Goal: Task Accomplishment & Management: Manage account settings

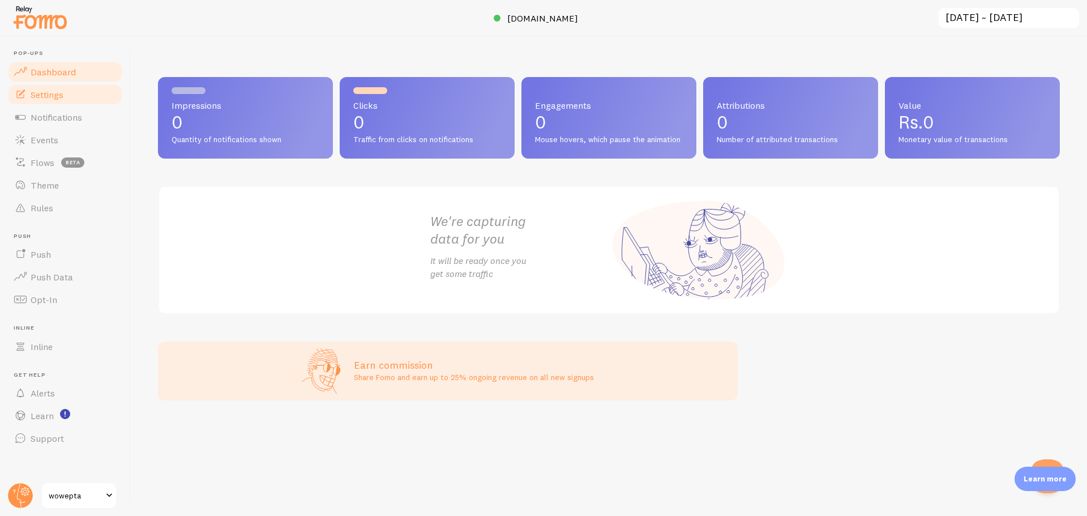
click at [75, 98] on link "Settings" at bounding box center [65, 94] width 117 height 23
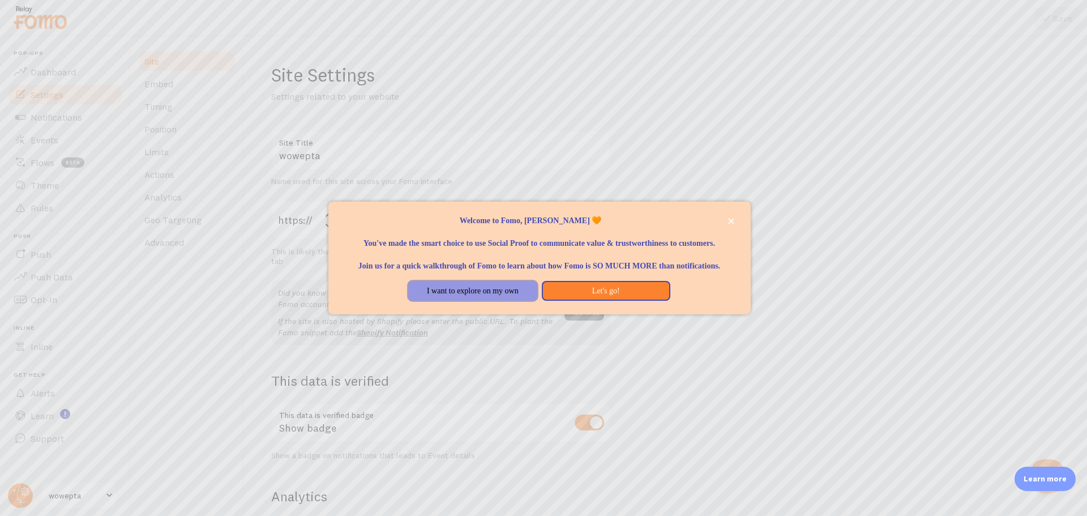
click at [496, 301] on button "I want to explore on my own" at bounding box center [472, 291] width 128 height 20
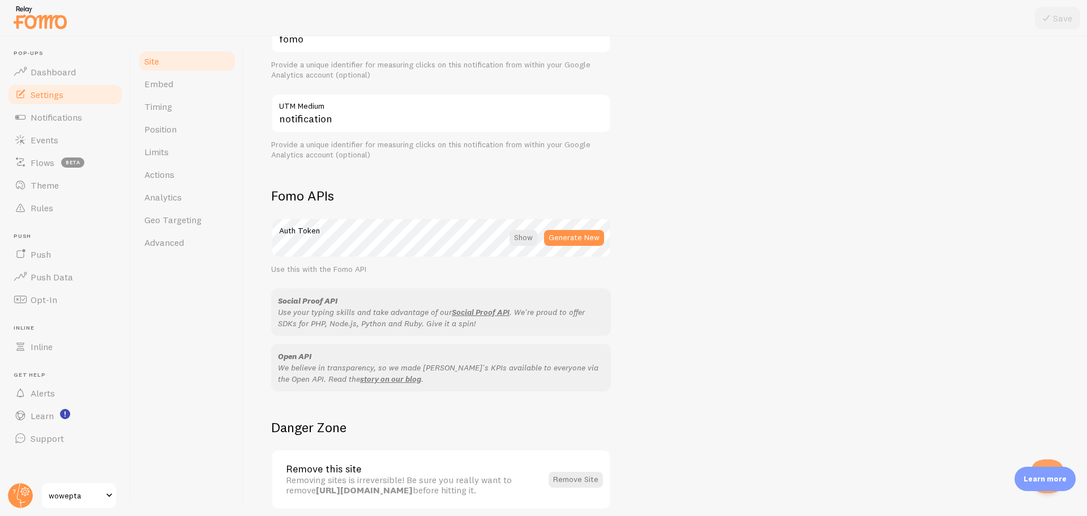
scroll to position [553, 0]
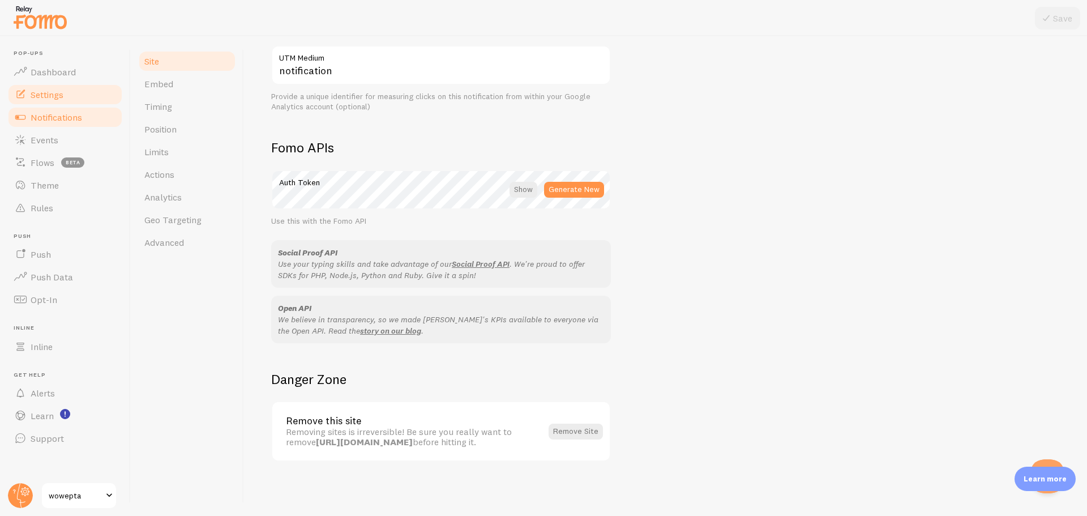
click at [83, 118] on link "Notifications" at bounding box center [65, 117] width 117 height 23
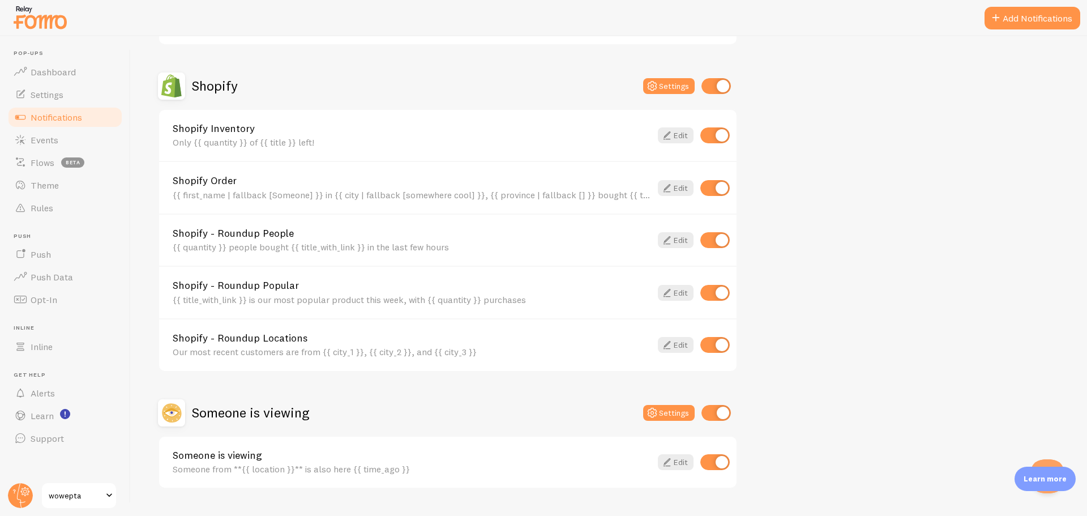
scroll to position [396, 0]
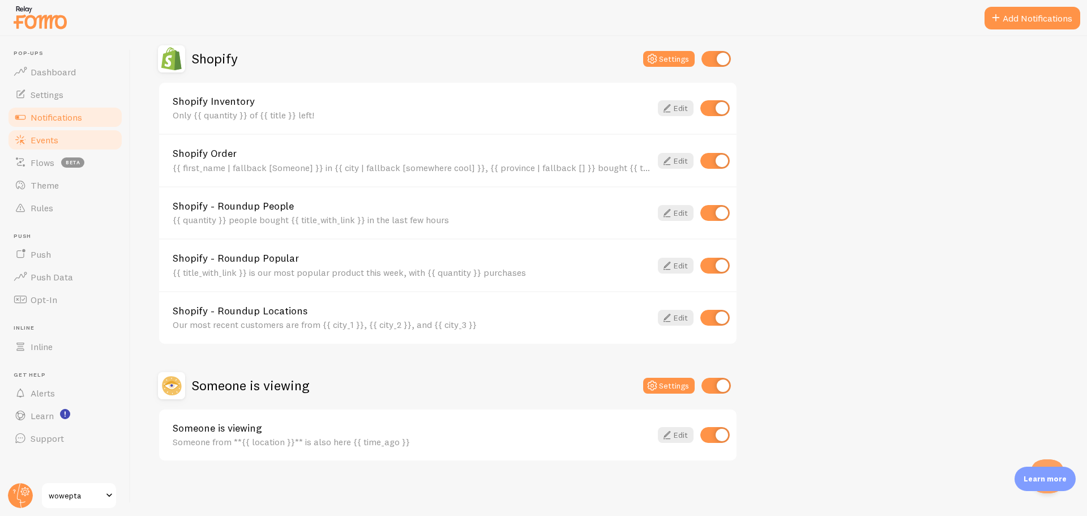
click at [51, 141] on span "Events" at bounding box center [45, 139] width 28 height 11
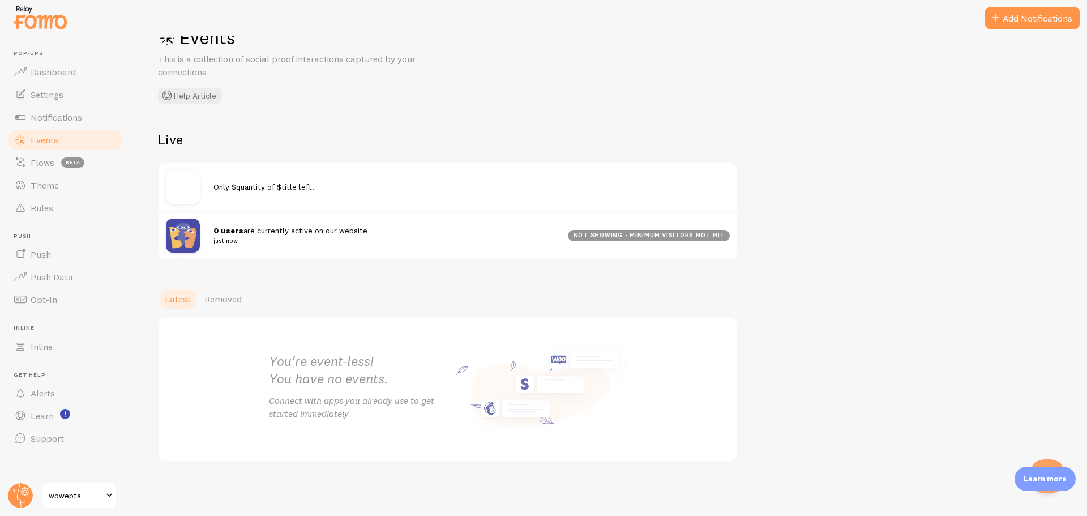
scroll to position [38, 0]
click at [50, 162] on span "Flows" at bounding box center [43, 162] width 24 height 11
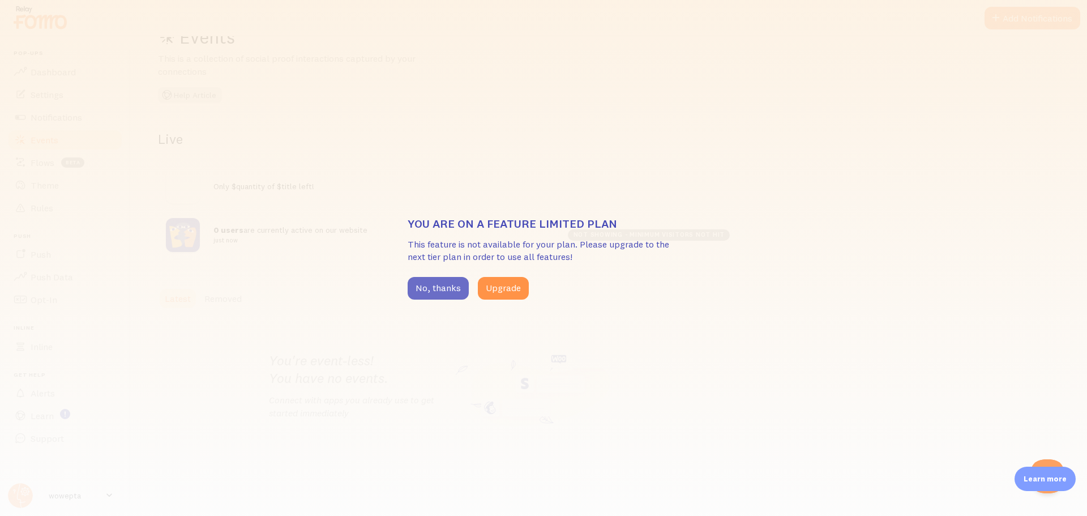
click at [453, 280] on button "No, thanks" at bounding box center [438, 288] width 61 height 23
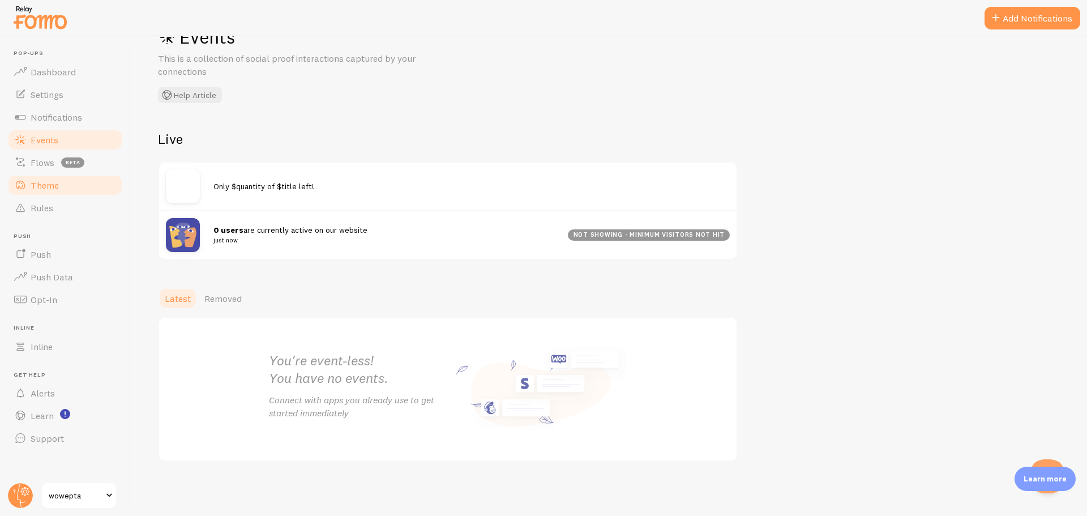
click at [54, 190] on span "Theme" at bounding box center [45, 184] width 28 height 11
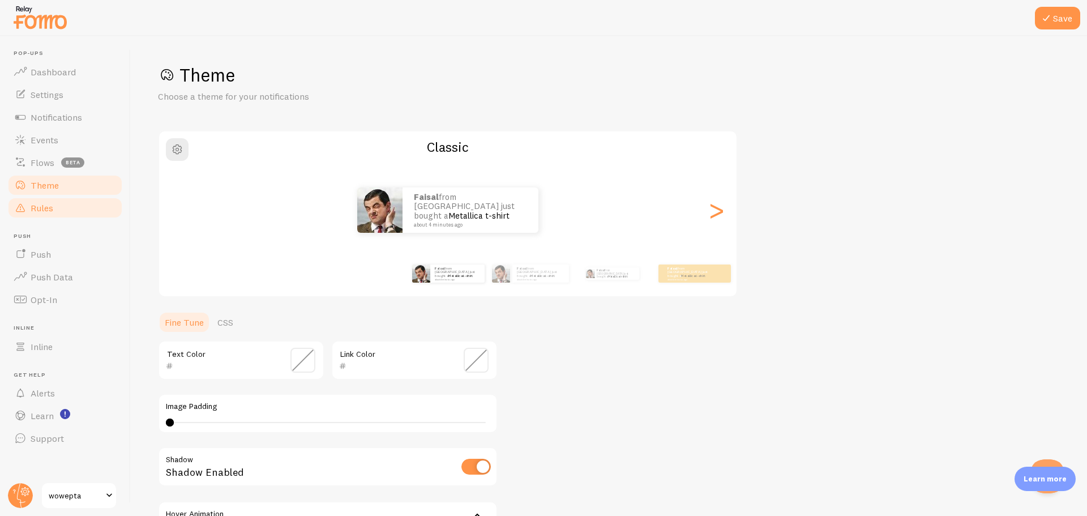
click at [55, 207] on link "Rules" at bounding box center [65, 207] width 117 height 23
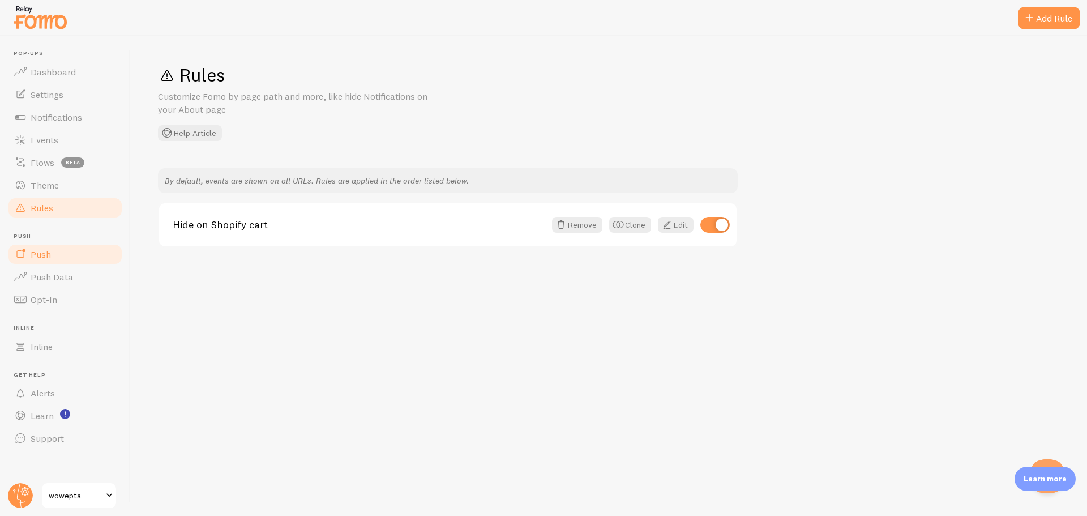
click at [63, 256] on link "Push" at bounding box center [65, 254] width 117 height 23
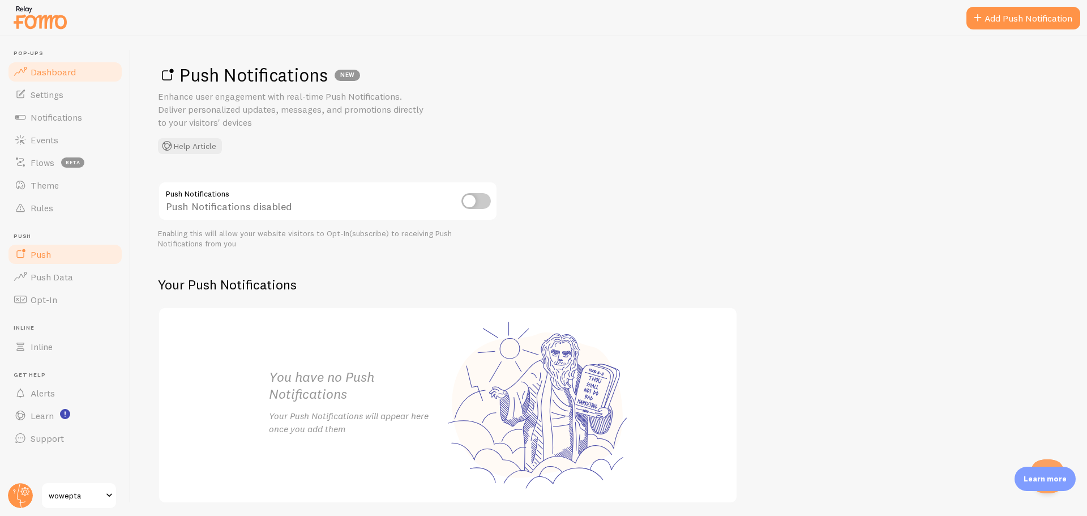
click at [64, 63] on link "Dashboard" at bounding box center [65, 72] width 117 height 23
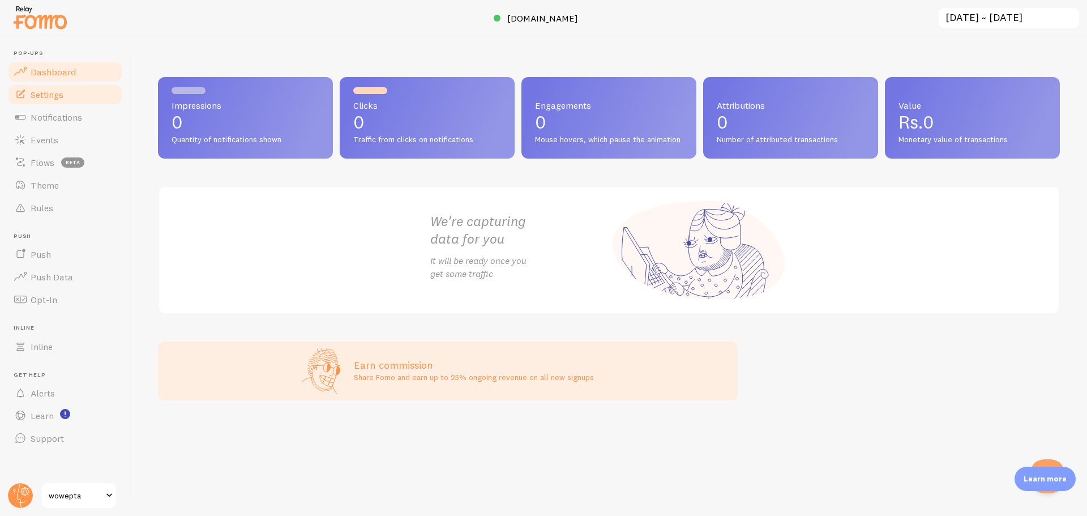
click at [34, 93] on span "Settings" at bounding box center [47, 94] width 33 height 11
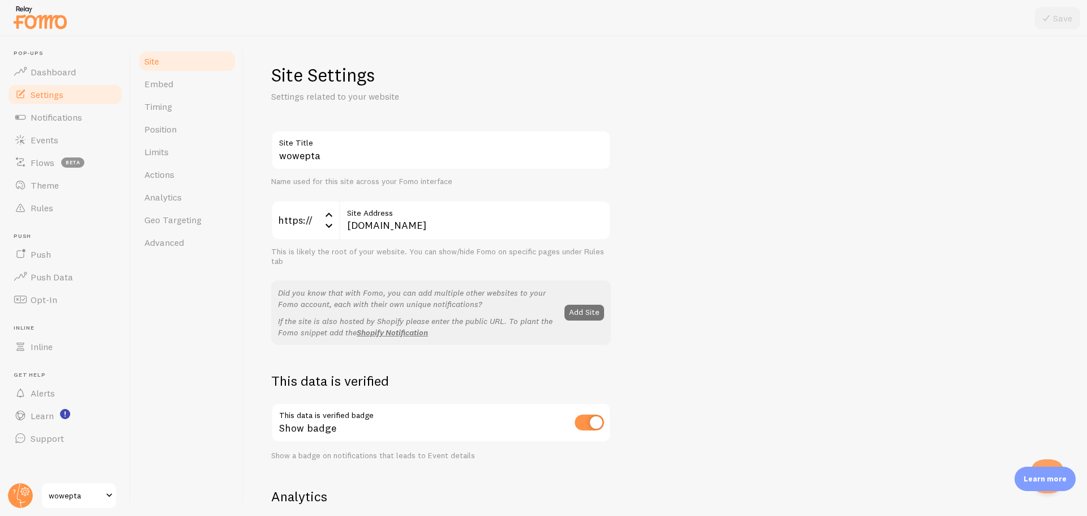
click at [64, 494] on span "wowepta" at bounding box center [76, 495] width 54 height 14
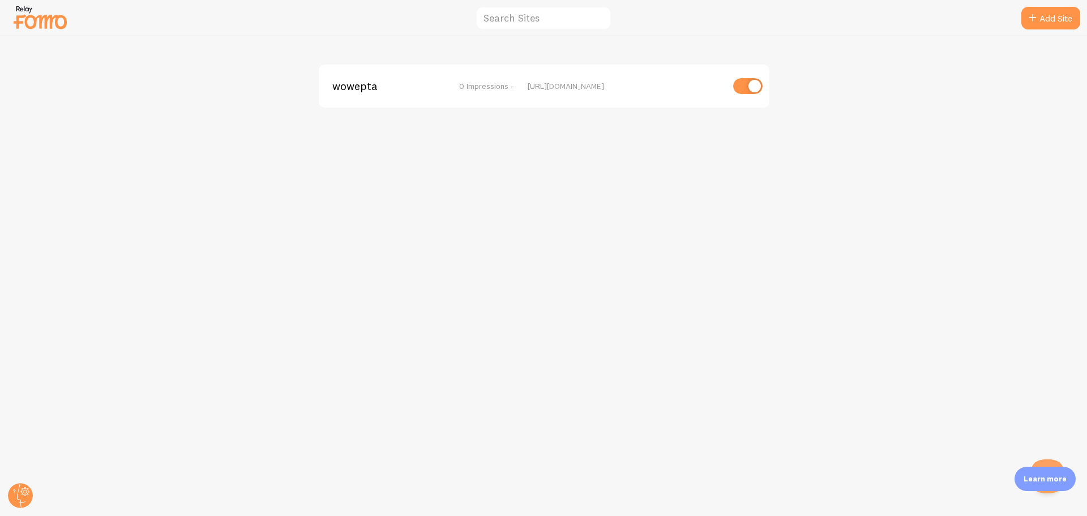
click at [50, 21] on img at bounding box center [40, 17] width 57 height 29
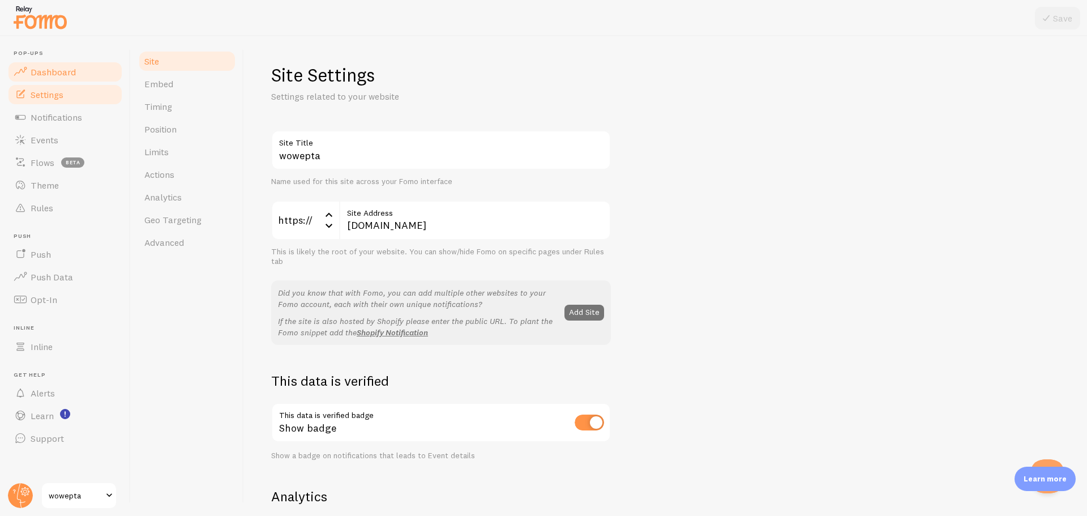
click at [64, 65] on link "Dashboard" at bounding box center [65, 72] width 117 height 23
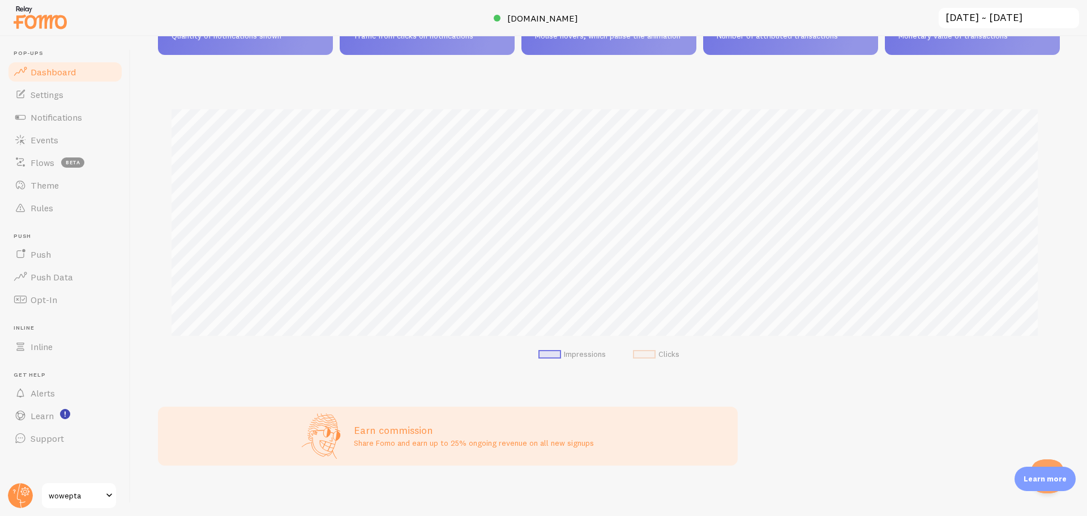
scroll to position [118, 0]
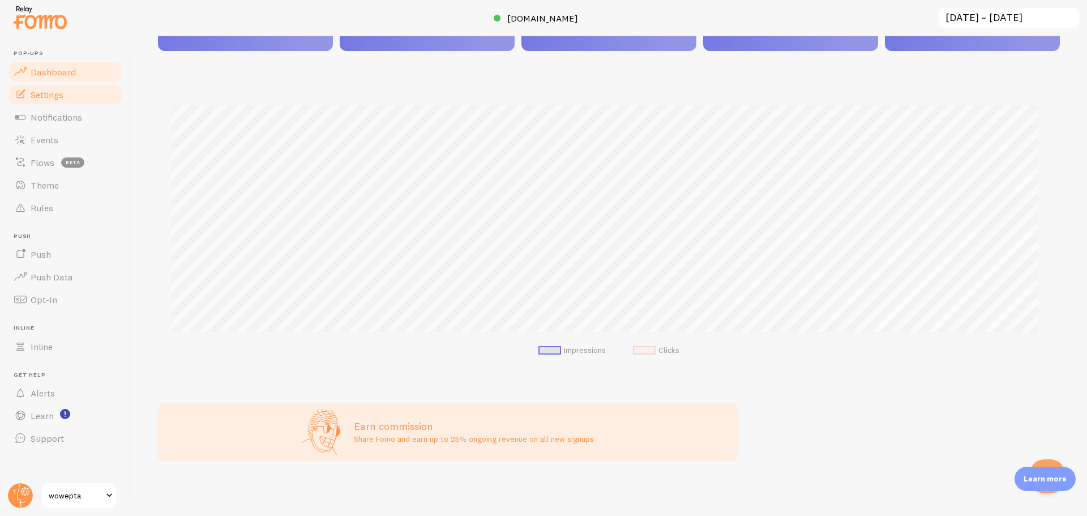
click at [76, 93] on link "Settings" at bounding box center [65, 94] width 117 height 23
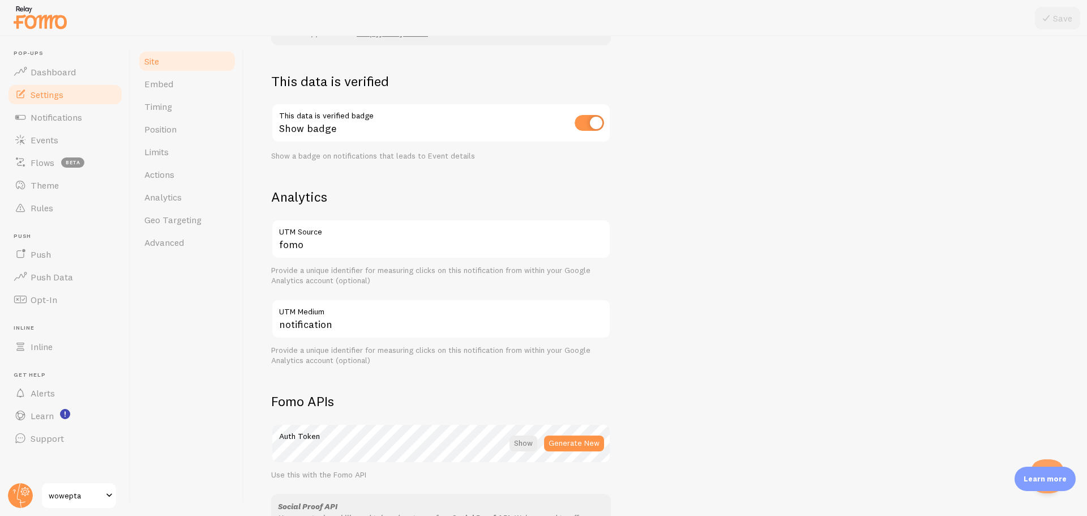
scroll to position [313, 0]
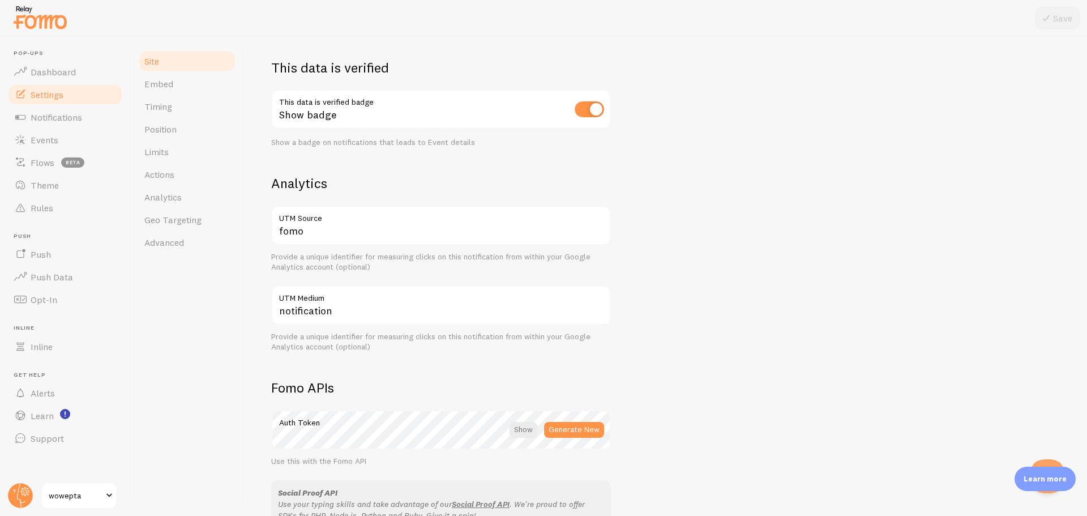
click at [587, 117] on input "checkbox" at bounding box center [588, 109] width 29 height 16
checkbox input "false"
click at [1060, 26] on button "Save" at bounding box center [1057, 18] width 45 height 23
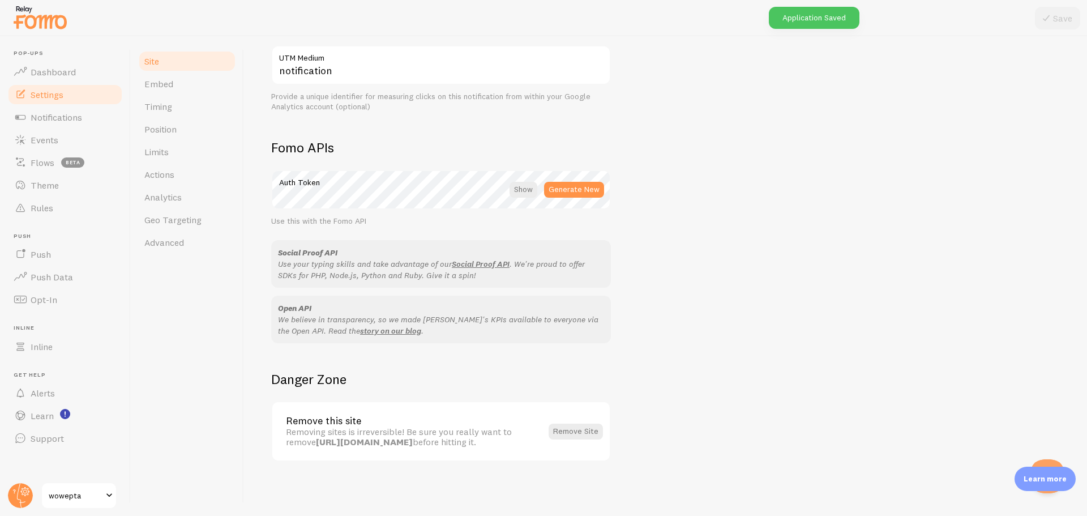
scroll to position [0, 0]
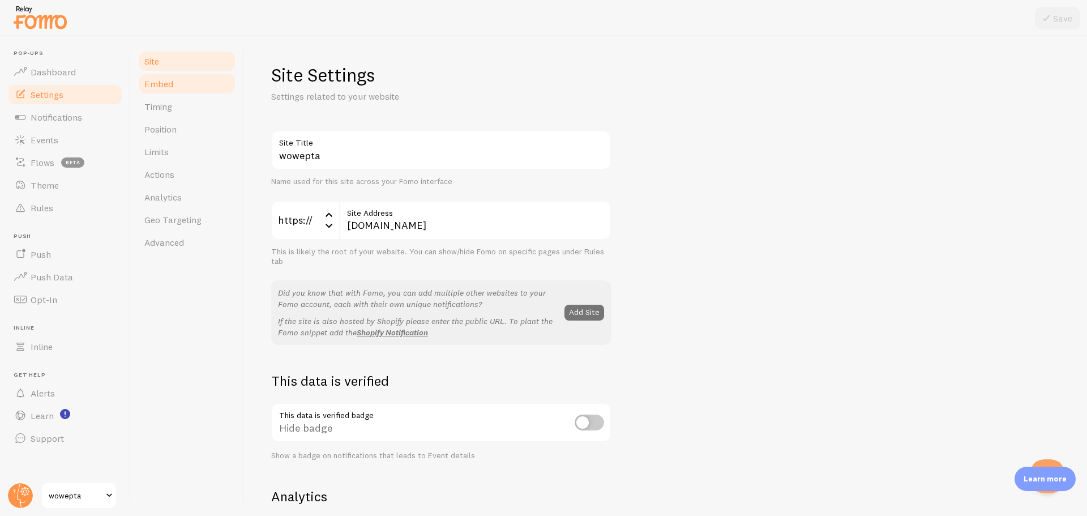
click at [179, 83] on link "Embed" at bounding box center [187, 83] width 99 height 23
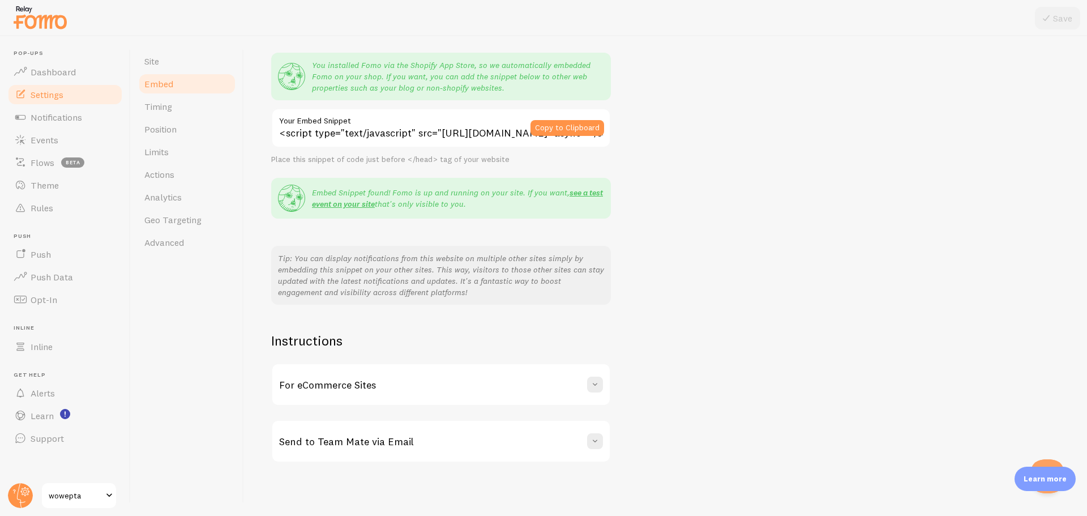
scroll to position [92, 0]
click at [457, 391] on div "For eCommerce Sites" at bounding box center [440, 383] width 337 height 41
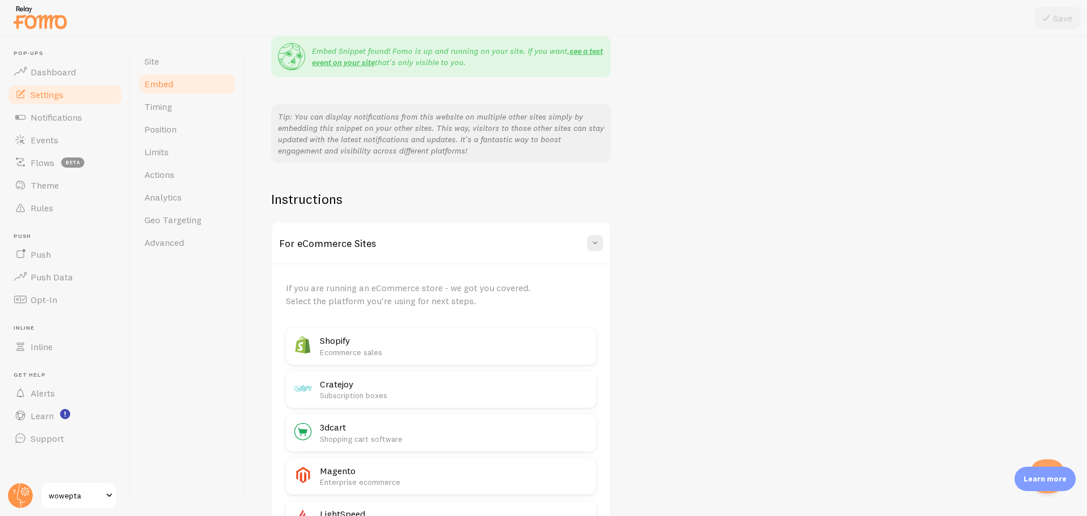
scroll to position [337, 0]
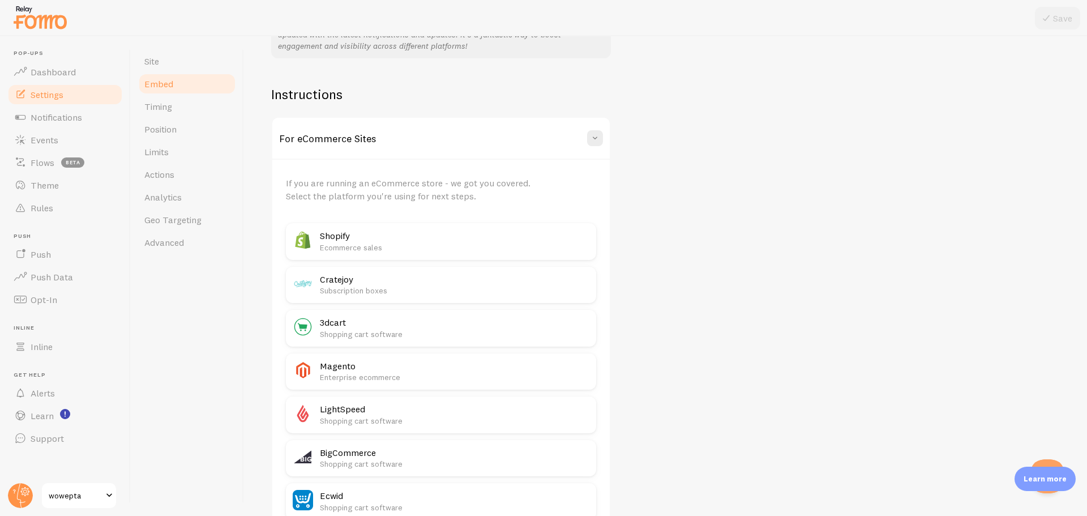
click at [390, 250] on p "Ecommerce sales" at bounding box center [454, 247] width 269 height 11
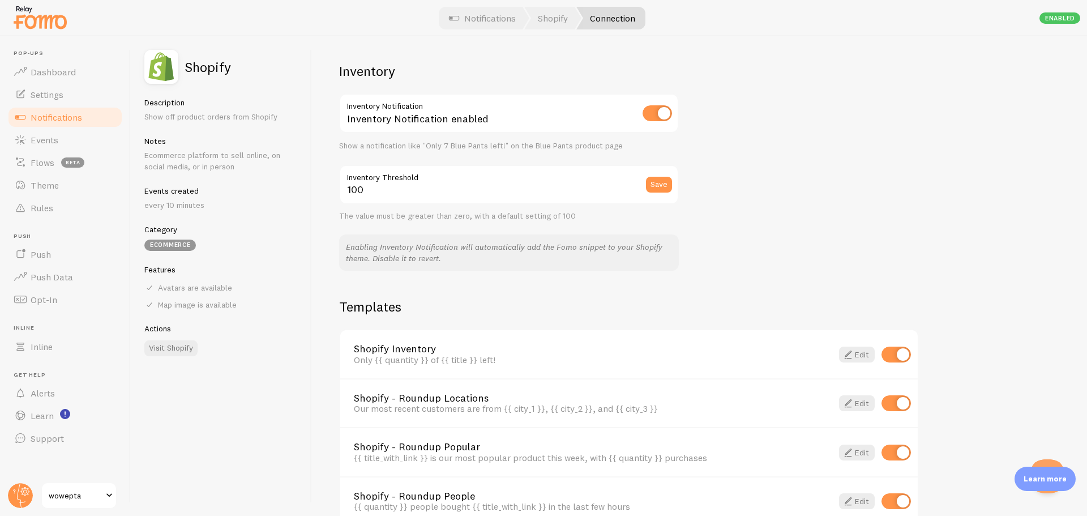
scroll to position [562, 0]
drag, startPoint x: 393, startPoint y: 190, endPoint x: 310, endPoint y: 186, distance: 83.3
click at [313, 186] on div "Settings Connection Connection enabled Disabled Connections won't create new Ev…" at bounding box center [699, 275] width 775 height 479
click at [509, 218] on div "The value must be greater than zero, with a default setting of 100" at bounding box center [509, 216] width 340 height 10
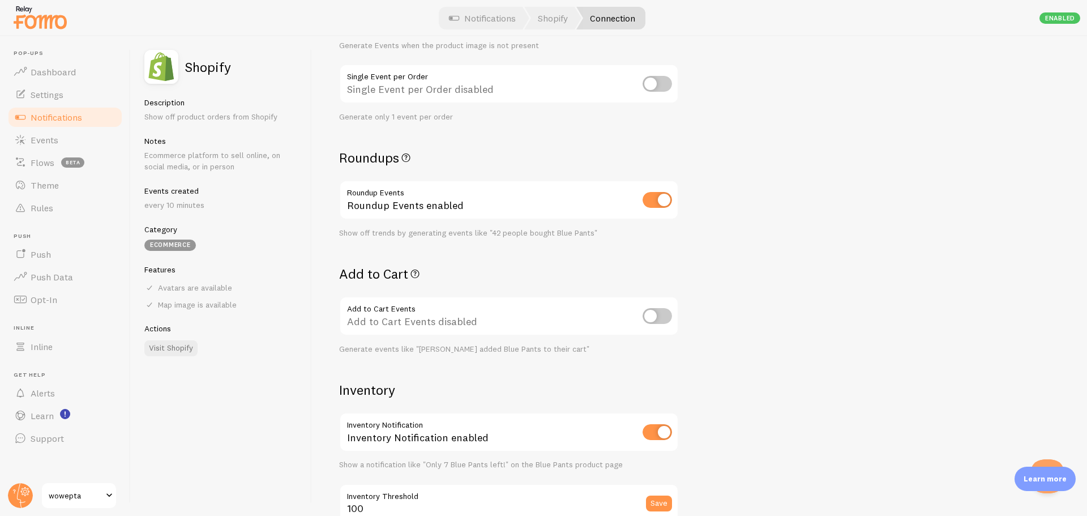
scroll to position [0, 0]
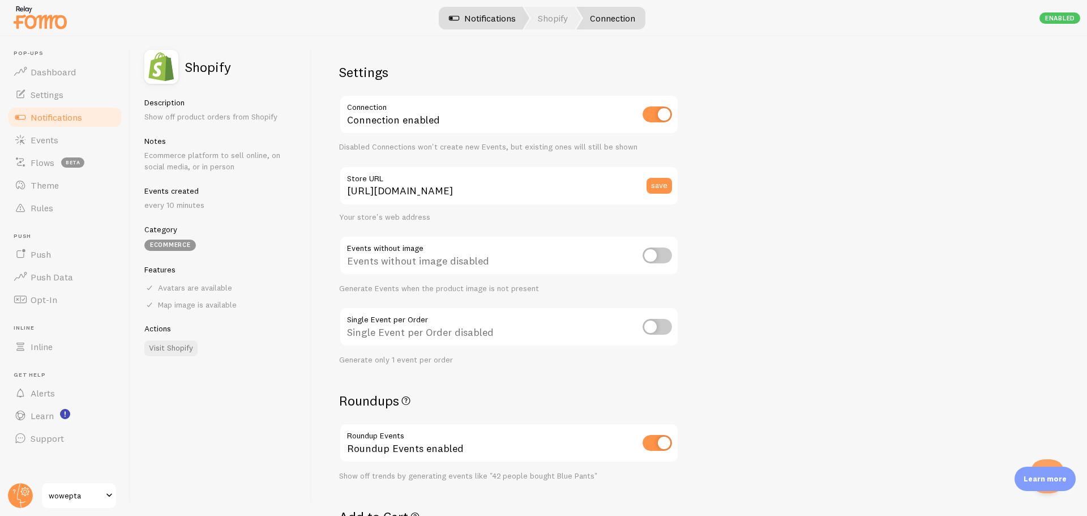
drag, startPoint x: 496, startPoint y: 32, endPoint x: 501, endPoint y: 27, distance: 7.2
click at [501, 27] on div "Pop-ups Dashboard Settings Notifications Events Flows beta Theme Rules Push Pus…" at bounding box center [543, 258] width 1087 height 516
click at [501, 27] on link "Notifications" at bounding box center [482, 18] width 94 height 23
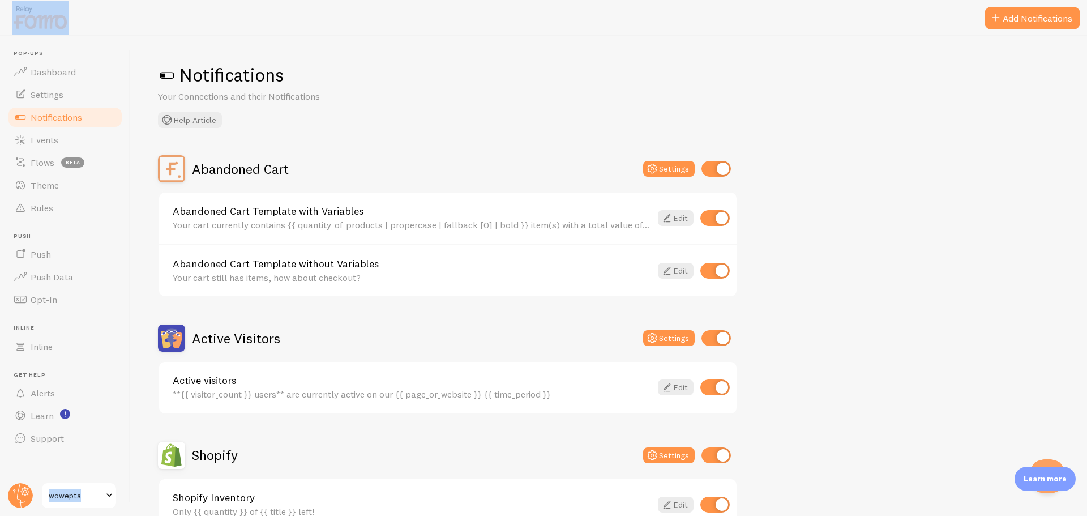
click at [357, 156] on div "Abandoned Cart Settings" at bounding box center [448, 168] width 580 height 27
click at [62, 87] on link "Settings" at bounding box center [65, 94] width 117 height 23
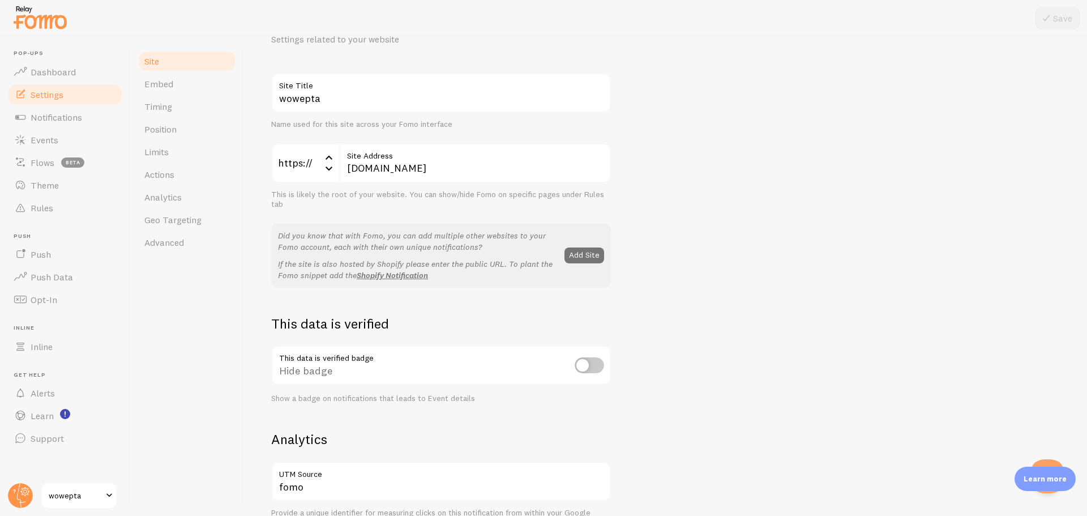
scroll to position [61, 0]
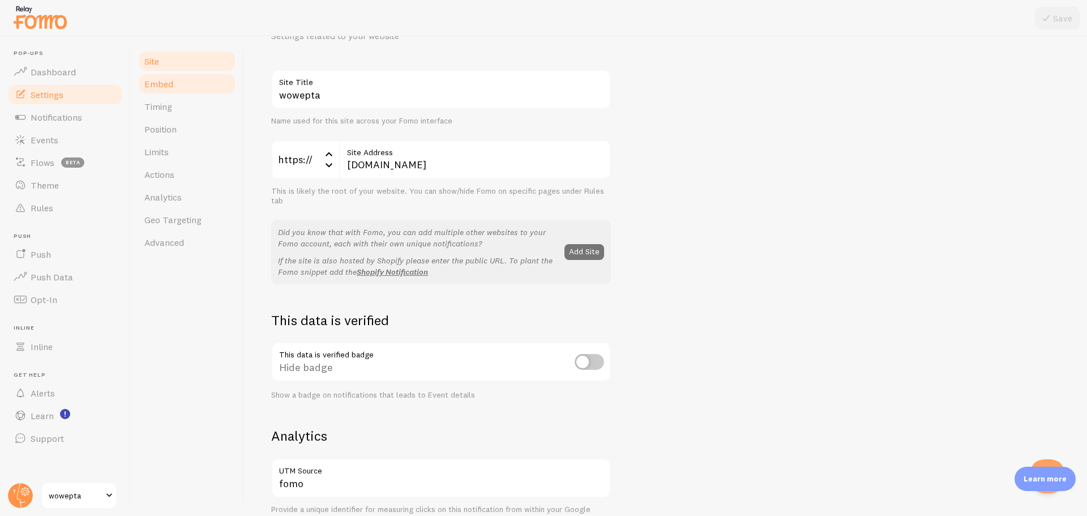
click at [183, 86] on link "Embed" at bounding box center [187, 83] width 99 height 23
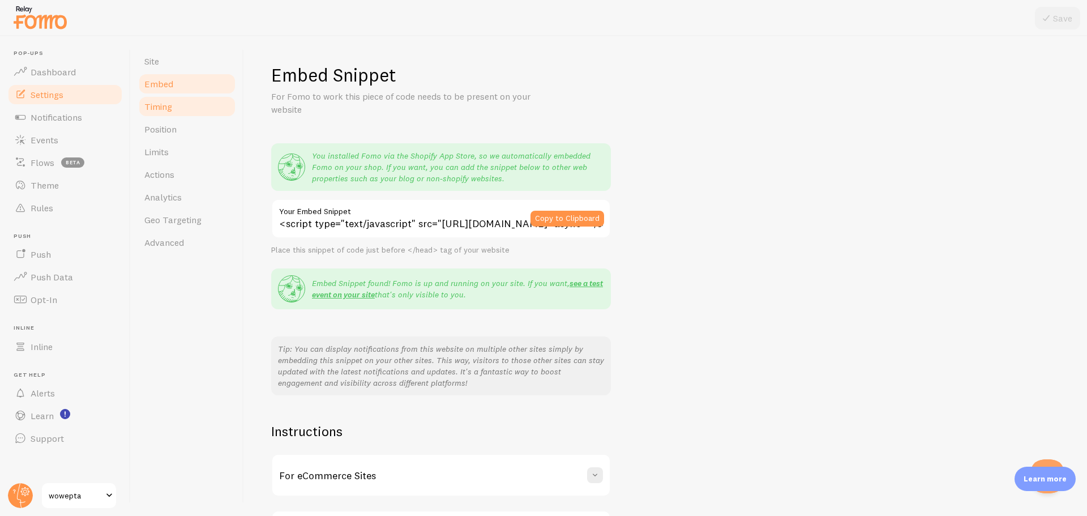
click at [191, 110] on link "Timing" at bounding box center [187, 106] width 99 height 23
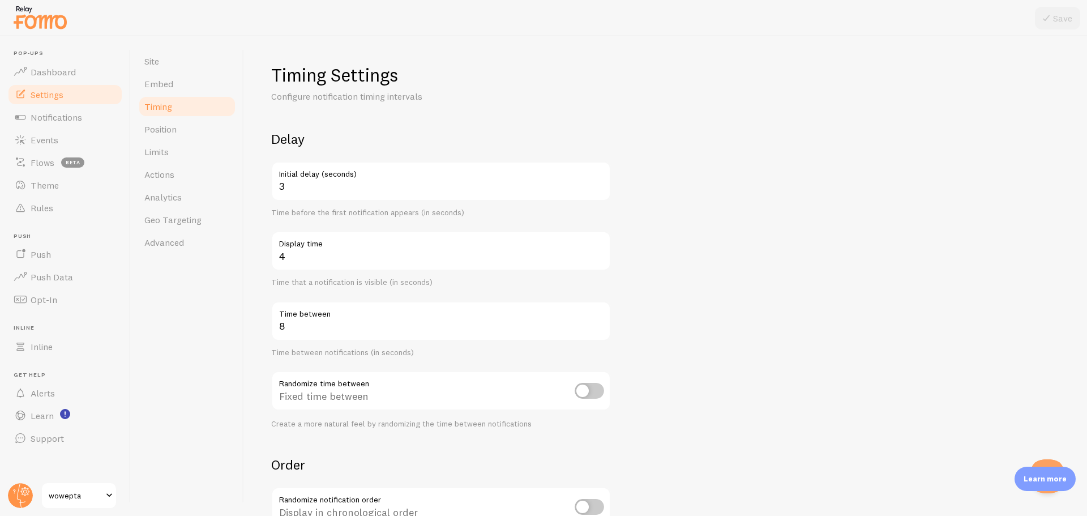
scroll to position [155, 0]
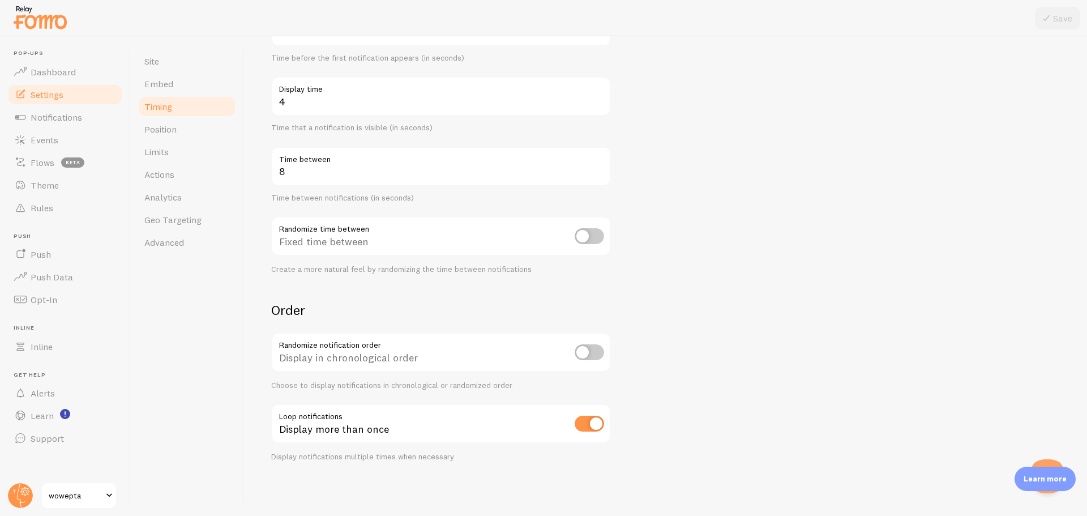
click at [600, 234] on input "checkbox" at bounding box center [588, 236] width 29 height 16
checkbox input "true"
click at [412, 233] on div "Randomize time between" at bounding box center [441, 236] width 340 height 41
click at [403, 238] on div "Randomize time between" at bounding box center [441, 236] width 340 height 41
drag, startPoint x: 431, startPoint y: 287, endPoint x: 443, endPoint y: 298, distance: 16.4
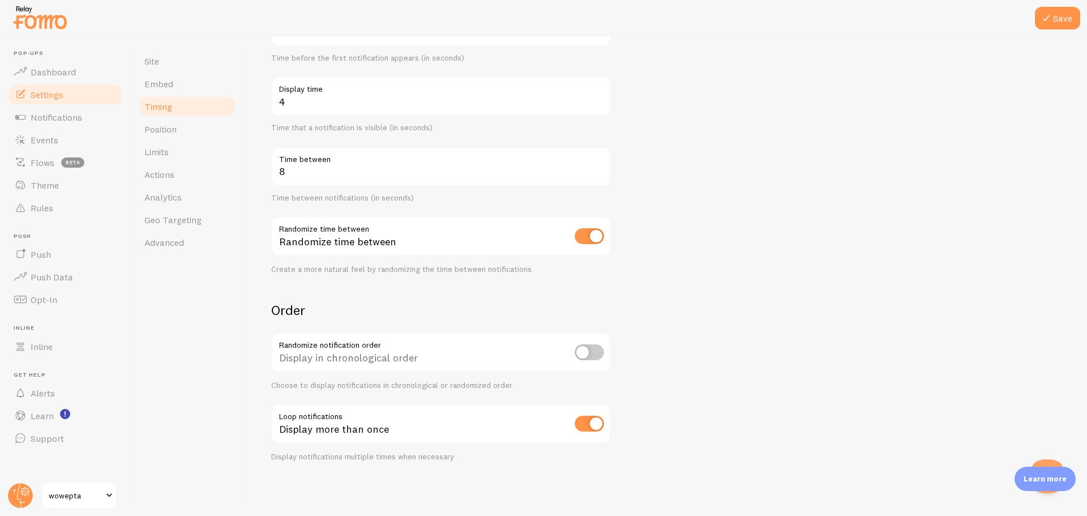
click at [443, 298] on form "Delay 3 Initial delay (seconds) Time before the first notification appears (in …" at bounding box center [665, 219] width 788 height 486
click at [474, 331] on div "Order Randomize notification order Display in chronological order Choose to dis…" at bounding box center [441, 381] width 340 height 160
click at [590, 348] on input "checkbox" at bounding box center [588, 352] width 29 height 16
checkbox input "true"
click at [187, 135] on link "Position" at bounding box center [187, 129] width 99 height 23
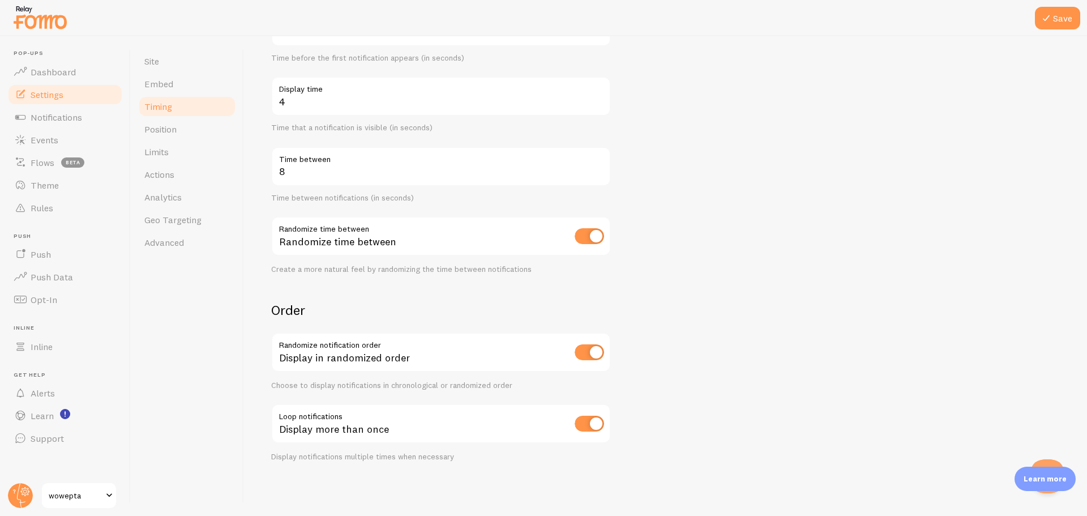
click at [1081, 15] on div at bounding box center [543, 18] width 1087 height 36
click at [1066, 17] on button "Save" at bounding box center [1057, 18] width 45 height 23
click at [195, 132] on link "Position" at bounding box center [187, 129] width 99 height 23
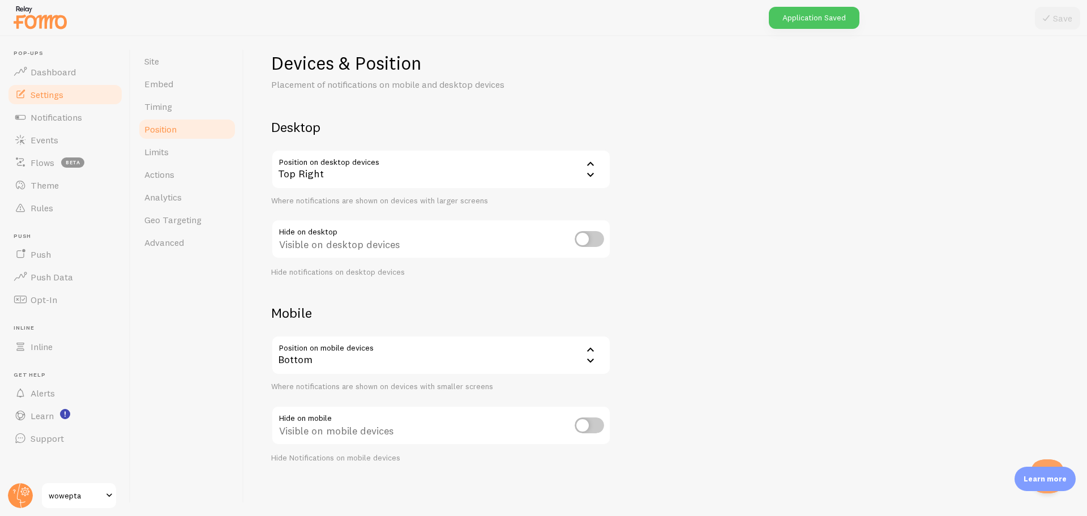
scroll to position [14, 0]
click at [180, 144] on link "Limits" at bounding box center [187, 151] width 99 height 23
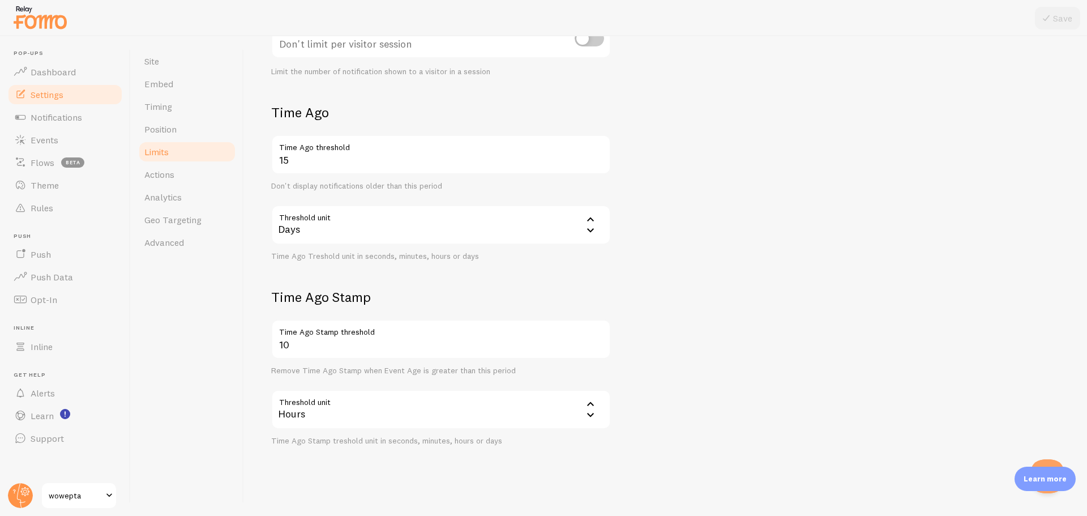
scroll to position [218, 0]
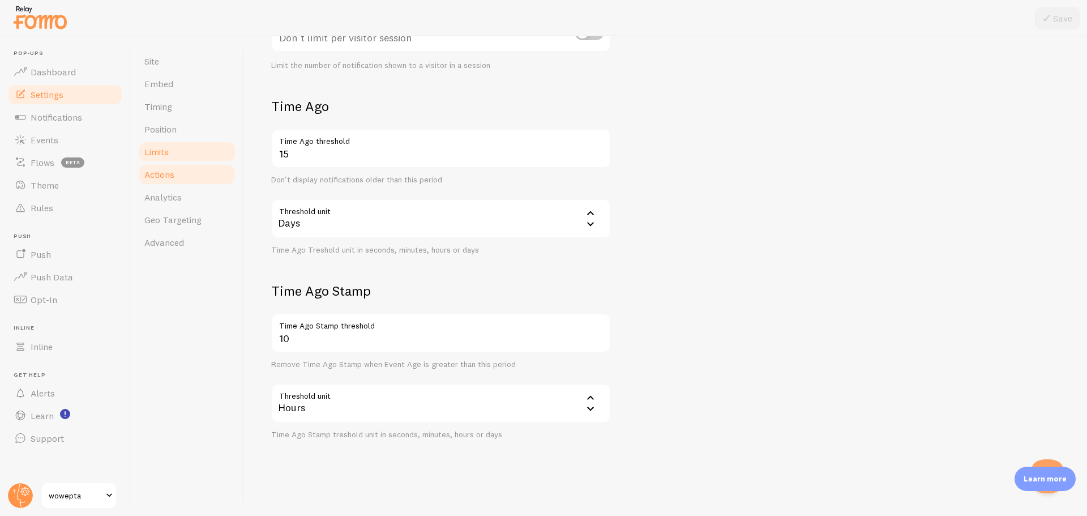
click at [162, 171] on span "Actions" at bounding box center [159, 174] width 30 height 11
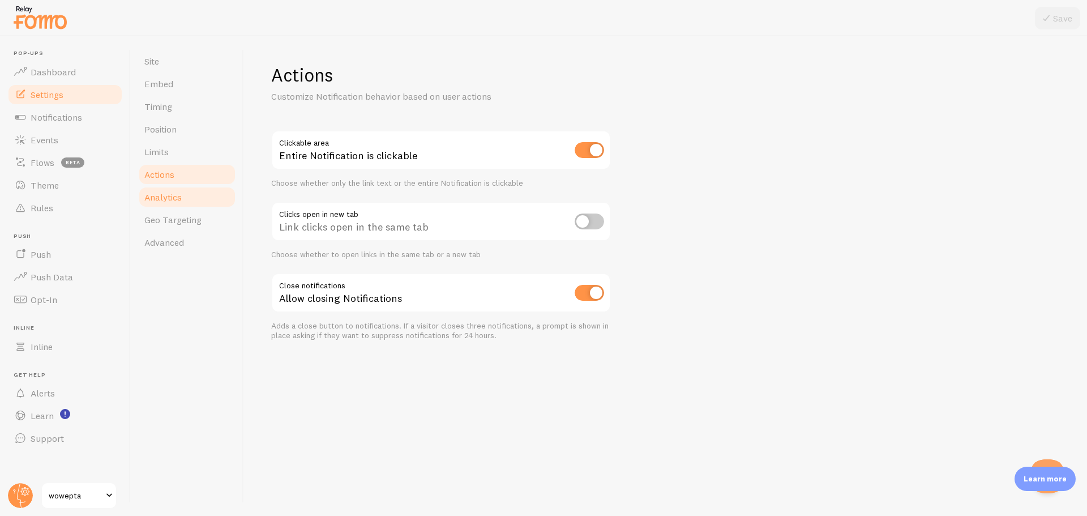
click at [182, 198] on link "Analytics" at bounding box center [187, 197] width 99 height 23
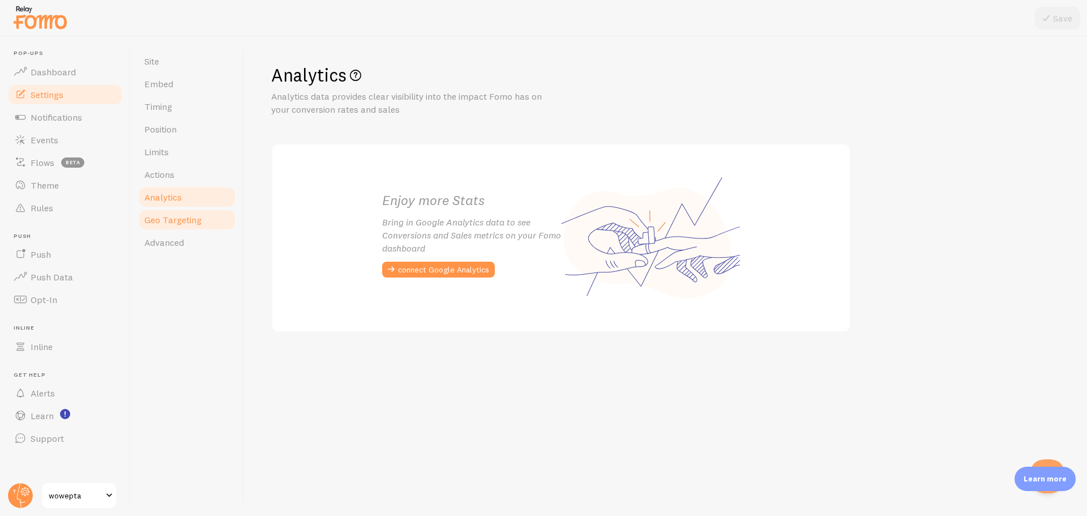
click at [184, 217] on span "Geo Targeting" at bounding box center [172, 219] width 57 height 11
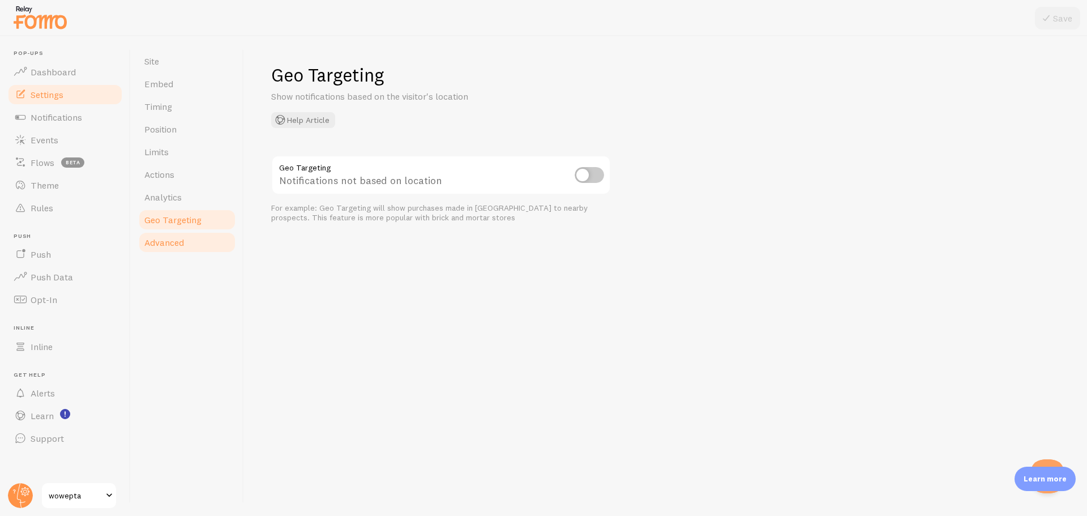
click at [187, 238] on link "Advanced" at bounding box center [187, 242] width 99 height 23
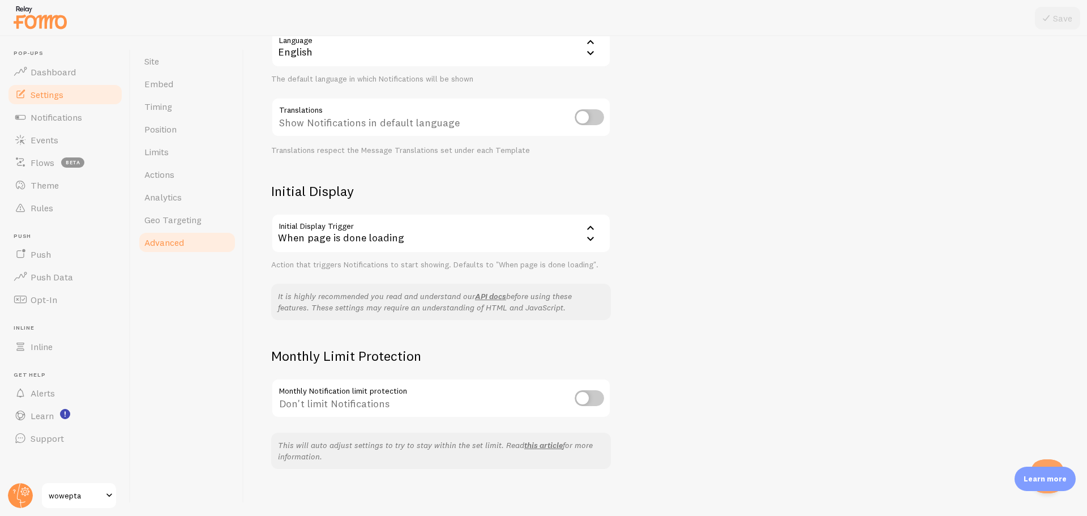
scroll to position [141, 0]
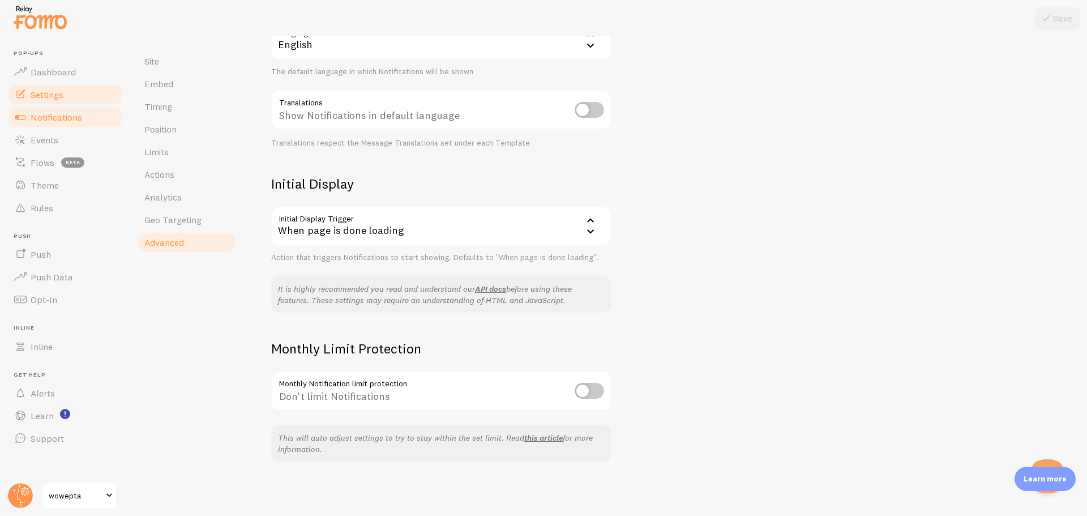
click at [88, 123] on link "Notifications" at bounding box center [65, 117] width 117 height 23
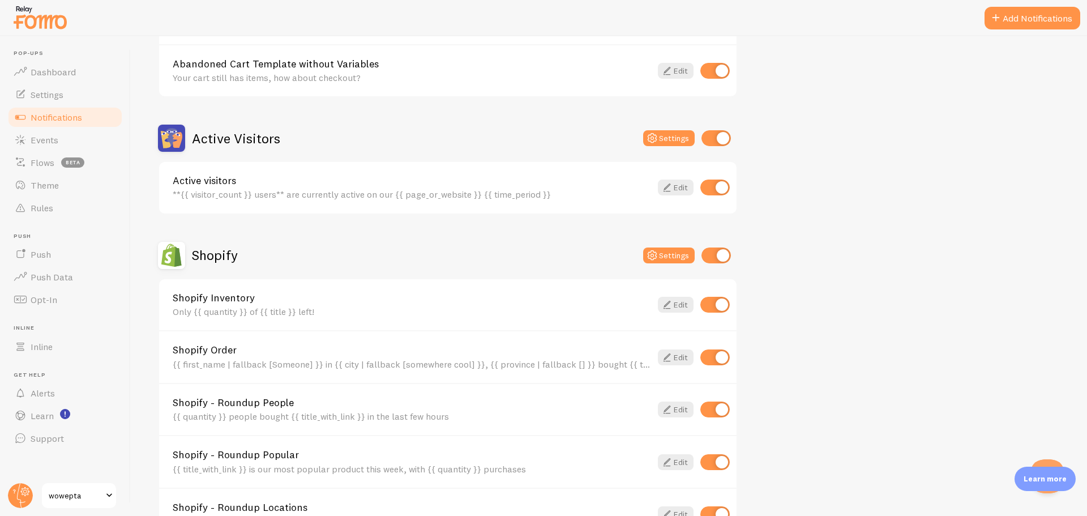
scroll to position [226, 0]
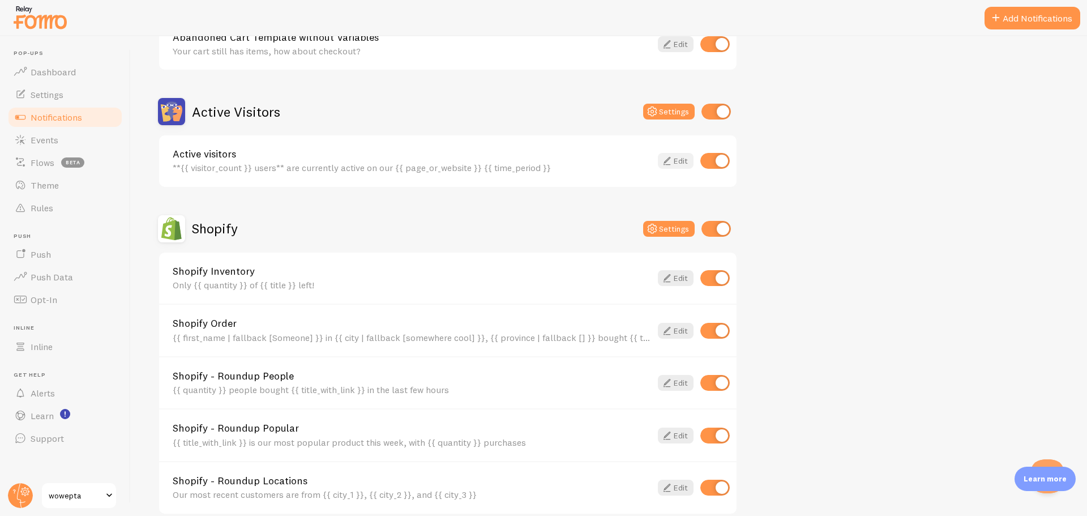
click at [683, 161] on link "Edit" at bounding box center [676, 161] width 36 height 16
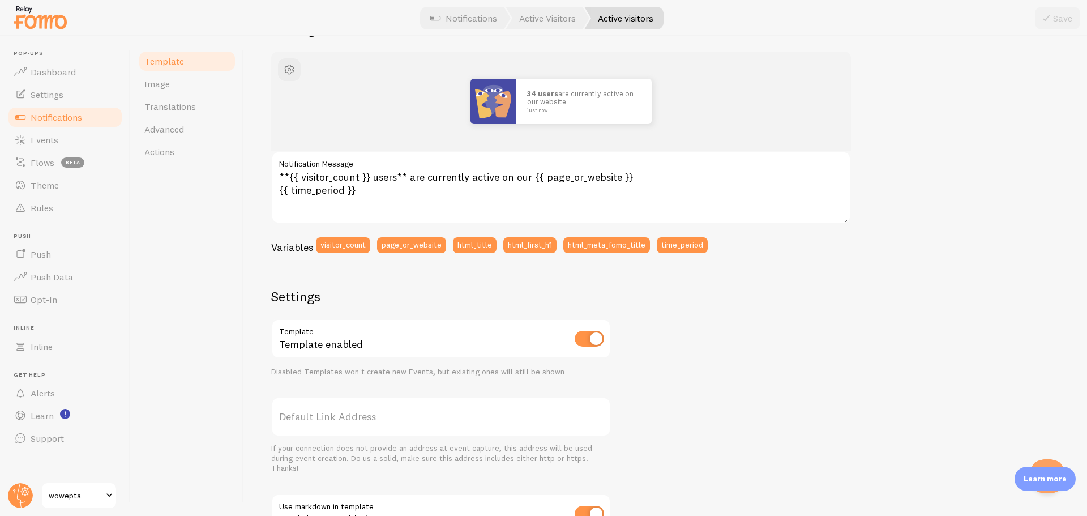
scroll to position [114, 0]
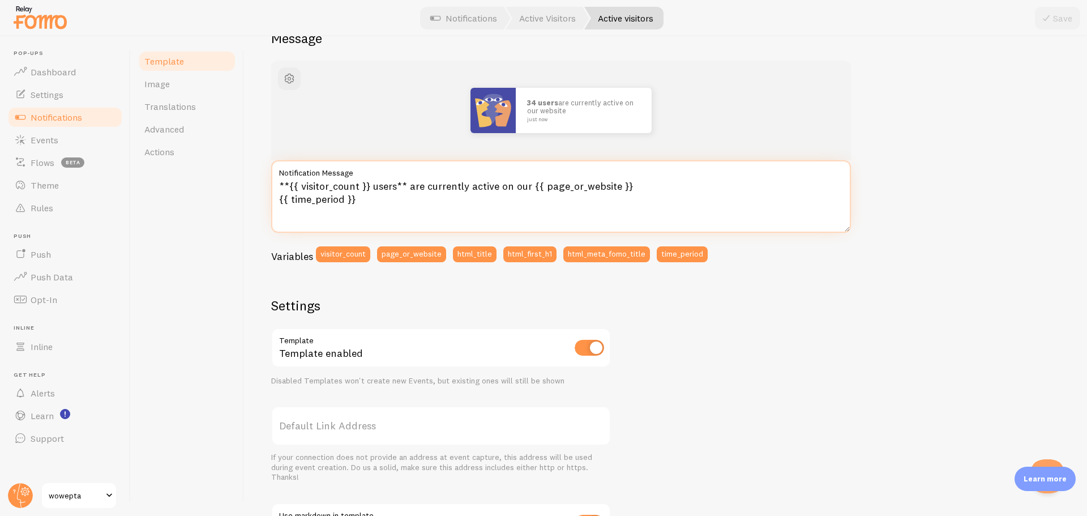
click at [405, 186] on textarea "**{{ visitor_count }} users** are currently active on our {{ page_or_website }}…" at bounding box center [561, 196] width 580 height 72
drag, startPoint x: 404, startPoint y: 185, endPoint x: 280, endPoint y: 186, distance: 124.5
click at [280, 186] on textarea "**{{ visitor_count }} users** 25 are currently active on our {{ page_or_website…" at bounding box center [561, 196] width 580 height 72
click at [370, 187] on textarea "**{{ visitor_count }} users** 25 are currently active on our {{ page_or_website…" at bounding box center [561, 196] width 580 height 72
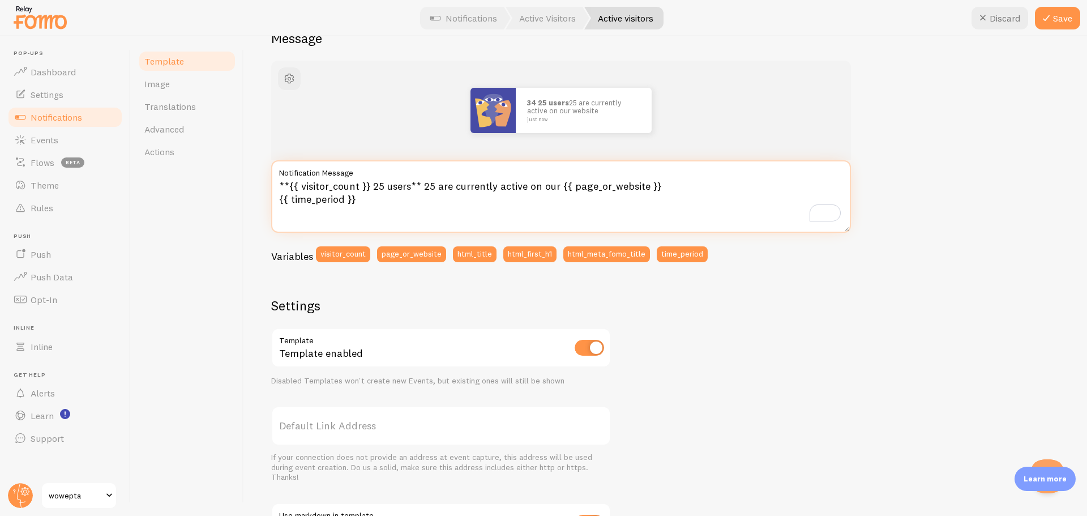
drag, startPoint x: 368, startPoint y: 187, endPoint x: 280, endPoint y: 184, distance: 87.8
click at [280, 184] on textarea "**{{ visitor_count }} 25 users** 25 are currently active on our {{ page_or_webs…" at bounding box center [561, 196] width 580 height 72
click at [329, 187] on textarea "25 users** 25 are currently active on our {{ page_or_website }} {{ time_period …" at bounding box center [561, 196] width 580 height 72
click at [332, 187] on textarea "25 users 25 are currently active on our {{ page_or_website }} {{ time_period }}" at bounding box center [561, 196] width 580 height 72
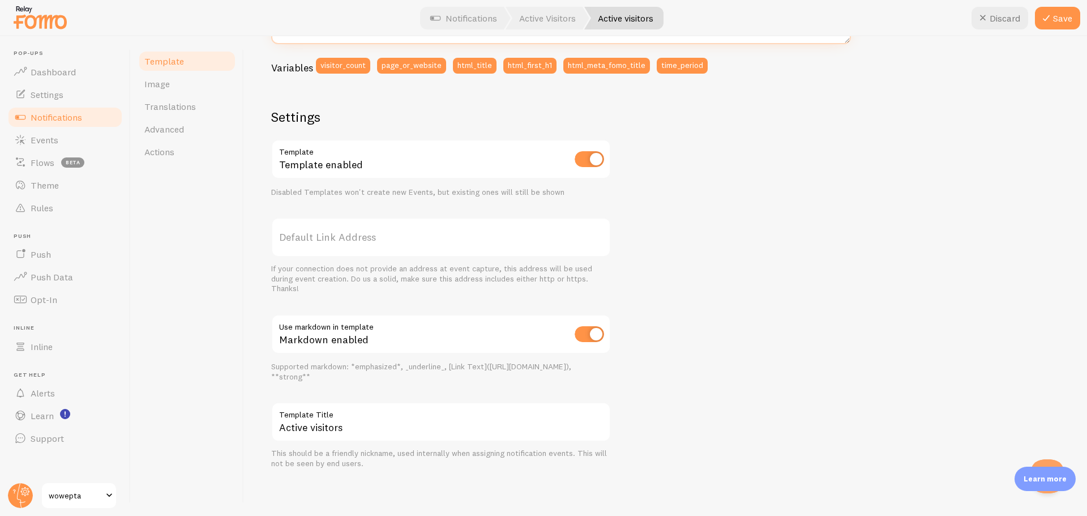
scroll to position [0, 0]
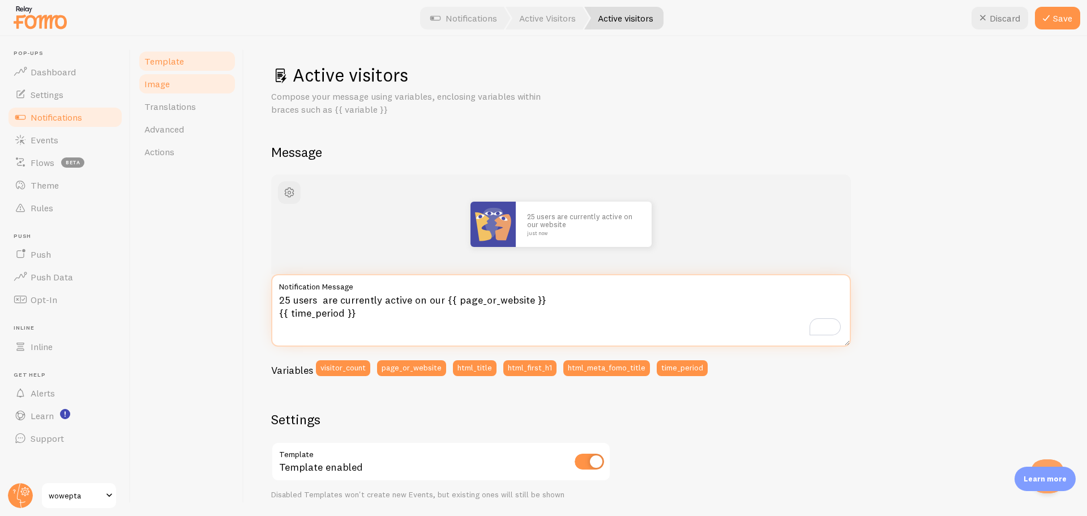
type textarea "25 users are currently active on our {{ page_or_website }} {{ time_period }}"
click at [195, 93] on link "Image" at bounding box center [187, 83] width 99 height 23
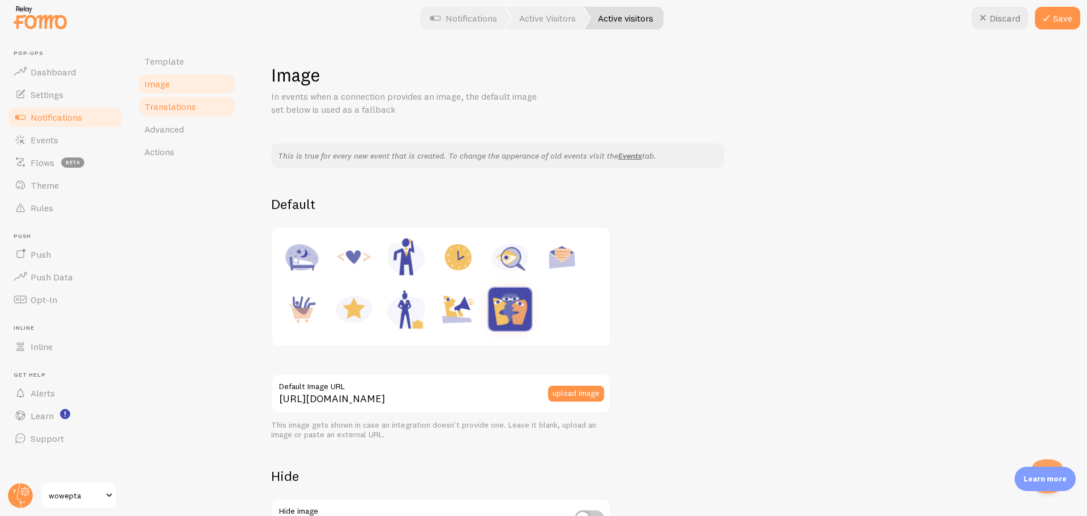
click at [201, 106] on link "Translations" at bounding box center [187, 106] width 99 height 23
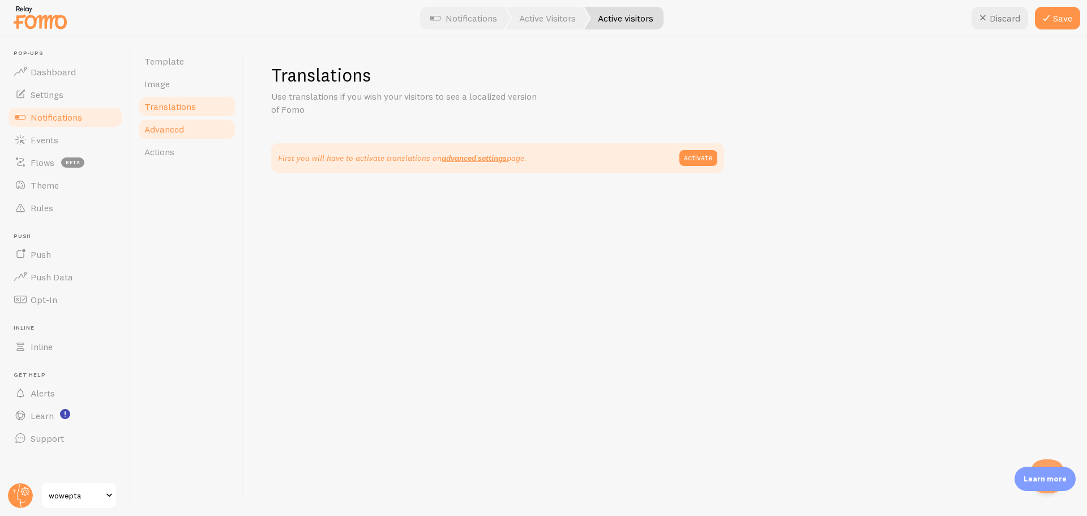
click at [201, 128] on link "Advanced" at bounding box center [187, 129] width 99 height 23
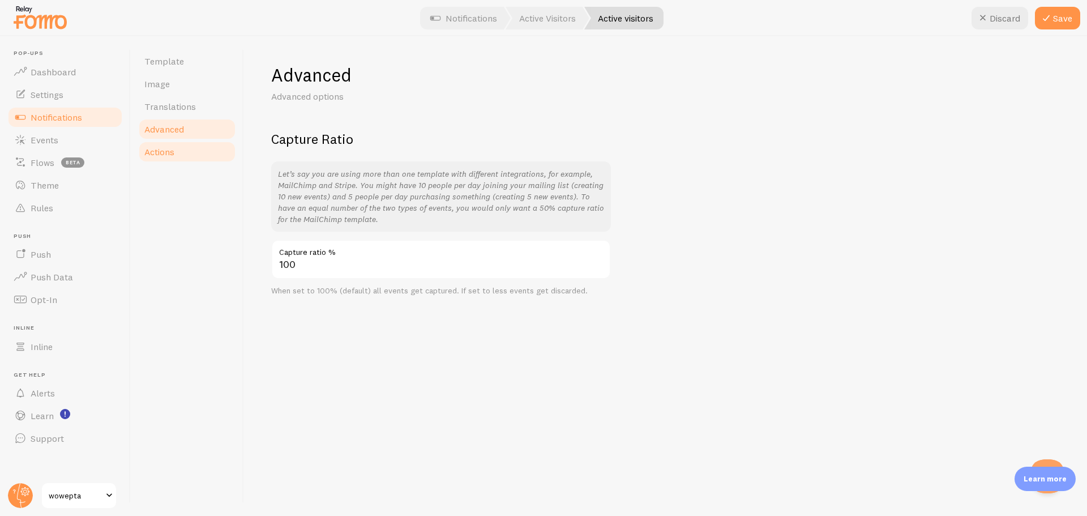
click at [198, 152] on link "Actions" at bounding box center [187, 151] width 99 height 23
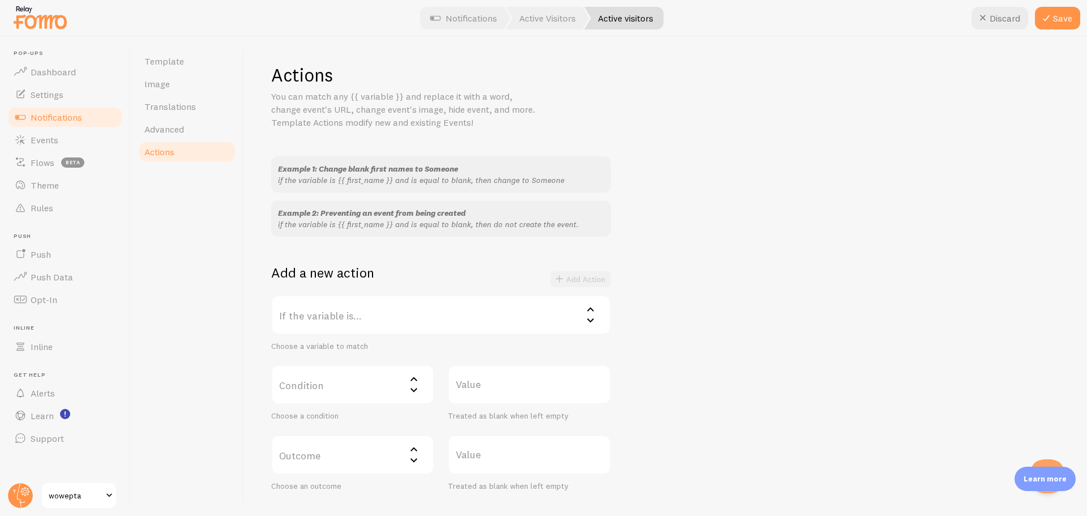
click at [76, 122] on span "Notifications" at bounding box center [57, 116] width 52 height 11
click at [1052, 9] on button "Save" at bounding box center [1057, 18] width 45 height 23
click at [88, 125] on link "Notifications" at bounding box center [65, 117] width 117 height 23
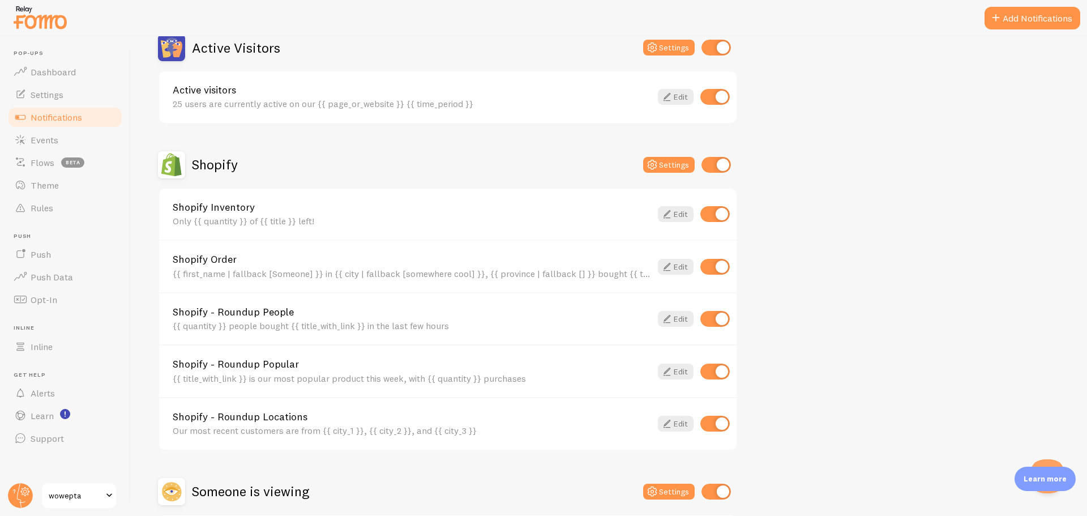
scroll to position [302, 0]
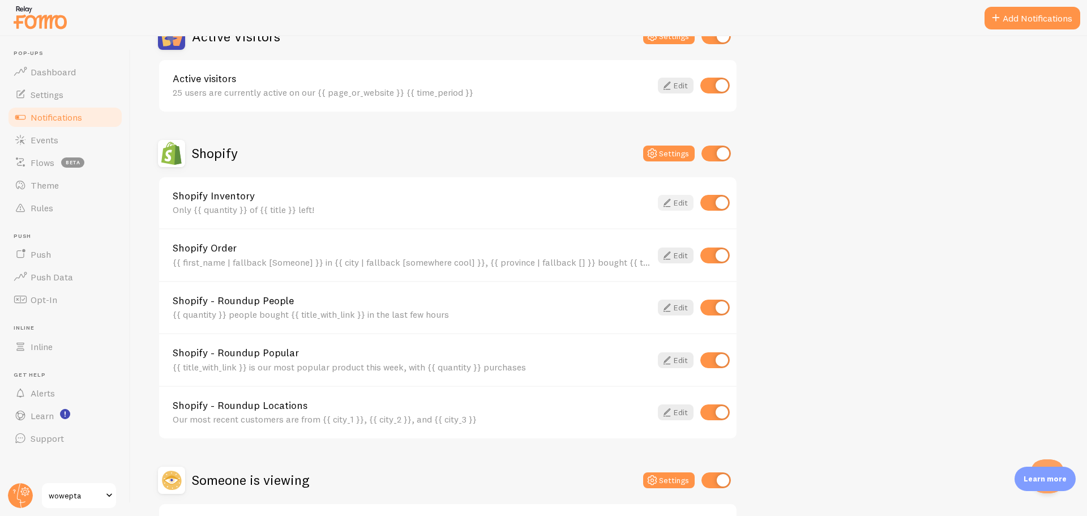
click at [690, 204] on link "Edit" at bounding box center [676, 203] width 36 height 16
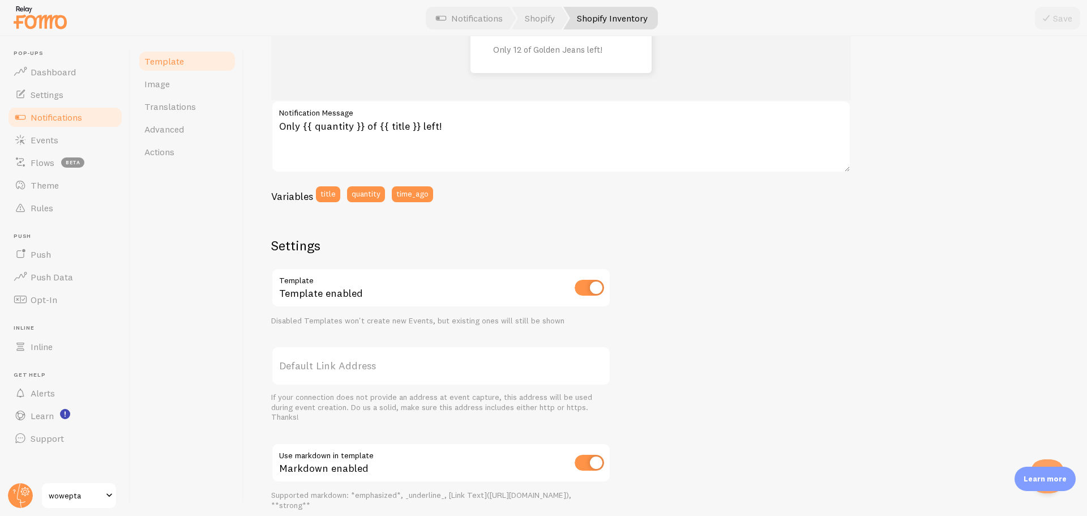
scroll to position [170, 0]
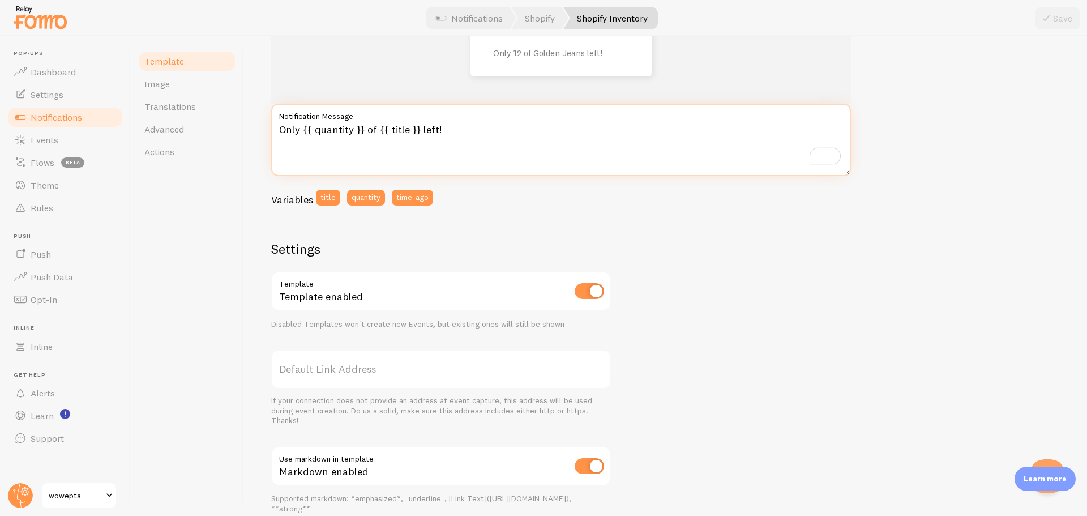
drag, startPoint x: 362, startPoint y: 130, endPoint x: 299, endPoint y: 129, distance: 62.8
click at [299, 129] on textarea "Only {{ quantity }} of {{ title }} left!" at bounding box center [561, 140] width 580 height 72
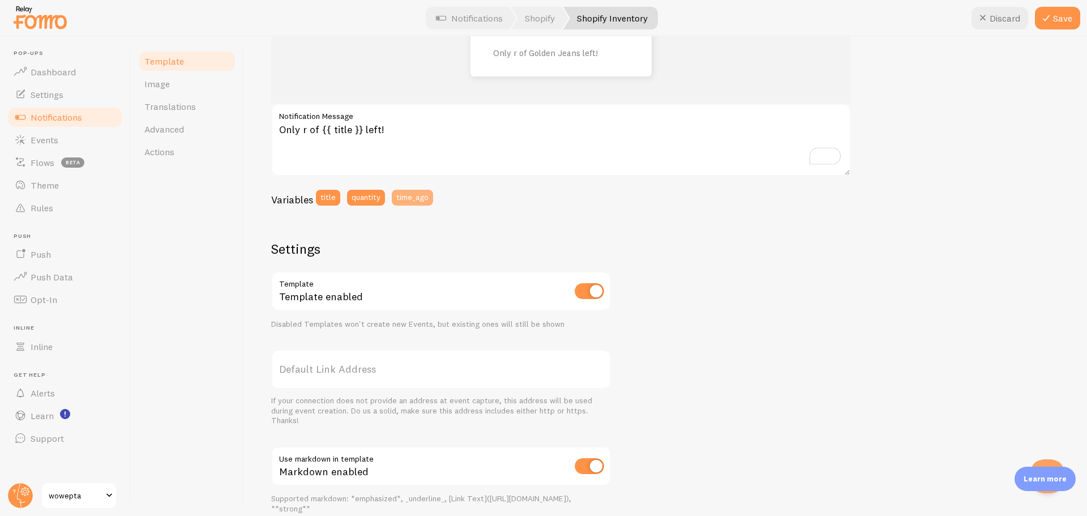
click at [416, 202] on button "time_ago" at bounding box center [412, 198] width 41 height 16
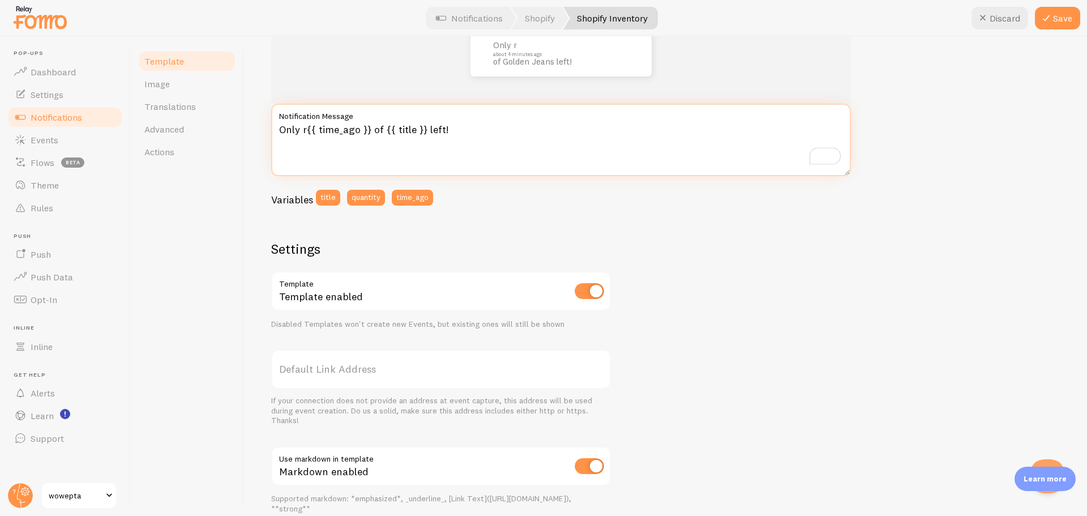
drag, startPoint x: 357, startPoint y: 132, endPoint x: 318, endPoint y: 131, distance: 38.5
click at [318, 131] on textarea "Only r{{ time_ago }} of {{ title }} left!" at bounding box center [561, 140] width 580 height 72
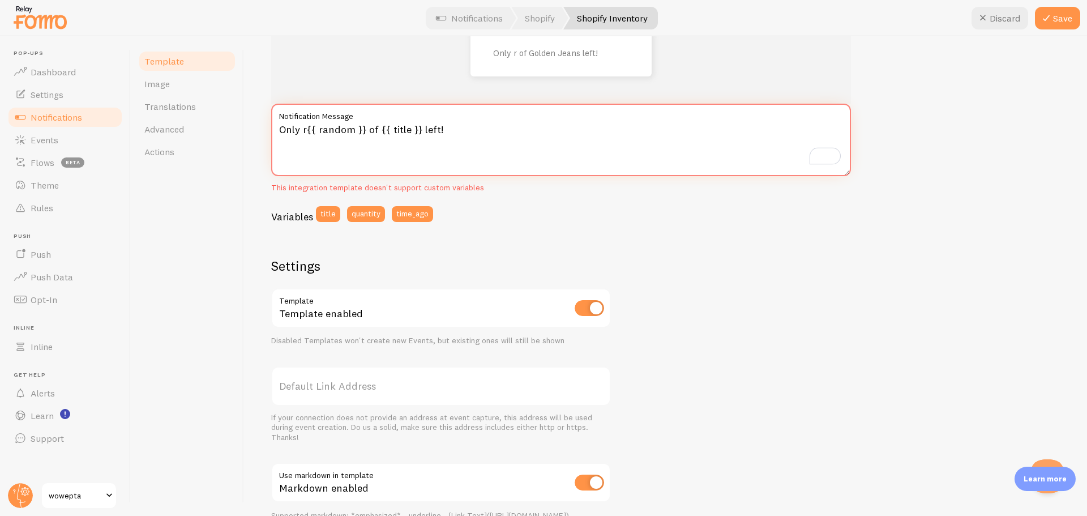
click at [305, 132] on textarea "Only r{{ random }} of {{ title }} left!" at bounding box center [561, 140] width 580 height 72
click at [347, 131] on textarea "Only {{ random }} of {{ title }} left!" at bounding box center [561, 140] width 580 height 72
drag, startPoint x: 358, startPoint y: 131, endPoint x: 303, endPoint y: 132, distance: 55.5
click at [303, 132] on textarea "Only {{ random }} of {{ title }} left!" at bounding box center [561, 140] width 580 height 72
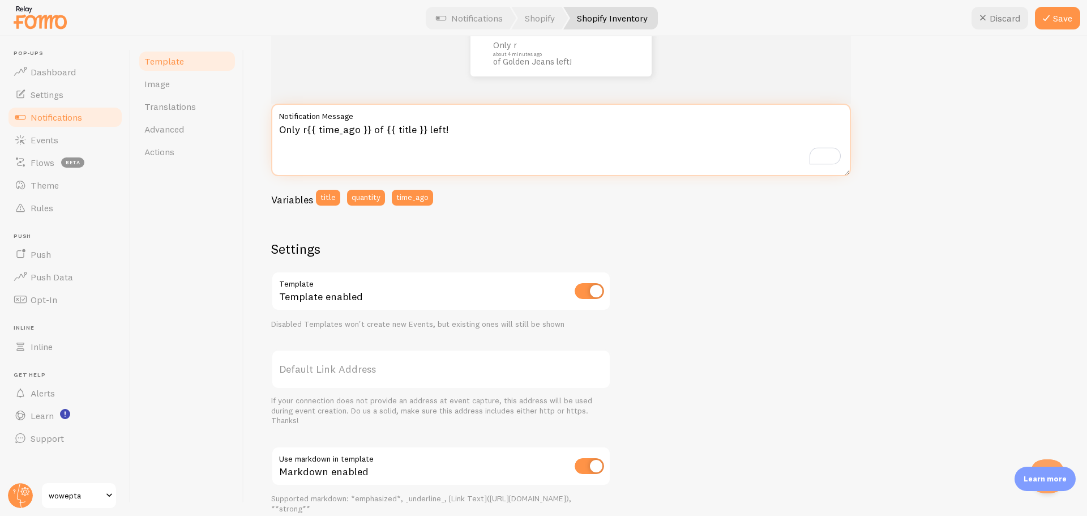
click at [467, 135] on textarea "Only r{{ time_ago }} of {{ title }} left!" at bounding box center [561, 140] width 580 height 72
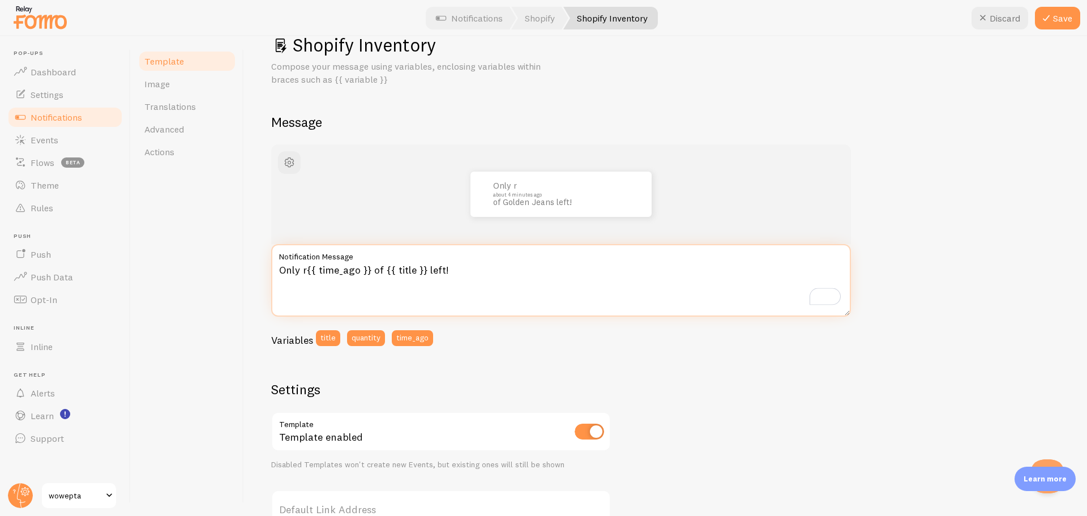
scroll to position [27, 0]
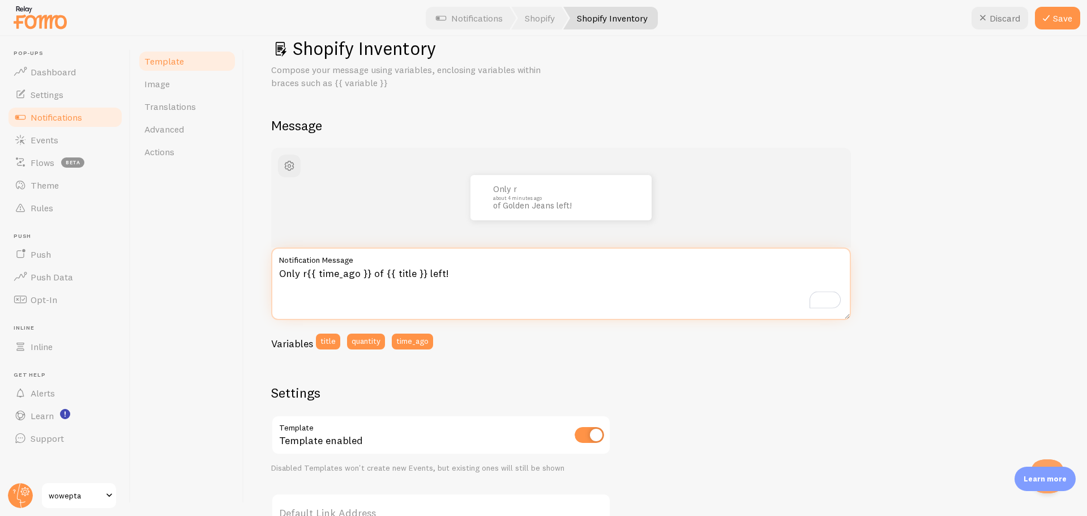
click at [304, 274] on textarea "Only r{{ time_ago }} of {{ title }} left!" at bounding box center [561, 283] width 580 height 72
click at [306, 276] on textarea "Only r{{ time_ago }} of {{ title }} left!" at bounding box center [561, 283] width 580 height 72
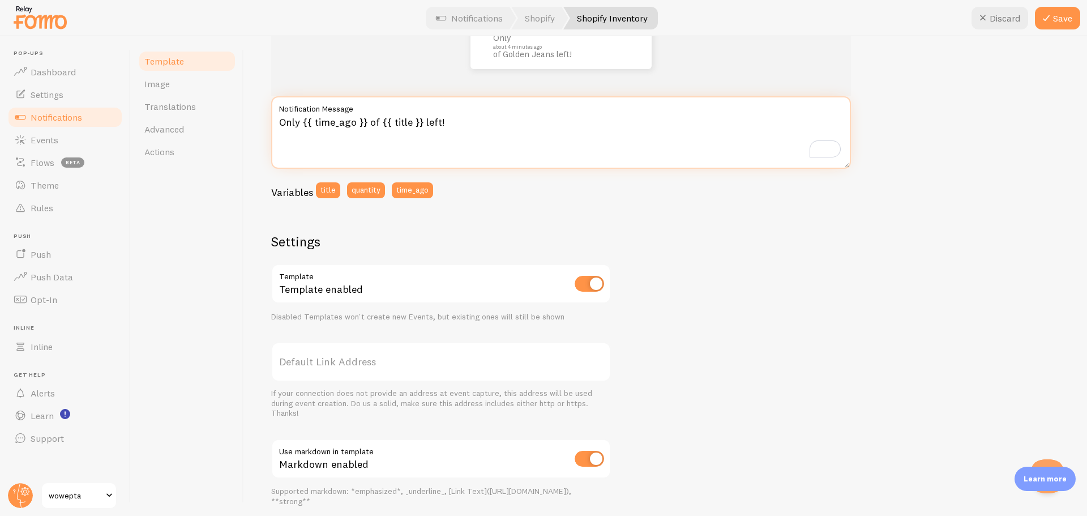
scroll to position [0, 0]
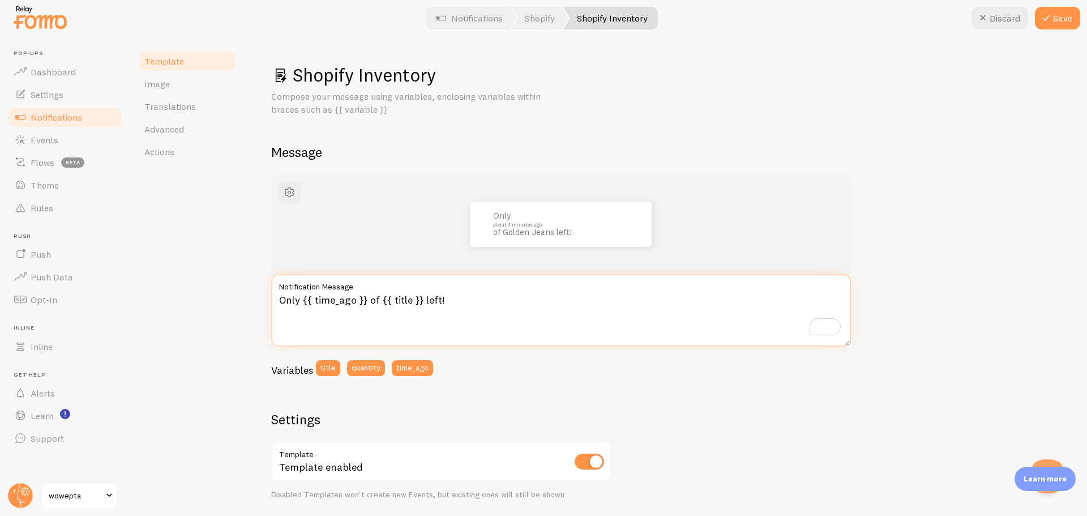
type textarea "Only {{ time_ago }} of {{ title }} left!"
drag, startPoint x: 48, startPoint y: 114, endPoint x: 601, endPoint y: 33, distance: 559.4
click at [48, 114] on span "Notifications" at bounding box center [57, 116] width 52 height 11
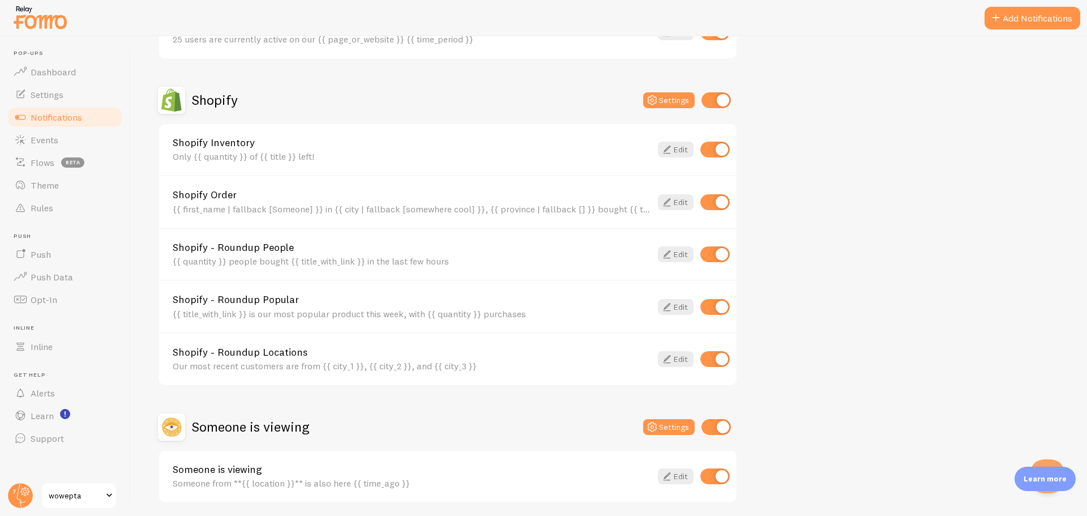
scroll to position [396, 0]
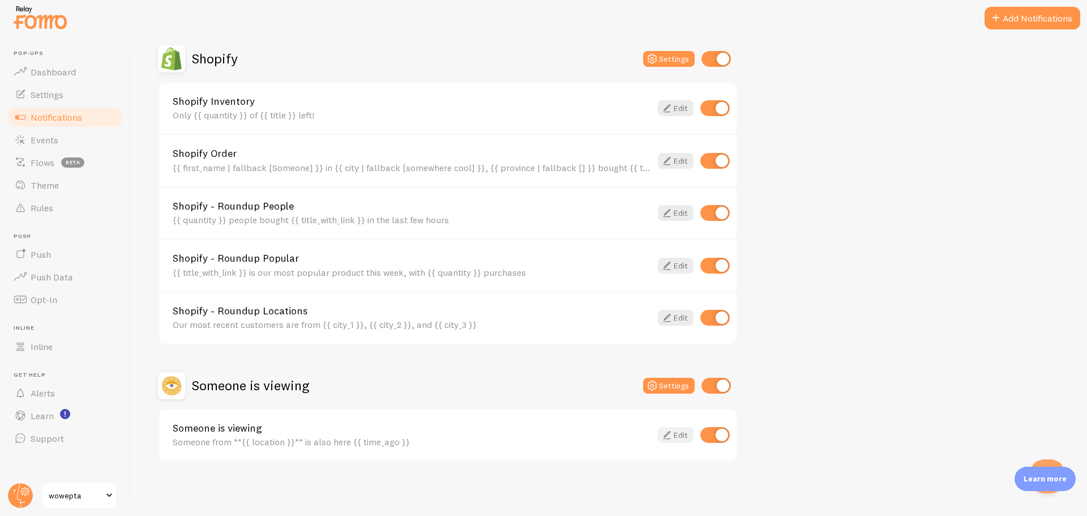
click at [674, 431] on link "Edit" at bounding box center [676, 435] width 36 height 16
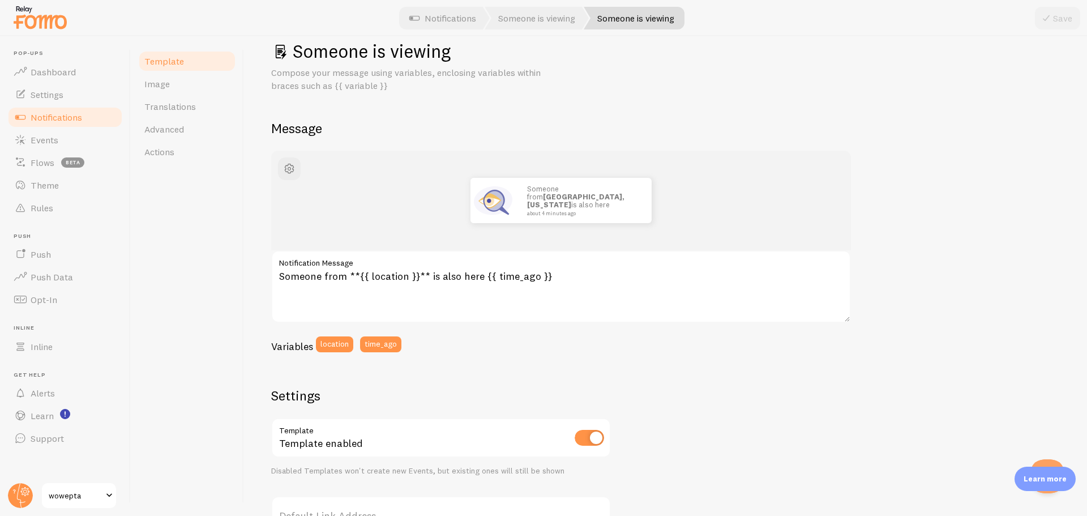
scroll to position [19, 0]
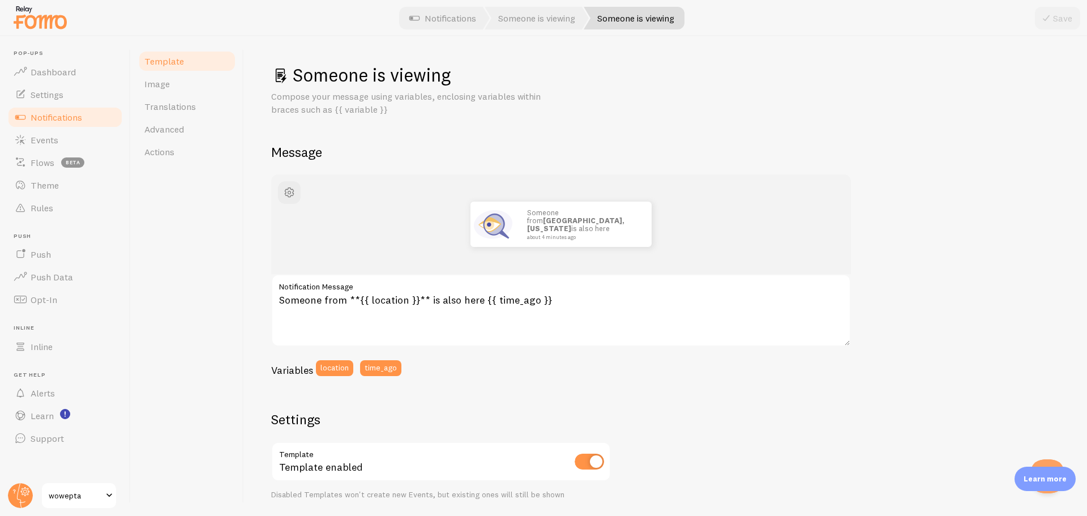
click at [55, 122] on span "Notifications" at bounding box center [57, 116] width 52 height 11
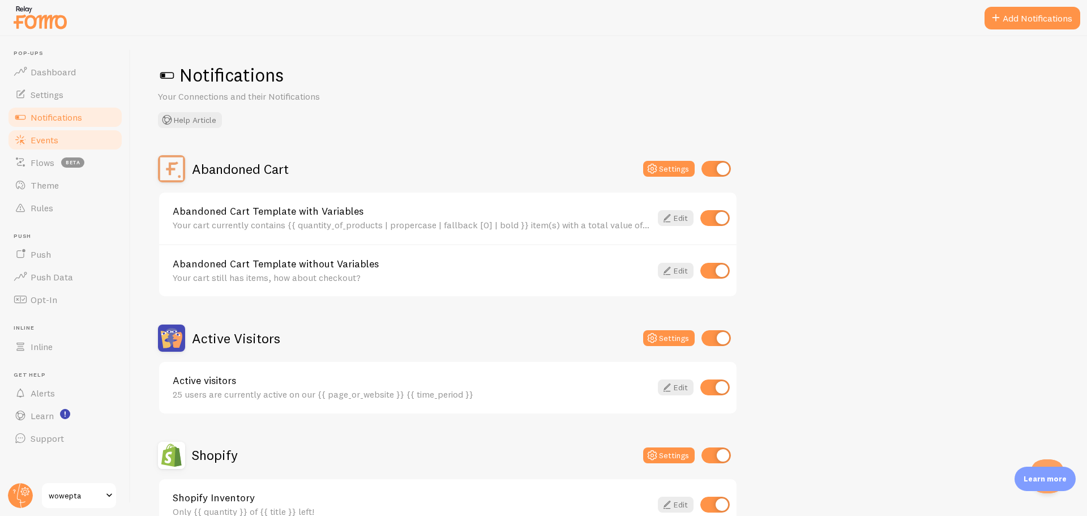
click at [54, 140] on span "Events" at bounding box center [45, 139] width 28 height 11
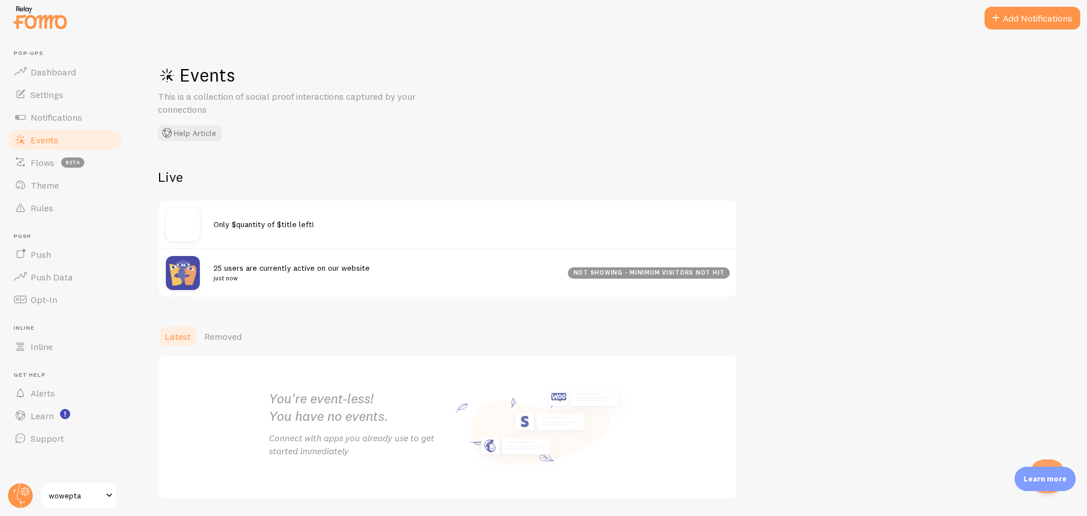
click at [600, 272] on div "not showing - minimum visitors not hit" at bounding box center [649, 272] width 162 height 11
click at [235, 227] on span "Only $quantity of $title left!" at bounding box center [263, 224] width 101 height 10
click at [224, 222] on span "Only $quantity of $title left!" at bounding box center [263, 224] width 101 height 10
click at [76, 118] on span "Notifications" at bounding box center [57, 116] width 52 height 11
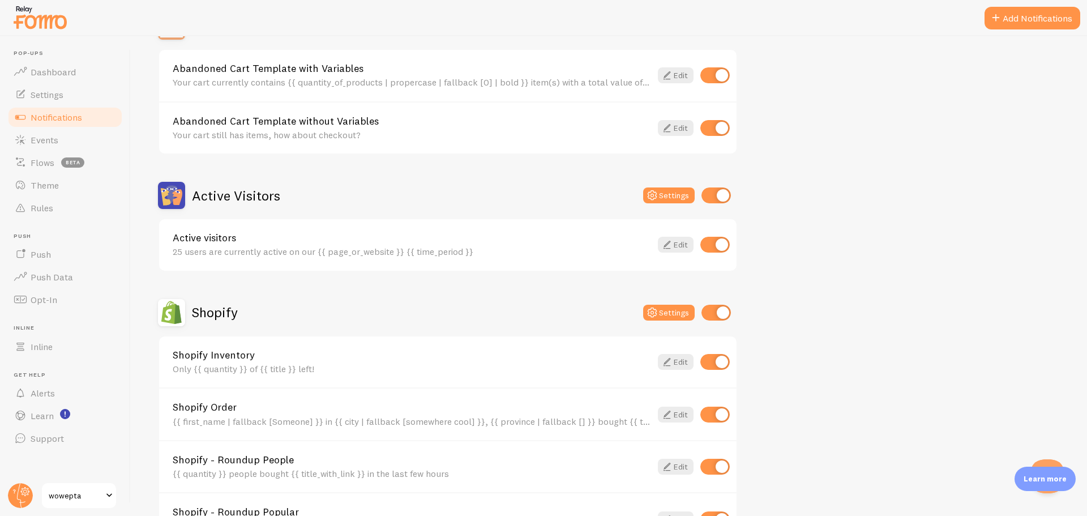
scroll to position [204, 0]
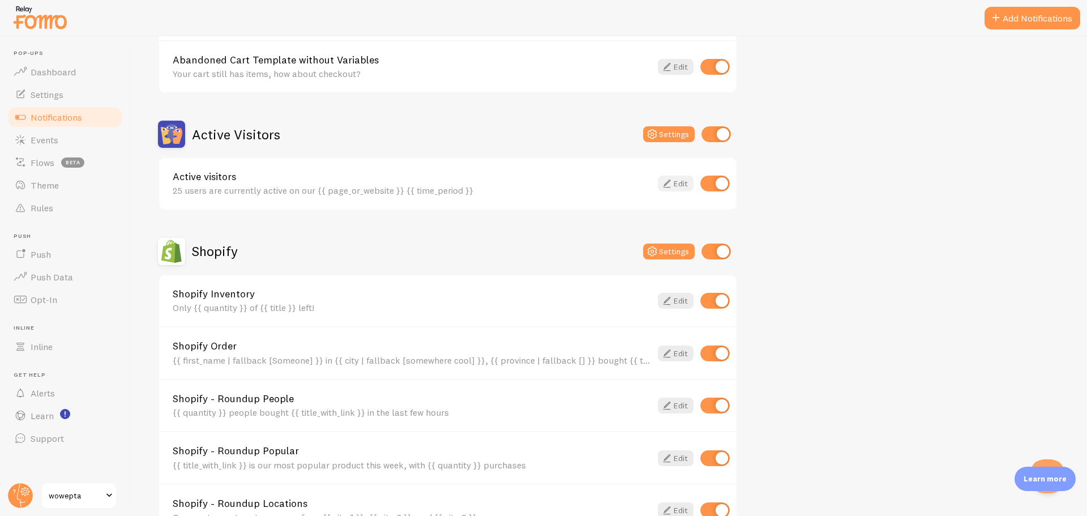
click at [685, 188] on link "Edit" at bounding box center [676, 183] width 36 height 16
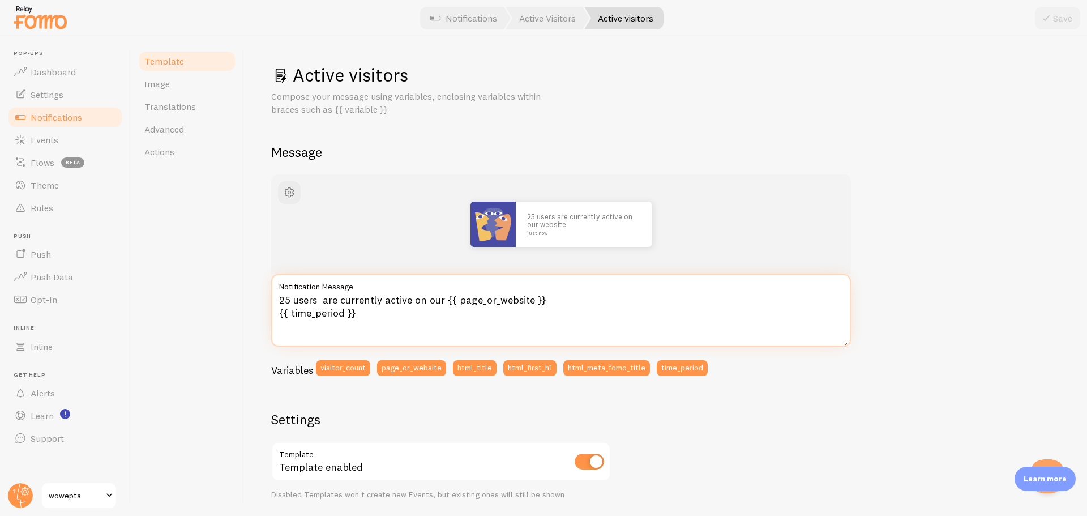
drag, startPoint x: 291, startPoint y: 301, endPoint x: 267, endPoint y: 302, distance: 23.8
click at [271, 301] on textarea "25 users are currently active on our {{ page_or_website }} {{ time_period }}" at bounding box center [561, 310] width 580 height 72
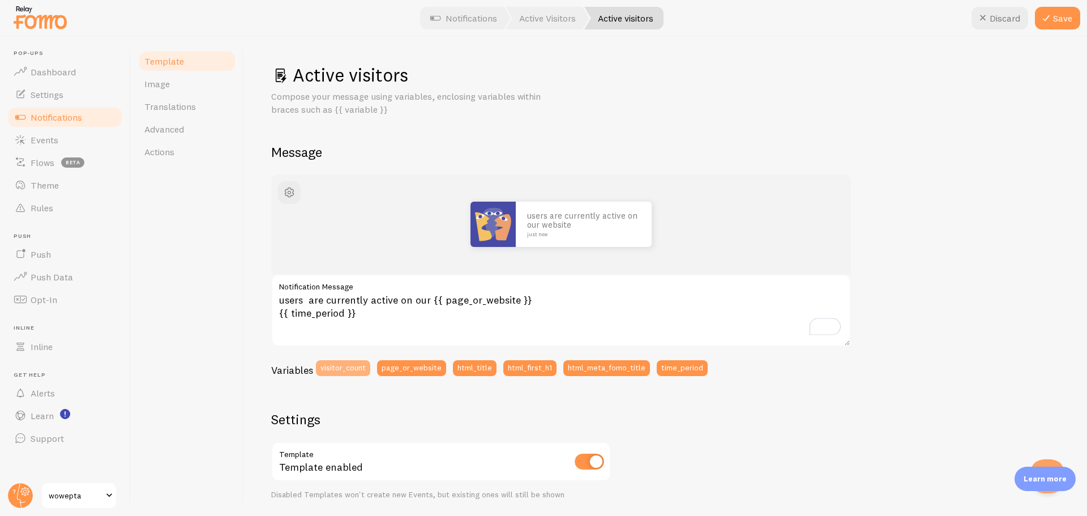
click at [351, 365] on button "visitor_count" at bounding box center [343, 368] width 54 height 16
type textarea "{{ visitor_count }} users are currently active on our {{ page_or_website }} {{ …"
click at [1066, 19] on button "Save" at bounding box center [1057, 18] width 45 height 23
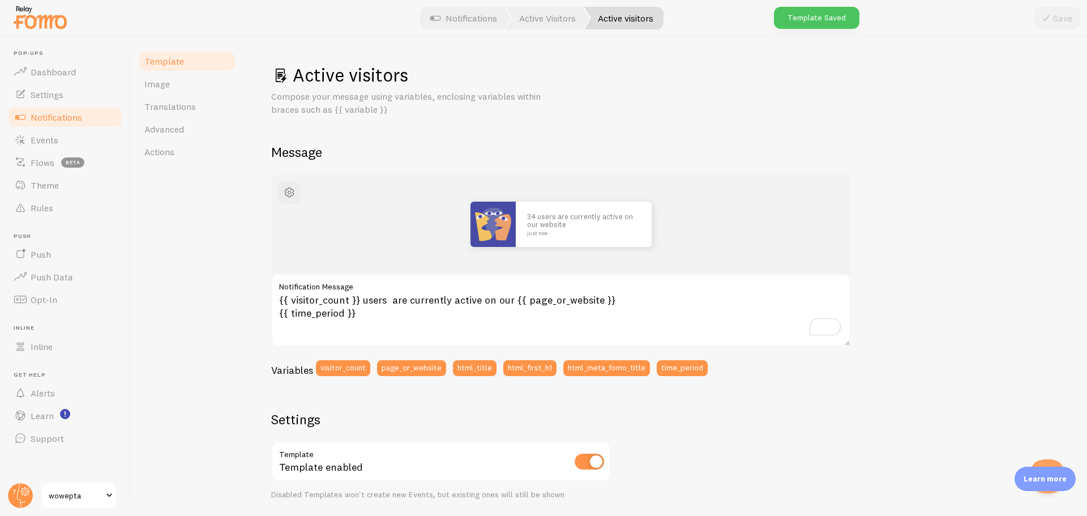
click at [59, 123] on link "Notifications" at bounding box center [65, 117] width 117 height 23
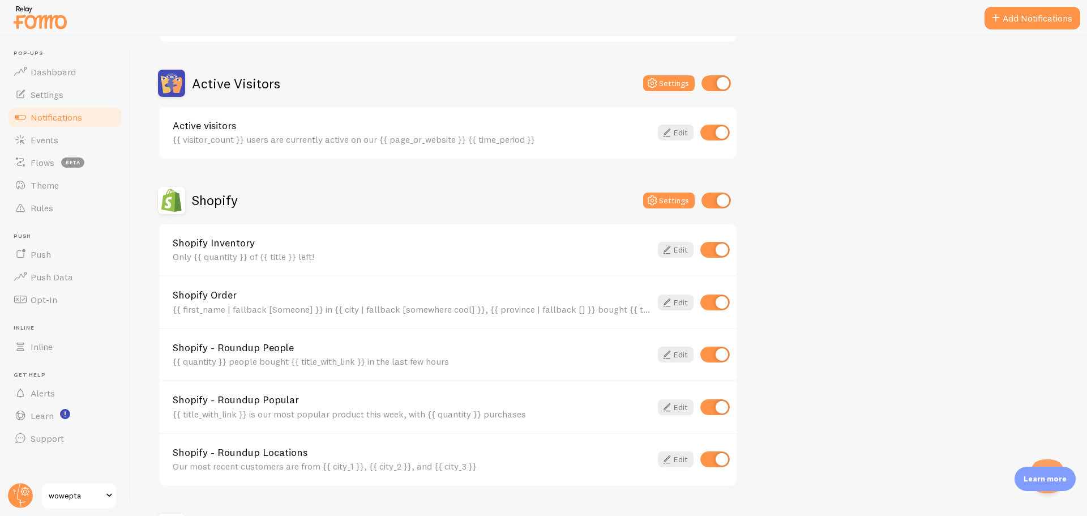
scroll to position [324, 0]
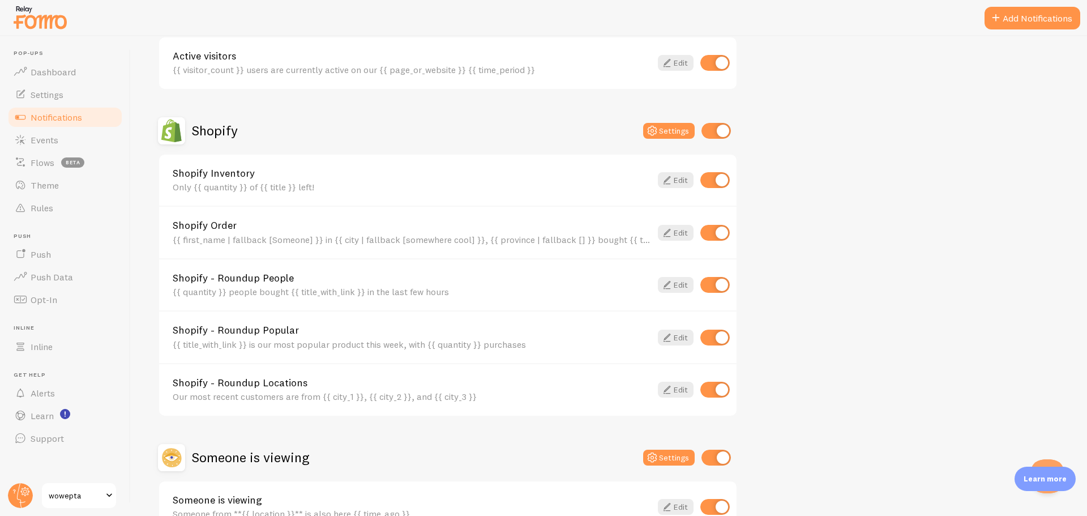
click at [711, 183] on input "checkbox" at bounding box center [714, 180] width 29 height 16
checkbox input "false"
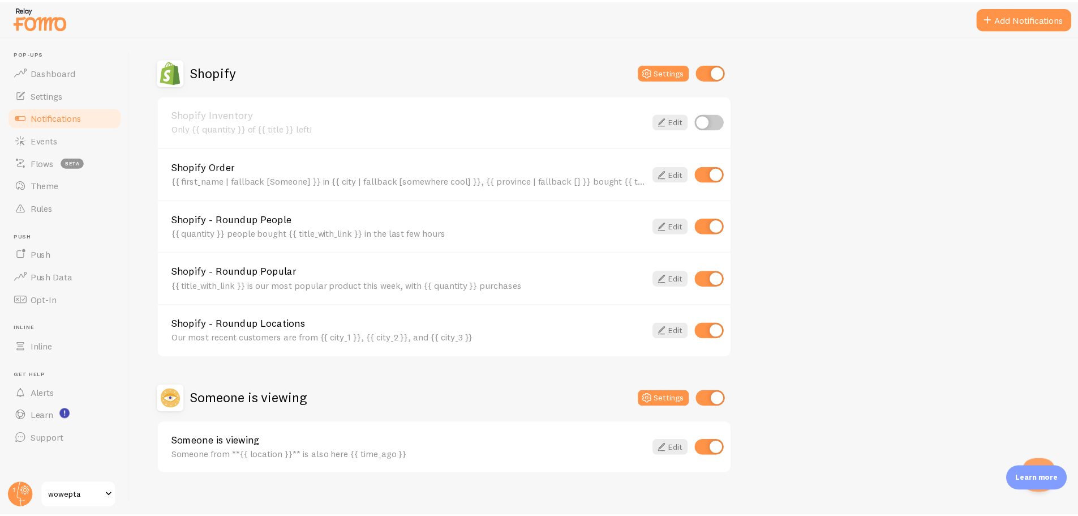
scroll to position [396, 0]
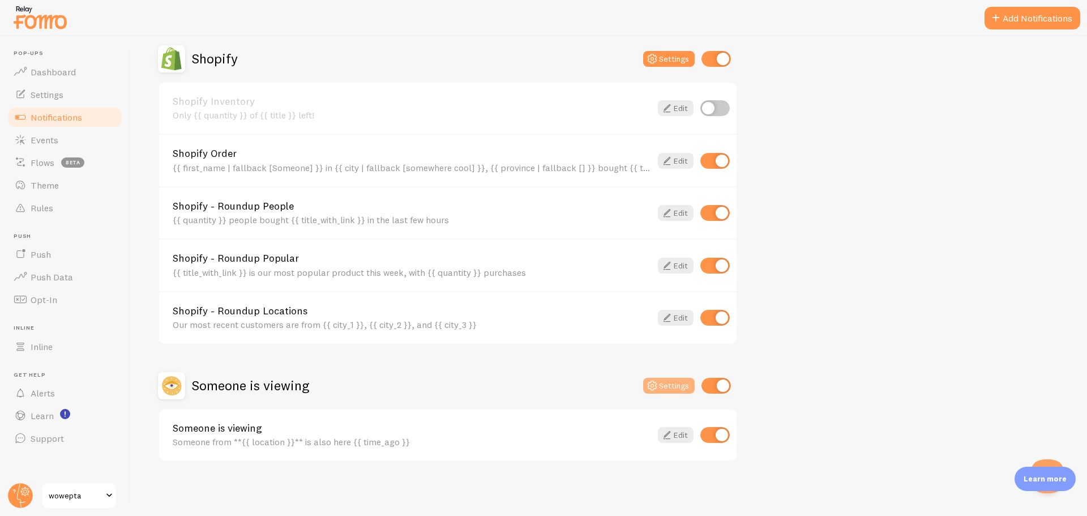
click at [666, 379] on button "Settings" at bounding box center [669, 386] width 52 height 16
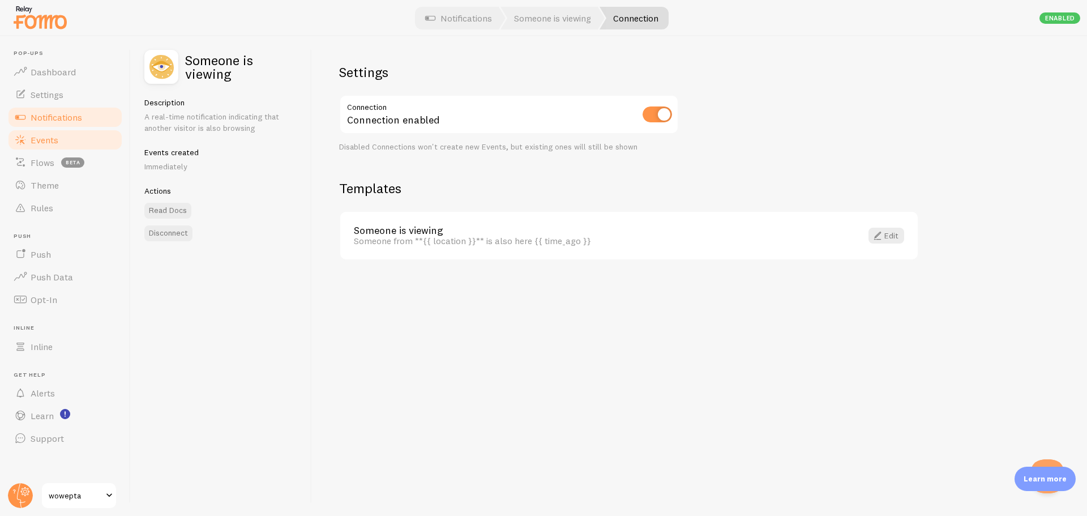
click at [52, 143] on span "Events" at bounding box center [45, 139] width 28 height 11
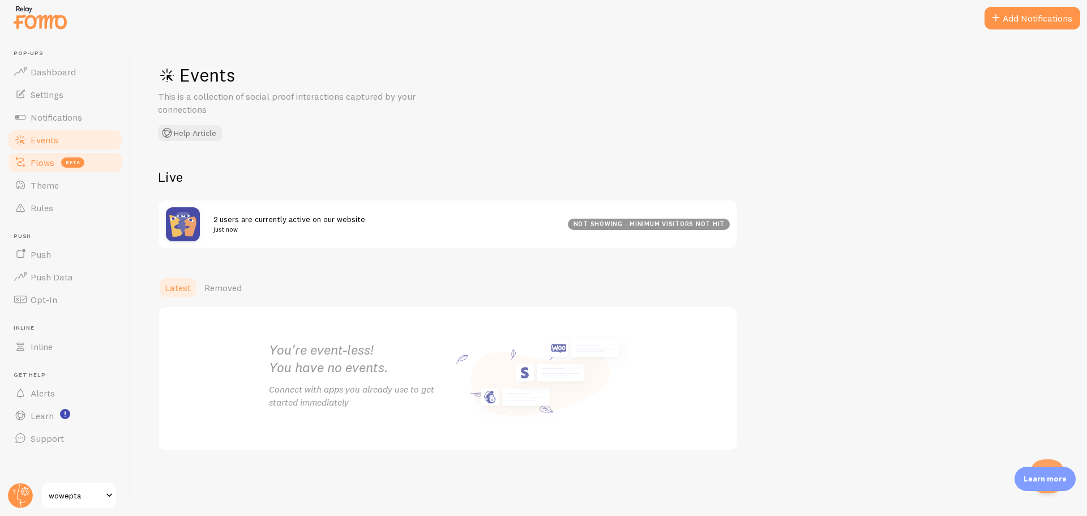
click at [68, 165] on span "beta" at bounding box center [72, 162] width 23 height 10
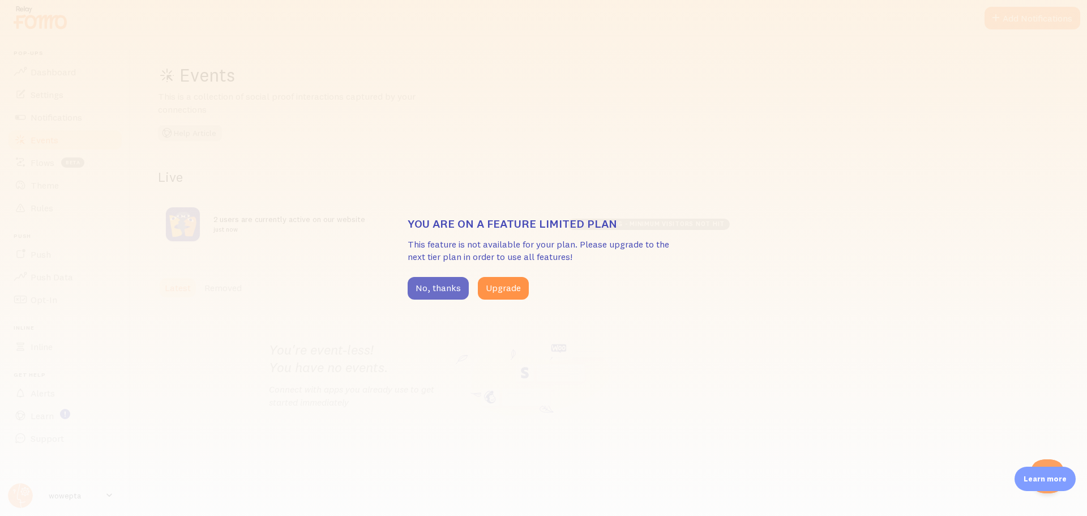
click at [419, 280] on button "No, thanks" at bounding box center [438, 288] width 61 height 23
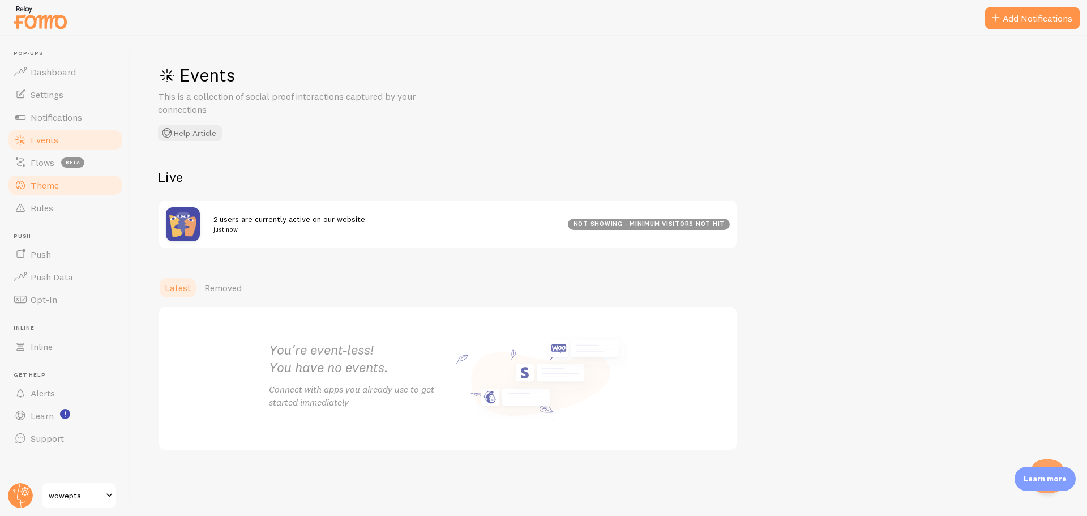
click at [81, 187] on link "Theme" at bounding box center [65, 185] width 117 height 23
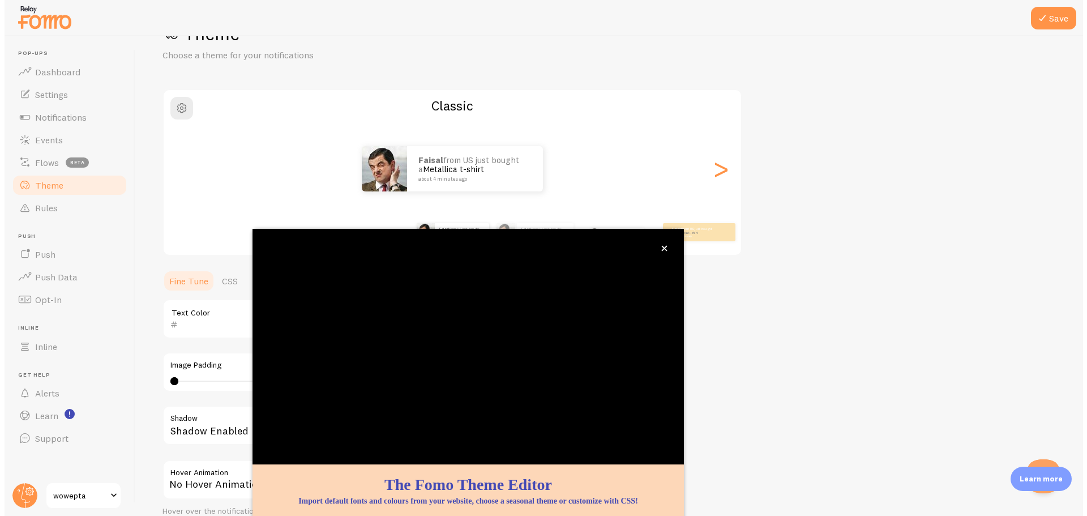
scroll to position [46, 0]
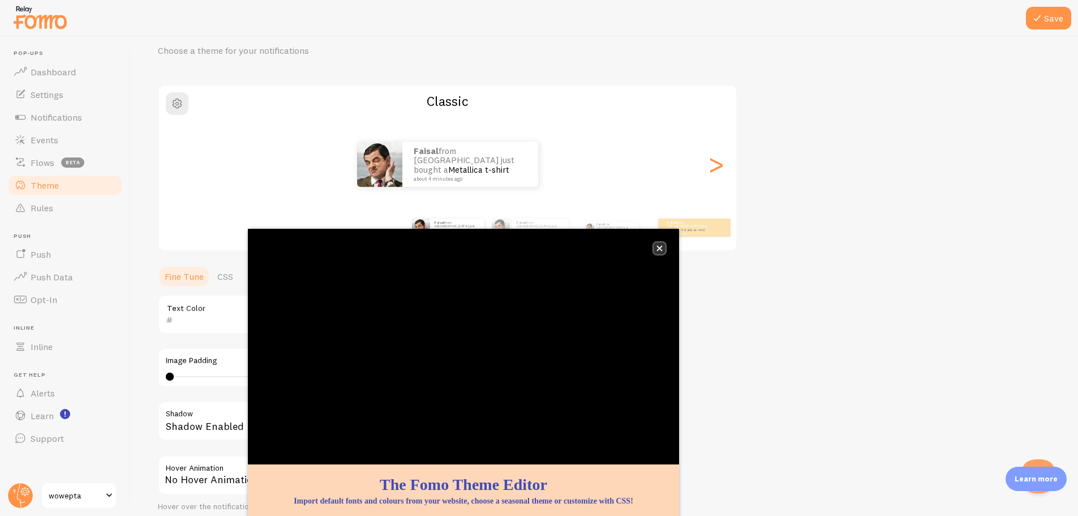
click at [659, 244] on button "close," at bounding box center [660, 248] width 12 height 12
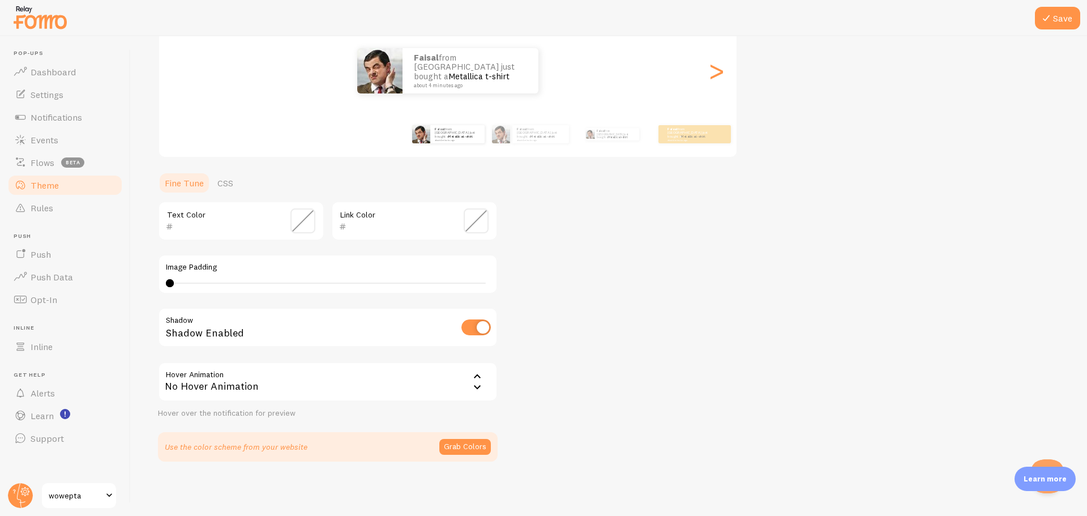
scroll to position [0, 0]
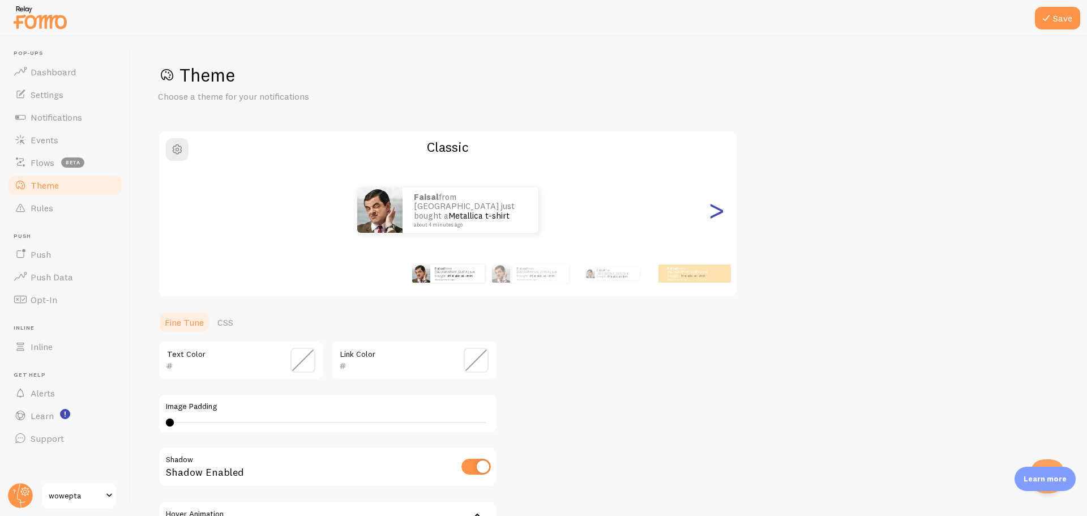
click at [717, 215] on div ">" at bounding box center [716, 210] width 14 height 82
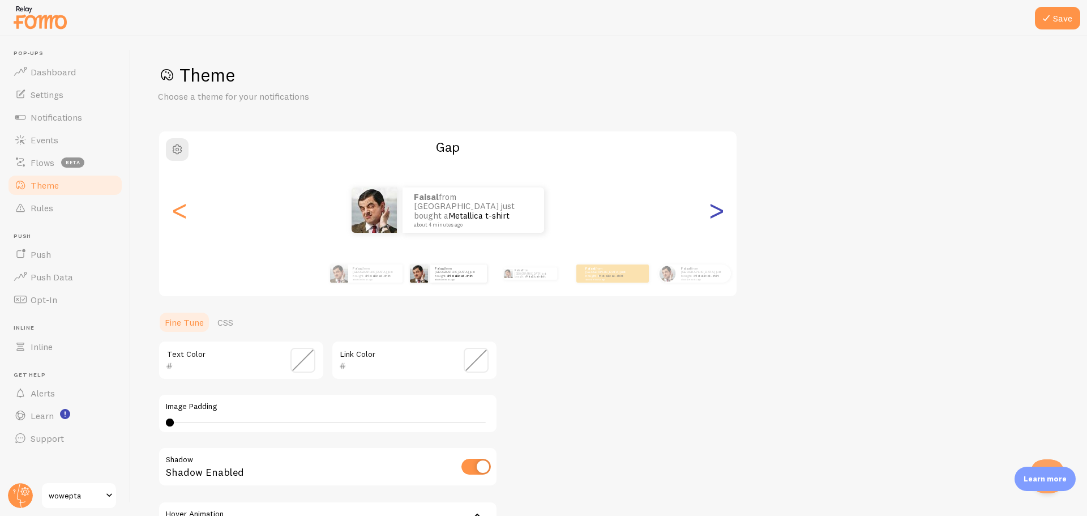
click at [717, 215] on div ">" at bounding box center [716, 210] width 14 height 82
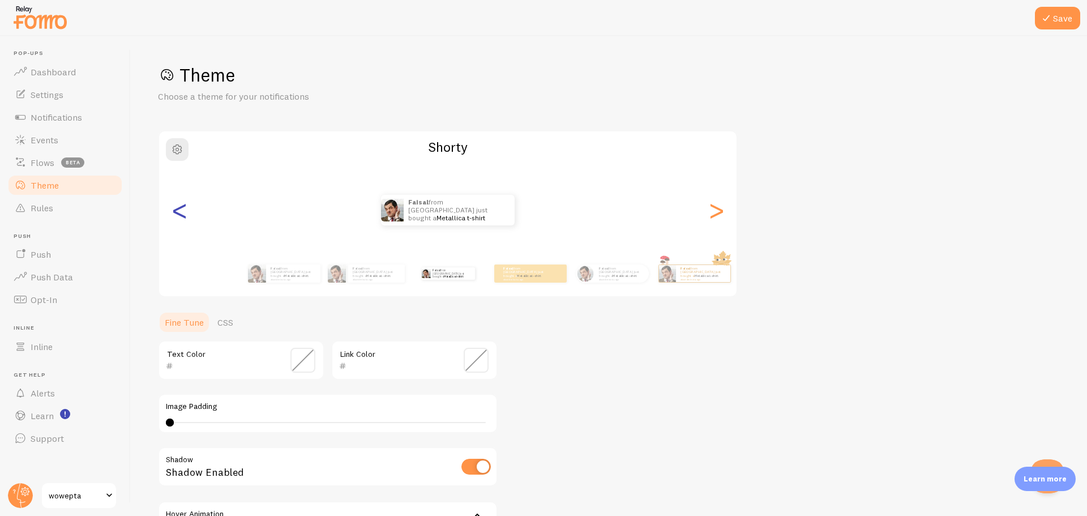
click at [173, 218] on div "<" at bounding box center [180, 210] width 14 height 82
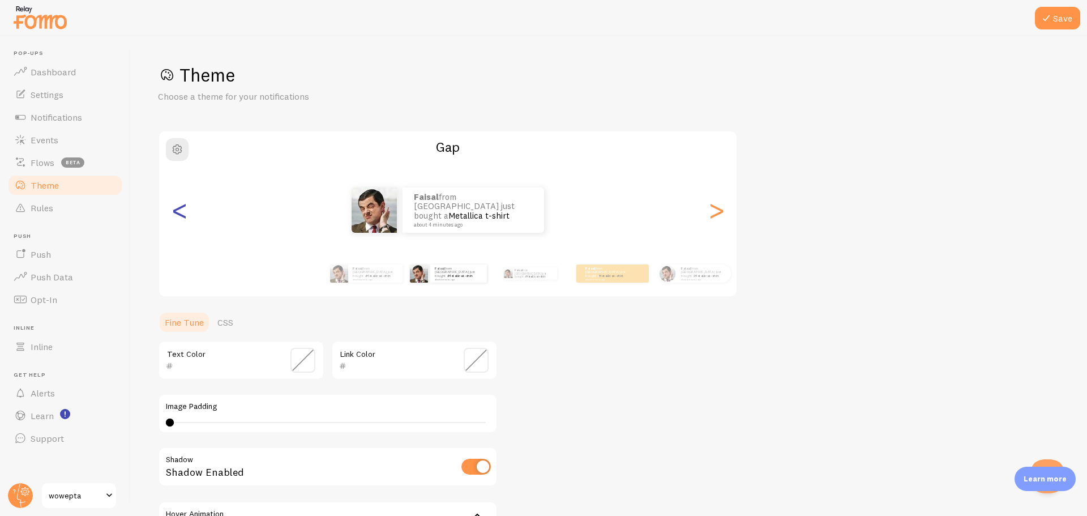
click at [173, 218] on div "<" at bounding box center [180, 210] width 14 height 82
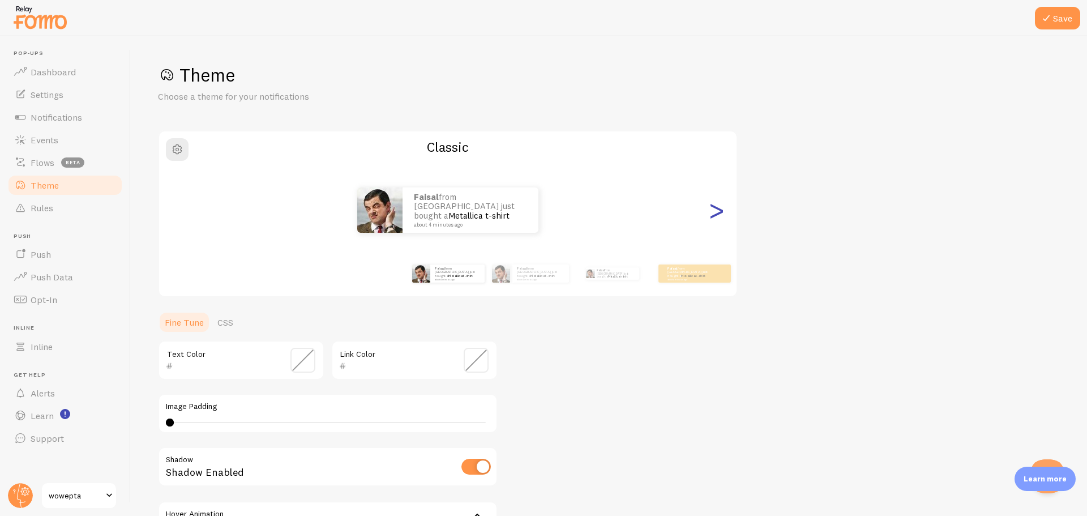
click at [719, 218] on div ">" at bounding box center [716, 210] width 14 height 82
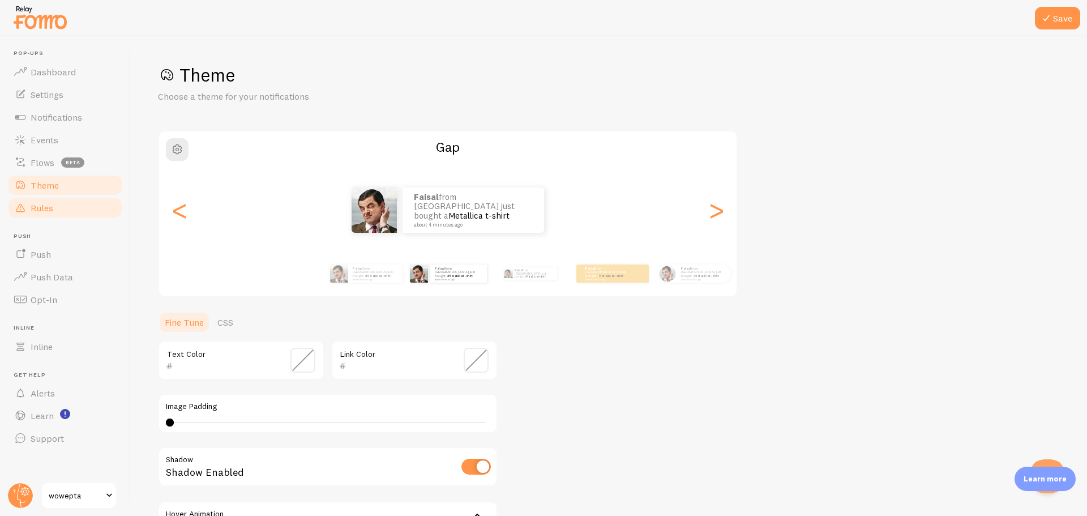
click at [90, 218] on link "Rules" at bounding box center [65, 207] width 117 height 23
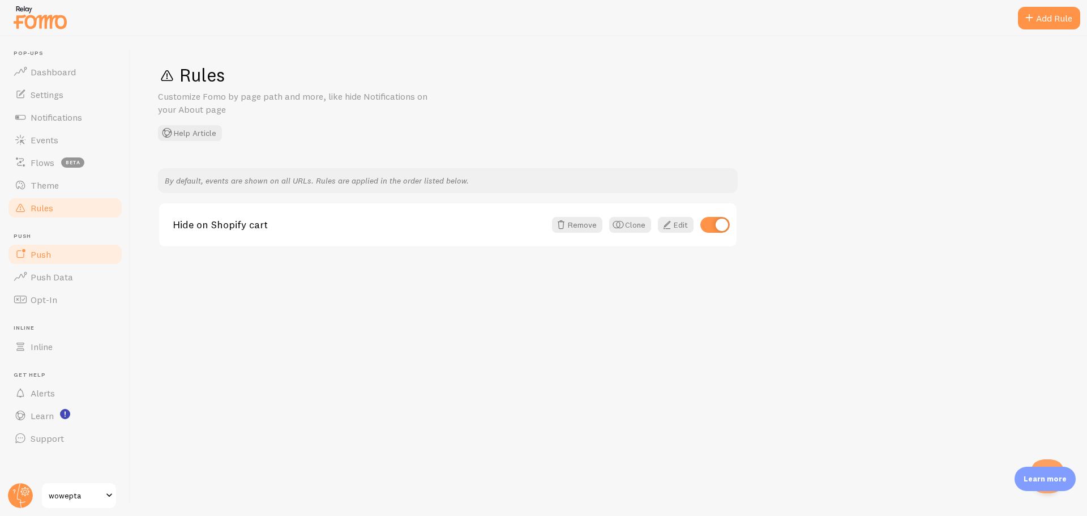
click at [87, 263] on link "Push" at bounding box center [65, 254] width 117 height 23
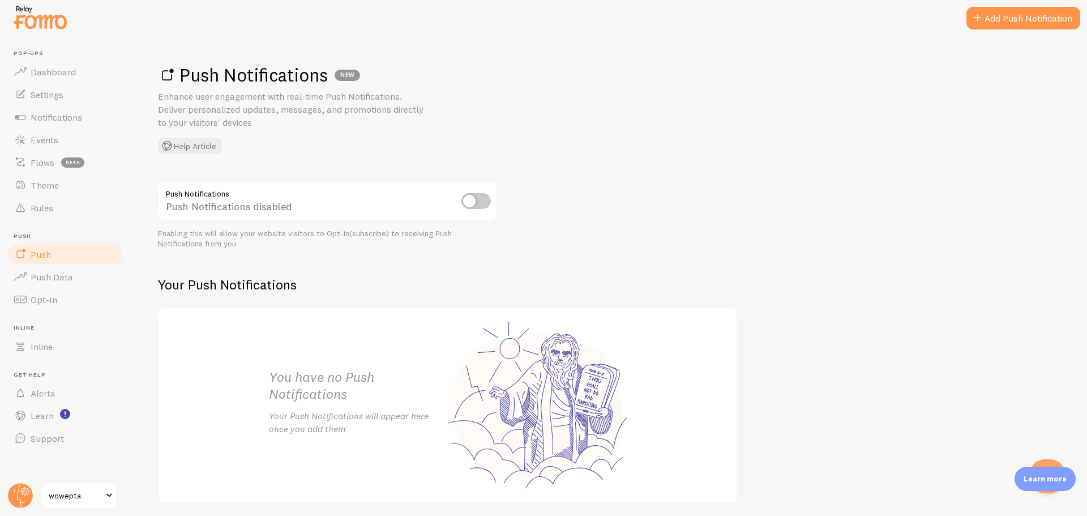
scroll to position [42, 0]
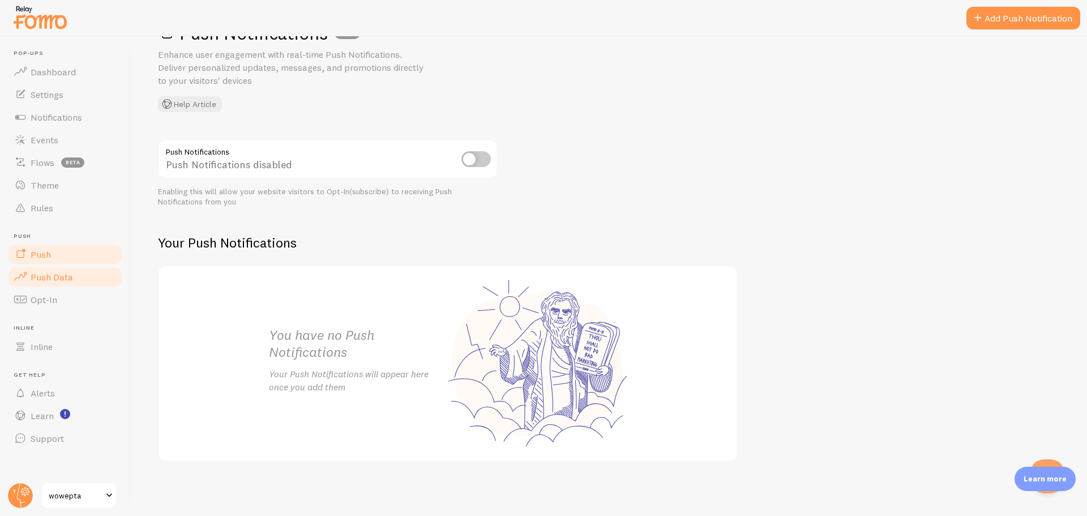
click at [74, 276] on link "Push Data" at bounding box center [65, 276] width 117 height 23
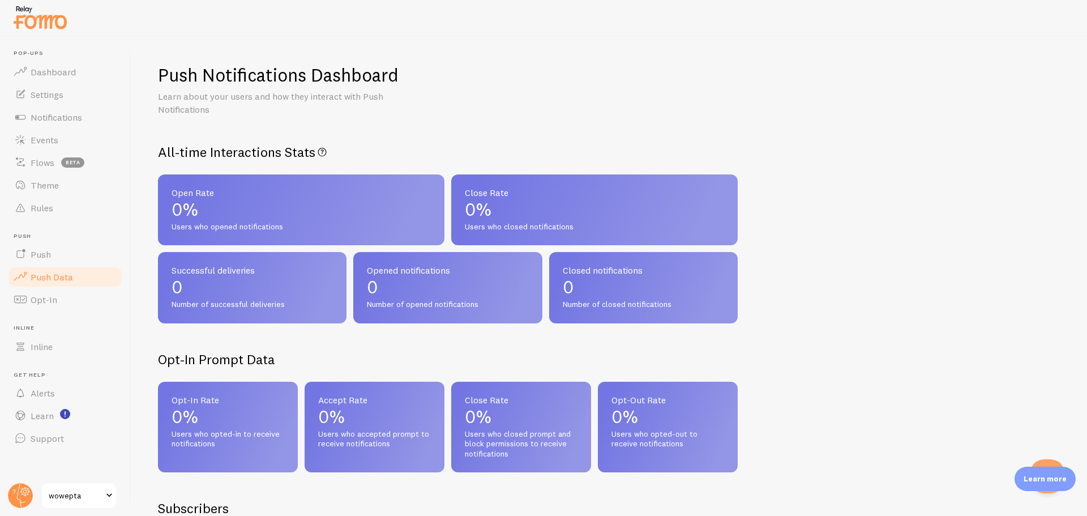
scroll to position [451, 0]
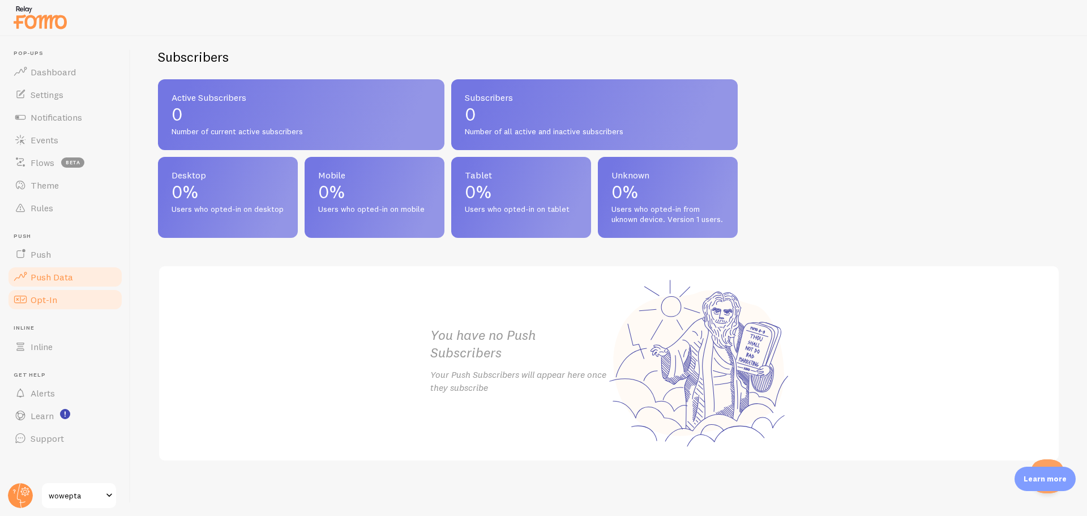
click at [101, 293] on link "Opt-In" at bounding box center [65, 299] width 117 height 23
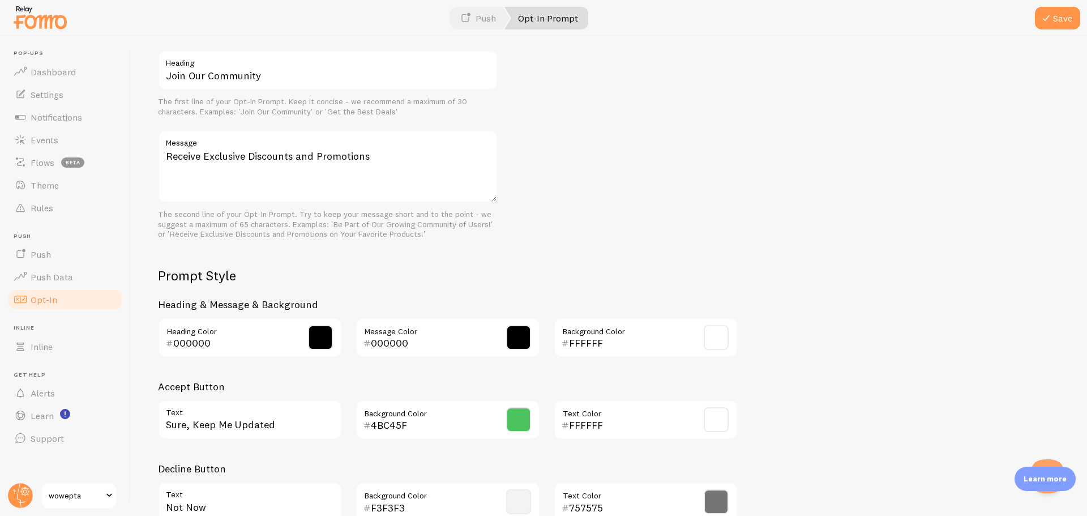
scroll to position [411, 0]
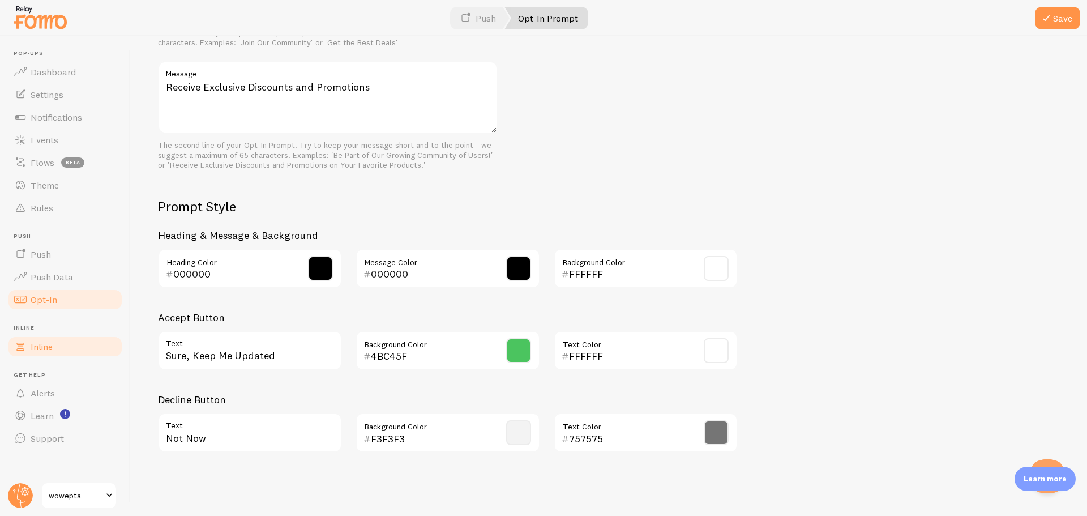
click at [75, 344] on link "Inline" at bounding box center [65, 346] width 117 height 23
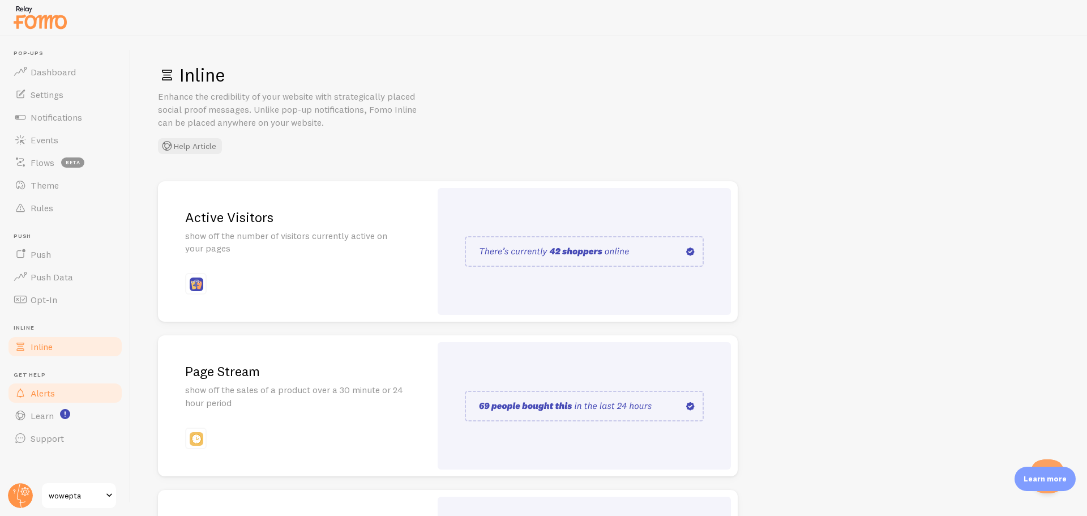
click at [64, 393] on link "Alerts" at bounding box center [65, 392] width 117 height 23
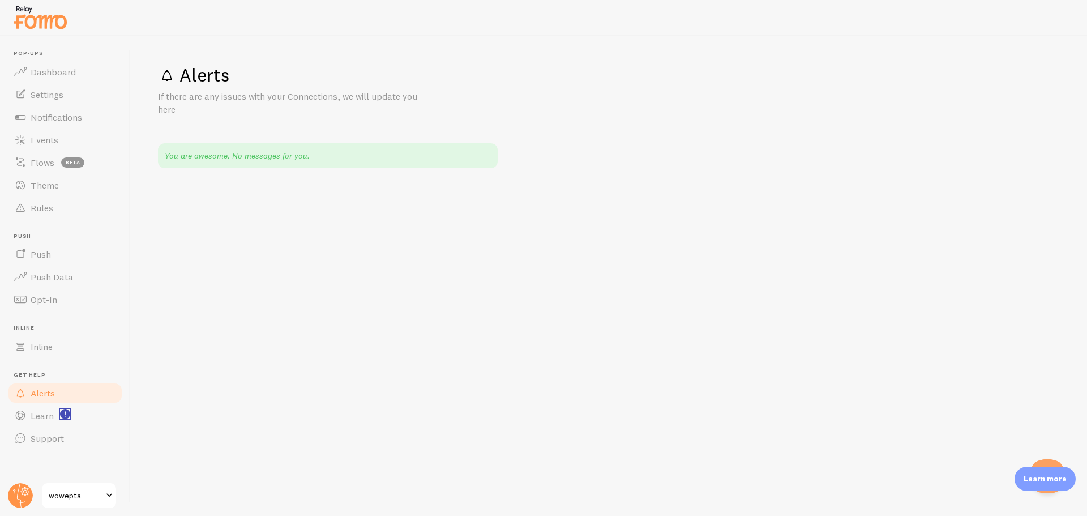
click at [63, 415] on rect "<p>Watch New Feature Tutorials!</p>" at bounding box center [66, 414] width 10 height 10
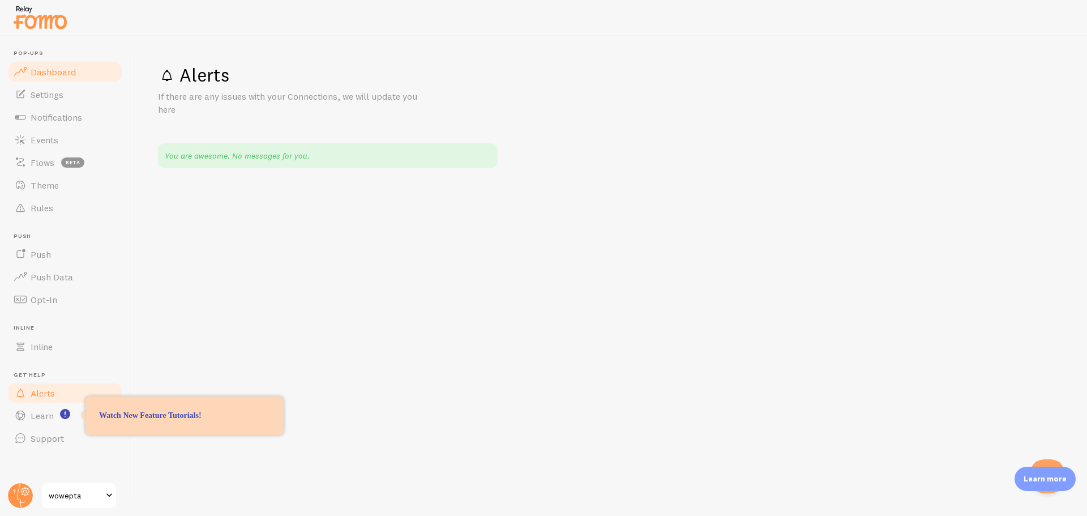
click at [72, 73] on span "Dashboard" at bounding box center [53, 71] width 45 height 11
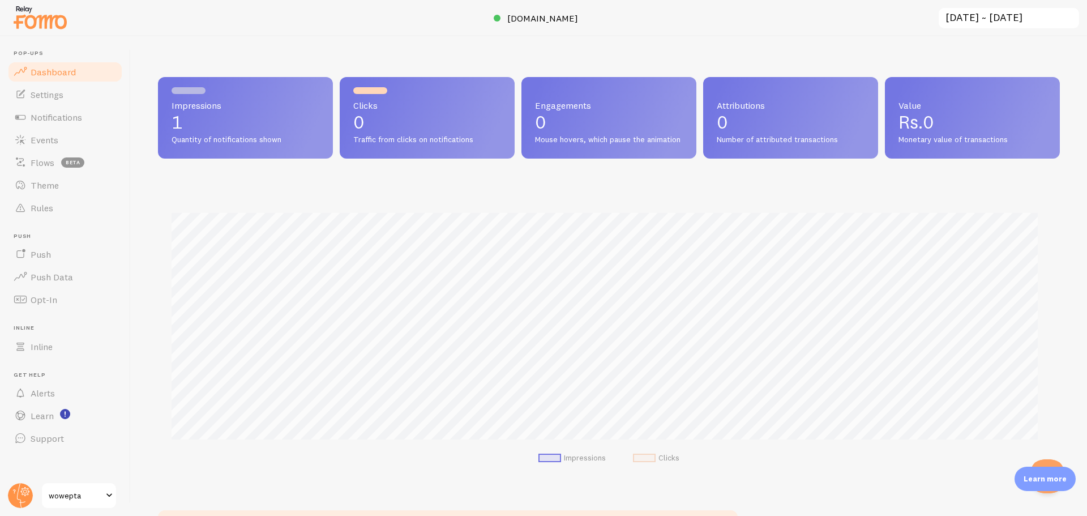
scroll to position [297, 893]
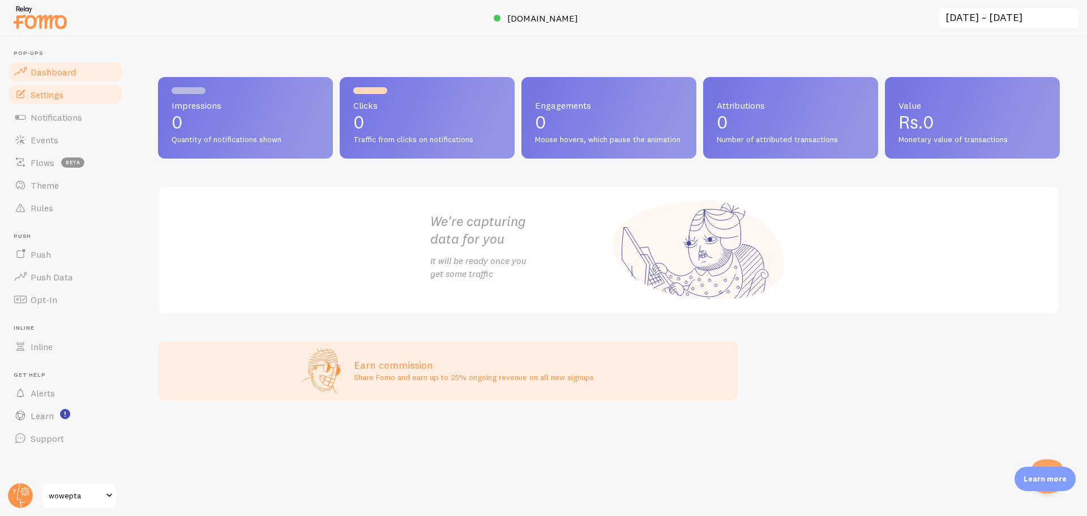
click at [68, 91] on link "Settings" at bounding box center [65, 94] width 117 height 23
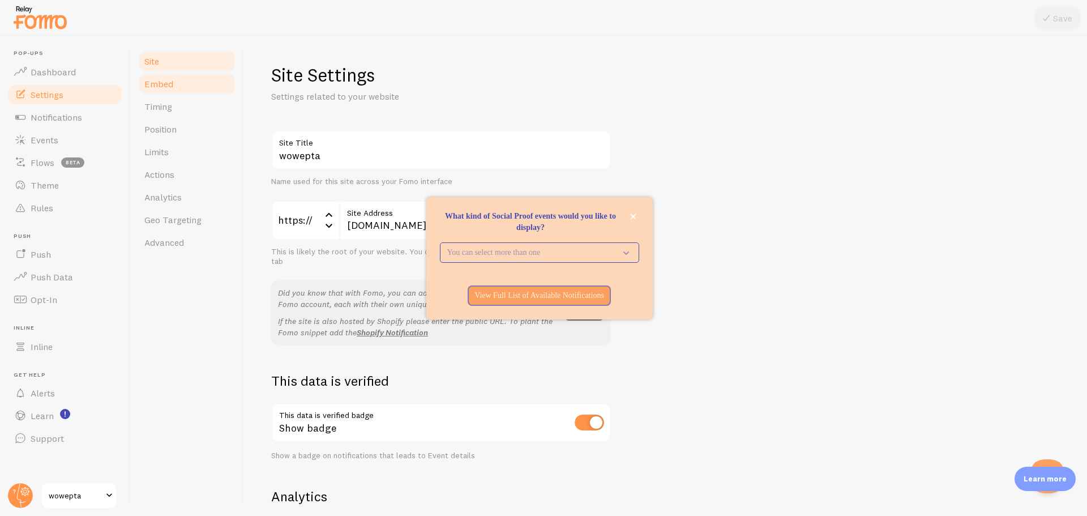
click at [200, 78] on link "Embed" at bounding box center [187, 83] width 99 height 23
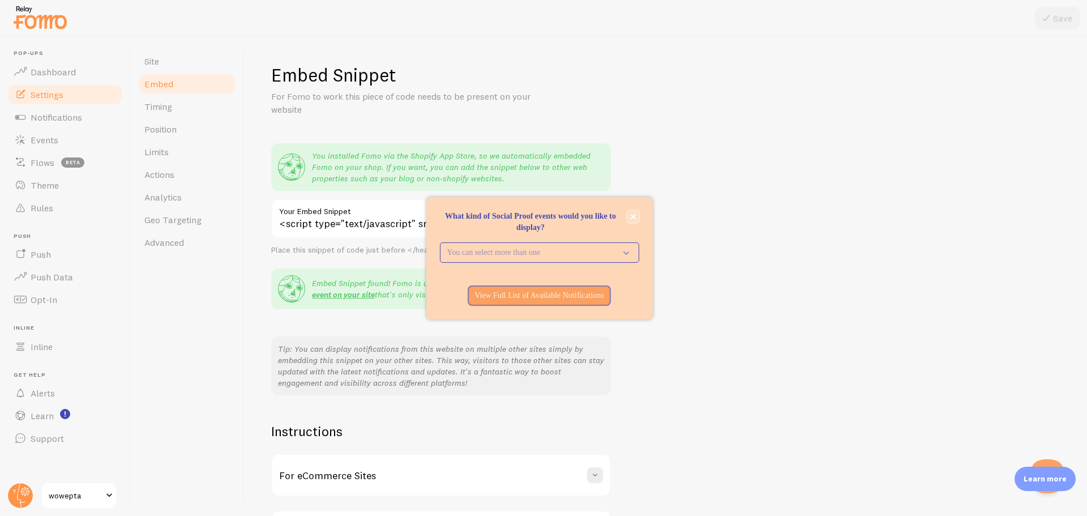
click at [632, 216] on icon "close," at bounding box center [633, 216] width 6 height 6
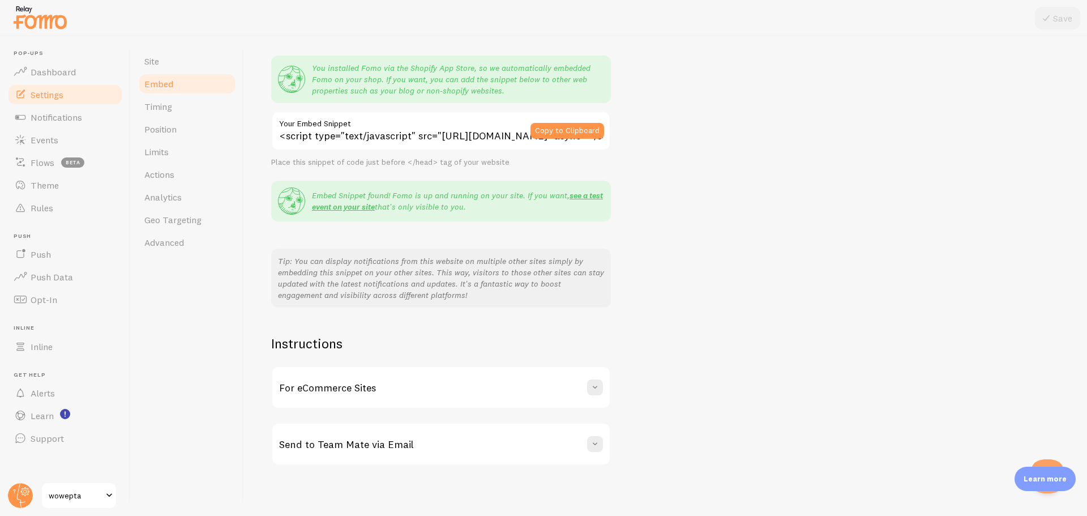
scroll to position [92, 0]
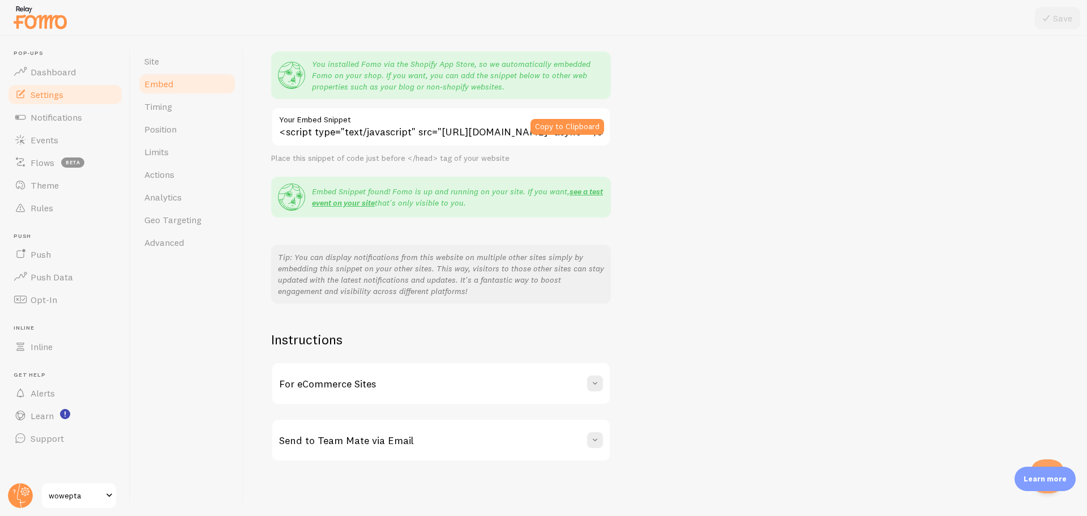
click at [488, 384] on div "For eCommerce Sites" at bounding box center [440, 383] width 337 height 41
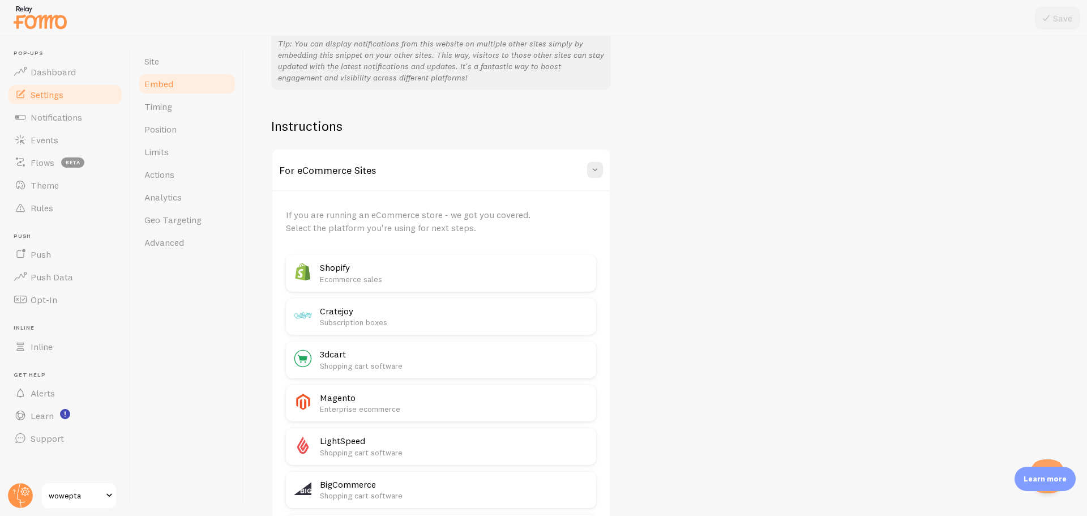
scroll to position [307, 0]
click at [391, 267] on h2 "Shopify" at bounding box center [454, 266] width 269 height 12
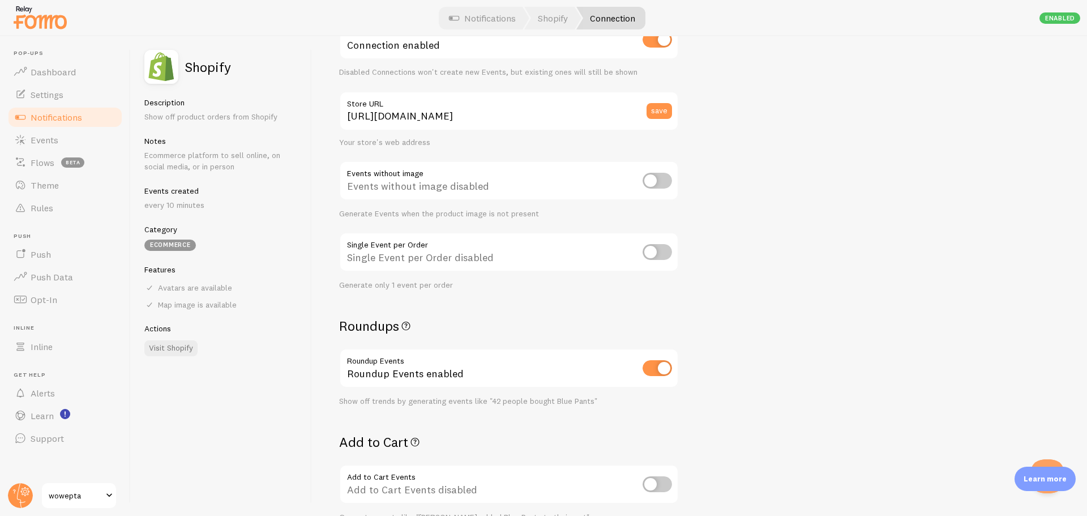
scroll to position [75, 0]
click at [666, 257] on input "checkbox" at bounding box center [656, 251] width 29 height 16
checkbox input "true"
click at [666, 257] on input "checkbox" at bounding box center [656, 251] width 29 height 16
checkbox input "false"
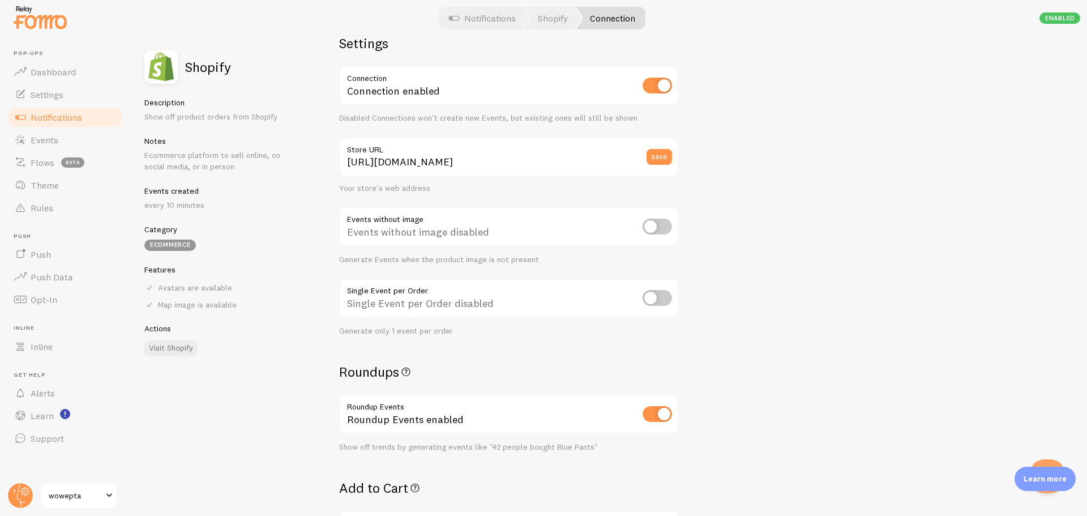
scroll to position [0, 0]
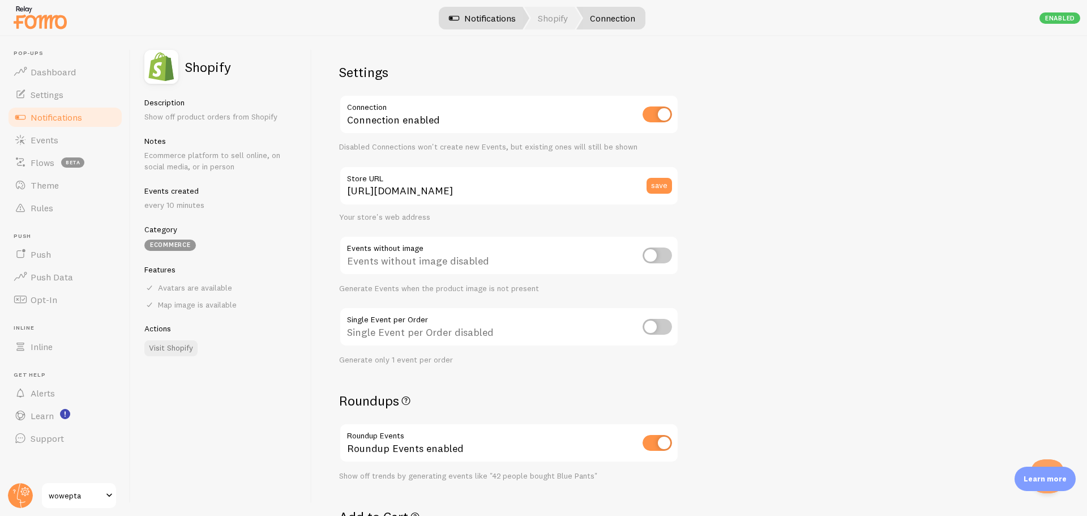
click at [507, 23] on link "Notifications" at bounding box center [482, 18] width 94 height 23
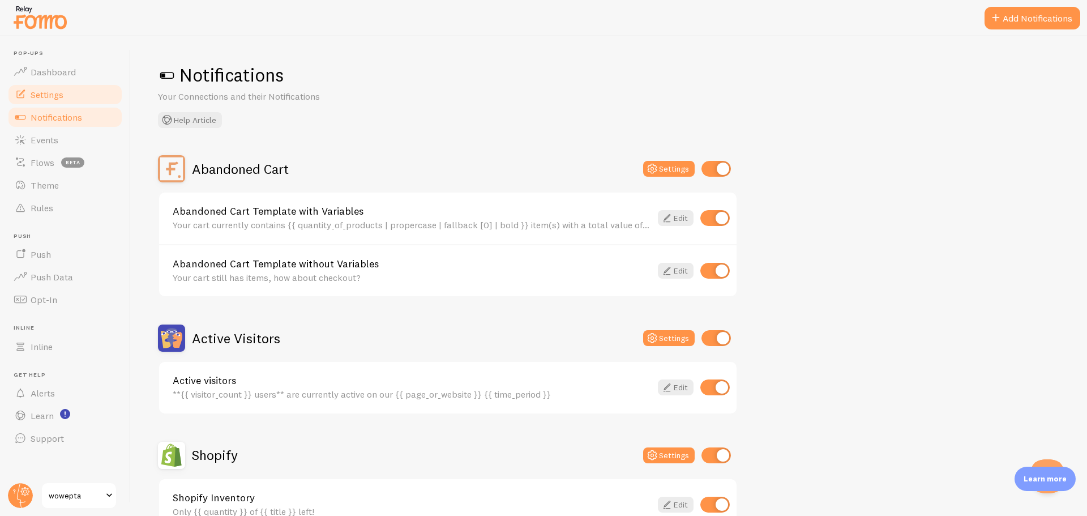
click at [82, 95] on link "Settings" at bounding box center [65, 94] width 117 height 23
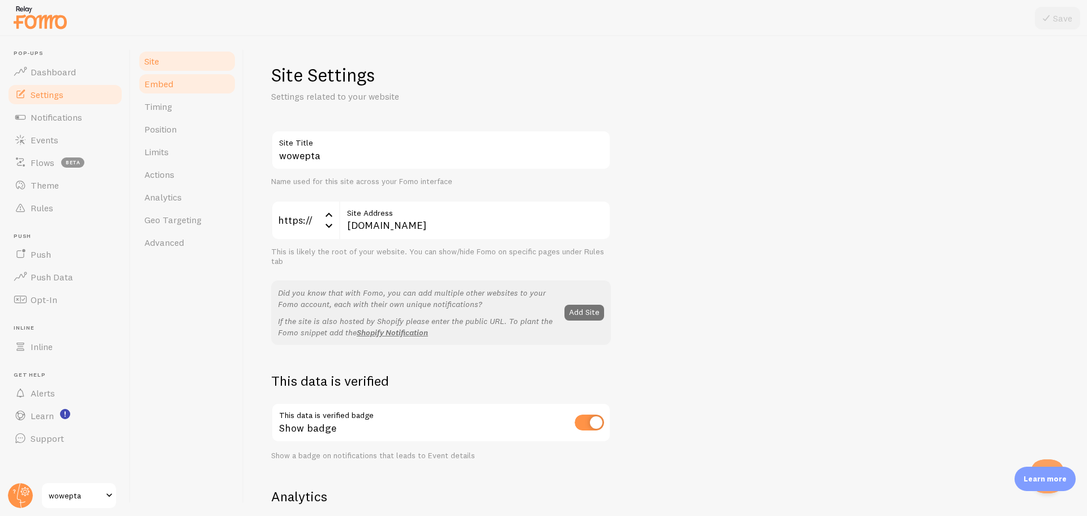
click at [185, 92] on link "Embed" at bounding box center [187, 83] width 99 height 23
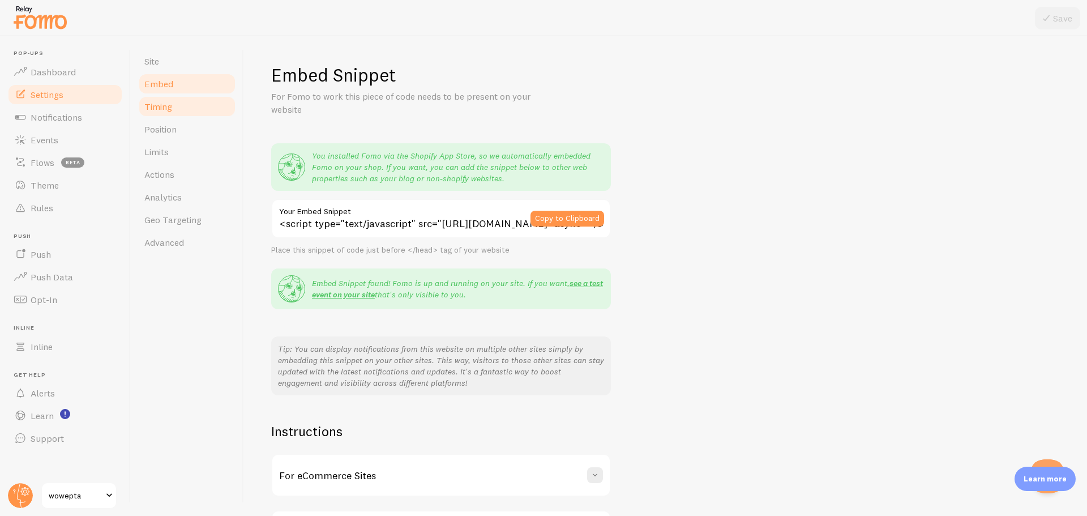
click at [187, 107] on link "Timing" at bounding box center [187, 106] width 99 height 23
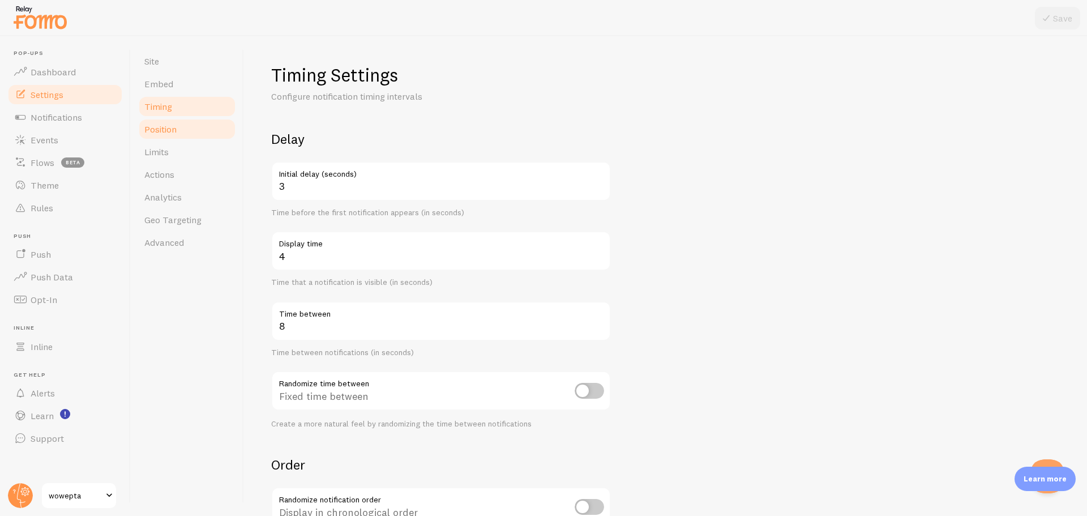
click at [188, 125] on link "Position" at bounding box center [187, 129] width 99 height 23
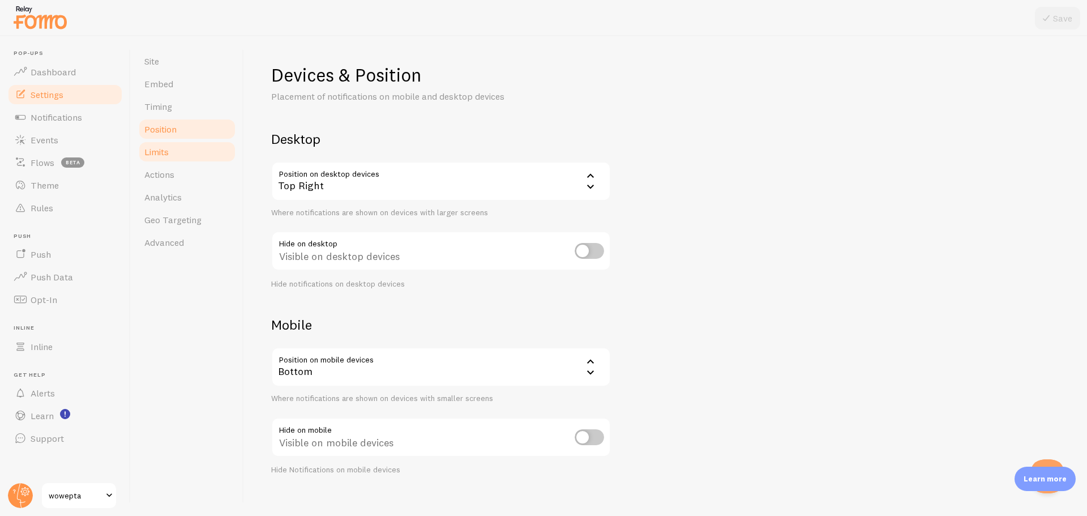
click at [188, 148] on link "Limits" at bounding box center [187, 151] width 99 height 23
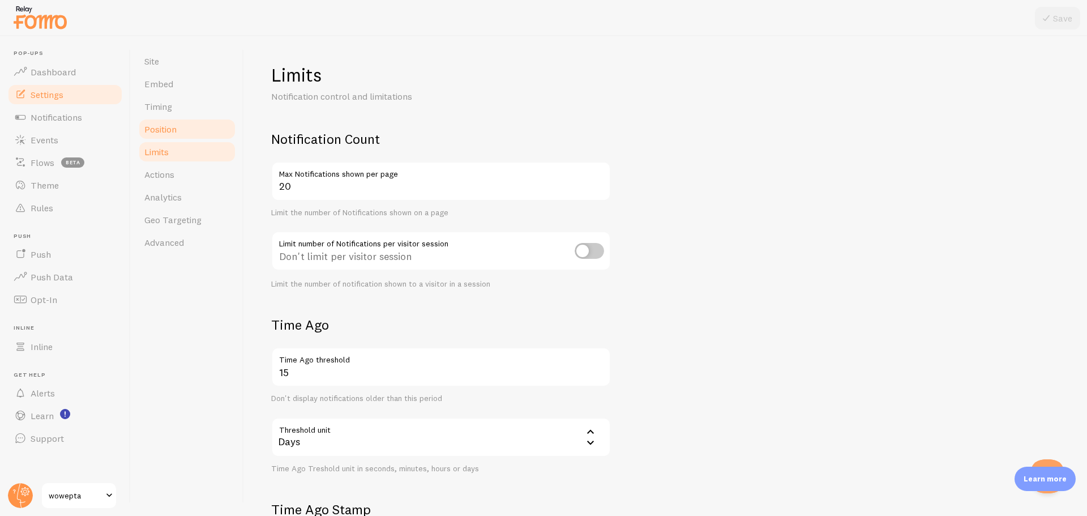
click at [188, 131] on link "Position" at bounding box center [187, 129] width 99 height 23
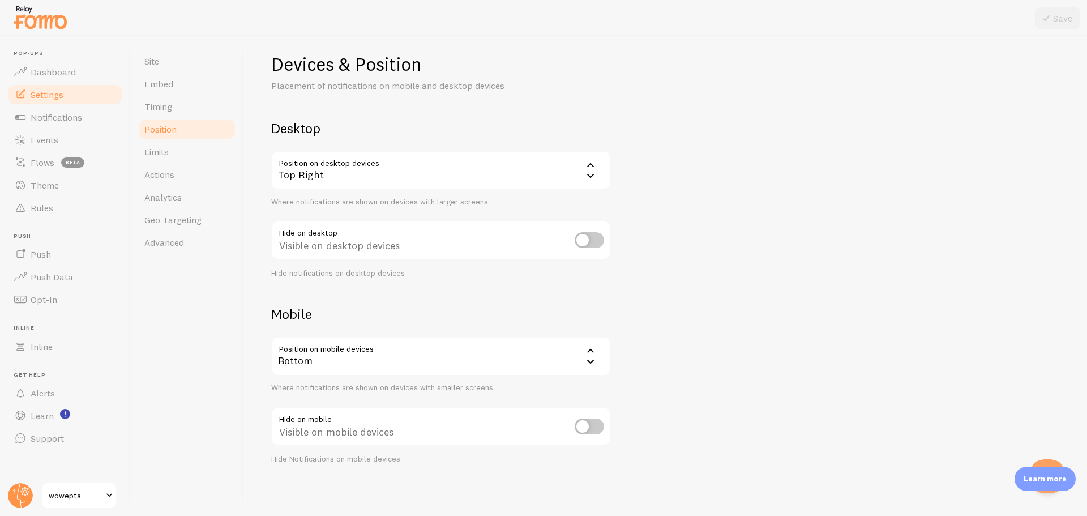
scroll to position [14, 0]
click at [177, 148] on link "Limits" at bounding box center [187, 151] width 99 height 23
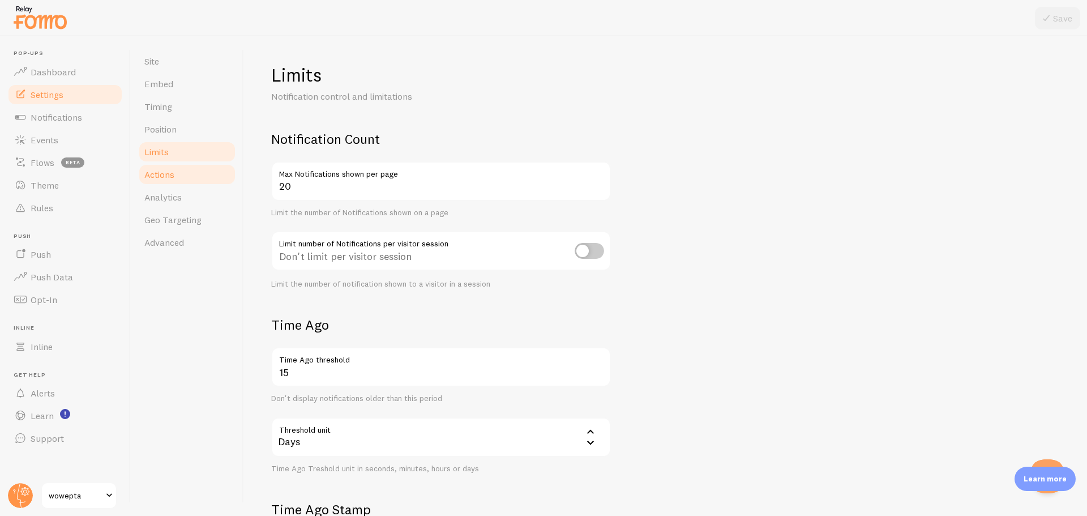
click at [178, 168] on link "Actions" at bounding box center [187, 174] width 99 height 23
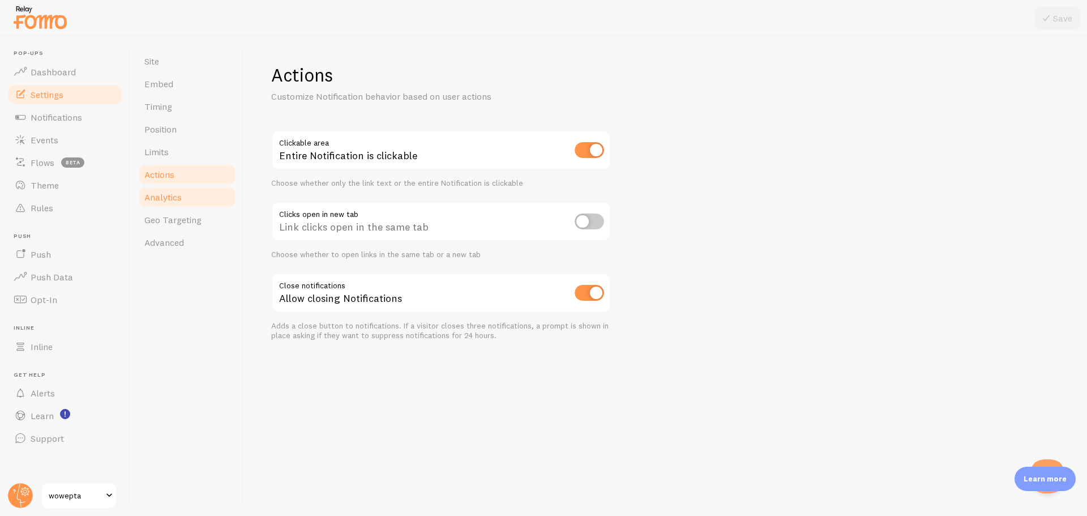
click at [182, 194] on link "Analytics" at bounding box center [187, 197] width 99 height 23
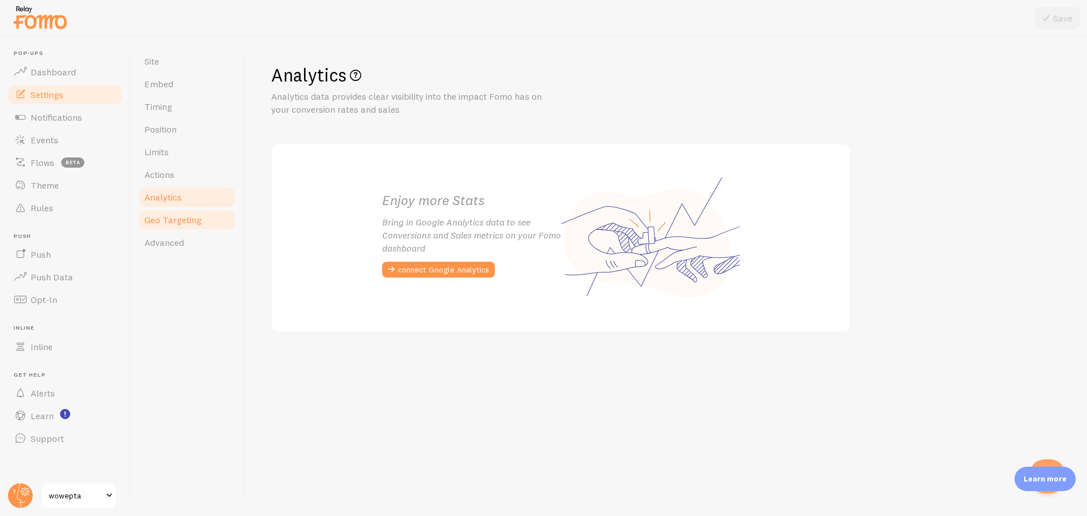
click at [186, 220] on span "Geo Targeting" at bounding box center [172, 219] width 57 height 11
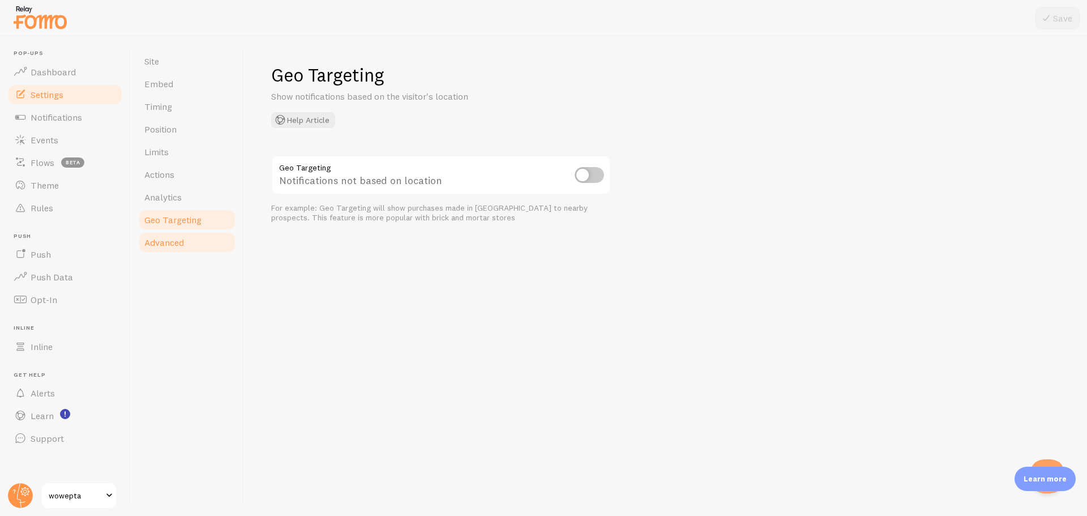
click at [186, 239] on link "Advanced" at bounding box center [187, 242] width 99 height 23
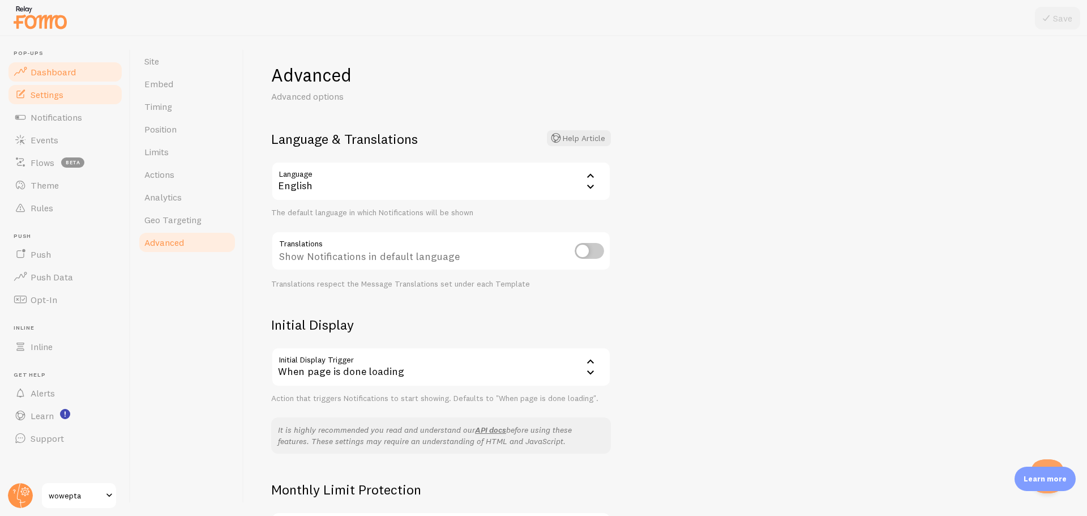
click at [48, 70] on span "Dashboard" at bounding box center [53, 71] width 45 height 11
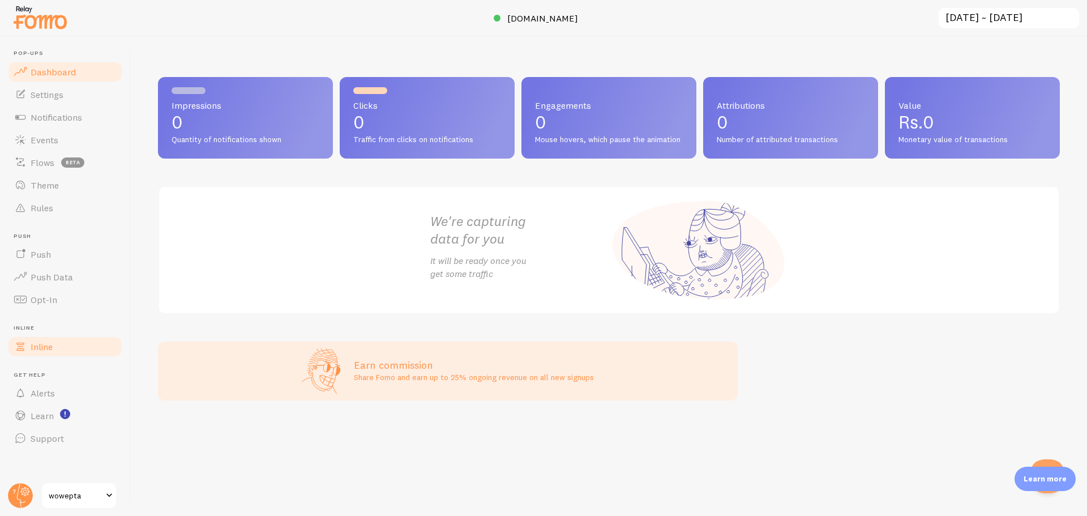
click at [59, 349] on link "Inline" at bounding box center [65, 346] width 117 height 23
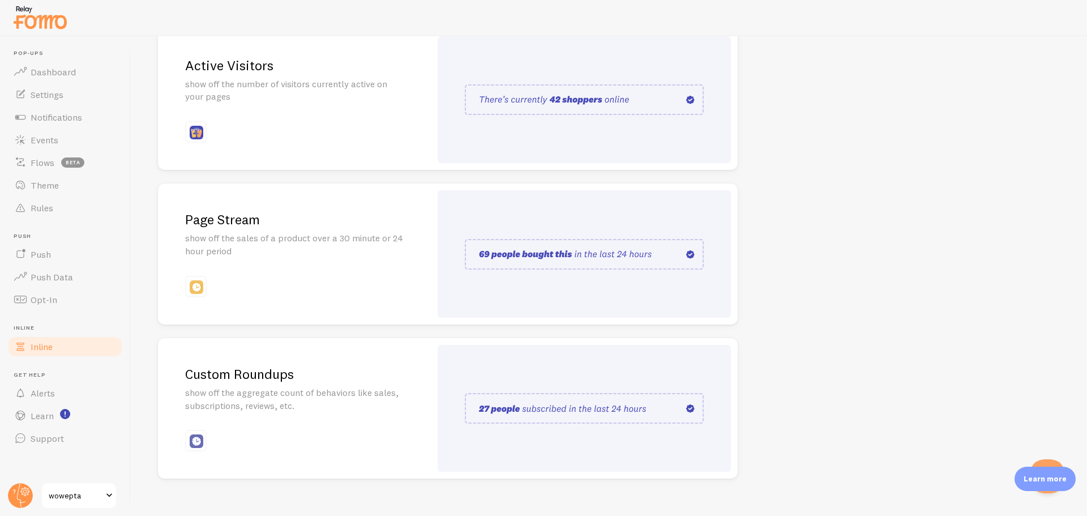
scroll to position [169, 0]
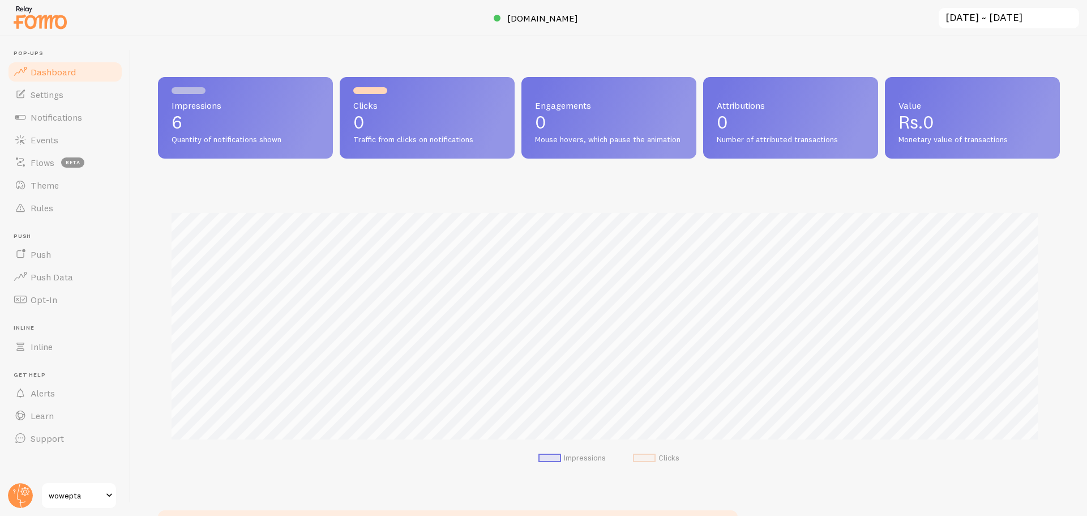
scroll to position [297, 893]
click at [74, 116] on span "Notifications" at bounding box center [57, 116] width 52 height 11
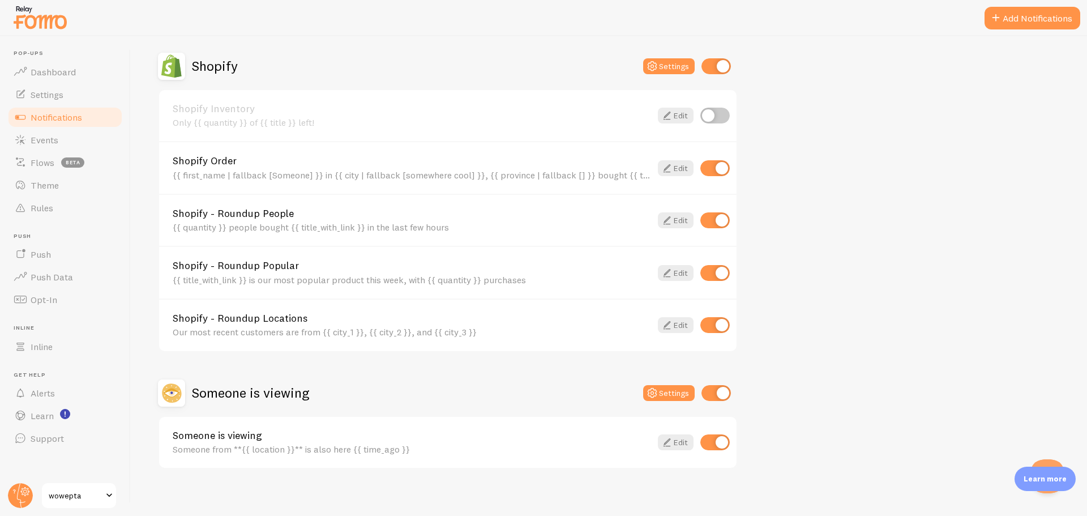
scroll to position [396, 0]
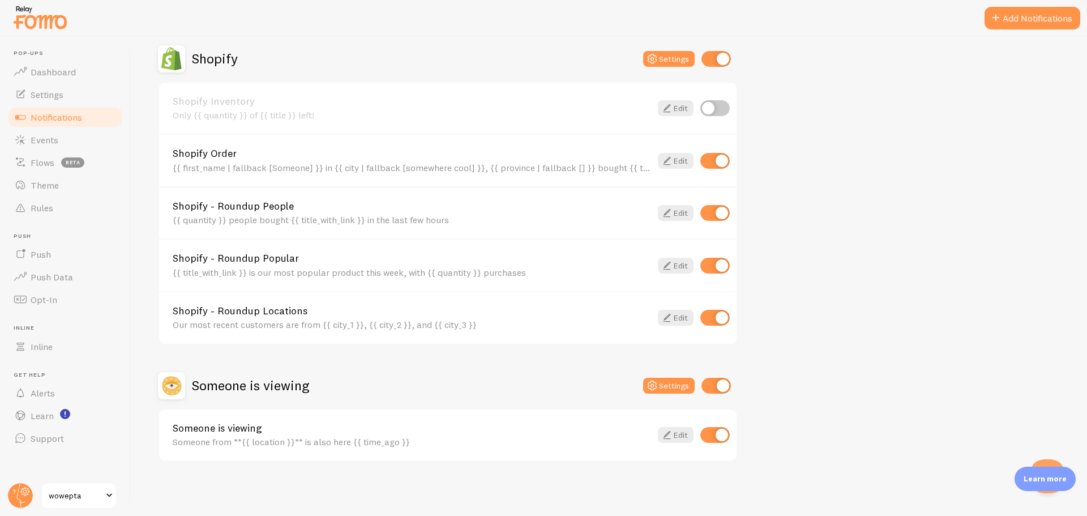
click at [717, 111] on input "checkbox" at bounding box center [714, 108] width 29 height 16
checkbox input "true"
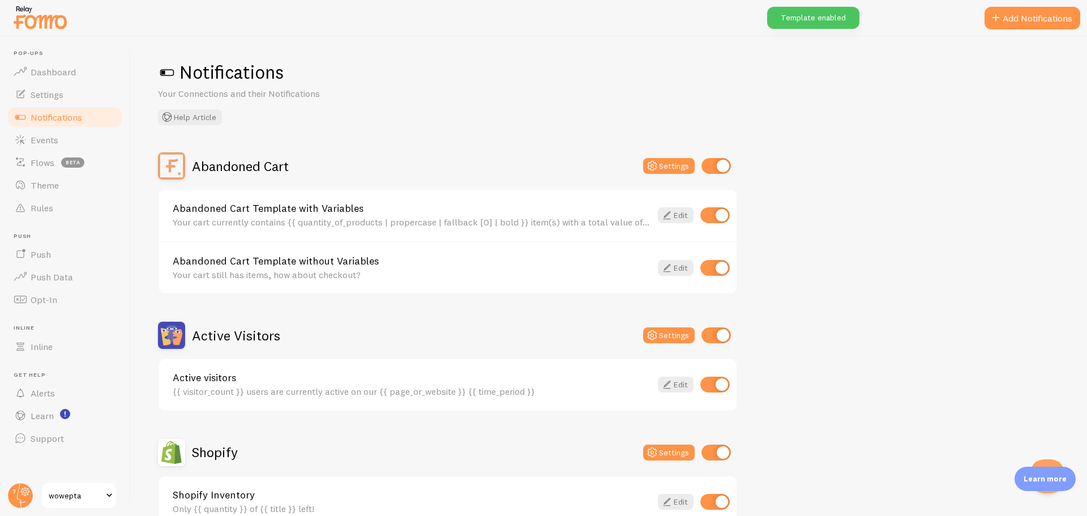
scroll to position [0, 0]
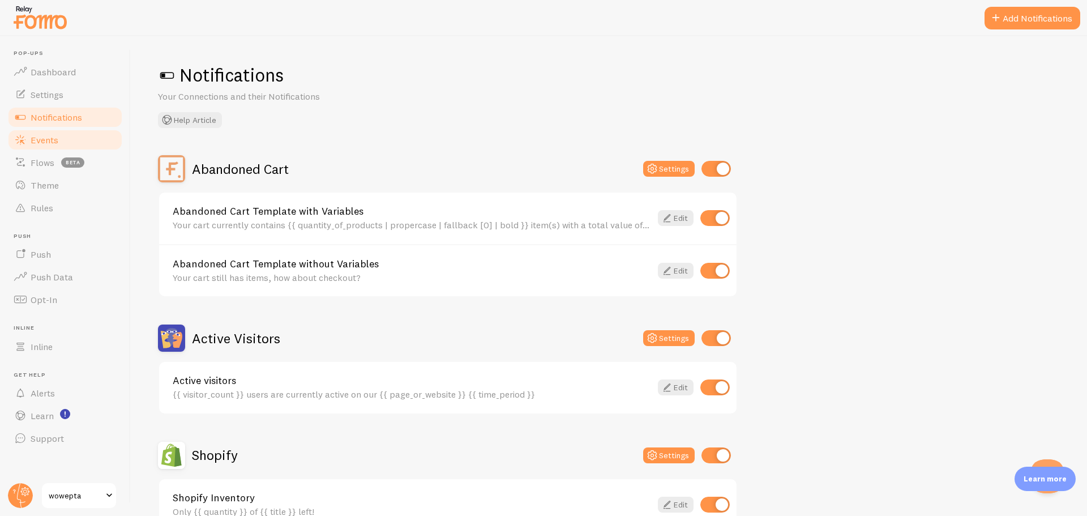
click at [81, 149] on link "Events" at bounding box center [65, 139] width 117 height 23
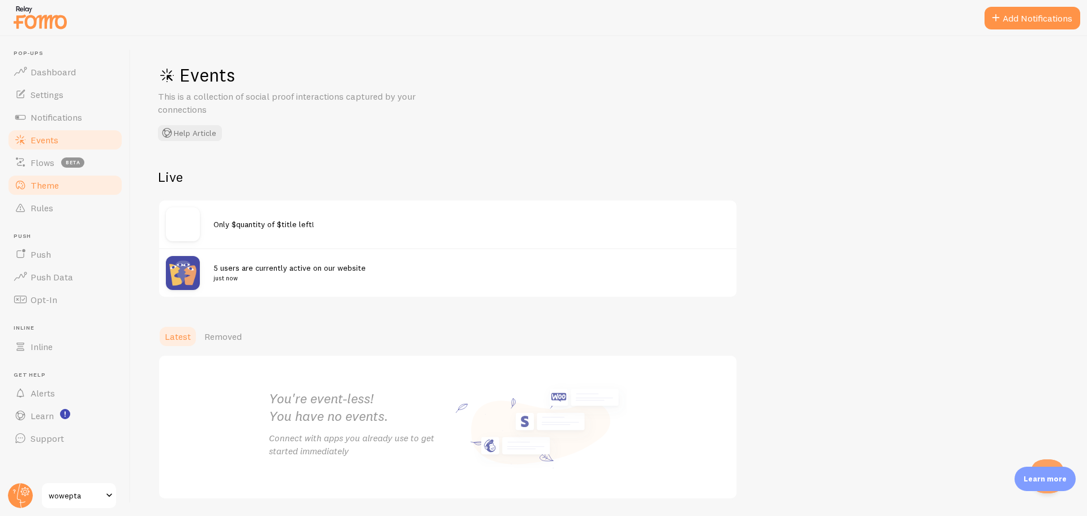
click at [80, 176] on link "Theme" at bounding box center [65, 185] width 117 height 23
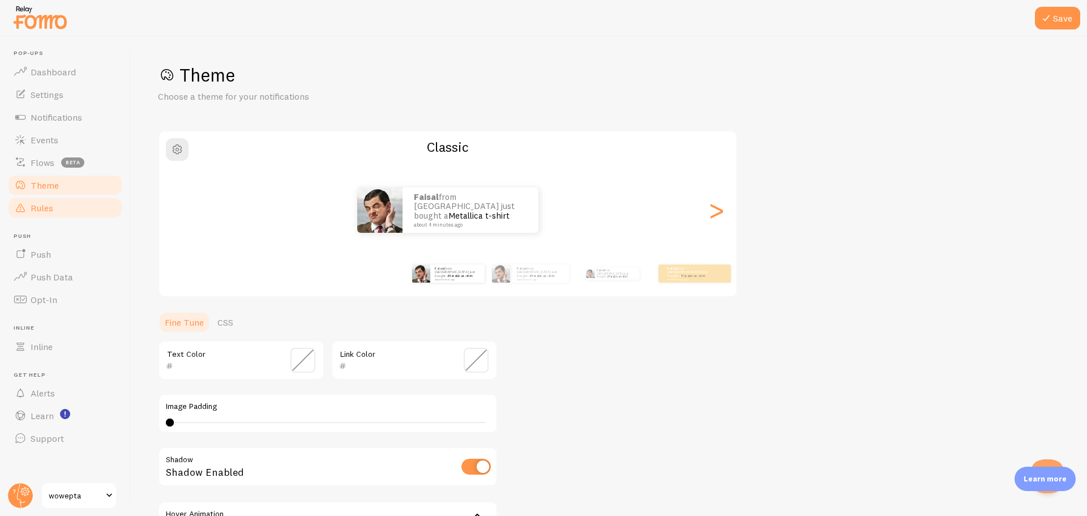
click at [95, 215] on link "Rules" at bounding box center [65, 207] width 117 height 23
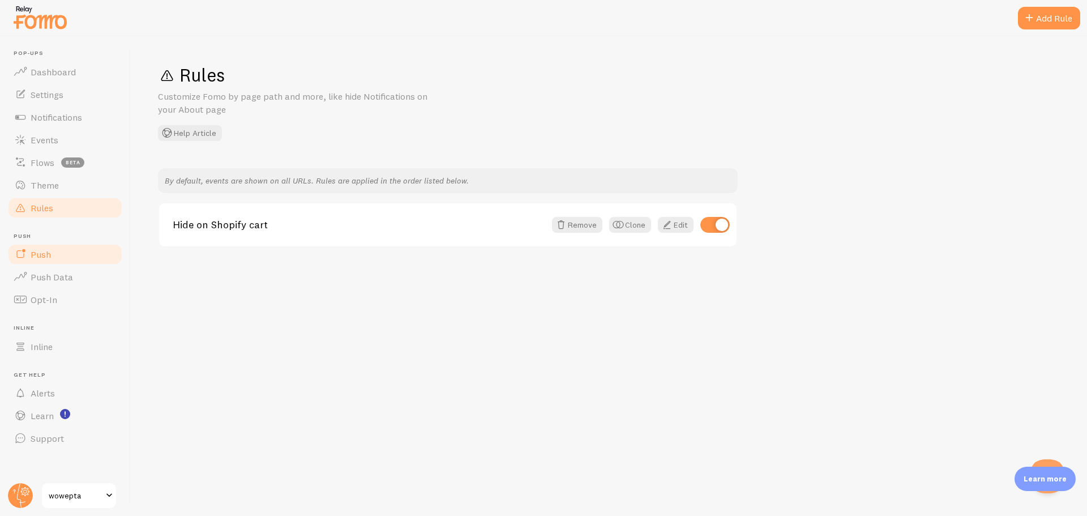
click at [81, 264] on link "Push" at bounding box center [65, 254] width 117 height 23
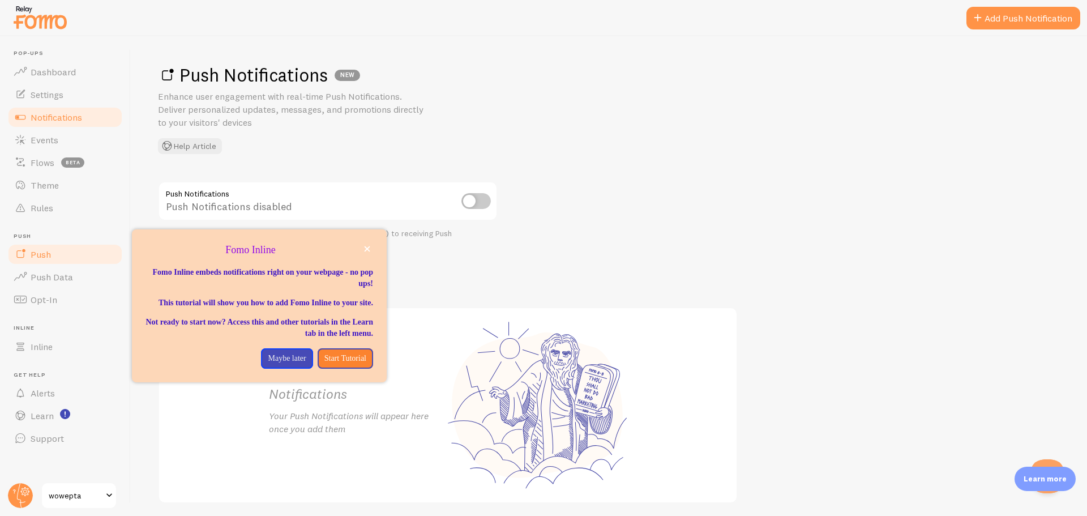
click at [67, 110] on link "Notifications" at bounding box center [65, 117] width 117 height 23
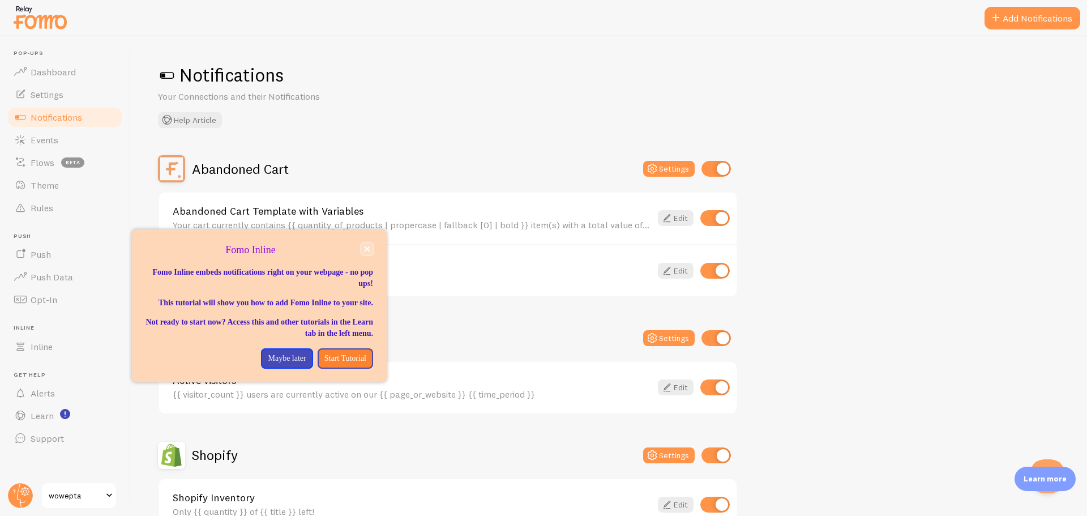
click at [364, 244] on button "close," at bounding box center [367, 249] width 12 height 12
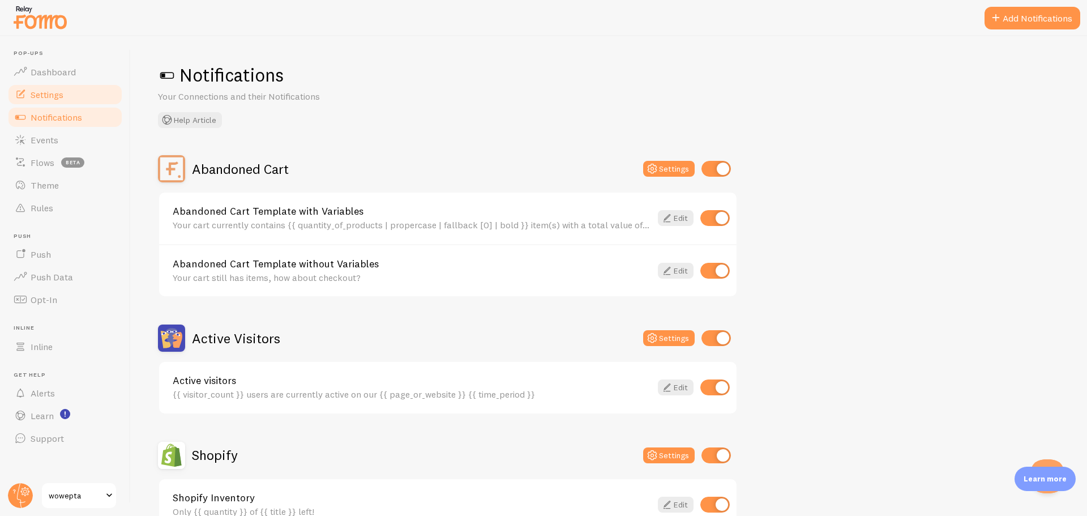
click at [80, 93] on link "Settings" at bounding box center [65, 94] width 117 height 23
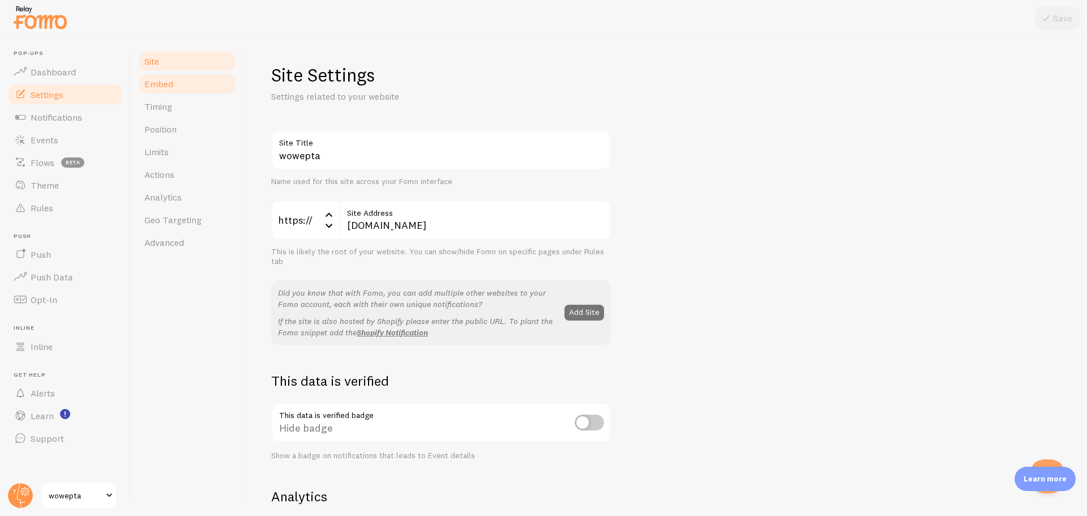
click at [185, 88] on link "Embed" at bounding box center [187, 83] width 99 height 23
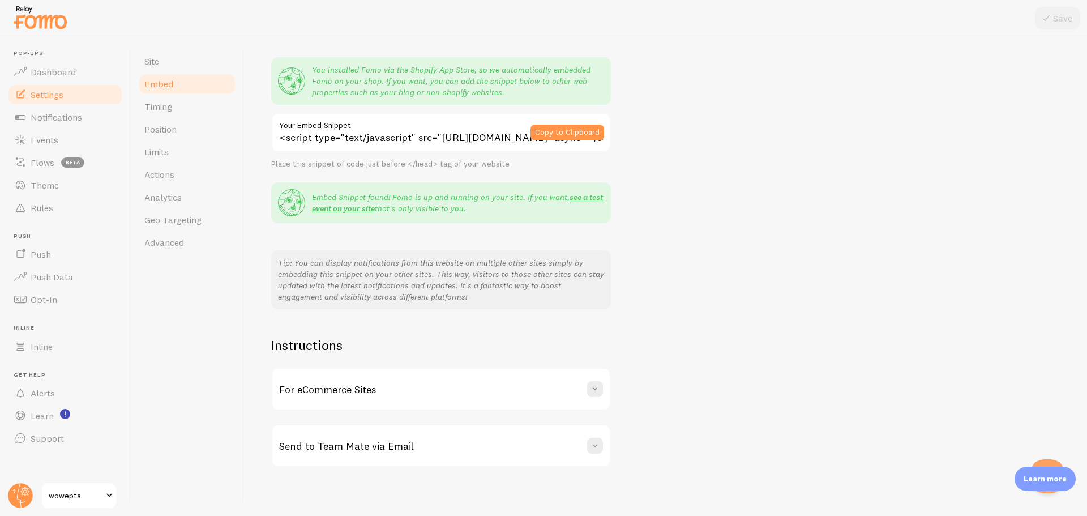
scroll to position [92, 0]
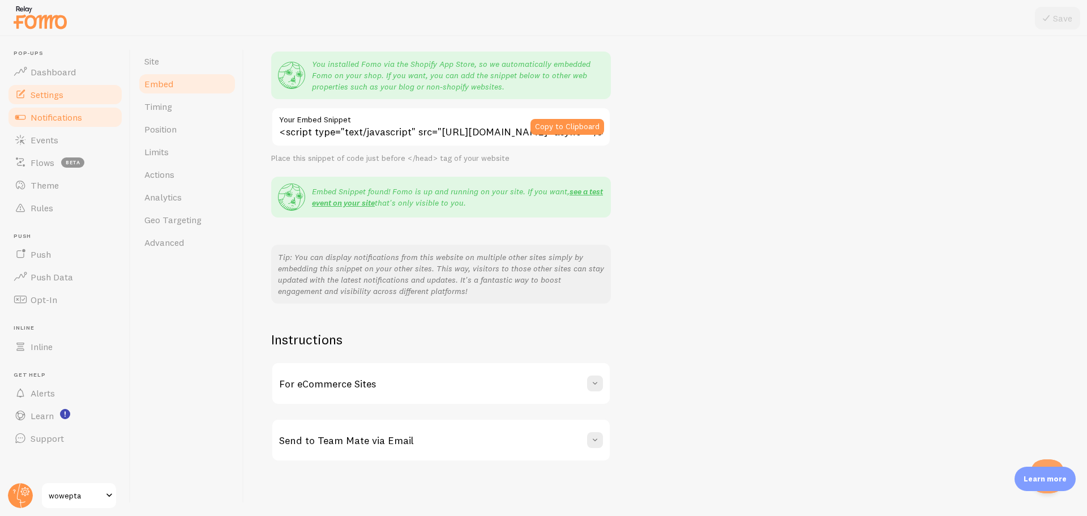
click at [78, 124] on link "Notifications" at bounding box center [65, 117] width 117 height 23
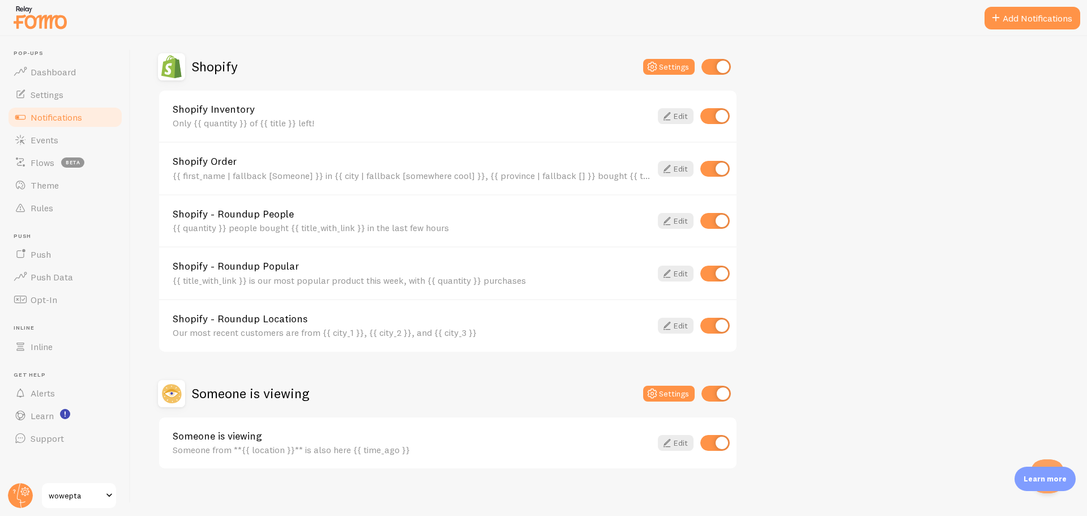
scroll to position [396, 0]
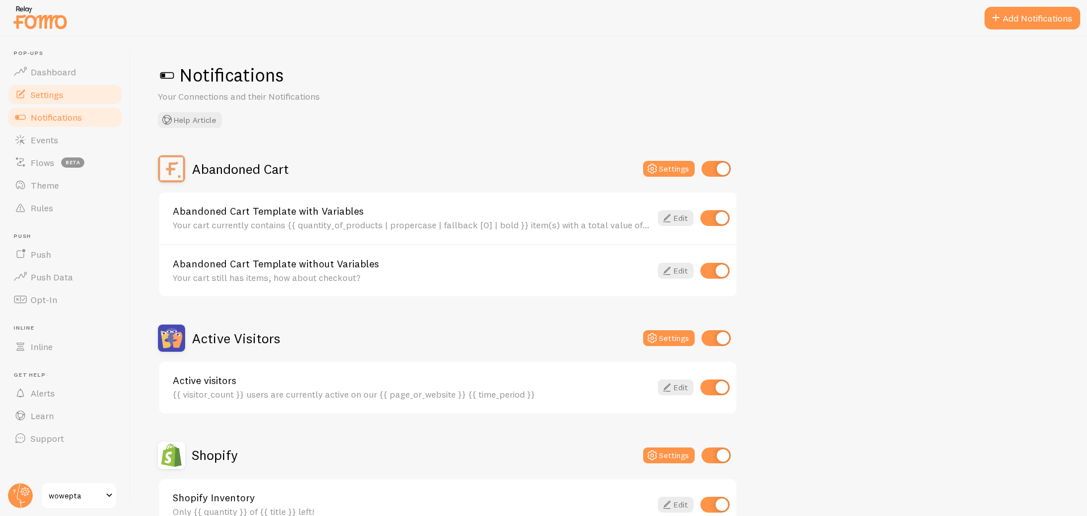
click at [75, 102] on link "Settings" at bounding box center [65, 94] width 117 height 23
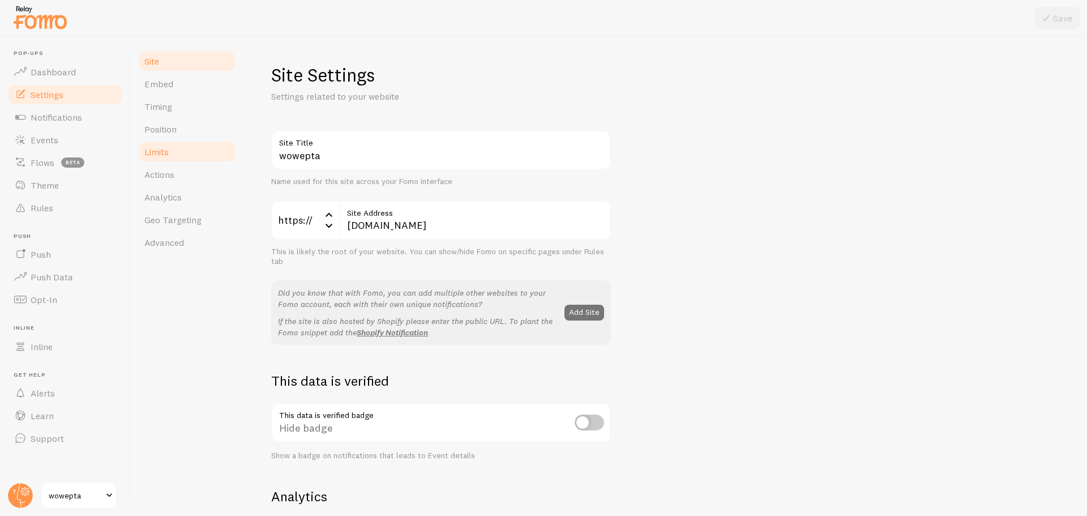
click at [200, 153] on link "Limits" at bounding box center [187, 151] width 99 height 23
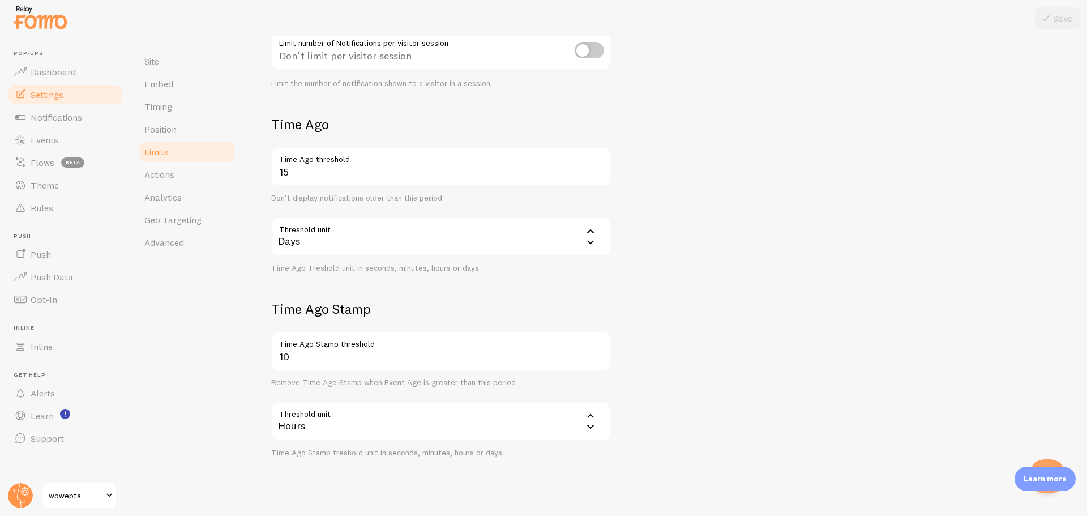
scroll to position [208, 0]
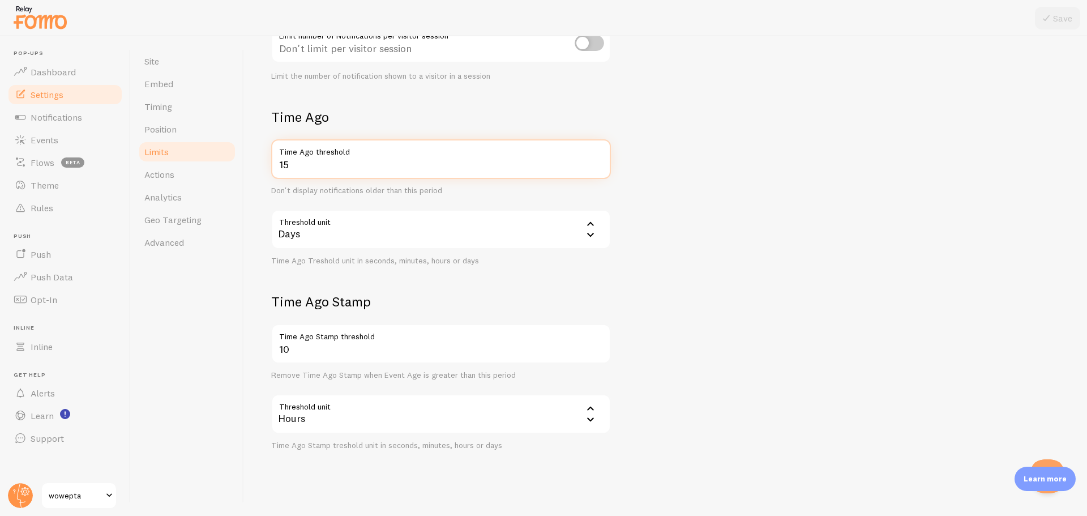
click at [318, 172] on input "15" at bounding box center [441, 159] width 340 height 40
click at [351, 193] on div "Don't display notifications older than this period" at bounding box center [441, 191] width 340 height 10
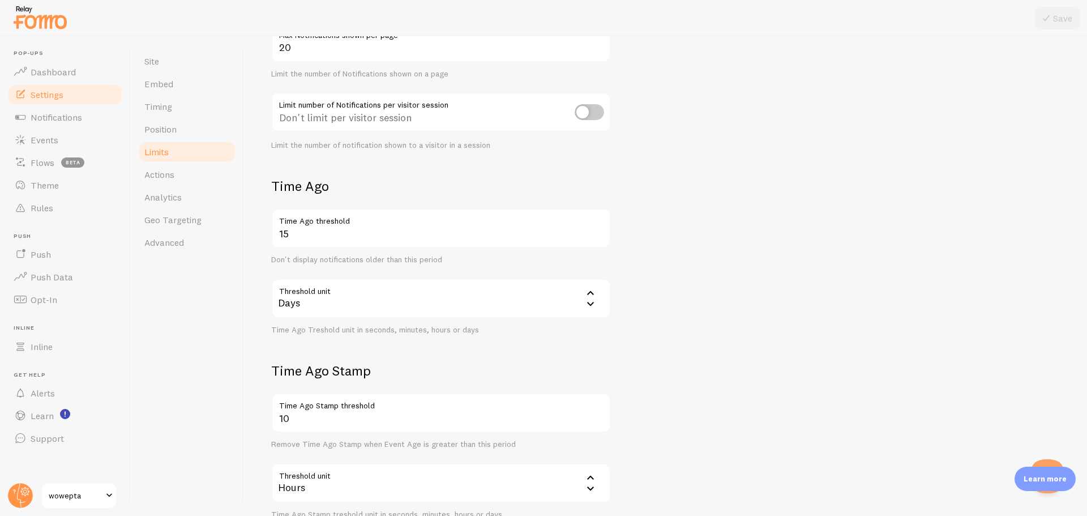
scroll to position [0, 0]
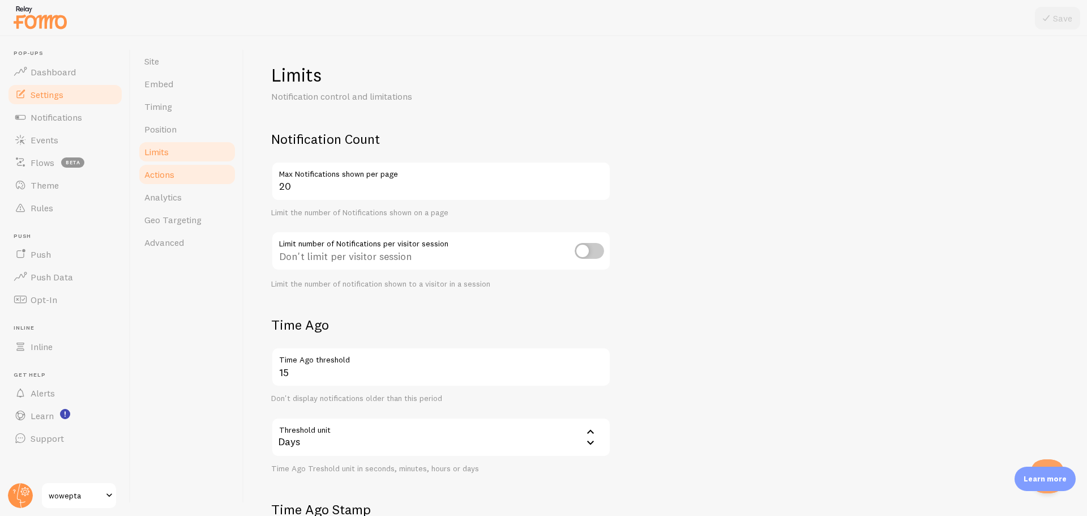
click at [185, 169] on link "Actions" at bounding box center [187, 174] width 99 height 23
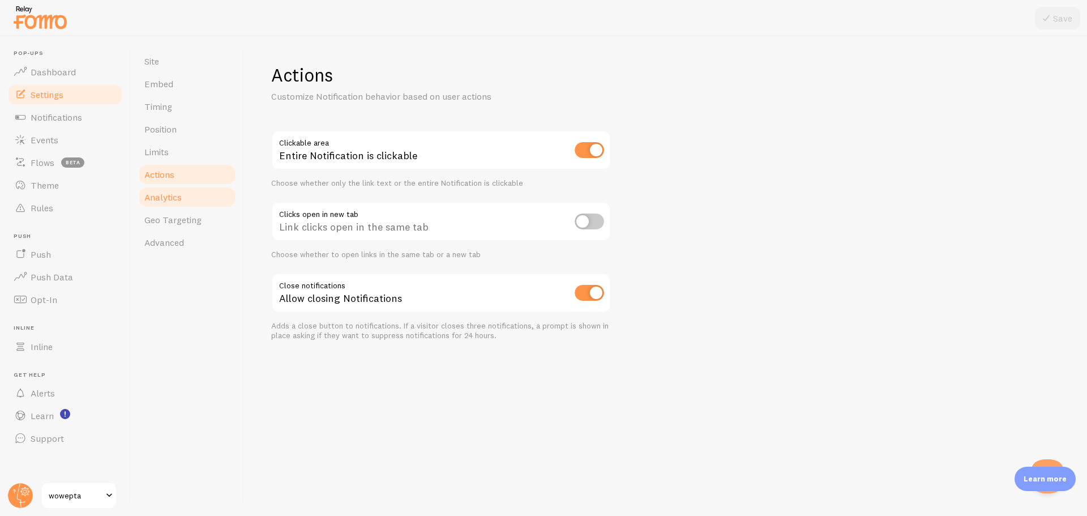
click at [203, 190] on link "Analytics" at bounding box center [187, 197] width 99 height 23
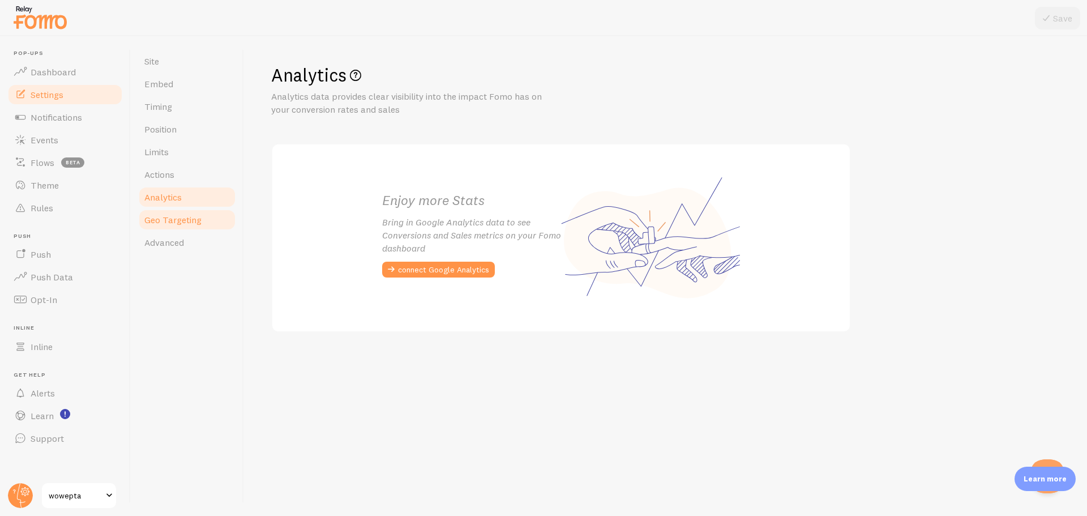
click at [201, 219] on link "Geo Targeting" at bounding box center [187, 219] width 99 height 23
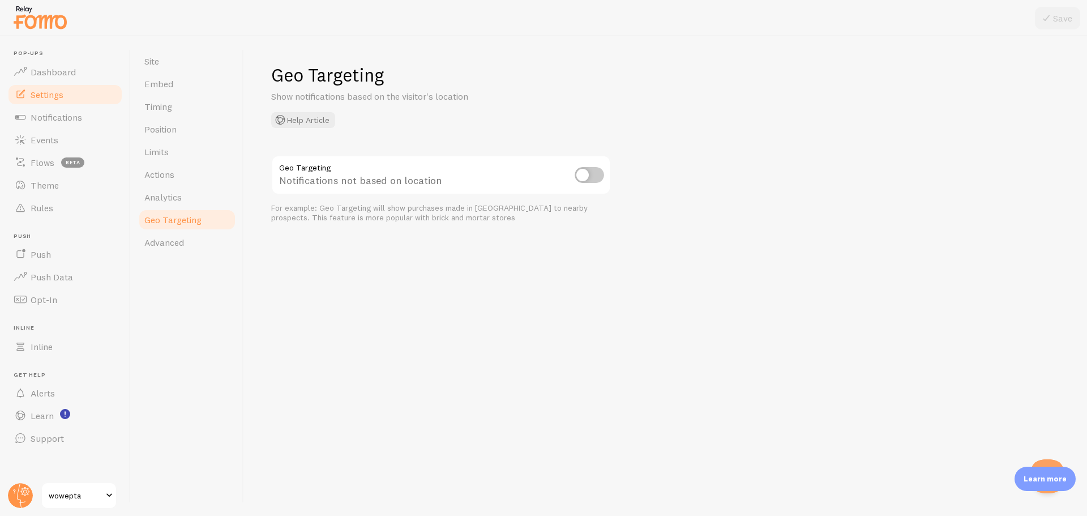
click at [594, 172] on input "checkbox" at bounding box center [588, 175] width 29 height 16
click at [1037, 25] on button "Save" at bounding box center [1057, 18] width 45 height 23
click at [577, 172] on input "checkbox" at bounding box center [588, 175] width 29 height 16
checkbox input "false"
click at [1064, 17] on button "Save" at bounding box center [1057, 18] width 45 height 23
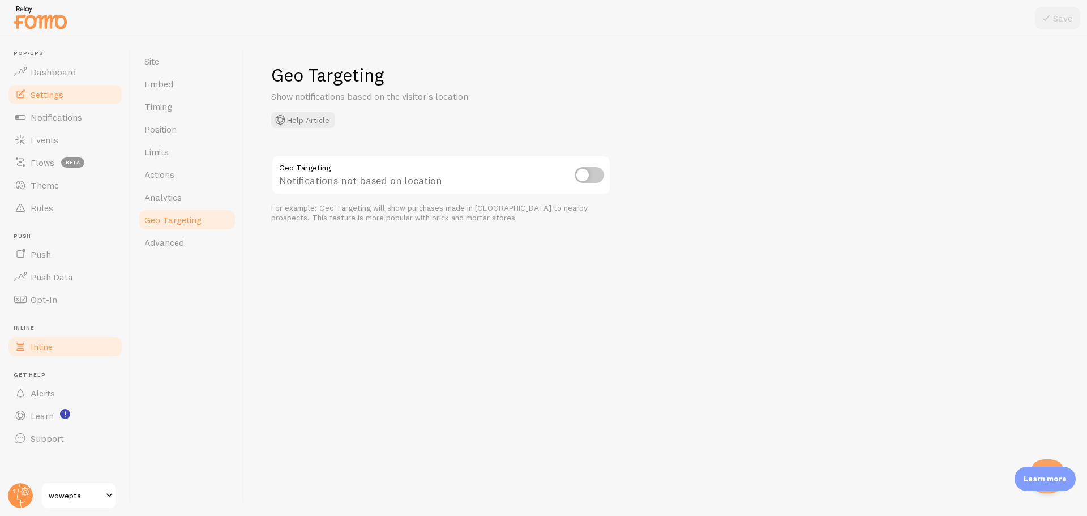
click at [67, 350] on link "Inline" at bounding box center [65, 346] width 117 height 23
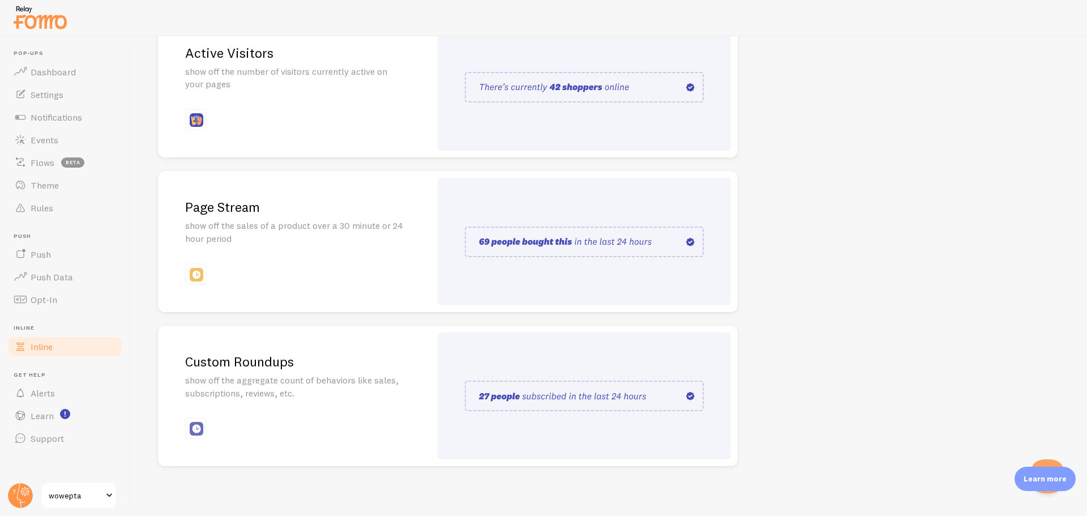
scroll to position [169, 0]
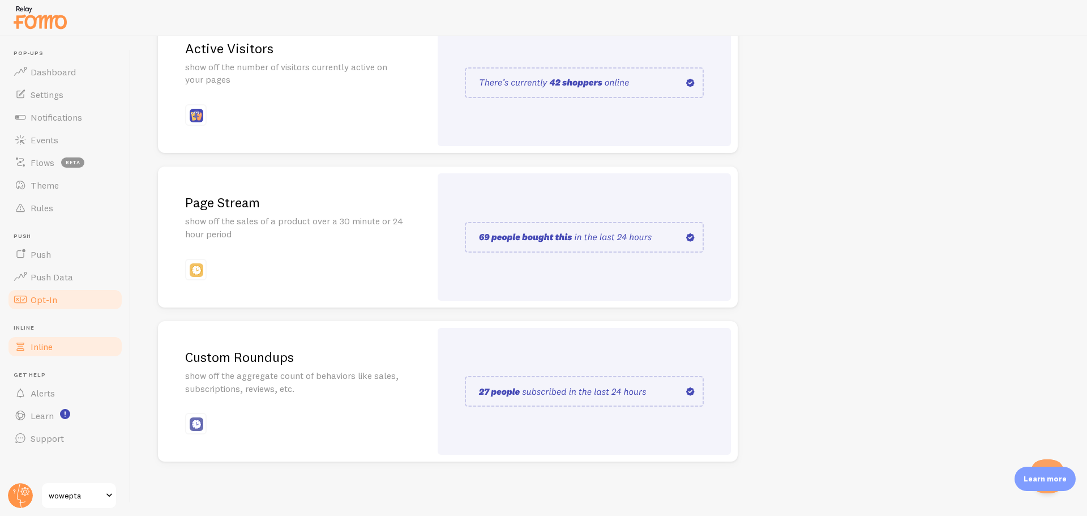
click at [68, 303] on link "Opt-In" at bounding box center [65, 299] width 117 height 23
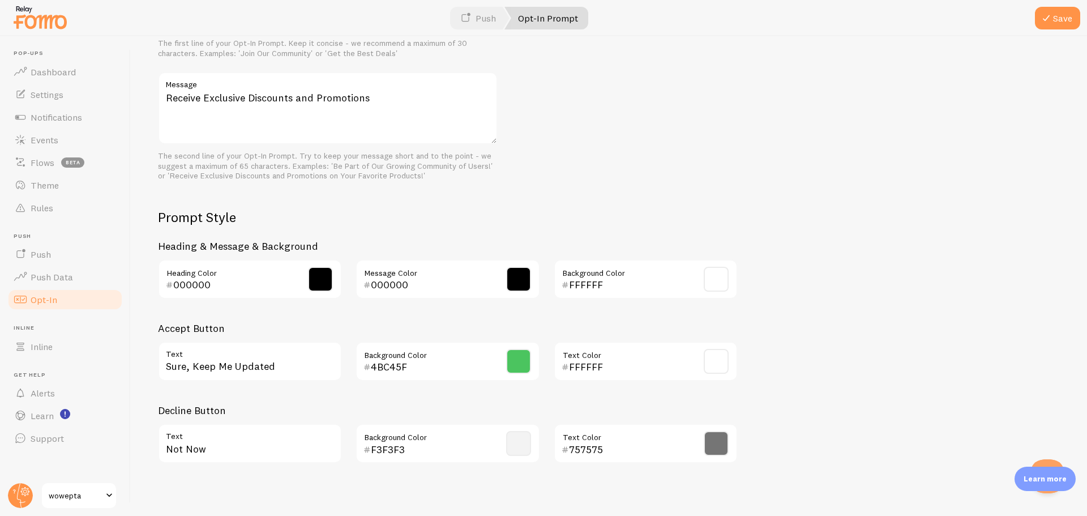
scroll to position [411, 0]
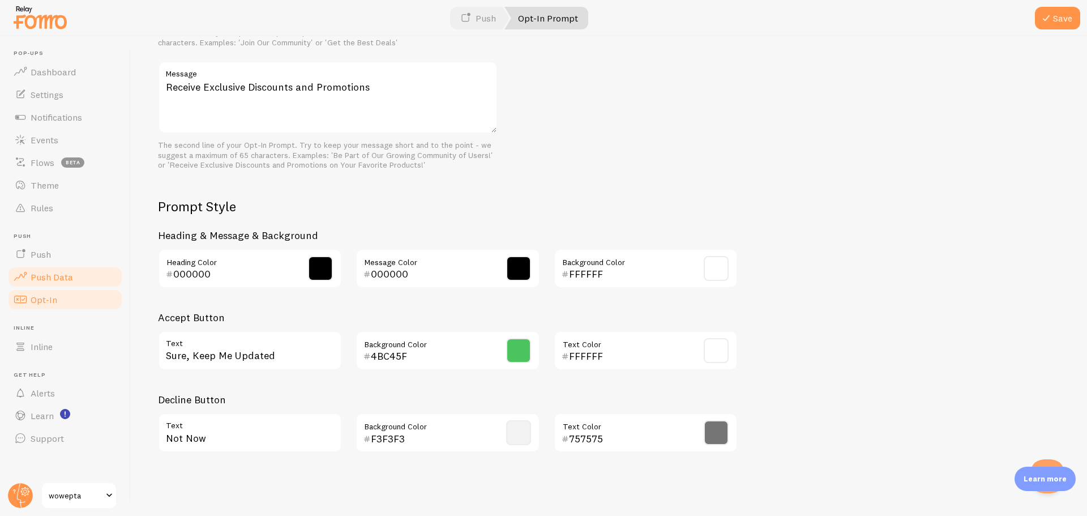
click at [51, 268] on link "Push Data" at bounding box center [65, 276] width 117 height 23
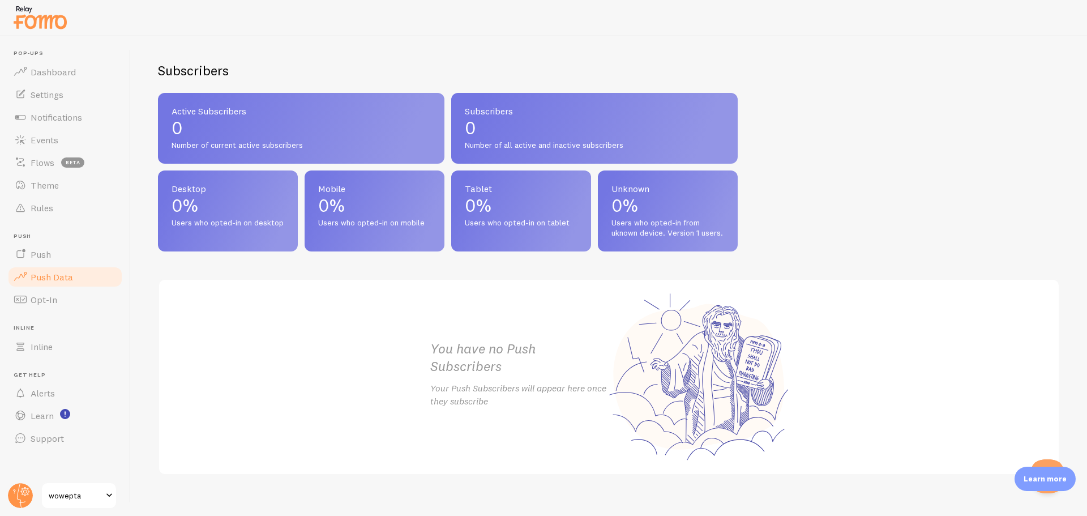
scroll to position [451, 0]
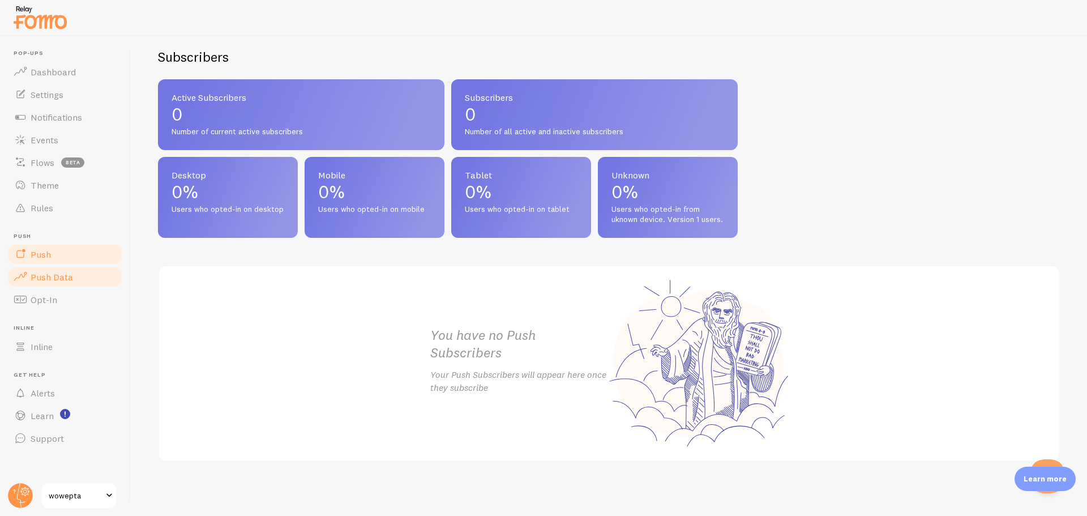
click at [61, 261] on link "Push" at bounding box center [65, 254] width 117 height 23
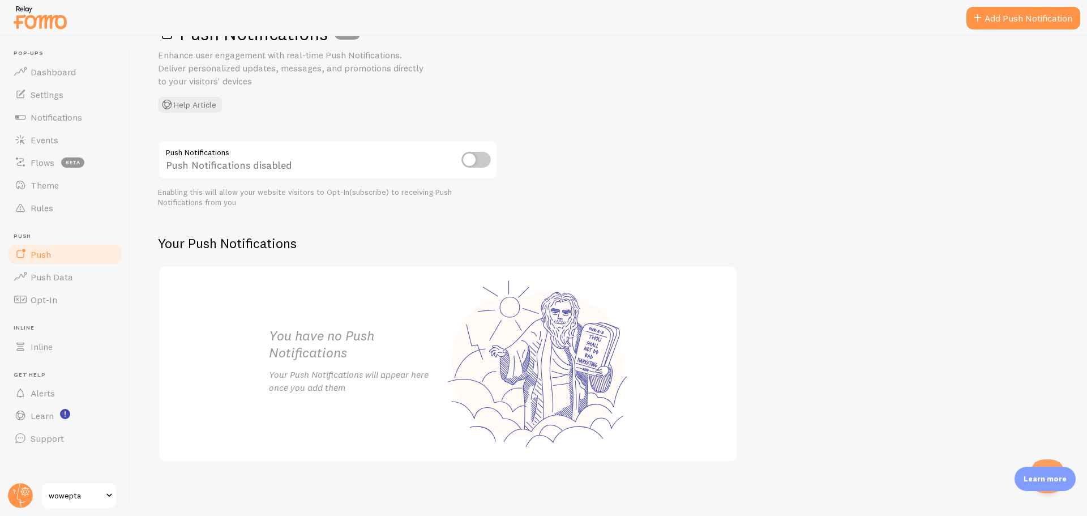
scroll to position [42, 0]
click at [65, 211] on link "Rules" at bounding box center [65, 207] width 117 height 23
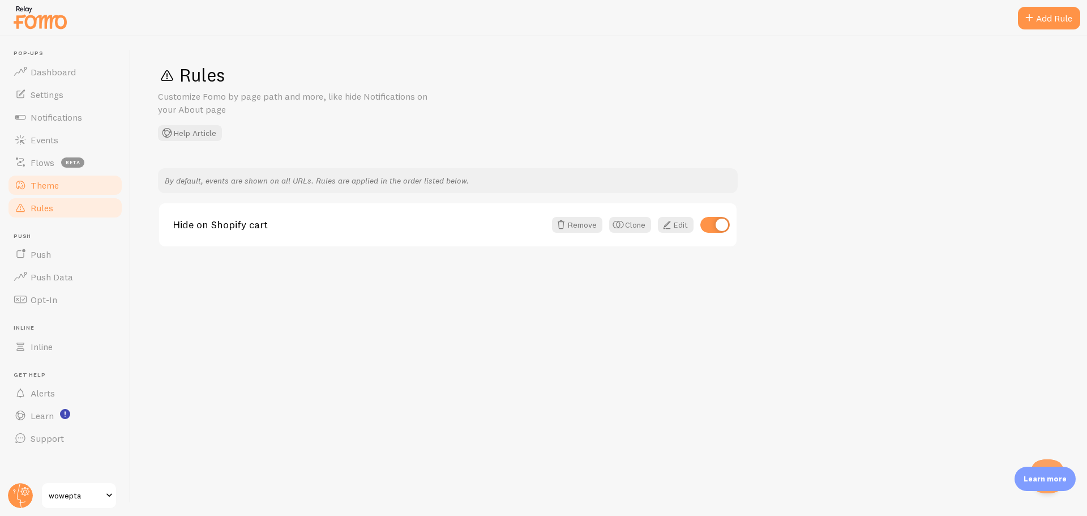
click at [31, 178] on link "Theme" at bounding box center [65, 185] width 117 height 23
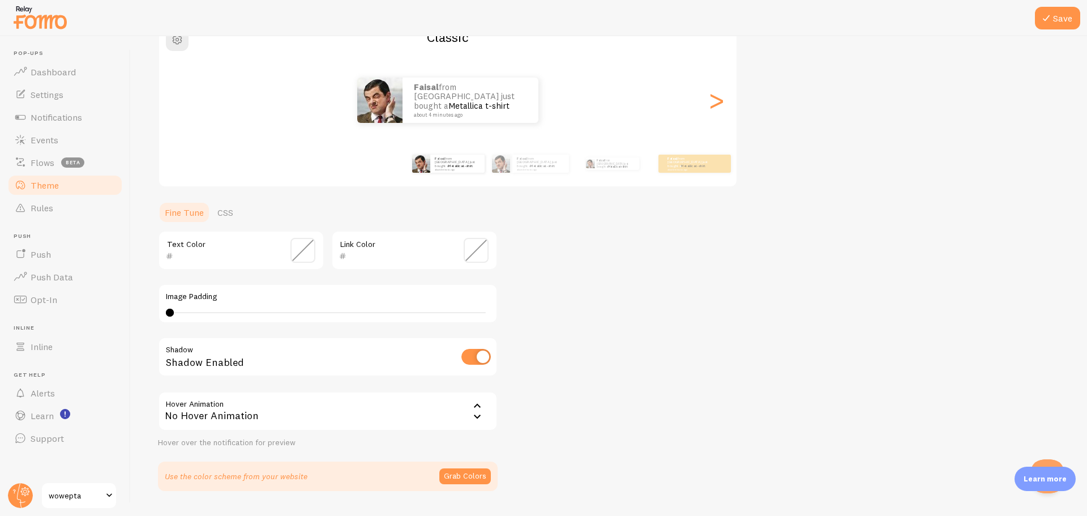
scroll to position [139, 0]
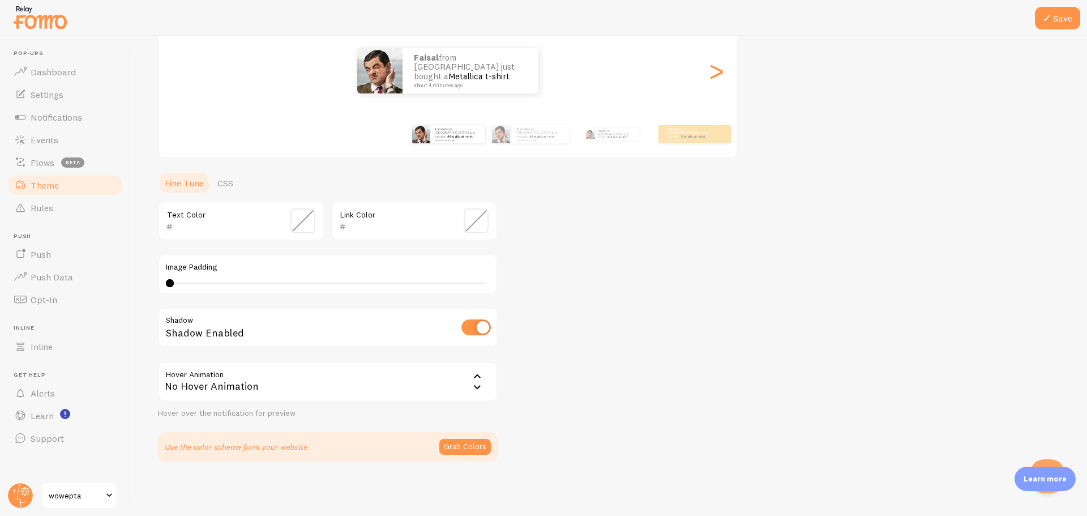
click at [362, 379] on div "No Hover Animation" at bounding box center [328, 382] width 340 height 40
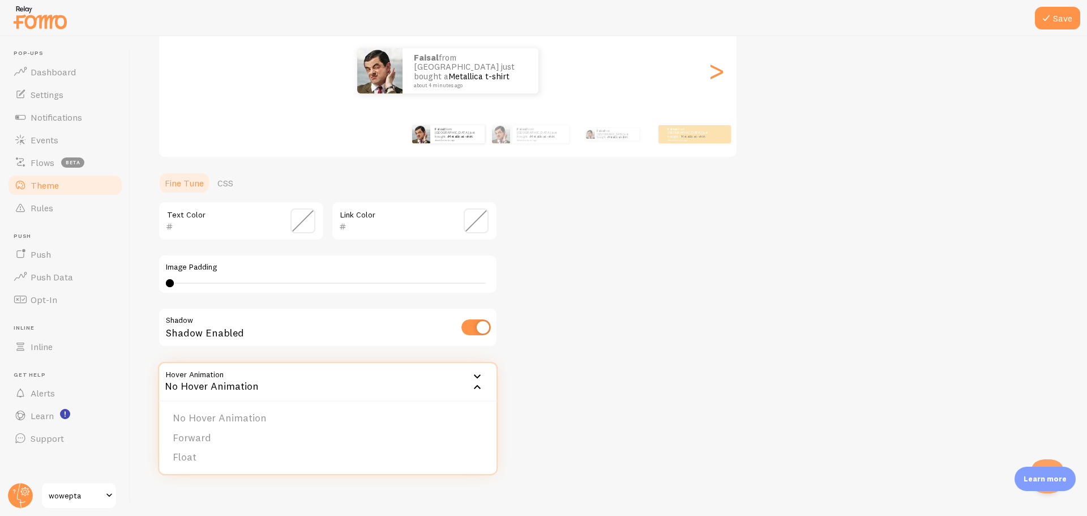
click at [351, 376] on div "No Hover Animation" at bounding box center [328, 382] width 340 height 40
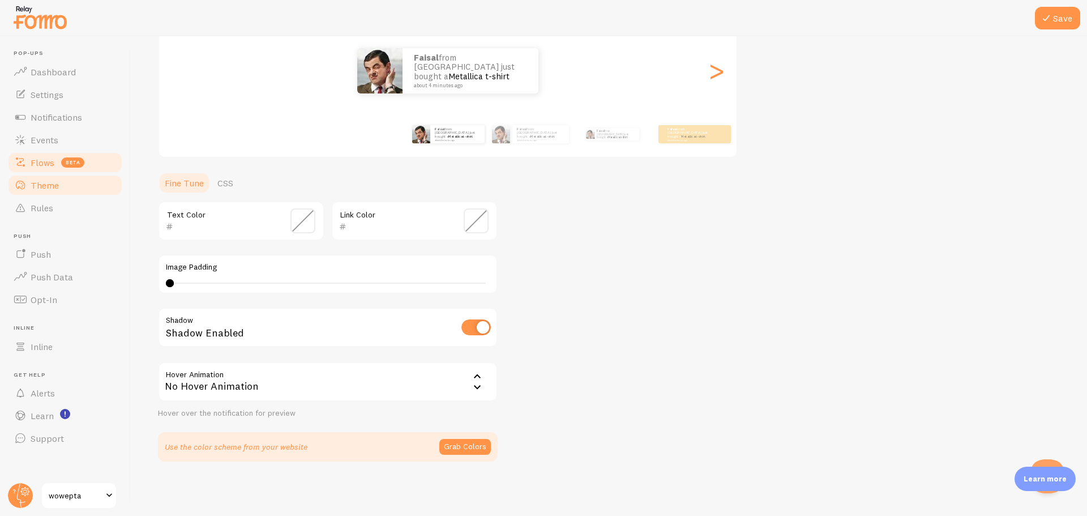
click at [86, 161] on link "Flows beta" at bounding box center [65, 162] width 117 height 23
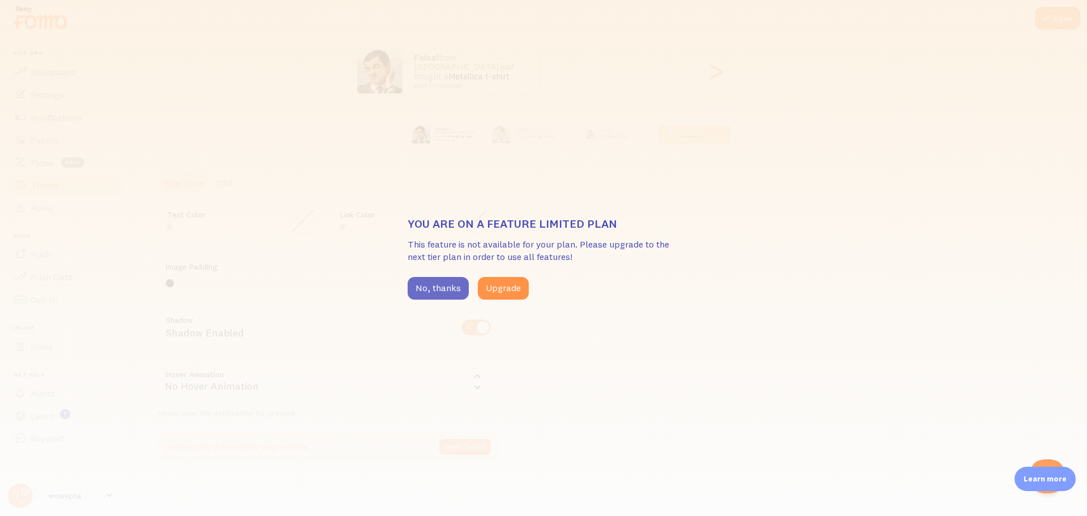
click at [432, 293] on button "No, thanks" at bounding box center [438, 288] width 61 height 23
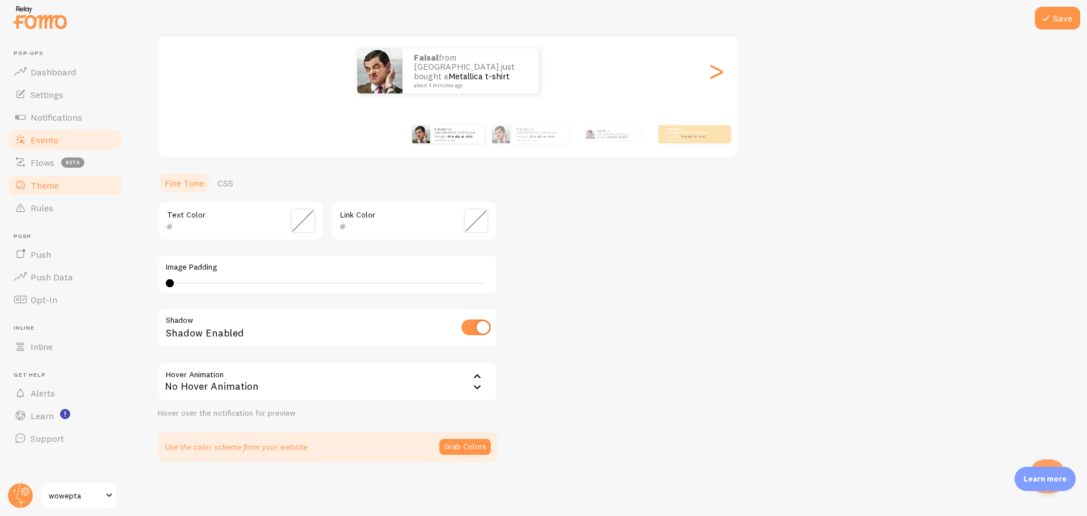
click at [74, 138] on link "Events" at bounding box center [65, 139] width 117 height 23
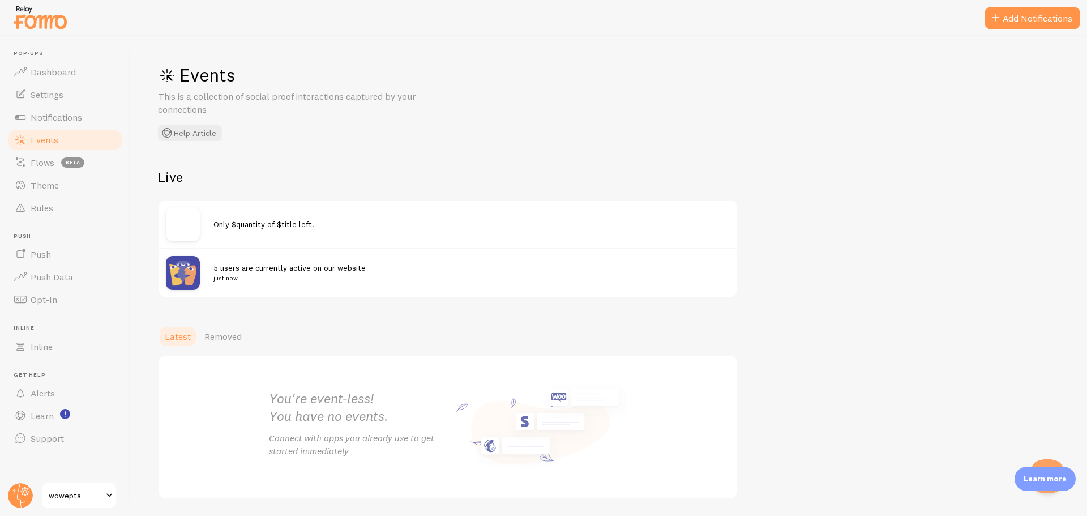
scroll to position [38, 0]
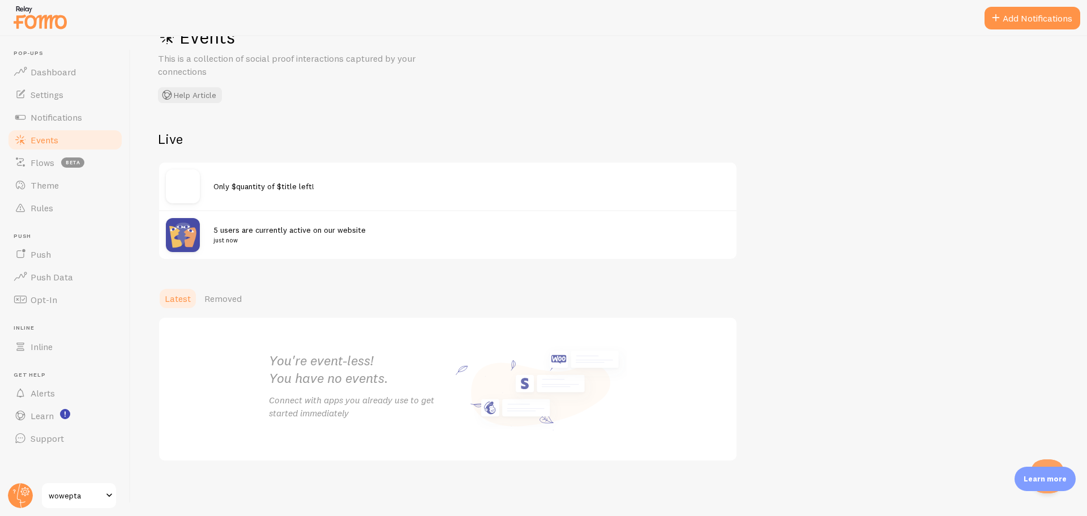
click at [278, 226] on span "5 users are currently active on our website just now" at bounding box center [464, 235] width 503 height 21
click at [79, 125] on link "Notifications" at bounding box center [65, 117] width 117 height 23
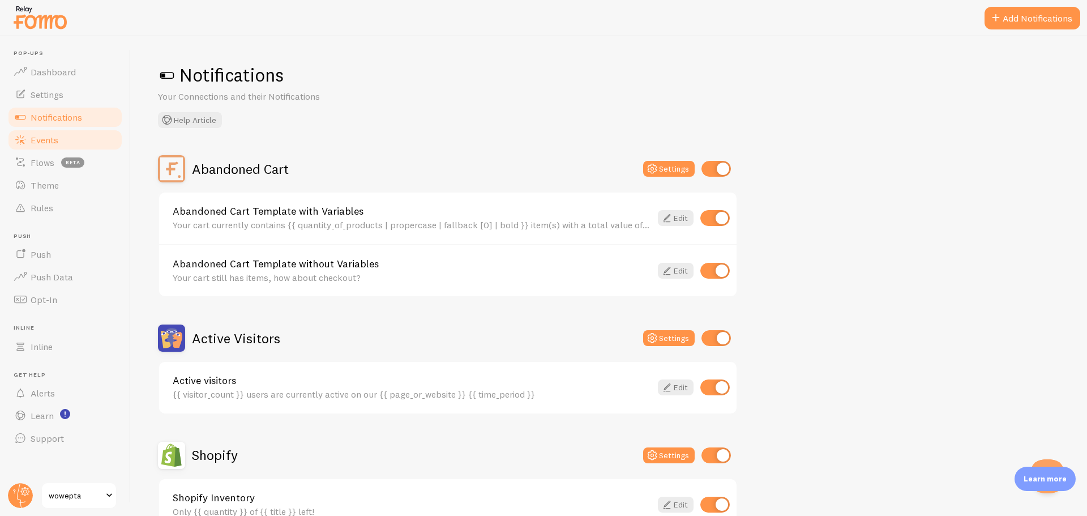
click at [81, 149] on link "Events" at bounding box center [65, 139] width 117 height 23
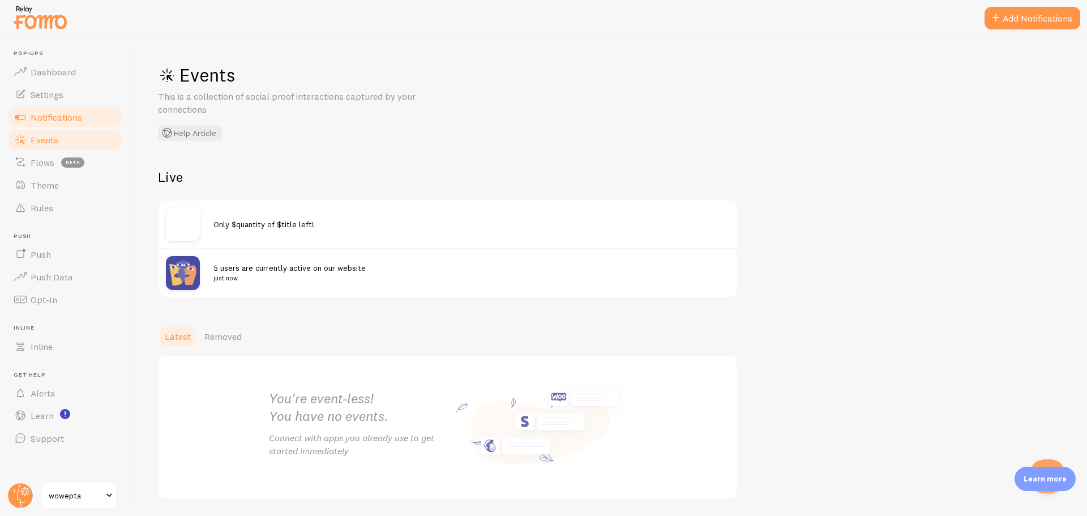
click at [58, 116] on span "Notifications" at bounding box center [57, 116] width 52 height 11
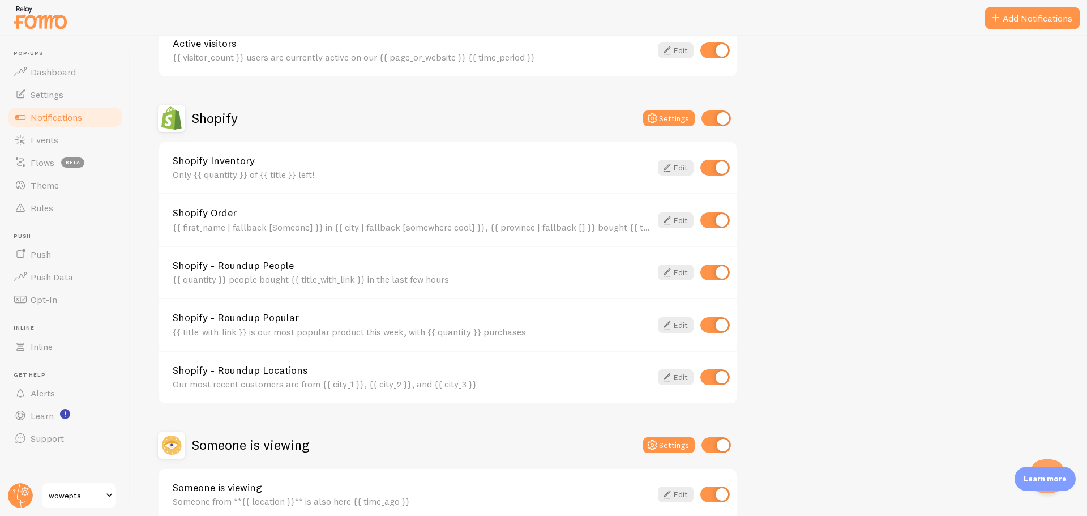
scroll to position [321, 0]
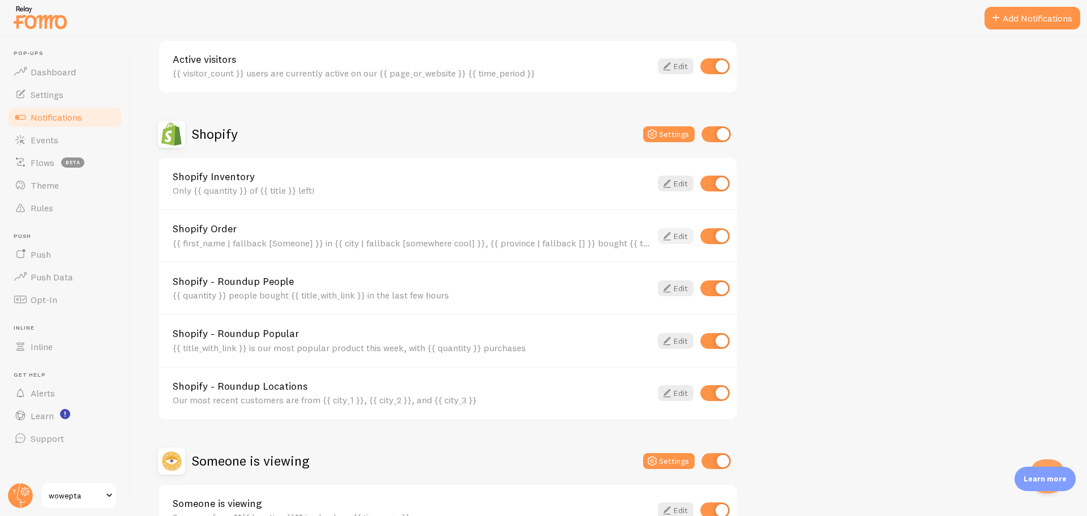
click at [683, 234] on link "Edit" at bounding box center [676, 236] width 36 height 16
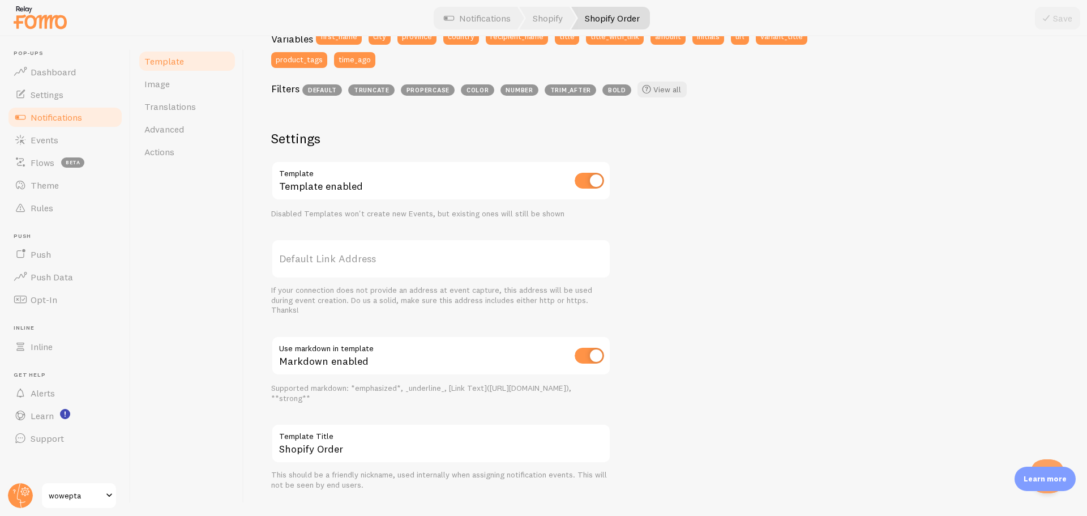
scroll to position [353, 0]
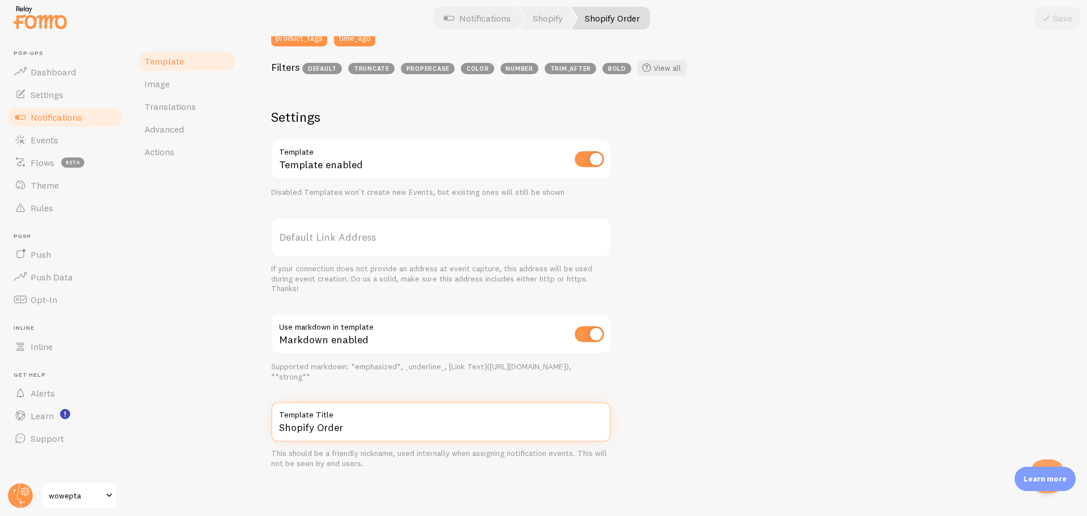
click at [434, 428] on input "Shopify Order" at bounding box center [441, 422] width 340 height 40
click at [653, 393] on div "John in San Francisco, California bought Golden Jeans about 4 minutes ago {{ fi…" at bounding box center [665, 145] width 788 height 647
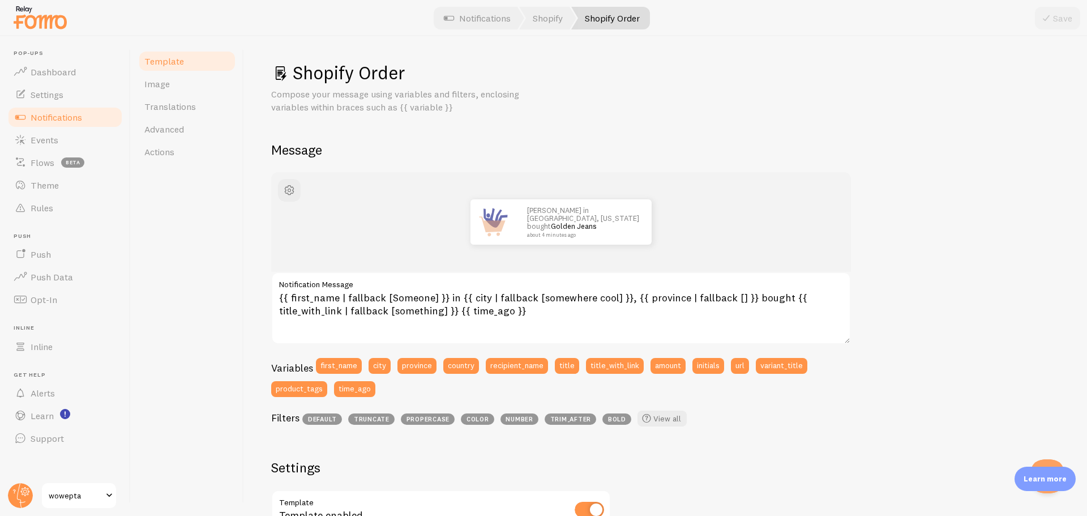
scroll to position [0, 0]
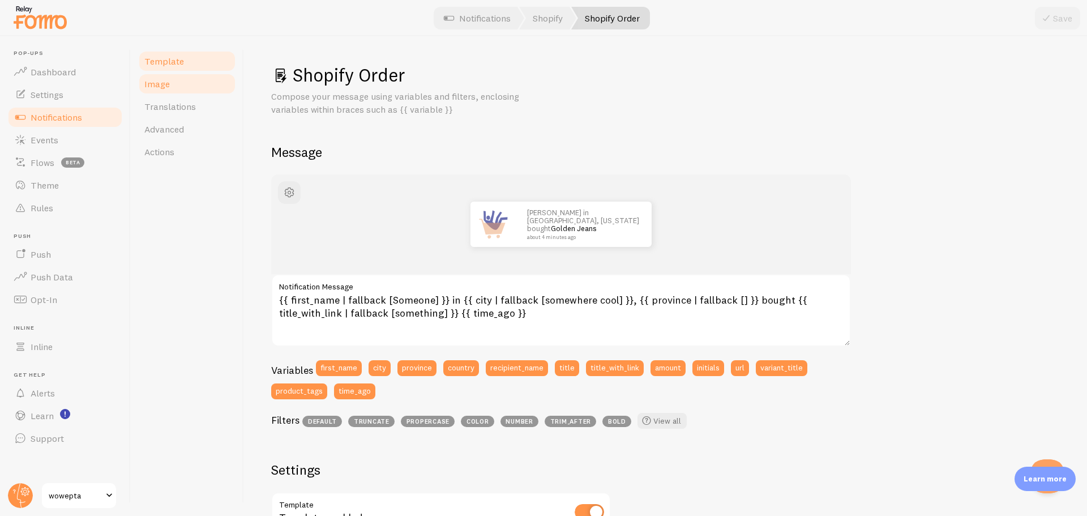
click at [154, 83] on span "Image" at bounding box center [156, 83] width 25 height 11
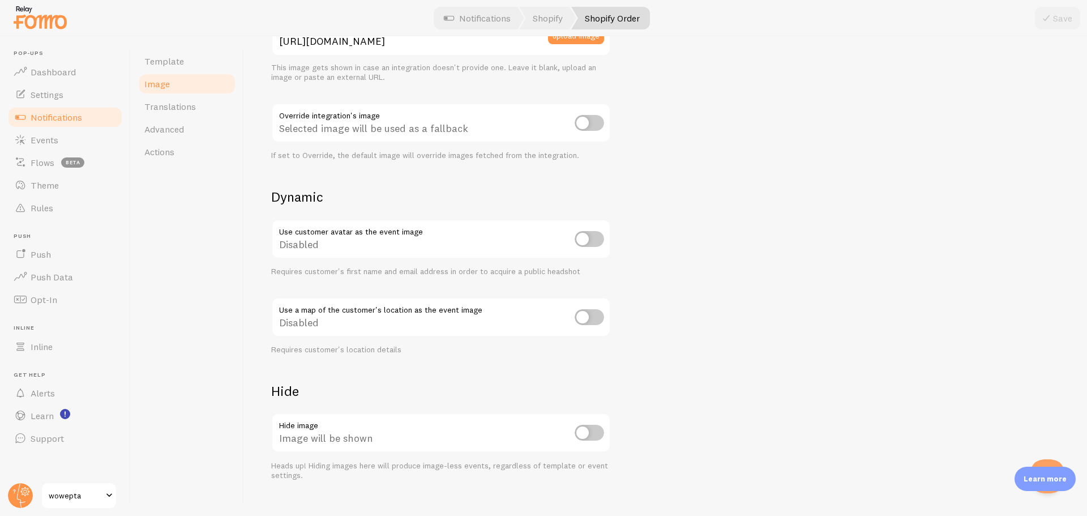
scroll to position [376, 0]
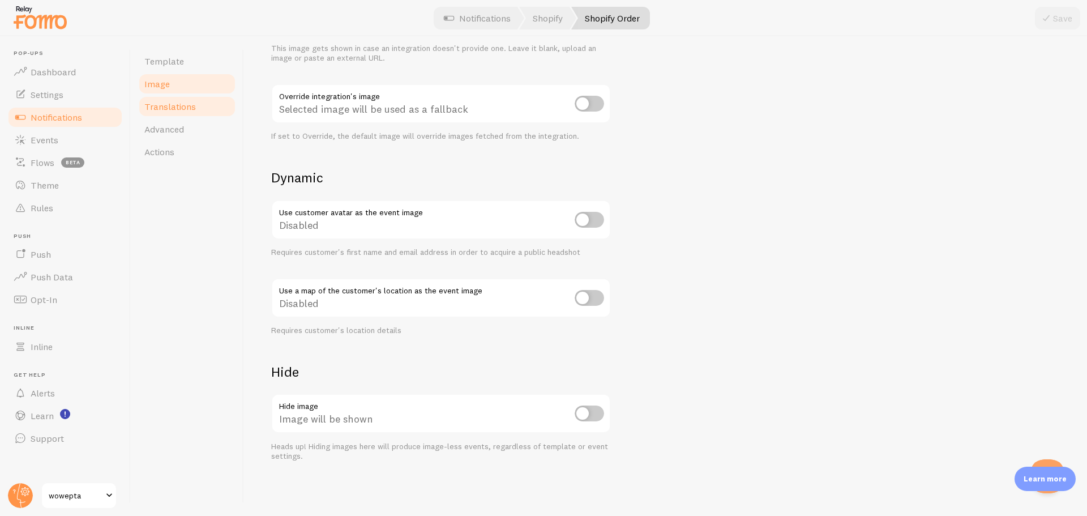
click at [198, 112] on link "Translations" at bounding box center [187, 106] width 99 height 23
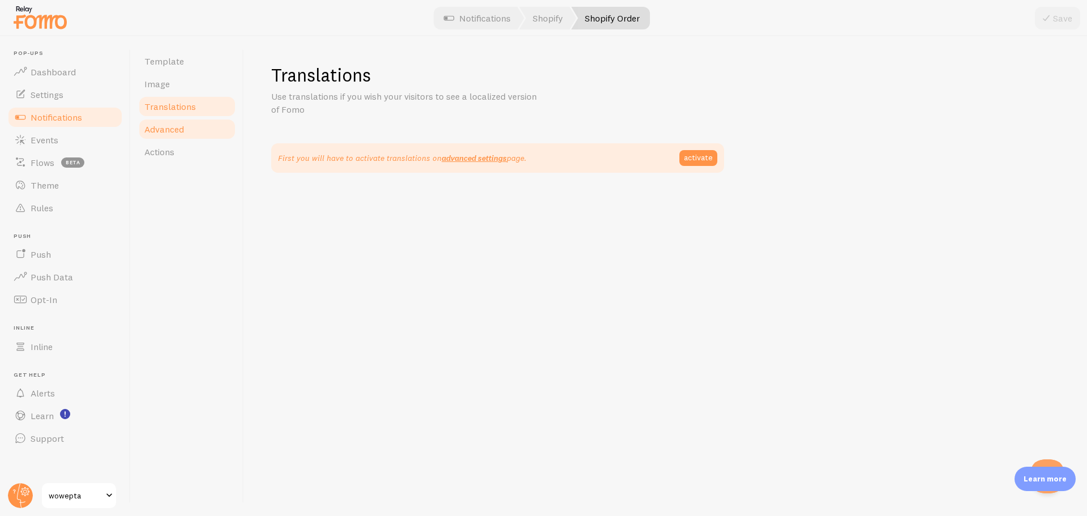
click at [194, 134] on link "Advanced" at bounding box center [187, 129] width 99 height 23
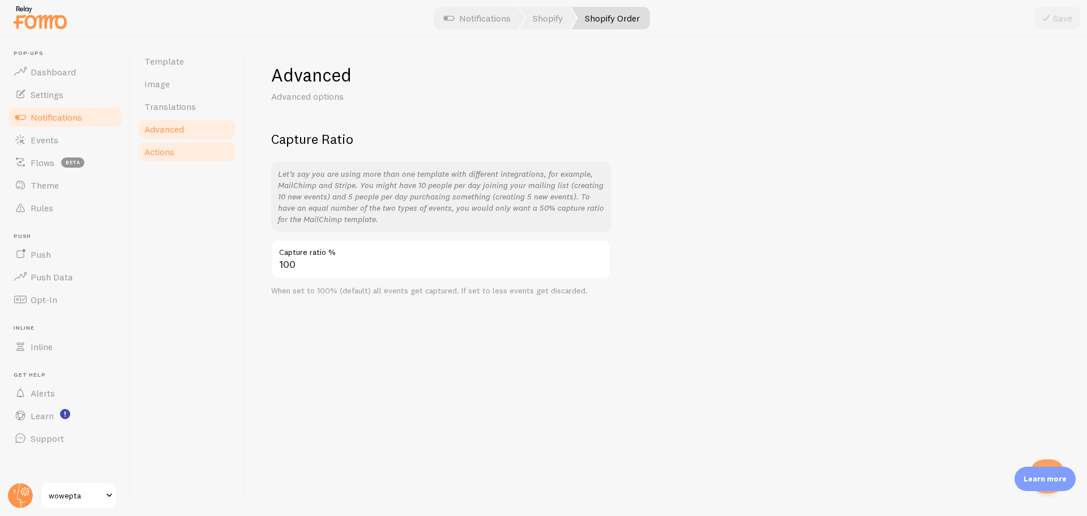
click at [191, 152] on link "Actions" at bounding box center [187, 151] width 99 height 23
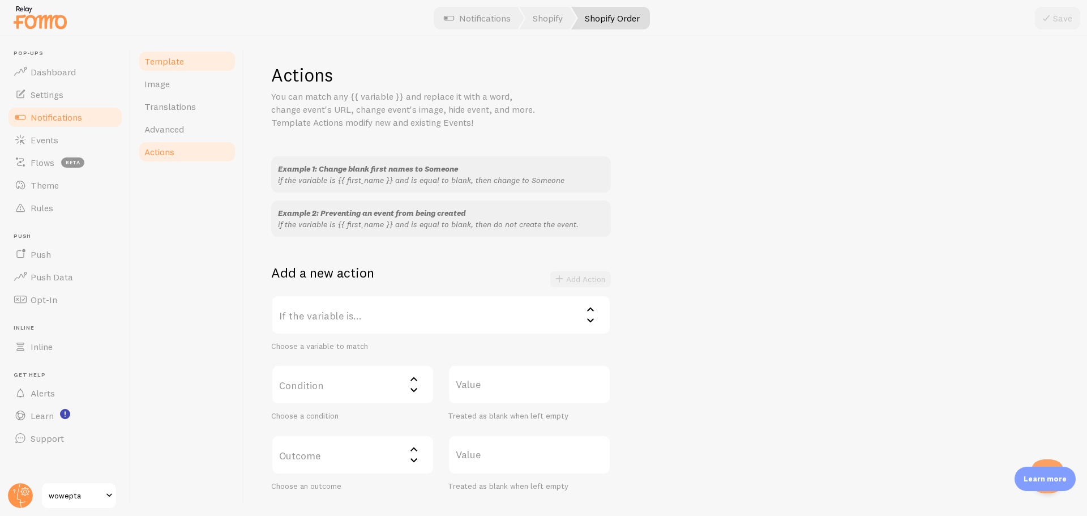
click at [177, 64] on span "Template" at bounding box center [164, 60] width 40 height 11
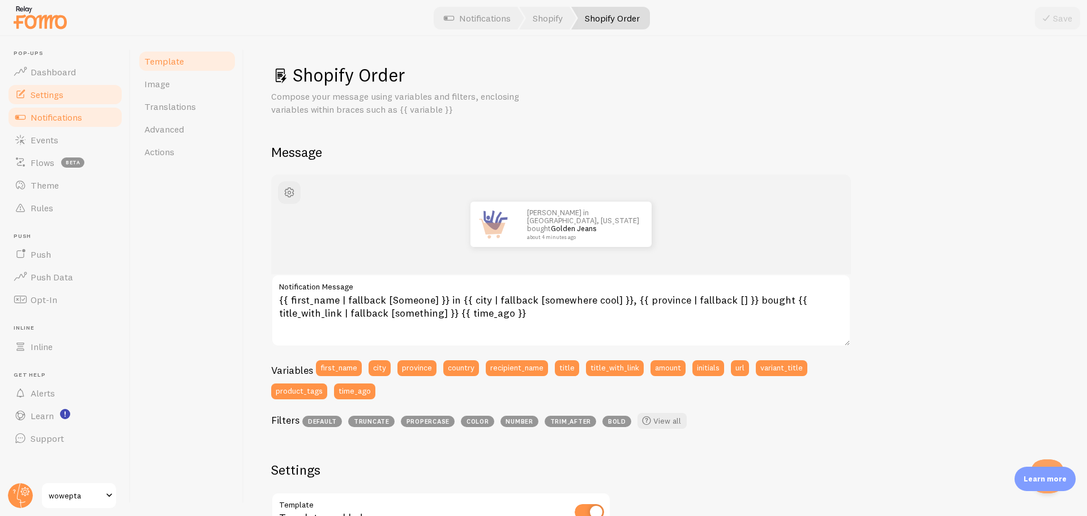
click at [58, 88] on link "Settings" at bounding box center [65, 94] width 117 height 23
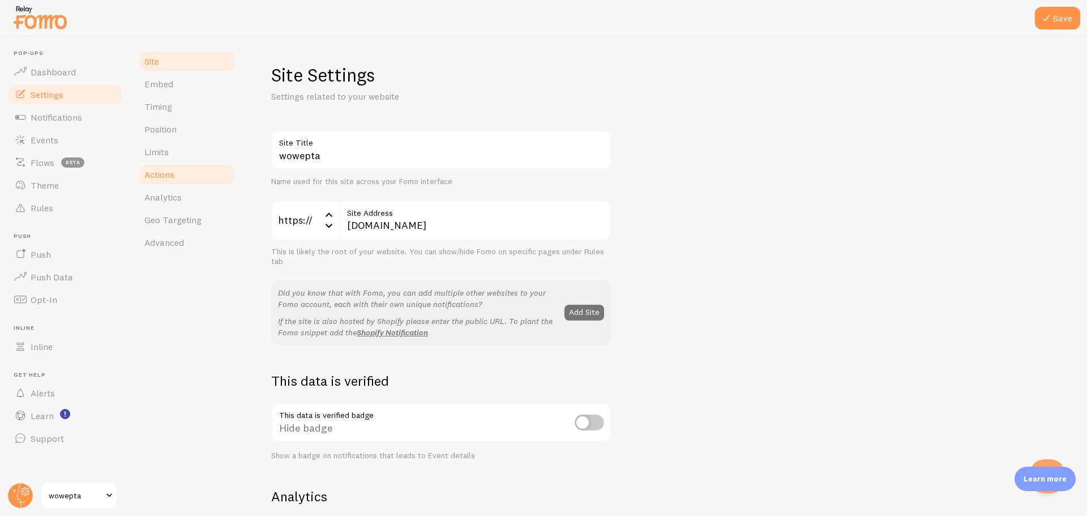
click at [188, 171] on link "Actions" at bounding box center [187, 174] width 99 height 23
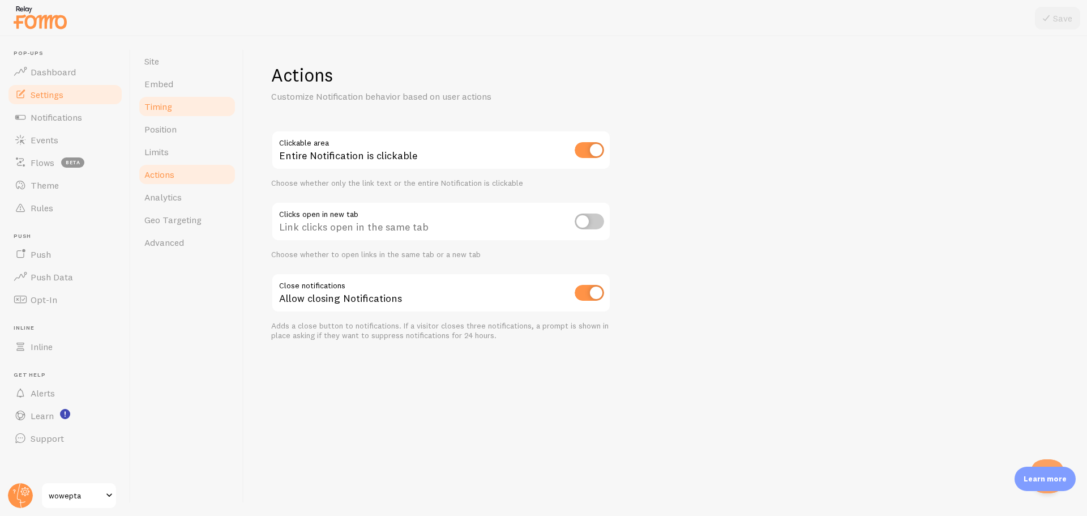
click at [177, 100] on link "Timing" at bounding box center [187, 106] width 99 height 23
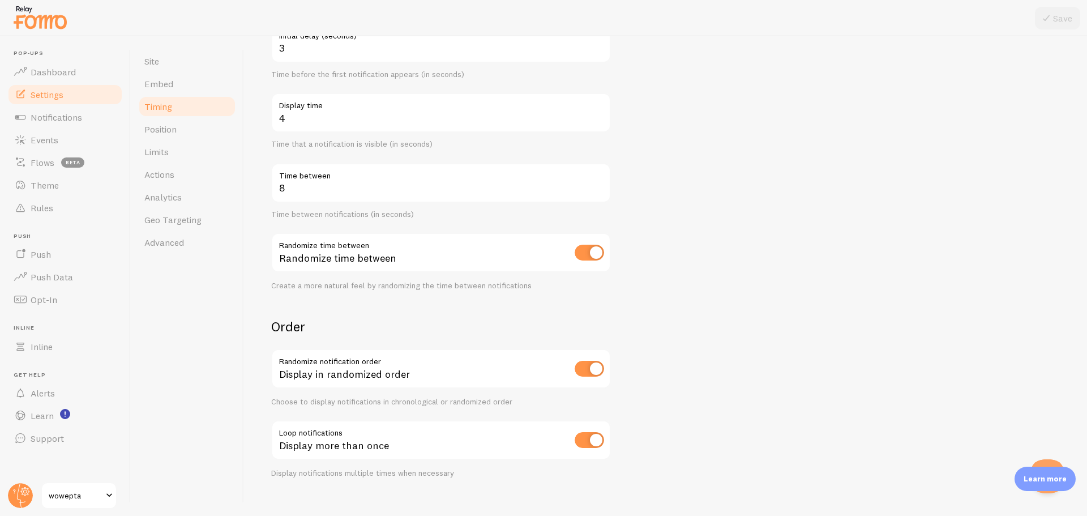
scroll to position [155, 0]
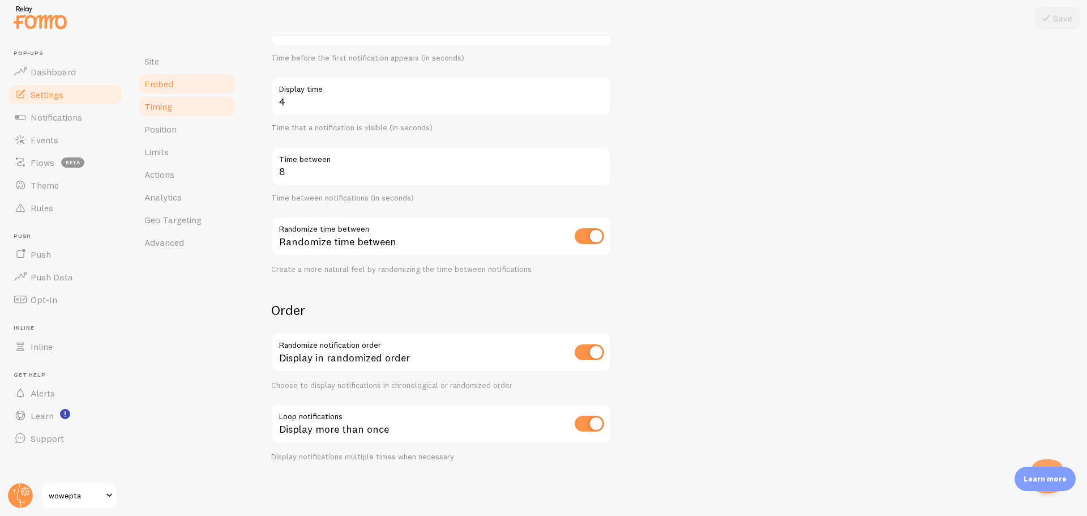
click at [190, 85] on link "Embed" at bounding box center [187, 83] width 99 height 23
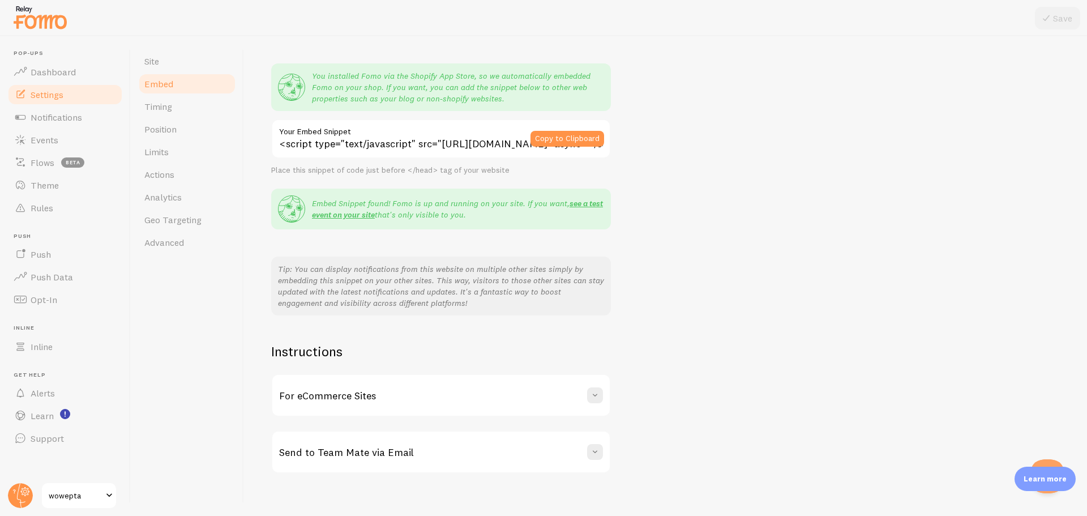
scroll to position [92, 0]
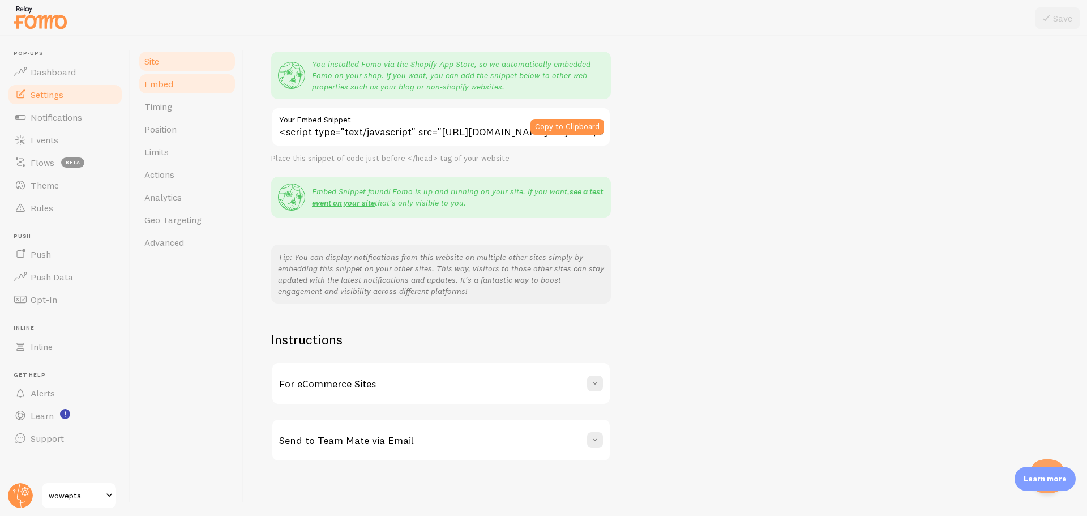
click at [177, 65] on link "Site" at bounding box center [187, 61] width 99 height 23
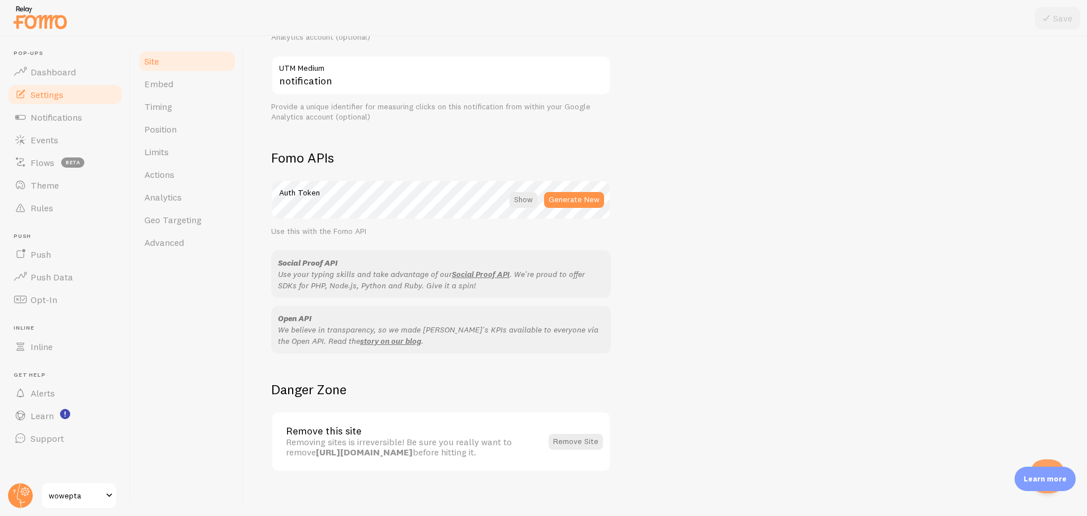
scroll to position [553, 0]
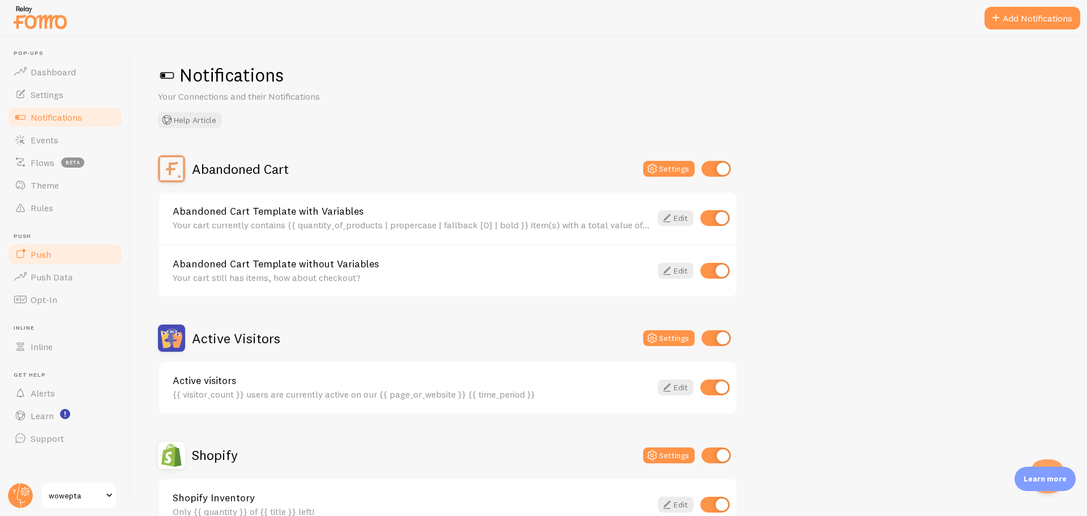
click at [47, 256] on span "Push" at bounding box center [41, 253] width 20 height 11
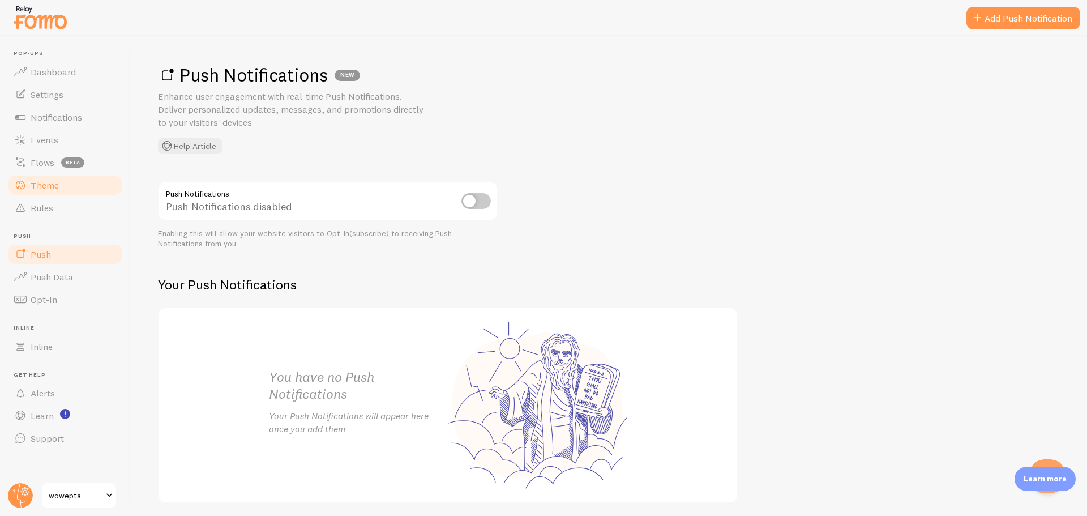
click at [63, 187] on link "Theme" at bounding box center [65, 185] width 117 height 23
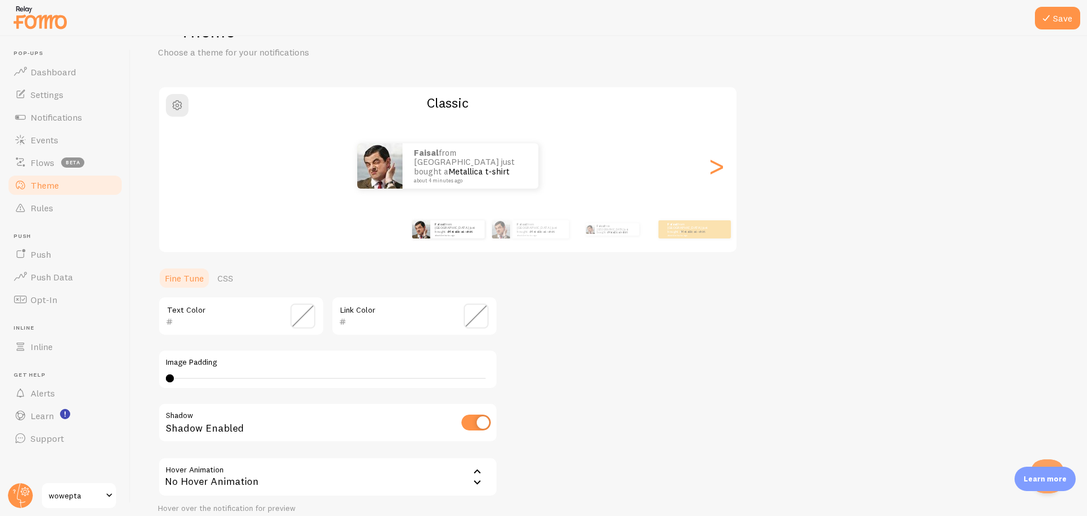
scroll to position [139, 0]
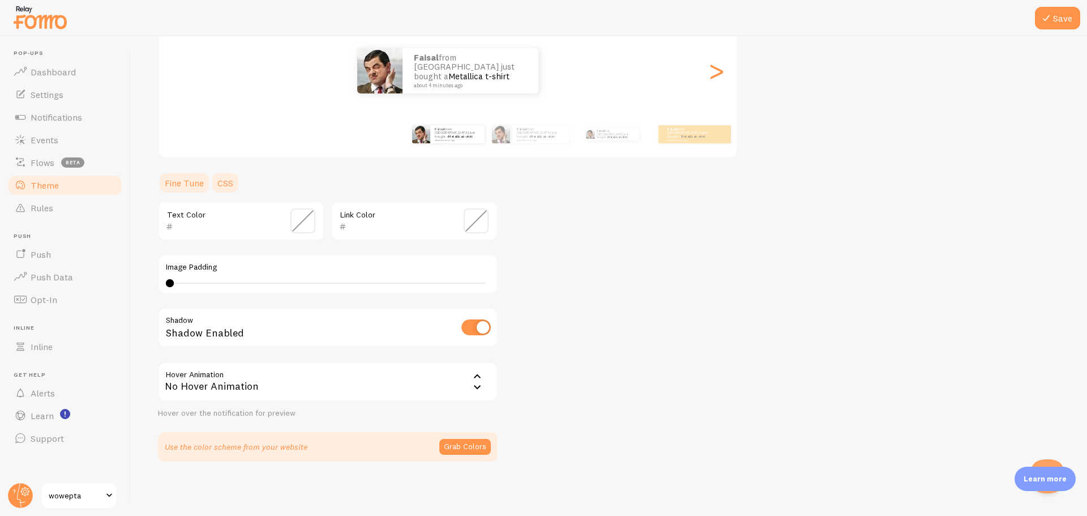
click at [226, 188] on link "CSS" at bounding box center [225, 182] width 29 height 23
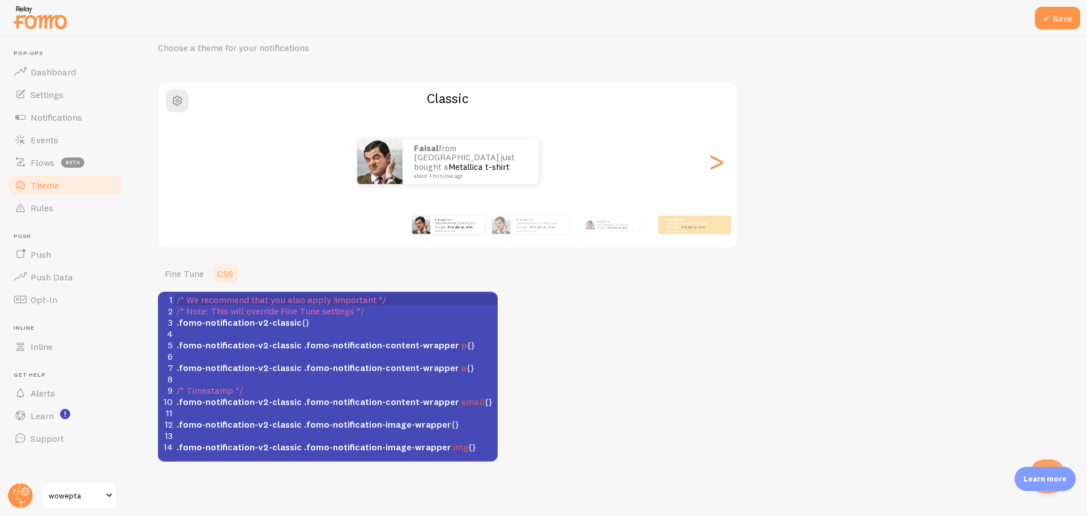
scroll to position [49, 0]
click at [190, 265] on link "Fine Tune" at bounding box center [184, 273] width 53 height 23
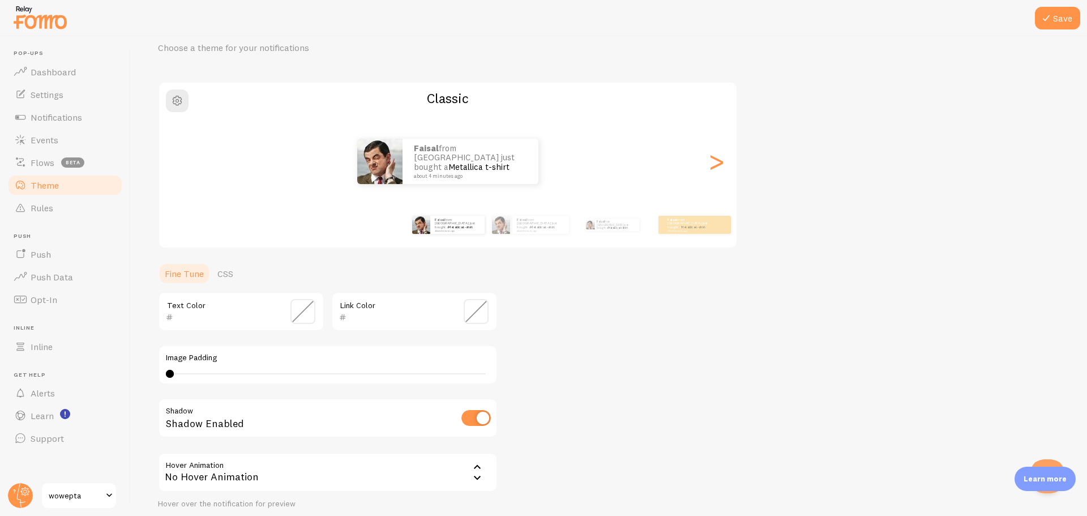
scroll to position [139, 0]
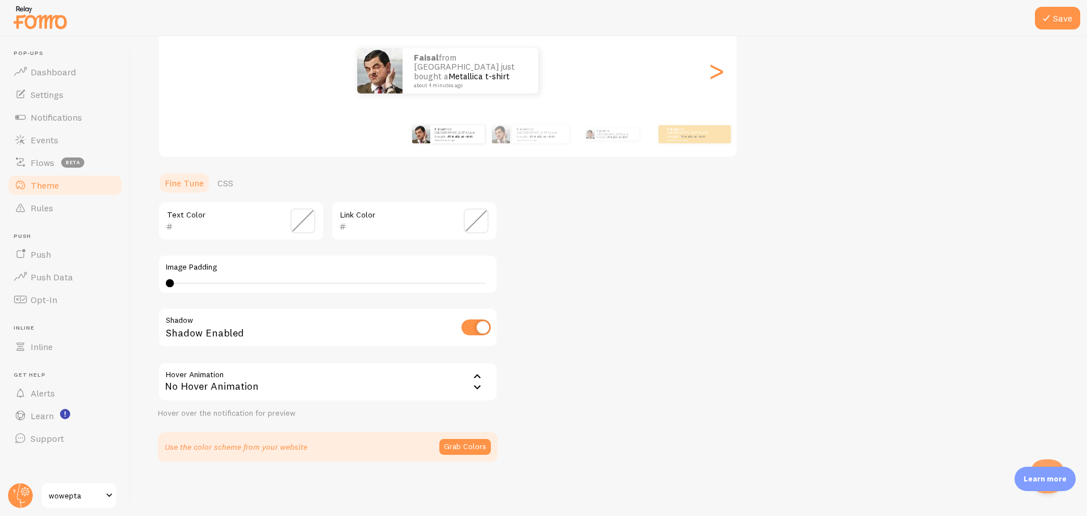
click at [393, 375] on div "No Hover Animation" at bounding box center [328, 382] width 340 height 40
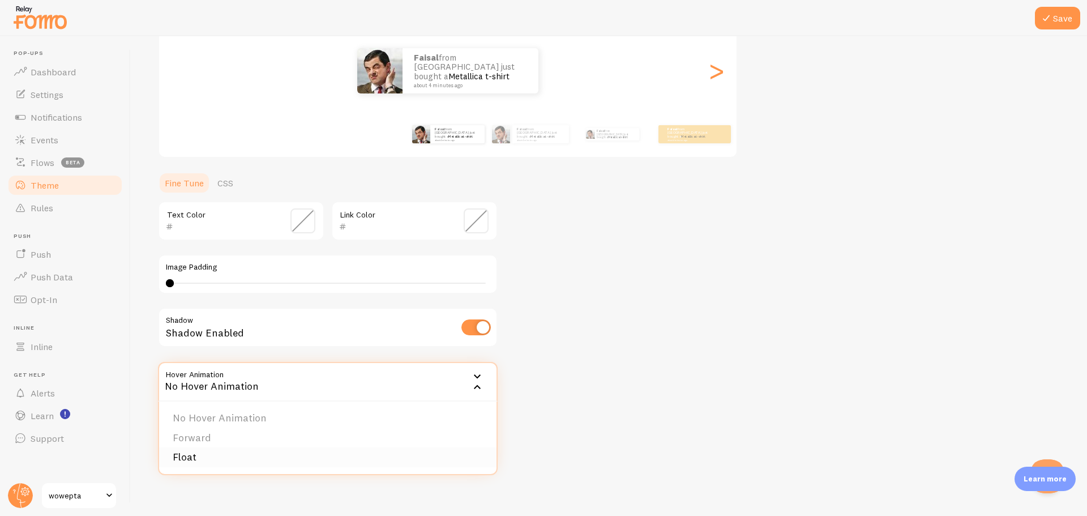
click at [293, 454] on li "Float" at bounding box center [327, 457] width 337 height 20
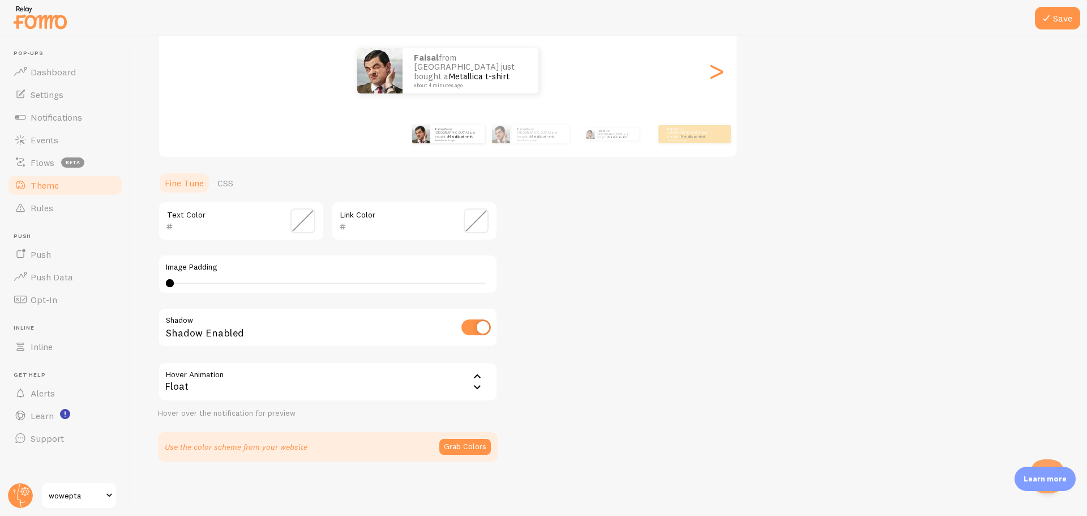
click at [1033, 11] on div at bounding box center [543, 18] width 1087 height 36
click at [1060, 18] on button "Save" at bounding box center [1057, 18] width 45 height 23
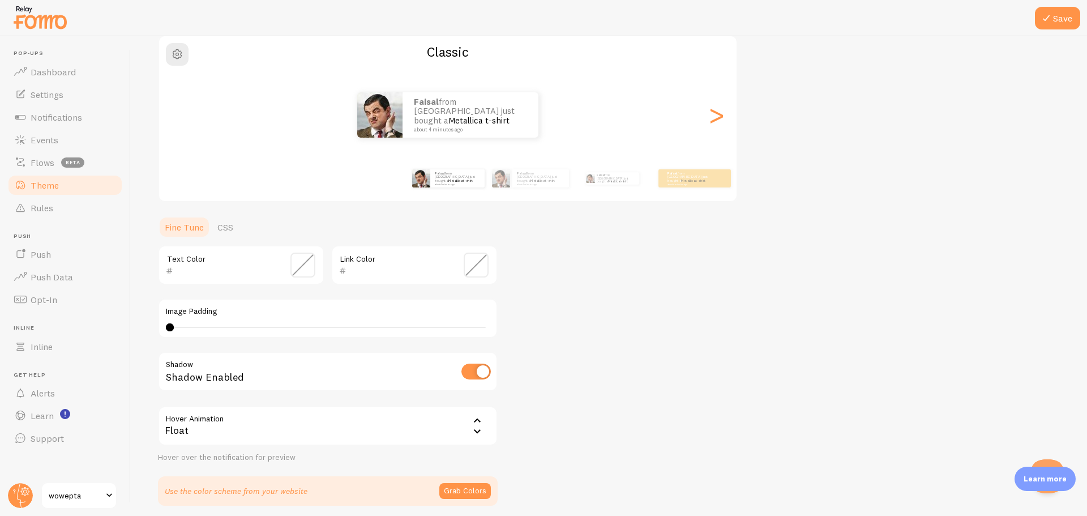
scroll to position [0, 0]
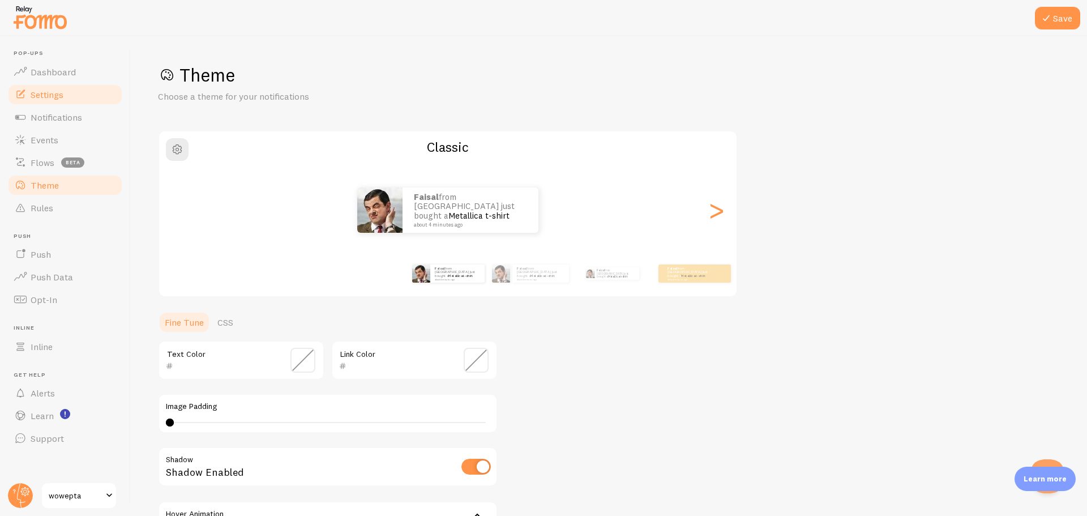
click at [68, 102] on link "Settings" at bounding box center [65, 94] width 117 height 23
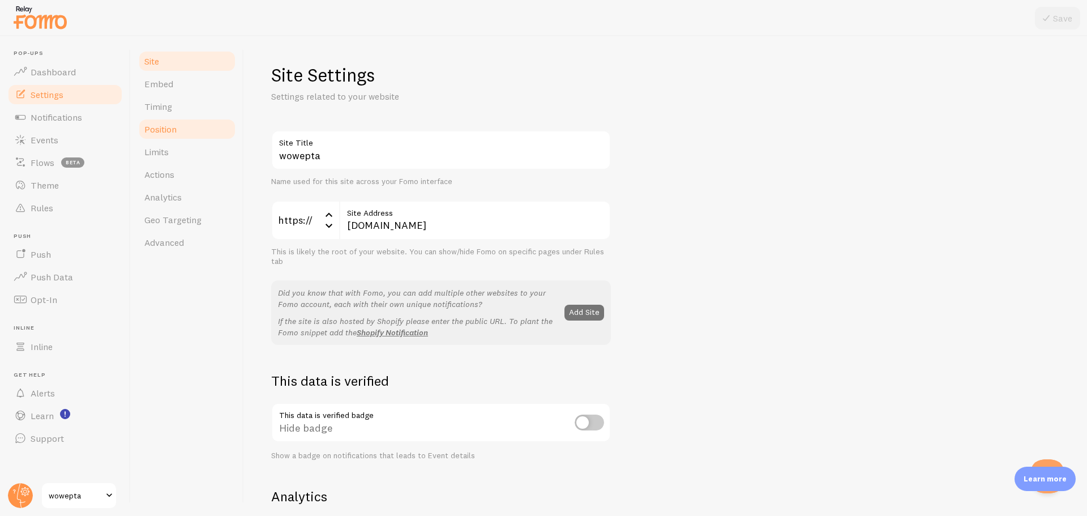
click at [196, 131] on link "Position" at bounding box center [187, 129] width 99 height 23
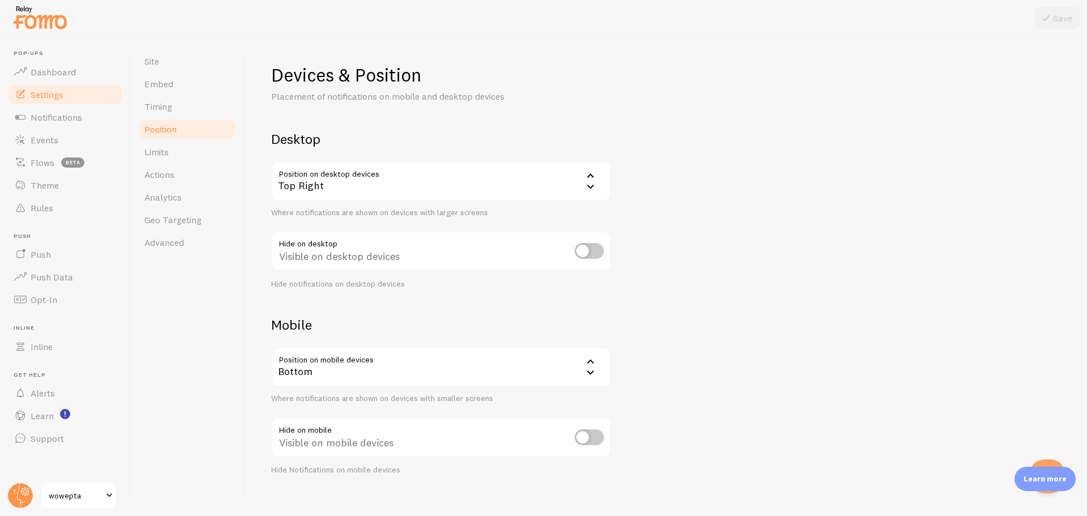
click at [401, 175] on div "Top Right" at bounding box center [441, 181] width 340 height 40
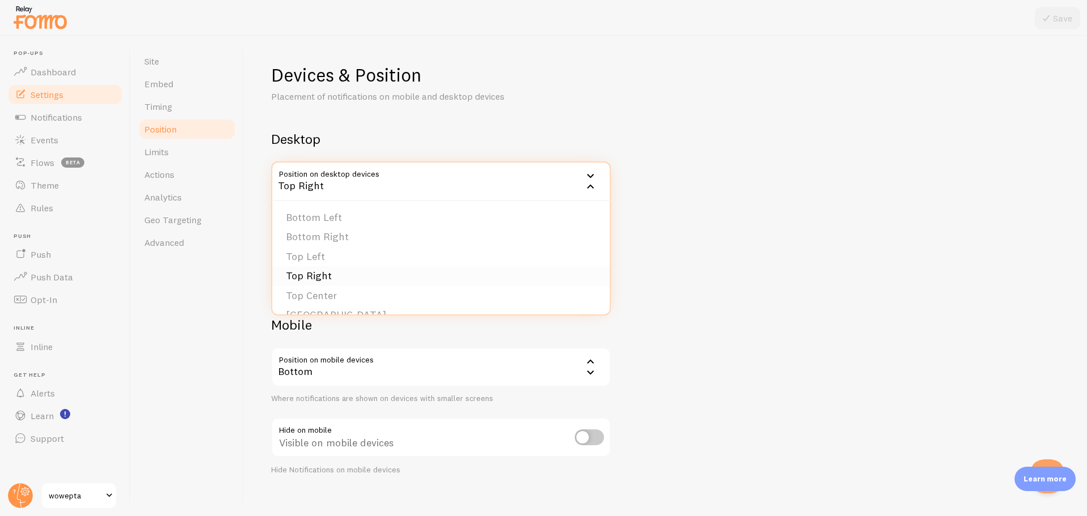
click at [376, 273] on li "Top Right" at bounding box center [440, 276] width 337 height 20
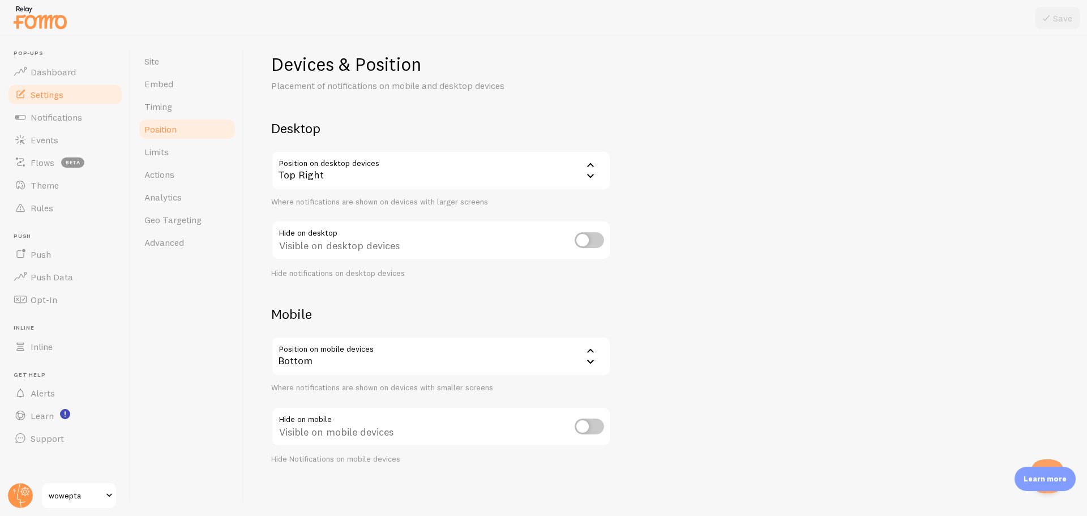
scroll to position [14, 0]
click at [363, 176] on div "Top Right" at bounding box center [441, 168] width 340 height 40
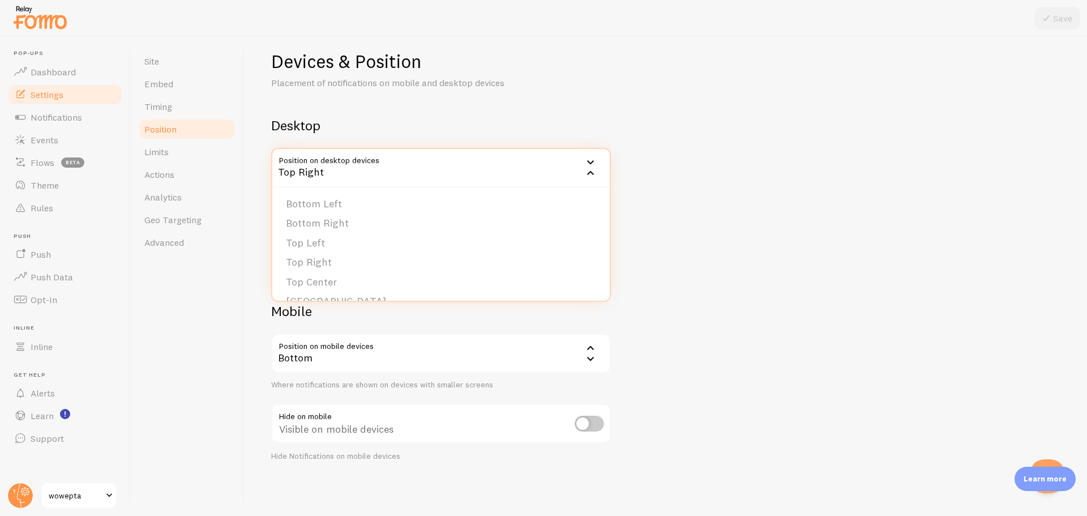
click at [313, 360] on div "Bottom" at bounding box center [441, 353] width 340 height 40
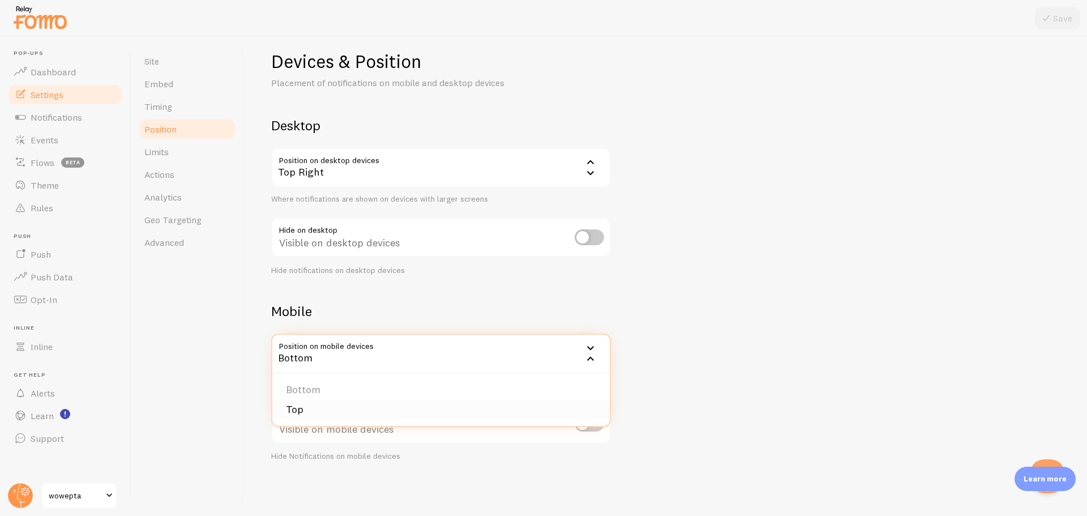
click at [336, 407] on li "Top" at bounding box center [440, 410] width 337 height 20
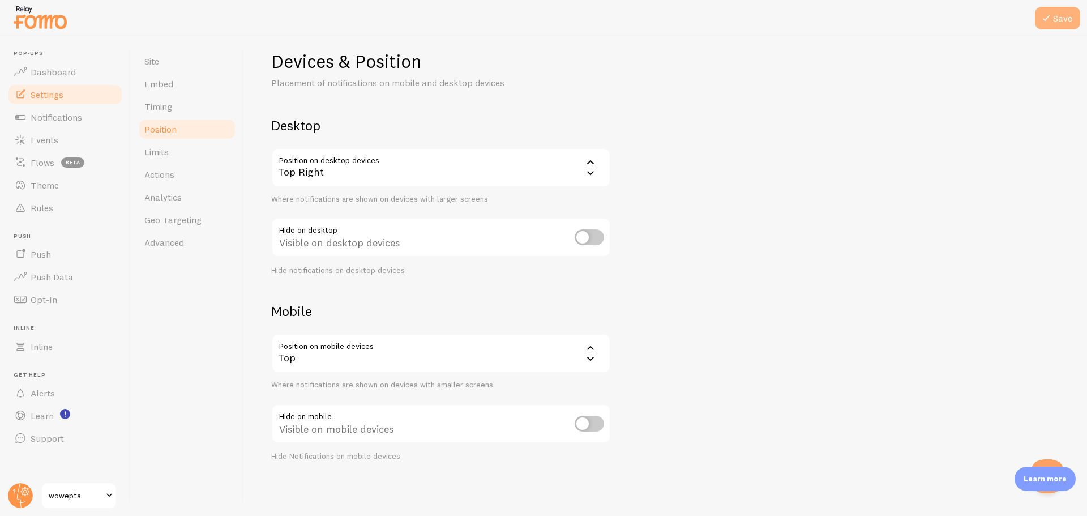
click at [1052, 16] on icon at bounding box center [1046, 18] width 14 height 14
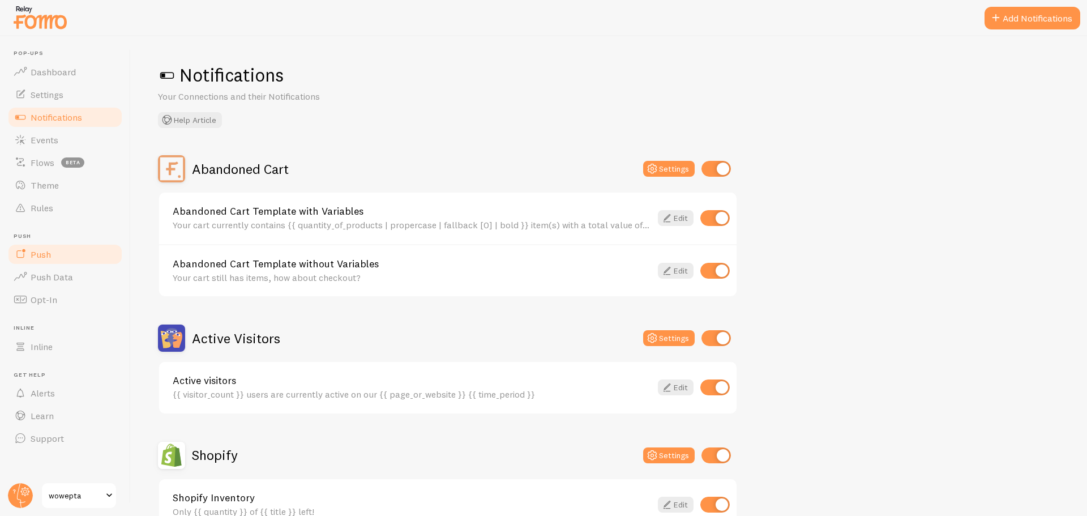
click at [68, 256] on link "Push" at bounding box center [65, 254] width 117 height 23
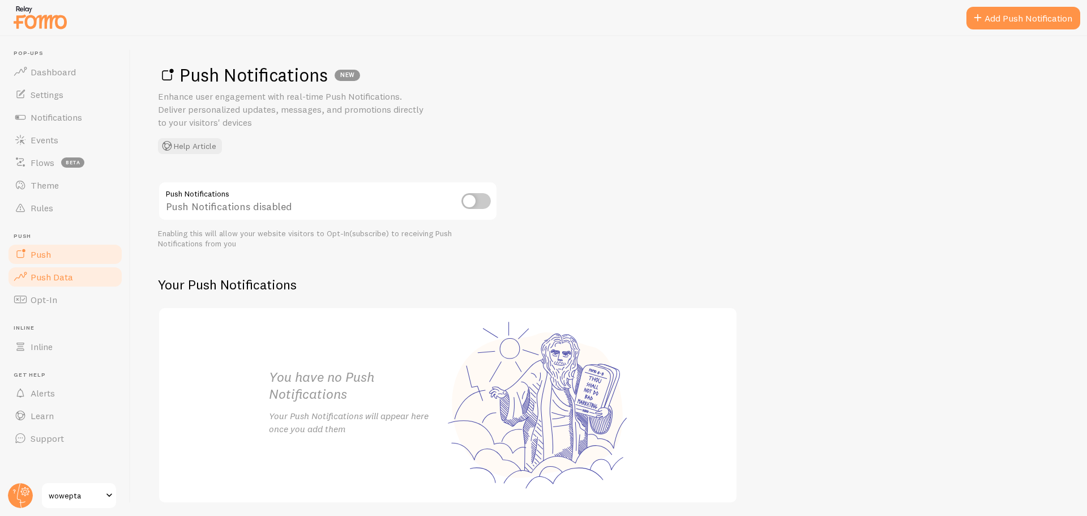
click at [66, 271] on link "Push Data" at bounding box center [65, 276] width 117 height 23
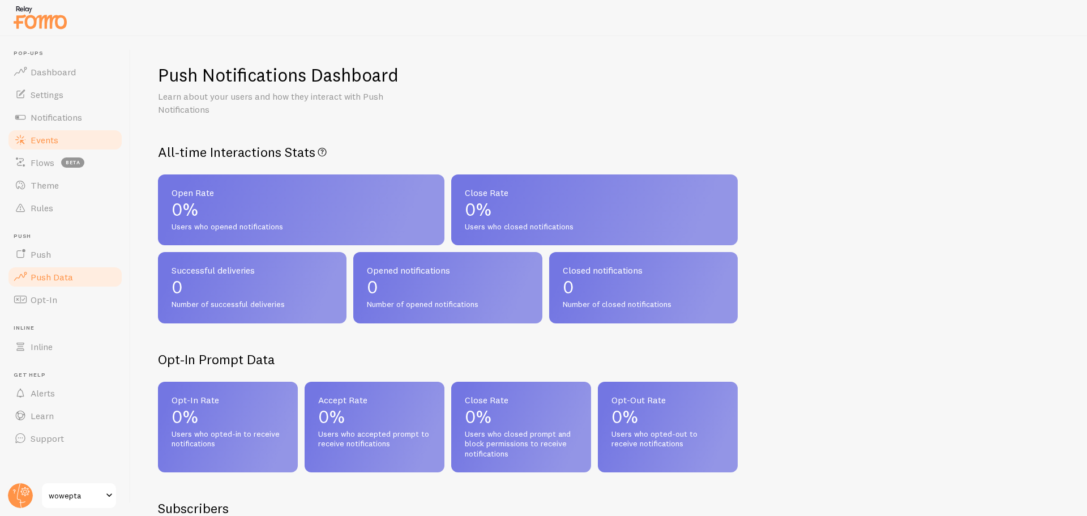
click at [61, 138] on link "Events" at bounding box center [65, 139] width 117 height 23
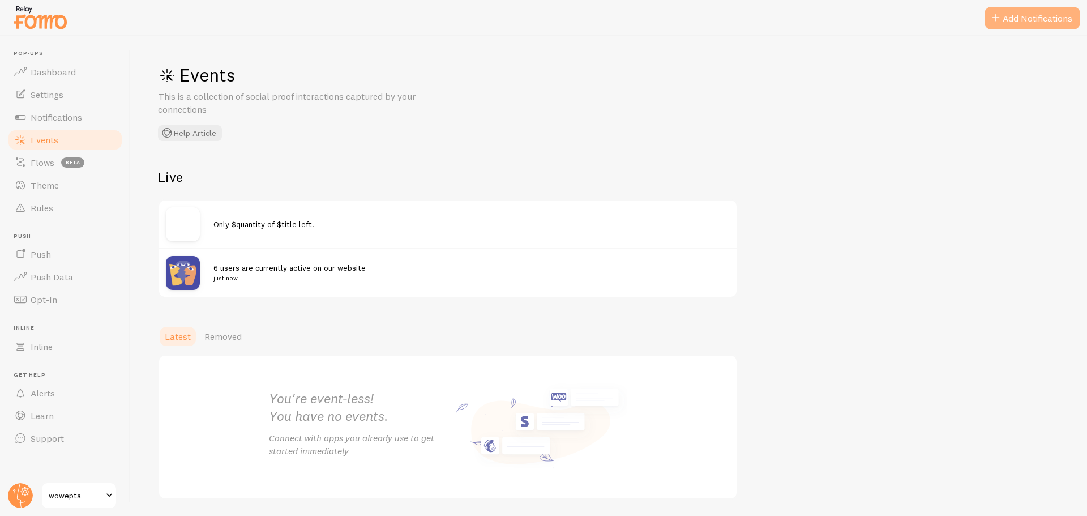
click at [1050, 14] on button "Add Notifications" at bounding box center [1032, 18] width 96 height 23
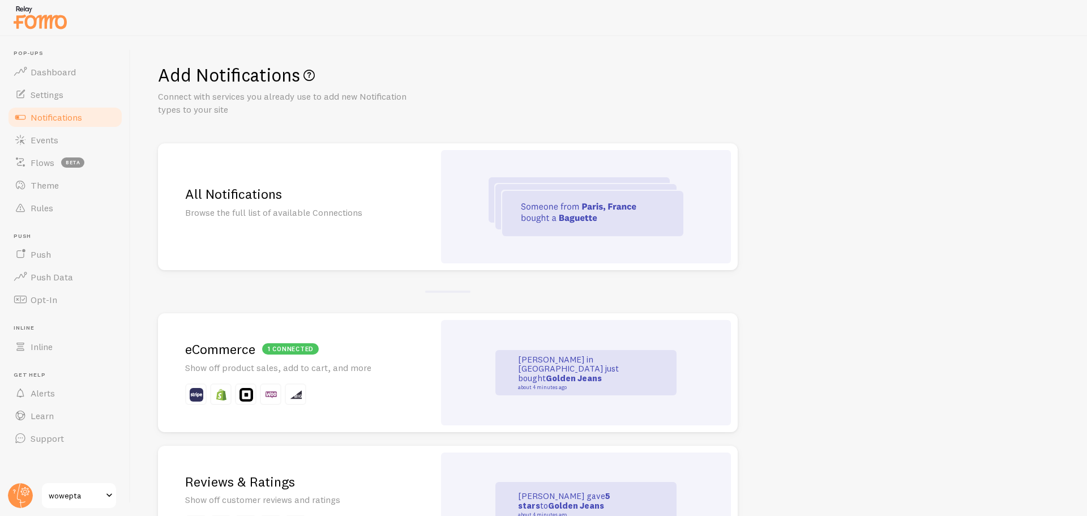
click at [284, 227] on div "All Notifications Browse the full list of available Connections" at bounding box center [296, 206] width 276 height 127
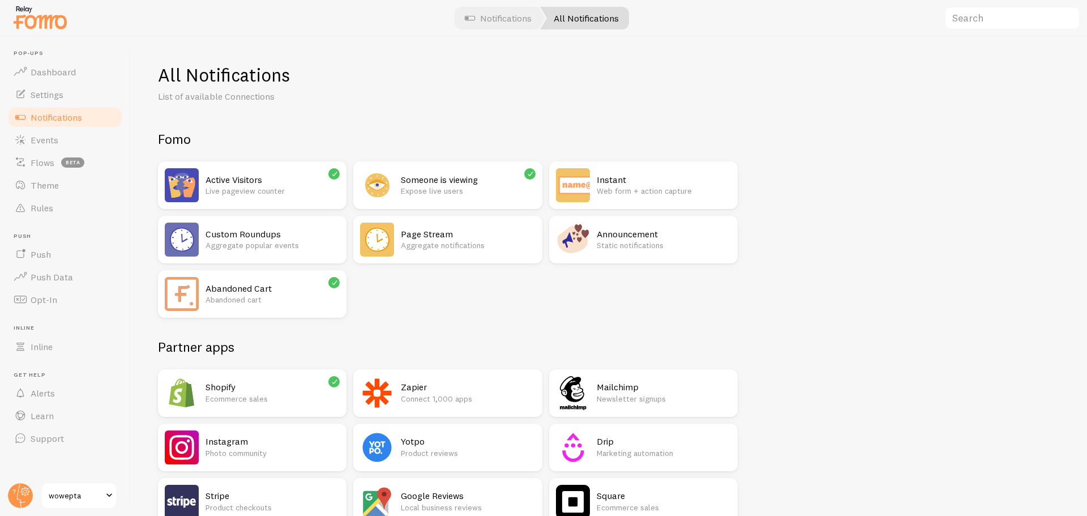
click at [489, 241] on p "Aggregate notifications" at bounding box center [468, 244] width 134 height 11
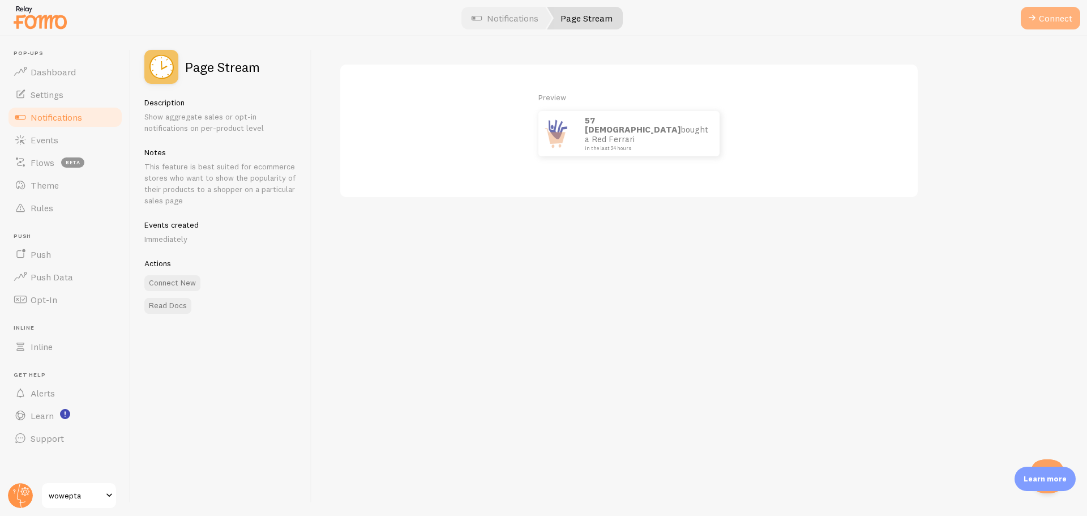
click at [1031, 25] on button "Connect" at bounding box center [1049, 18] width 59 height 23
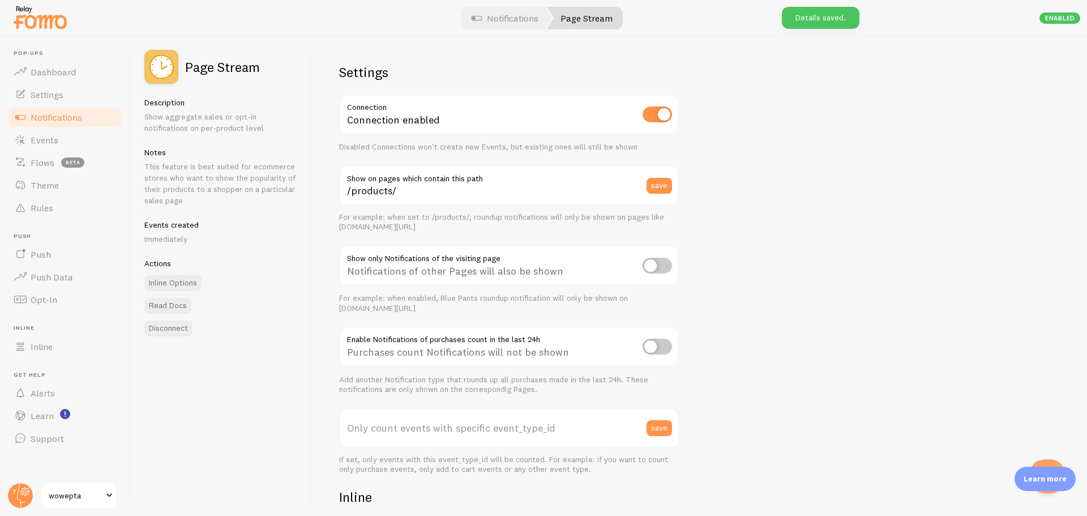
click at [41, 107] on link "Notifications" at bounding box center [65, 117] width 117 height 23
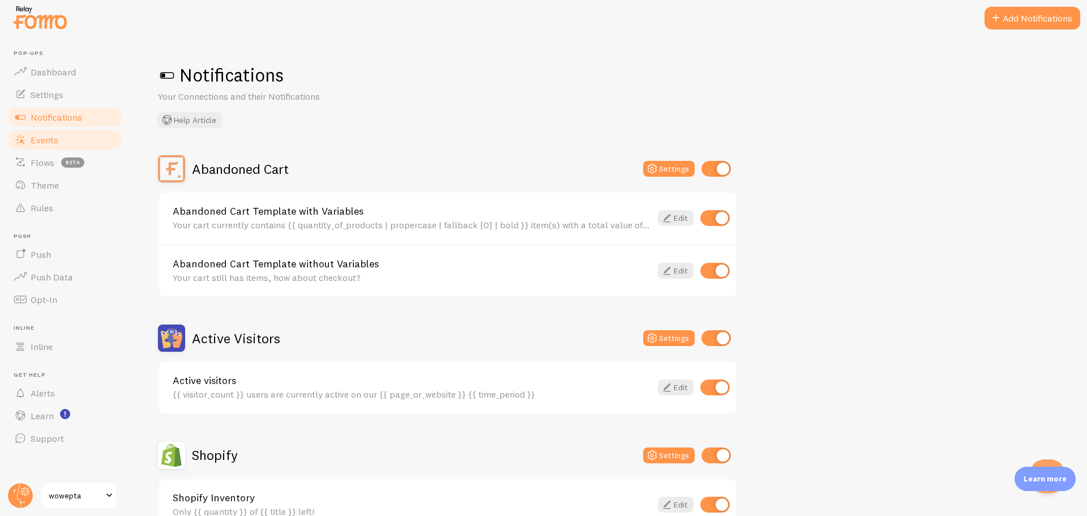
click at [53, 139] on span "Events" at bounding box center [45, 139] width 28 height 11
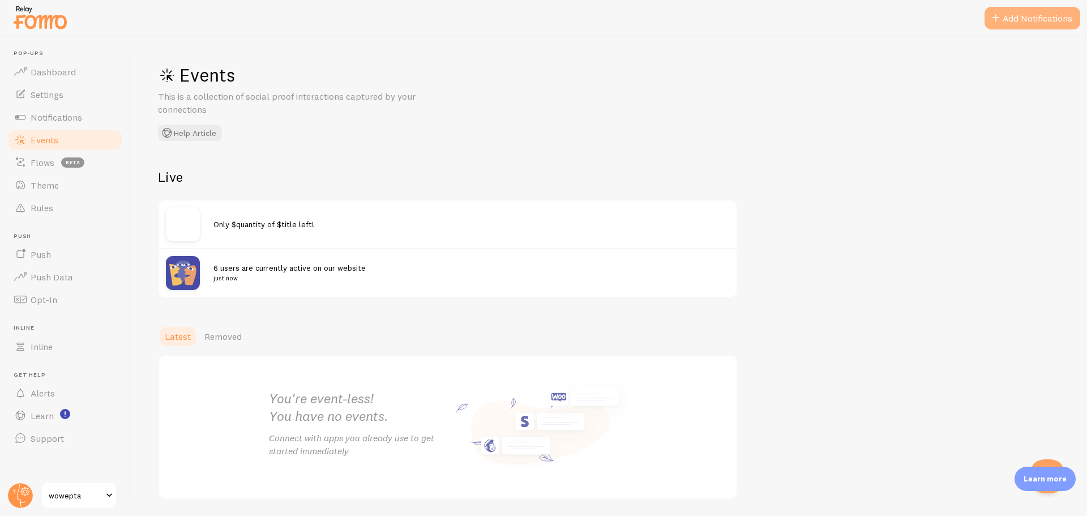
click at [1048, 25] on button "Add Notifications" at bounding box center [1032, 18] width 96 height 23
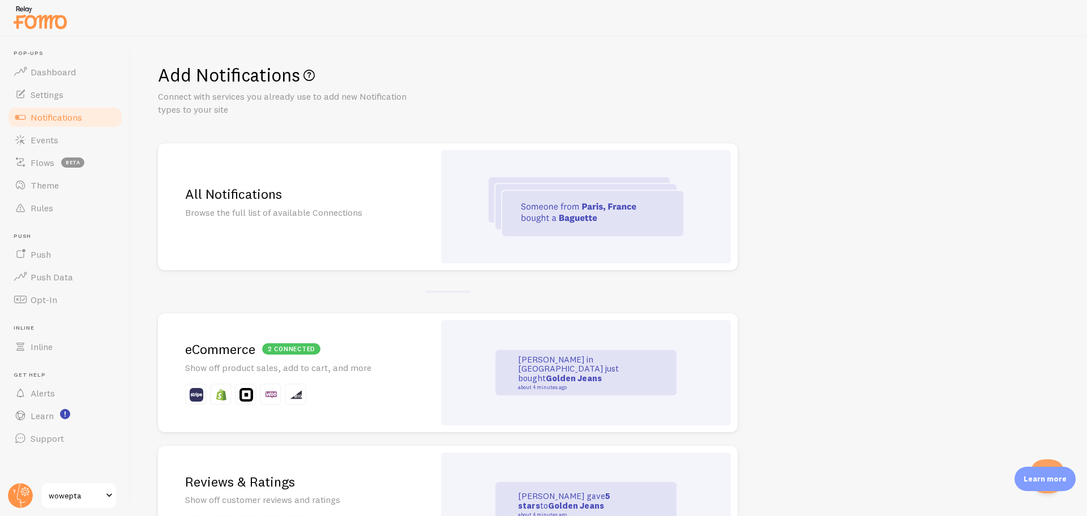
click at [291, 355] on div "2 connected" at bounding box center [291, 349] width 58 height 18
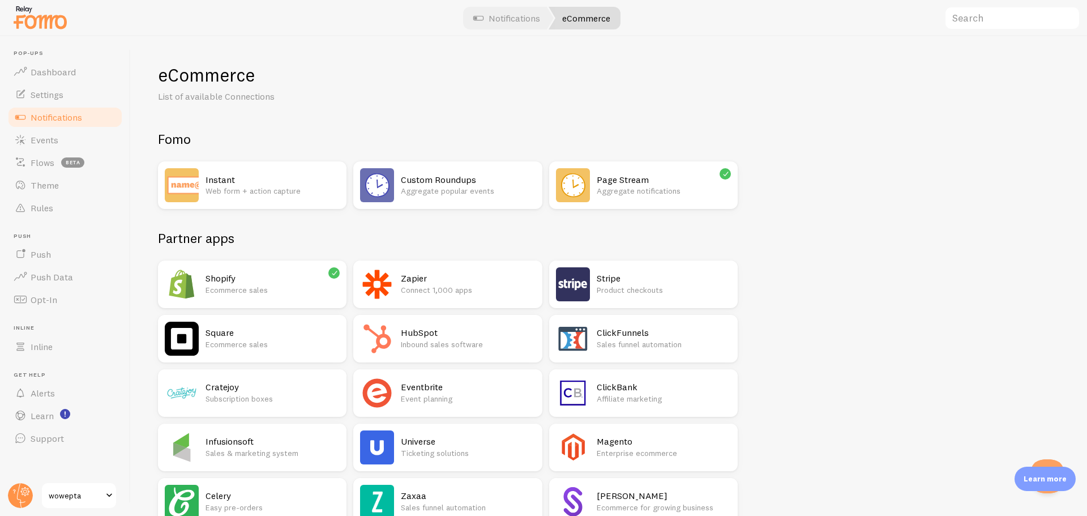
click at [74, 123] on link "Notifications" at bounding box center [65, 117] width 117 height 23
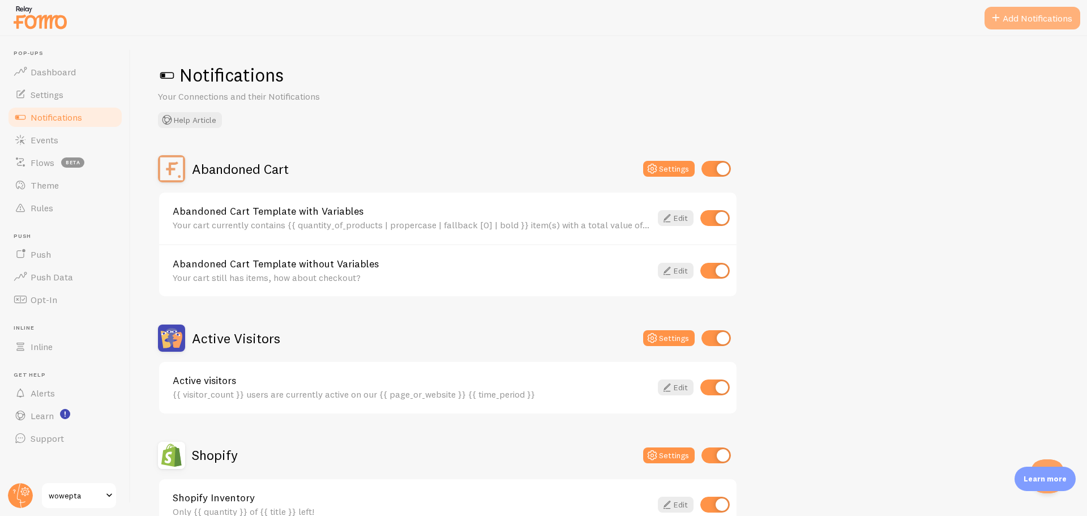
click at [1025, 27] on button "Add Notifications" at bounding box center [1032, 18] width 96 height 23
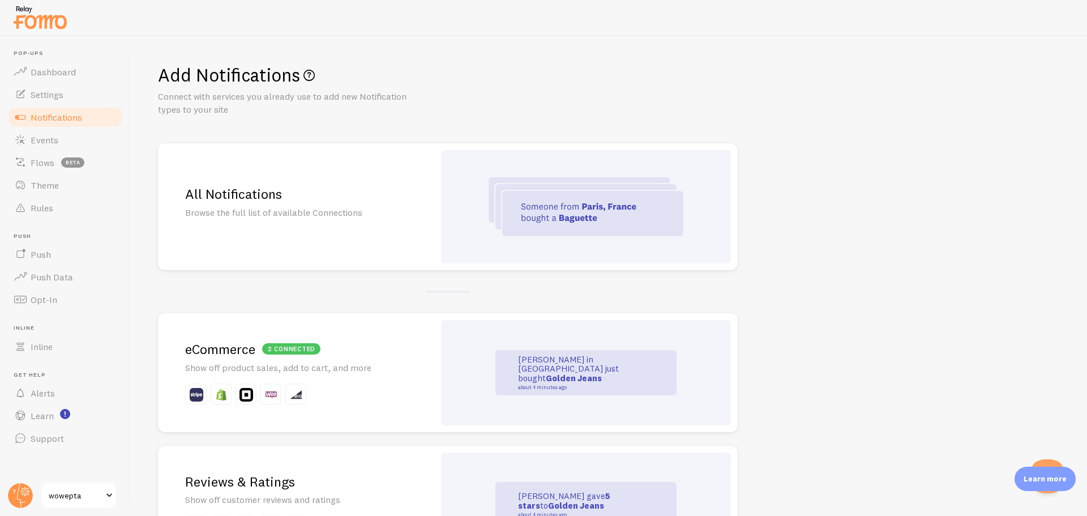
click at [400, 213] on p "Browse the full list of available Connections" at bounding box center [296, 212] width 222 height 13
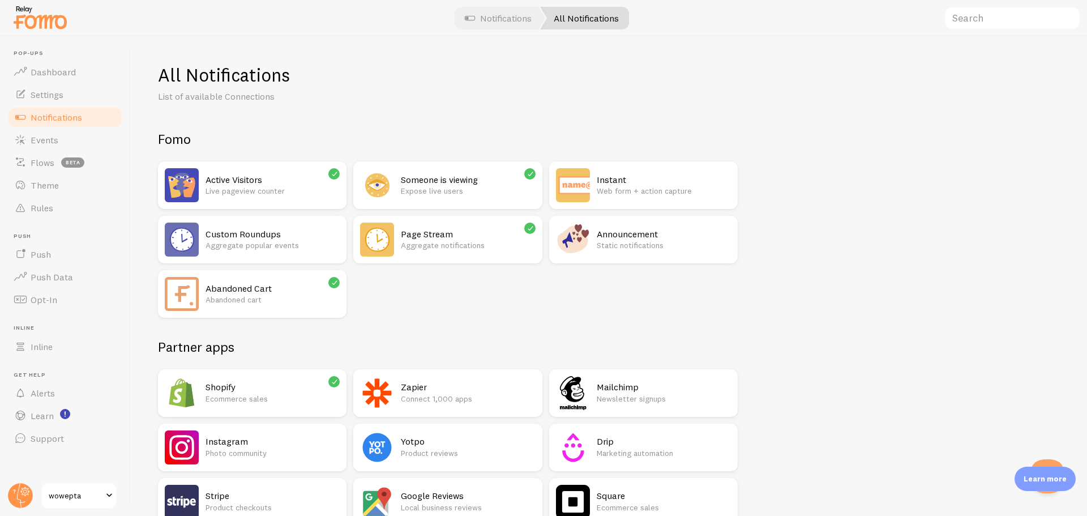
click at [681, 182] on h2 "Instant" at bounding box center [664, 180] width 134 height 12
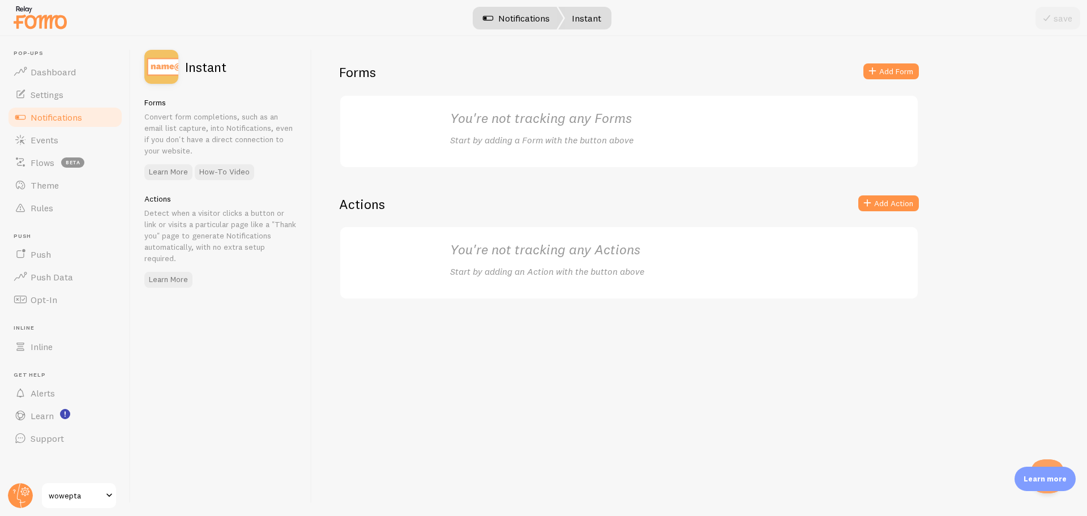
click at [526, 20] on link "Notifications" at bounding box center [516, 18] width 94 height 23
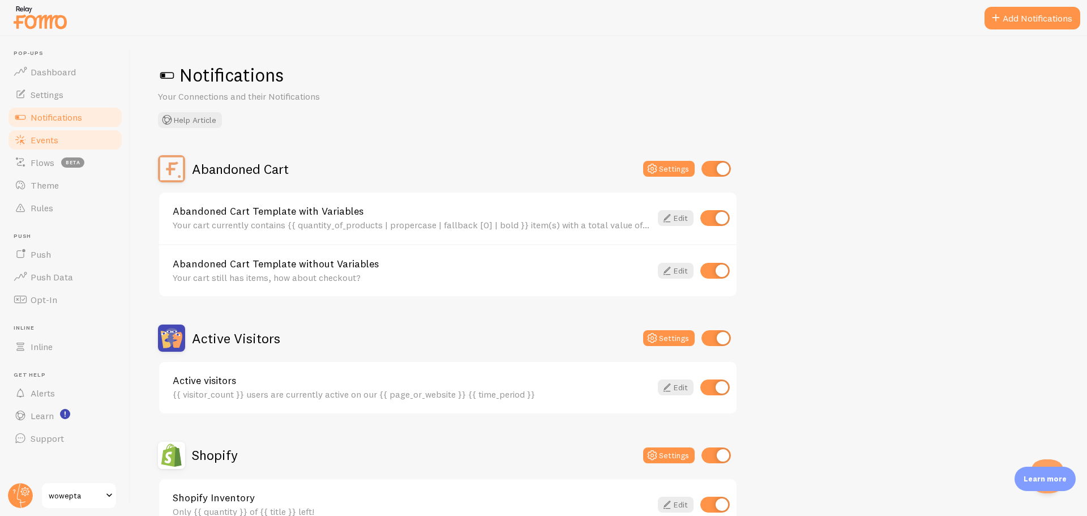
click at [72, 138] on link "Events" at bounding box center [65, 139] width 117 height 23
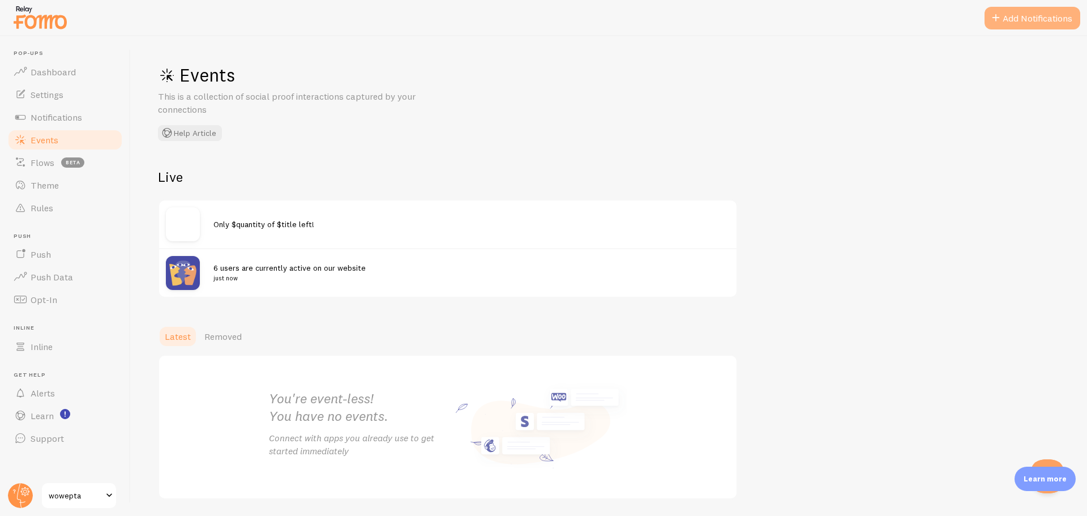
click at [1059, 15] on button "Add Notifications" at bounding box center [1032, 18] width 96 height 23
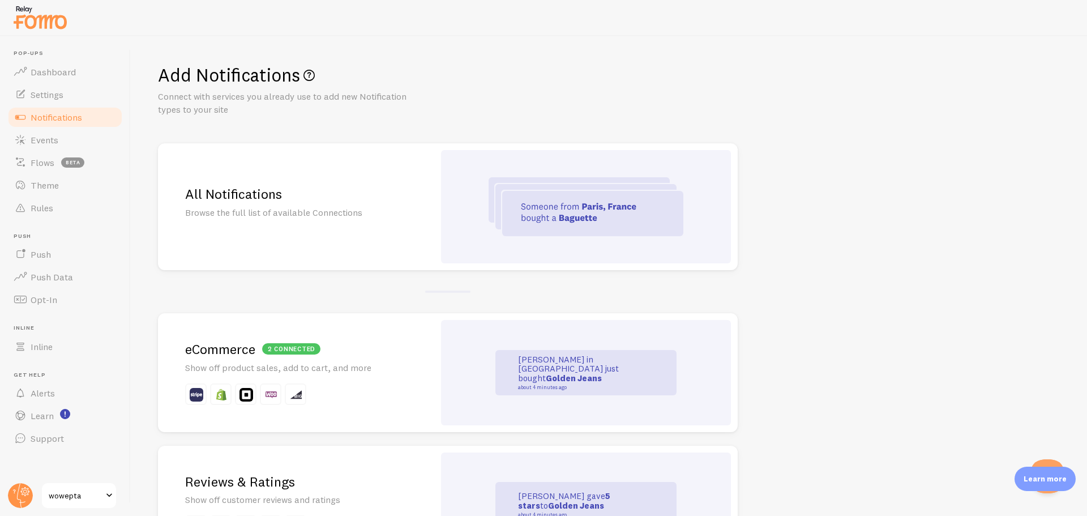
click at [362, 235] on div "All Notifications Browse the full list of available Connections" at bounding box center [296, 206] width 276 height 127
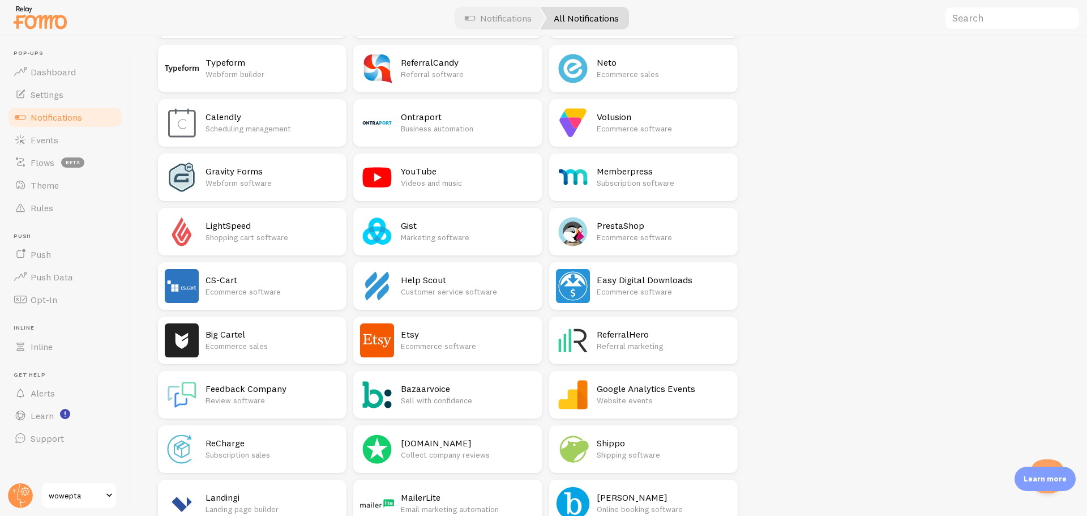
scroll to position [1793, 0]
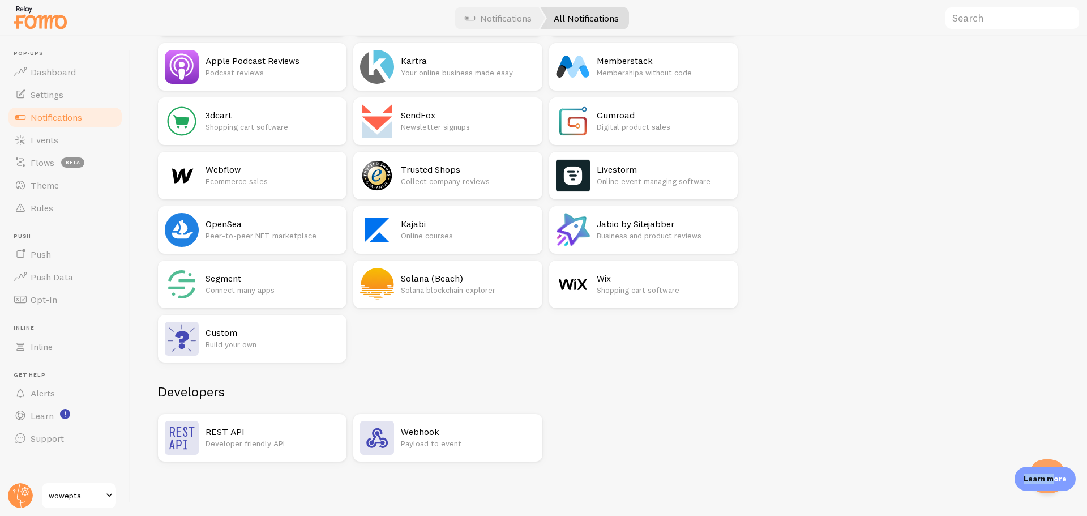
drag, startPoint x: 1057, startPoint y: 480, endPoint x: 971, endPoint y: 448, distance: 91.3
click at [971, 448] on body "Pop-ups Dashboard Settings Notifications Events Flows beta Theme Rules Push Pus…" at bounding box center [543, 258] width 1087 height 516
click at [1035, 459] on div at bounding box center [1045, 474] width 34 height 34
click at [1041, 462] on button "Open Beacon popover" at bounding box center [1045, 474] width 34 height 34
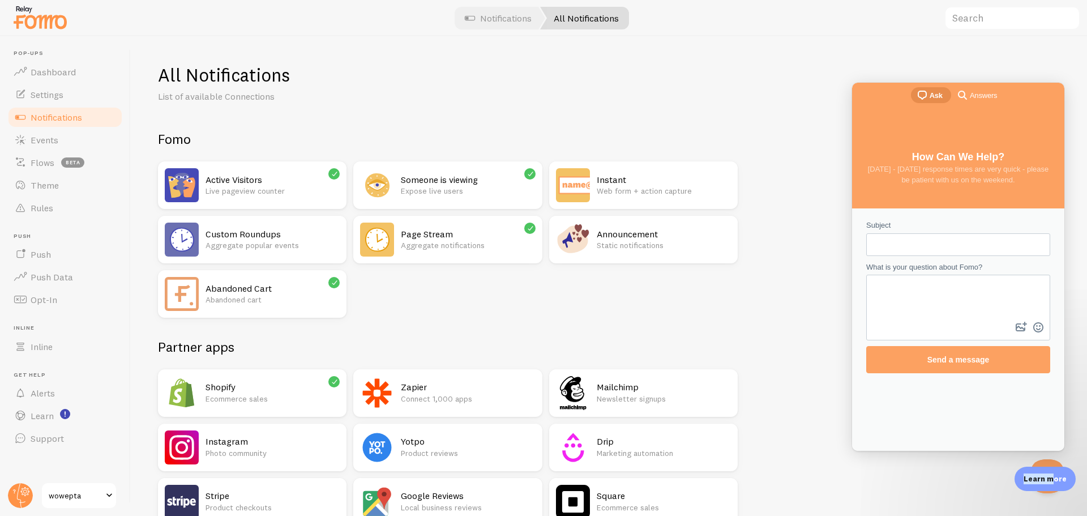
scroll to position [0, 0]
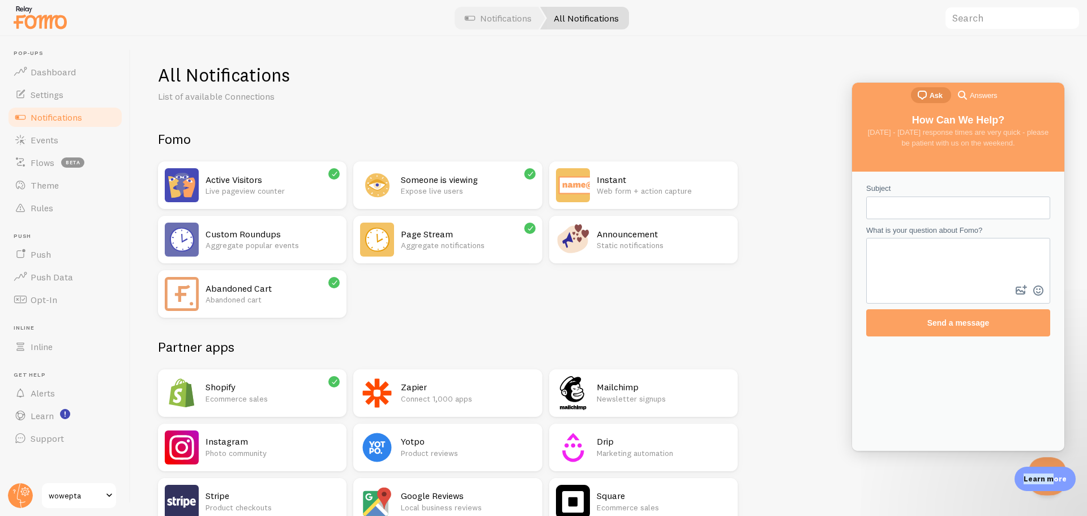
click at [1041, 461] on button "Close Beacon popover" at bounding box center [1045, 474] width 34 height 34
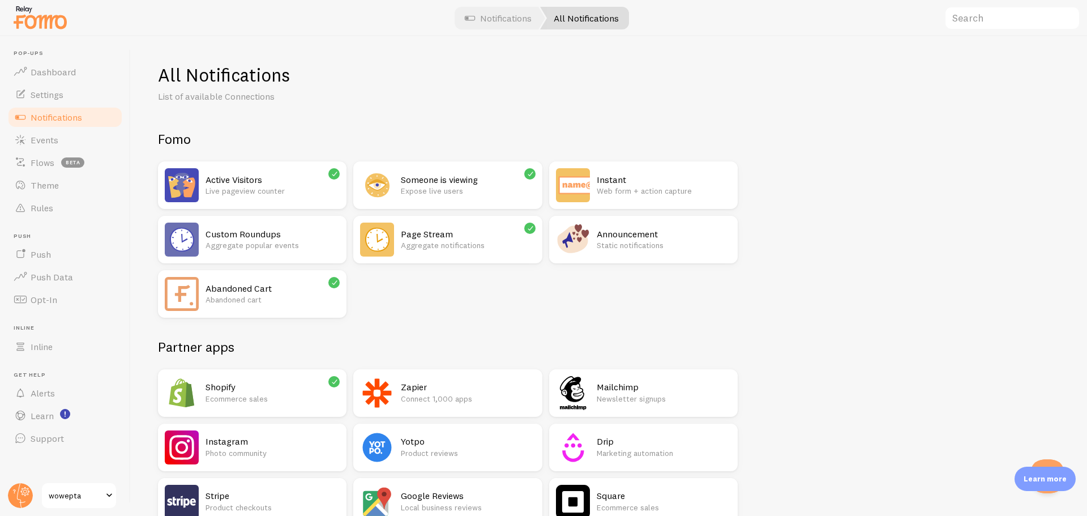
click at [285, 241] on p "Aggregate popular events" at bounding box center [272, 244] width 134 height 11
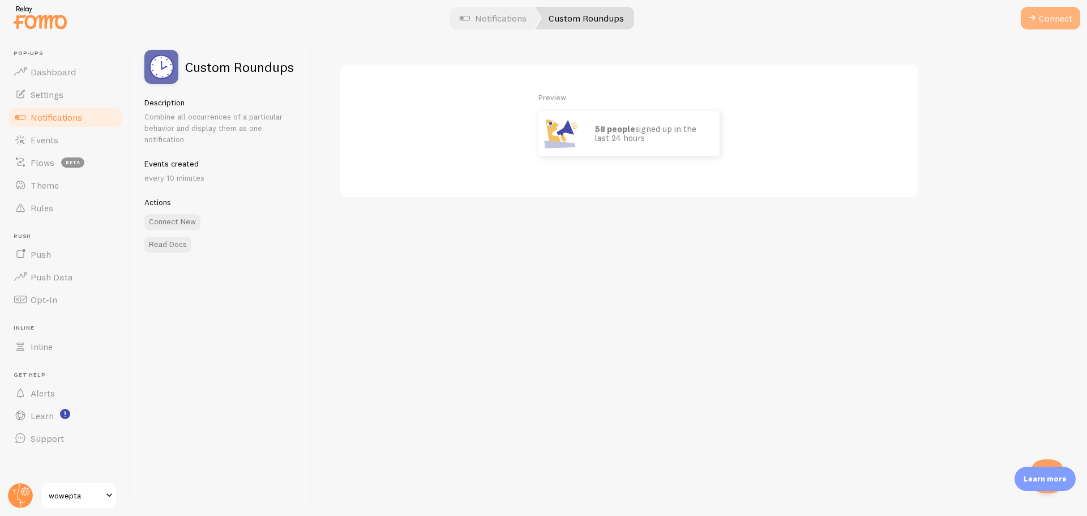
click at [1059, 23] on button "Connect" at bounding box center [1049, 18] width 59 height 23
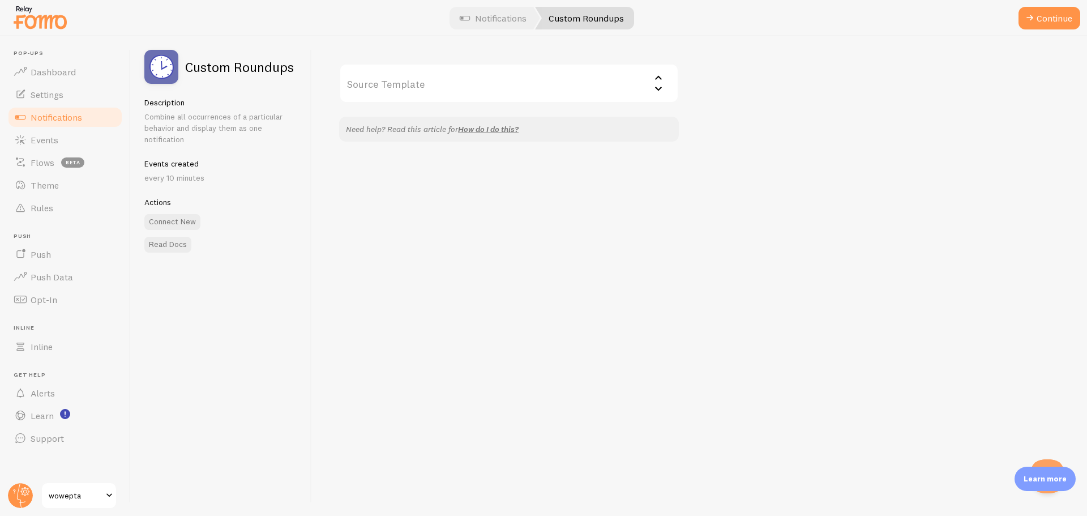
click at [565, 79] on input "Source Template" at bounding box center [509, 83] width 340 height 40
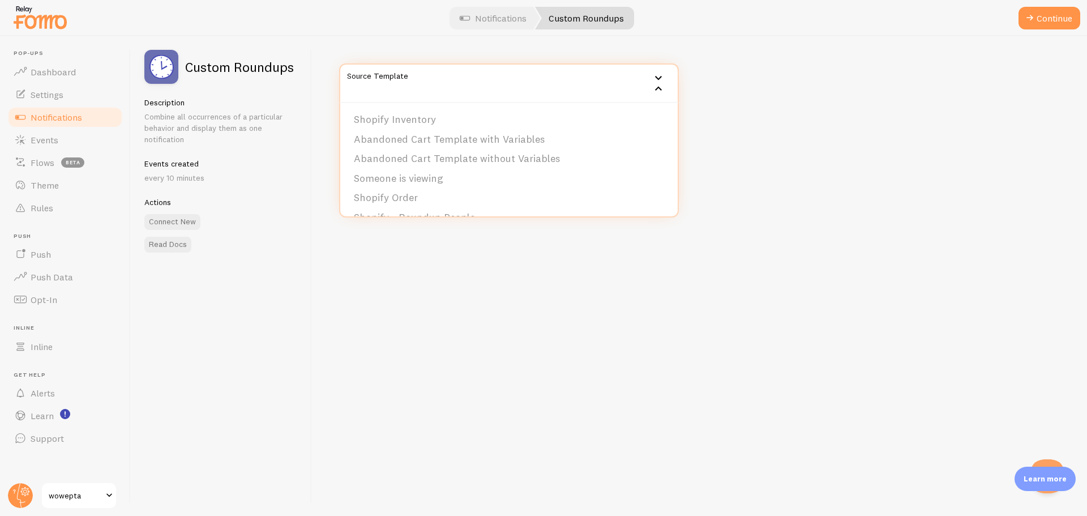
click at [288, 98] on h5 "Description" at bounding box center [220, 102] width 153 height 10
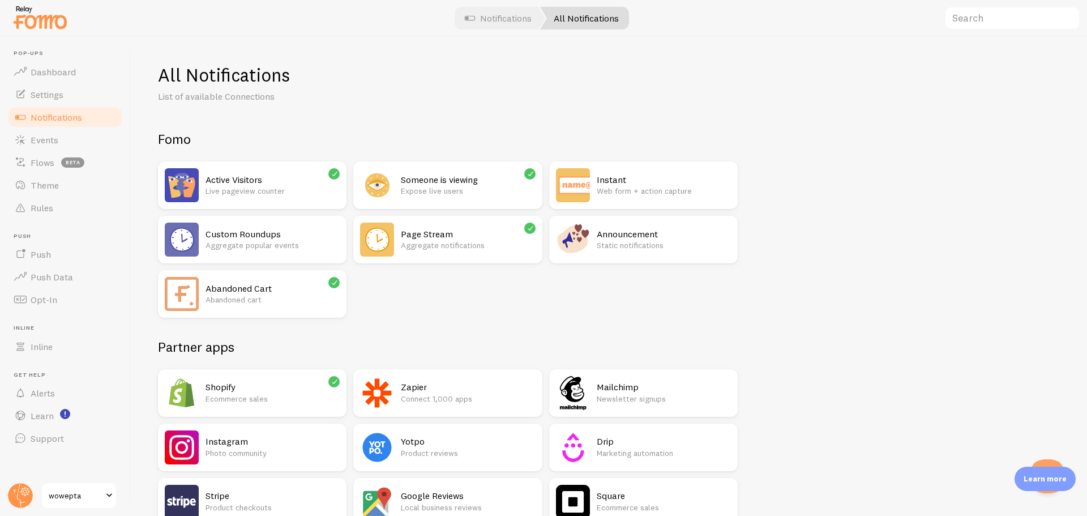
click at [86, 120] on link "Notifications" at bounding box center [65, 117] width 117 height 23
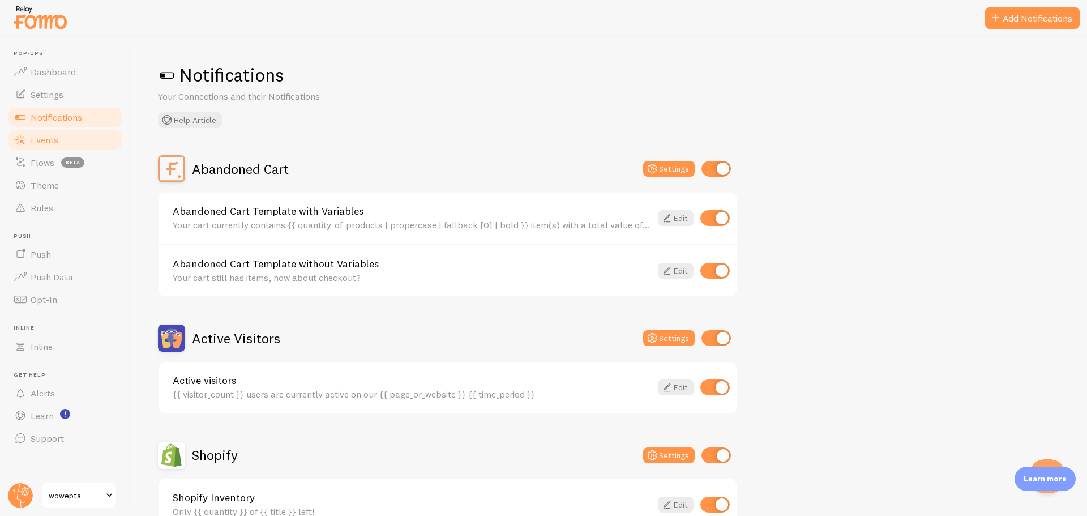
click at [42, 133] on link "Events" at bounding box center [65, 139] width 117 height 23
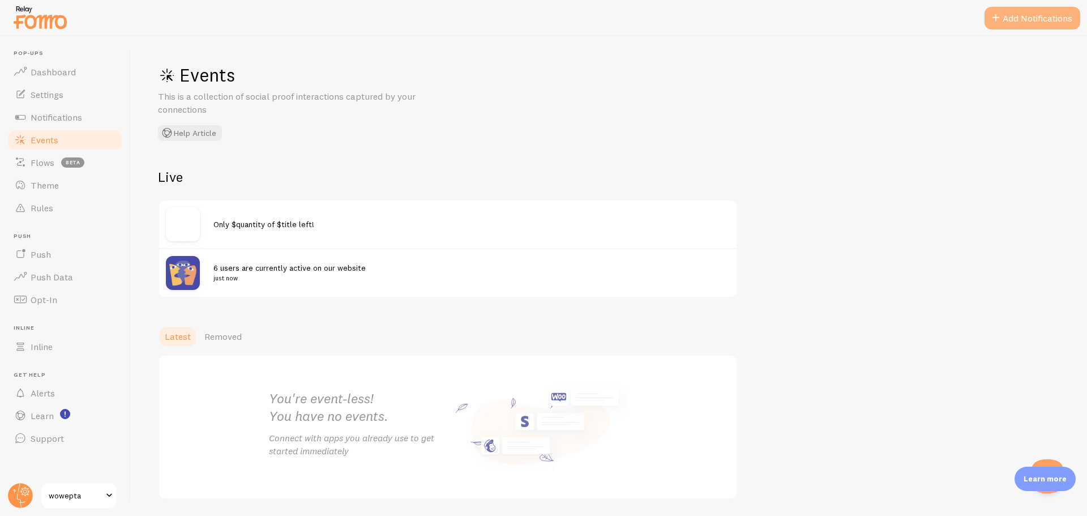
click at [1025, 23] on button "Add Notifications" at bounding box center [1032, 18] width 96 height 23
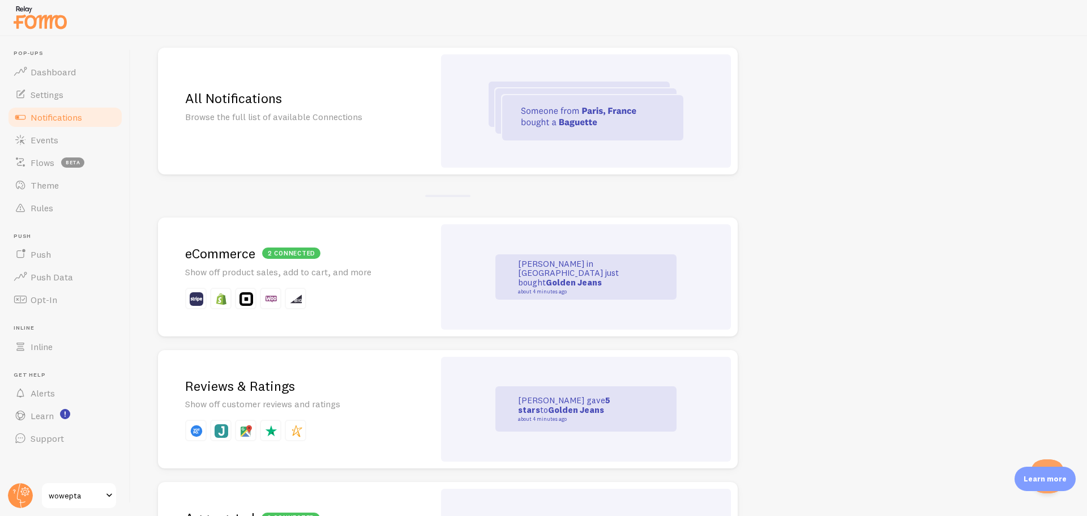
scroll to position [136, 0]
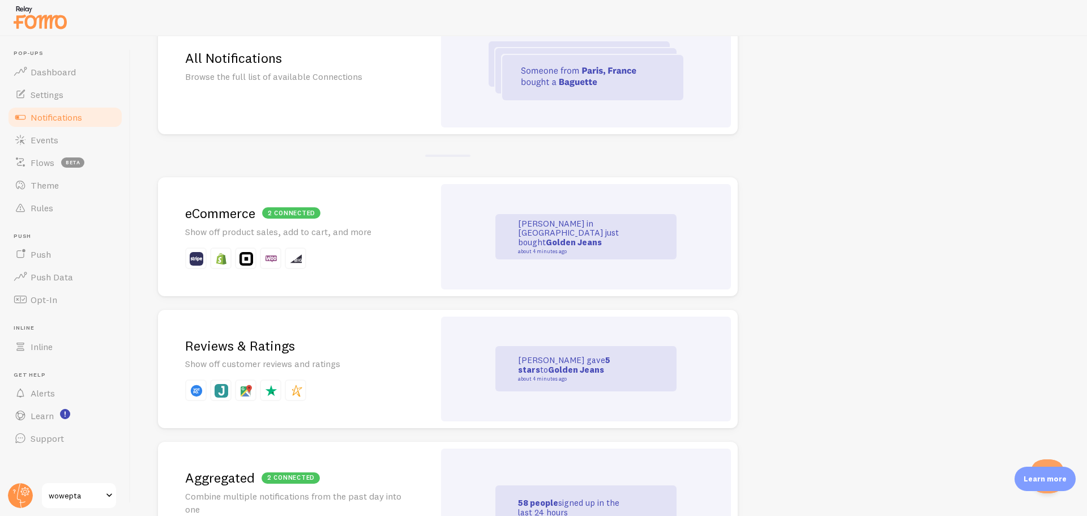
click at [397, 256] on p at bounding box center [296, 258] width 222 height 22
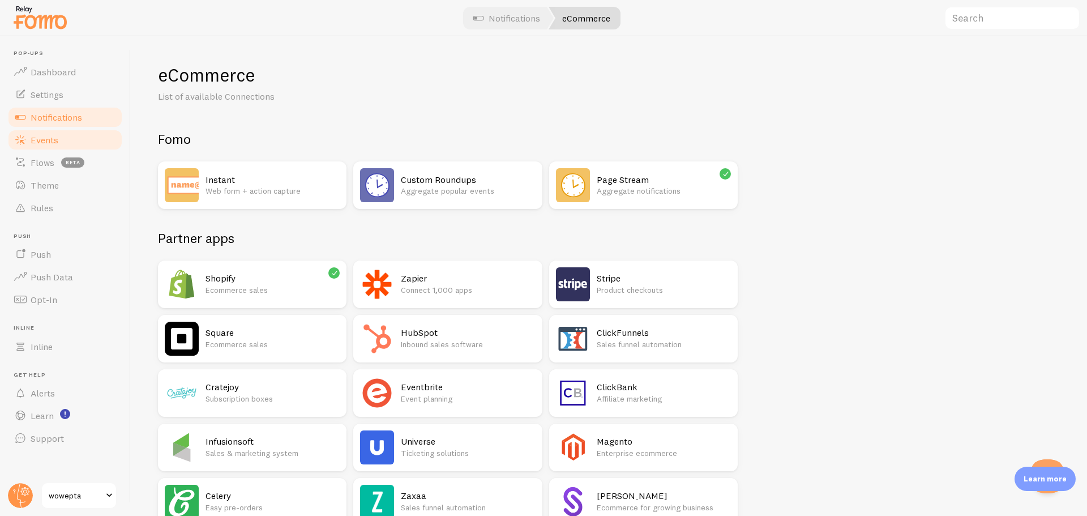
click at [82, 144] on link "Events" at bounding box center [65, 139] width 117 height 23
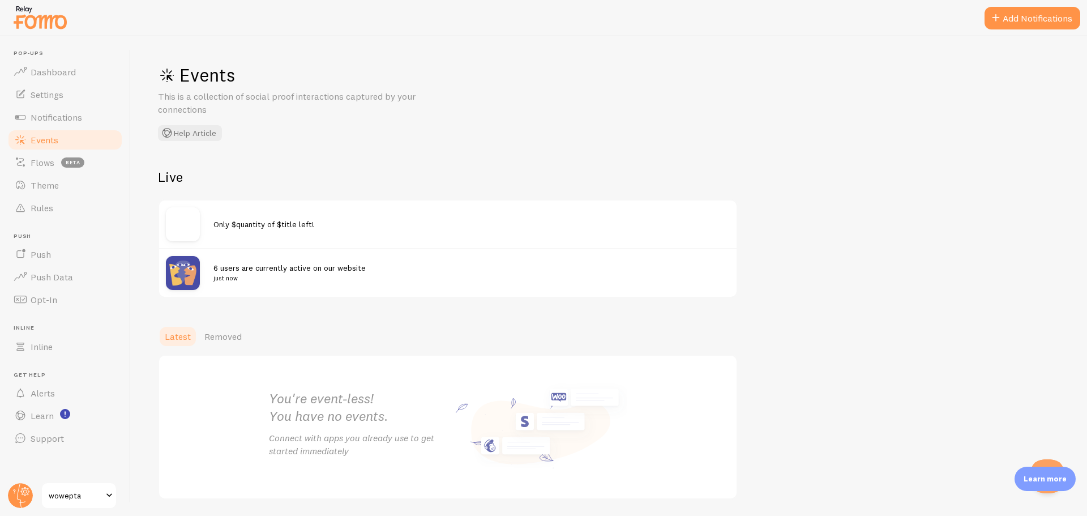
scroll to position [38, 0]
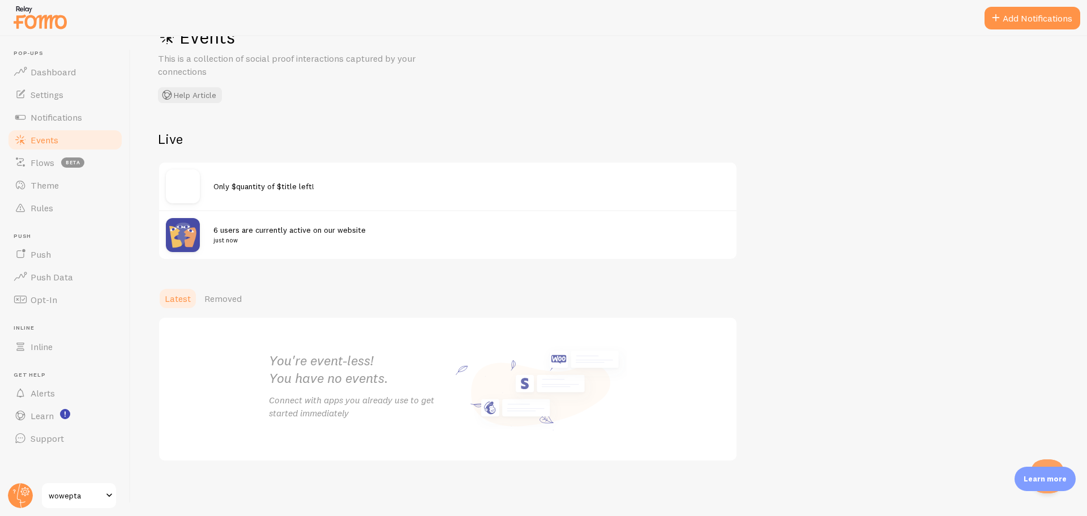
click at [307, 183] on span "Only $quantity of $title left!" at bounding box center [263, 186] width 101 height 10
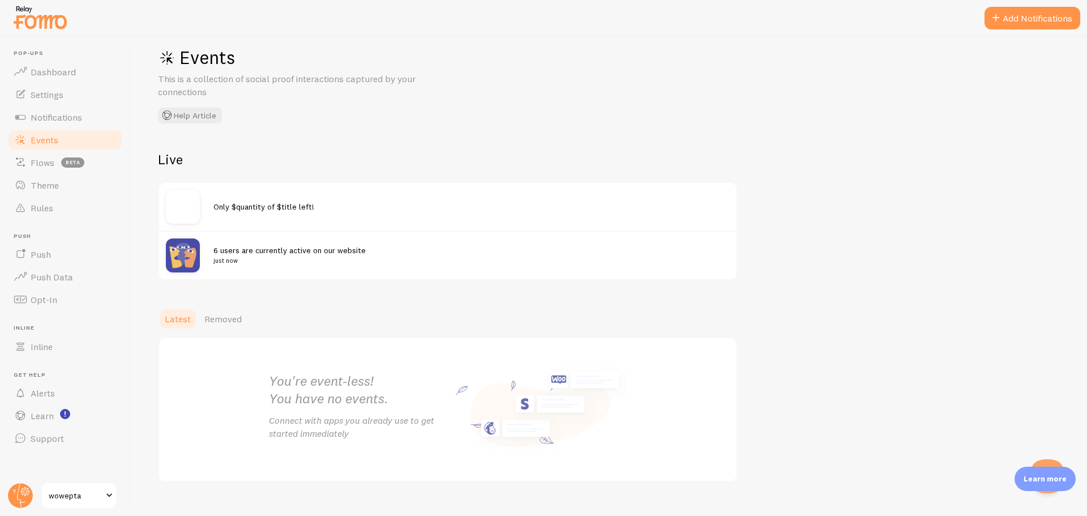
scroll to position [0, 0]
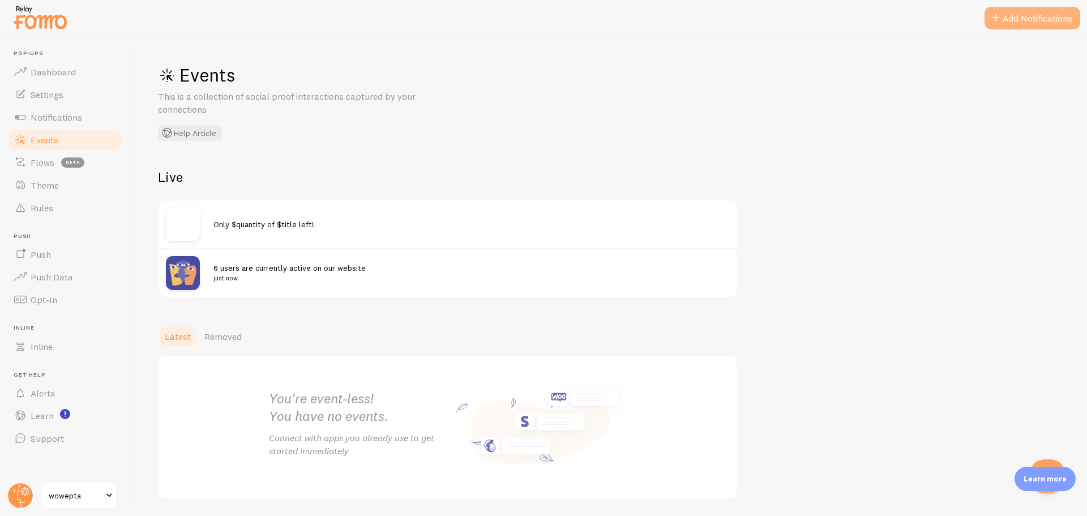
click at [1066, 27] on button "Add Notifications" at bounding box center [1032, 18] width 96 height 23
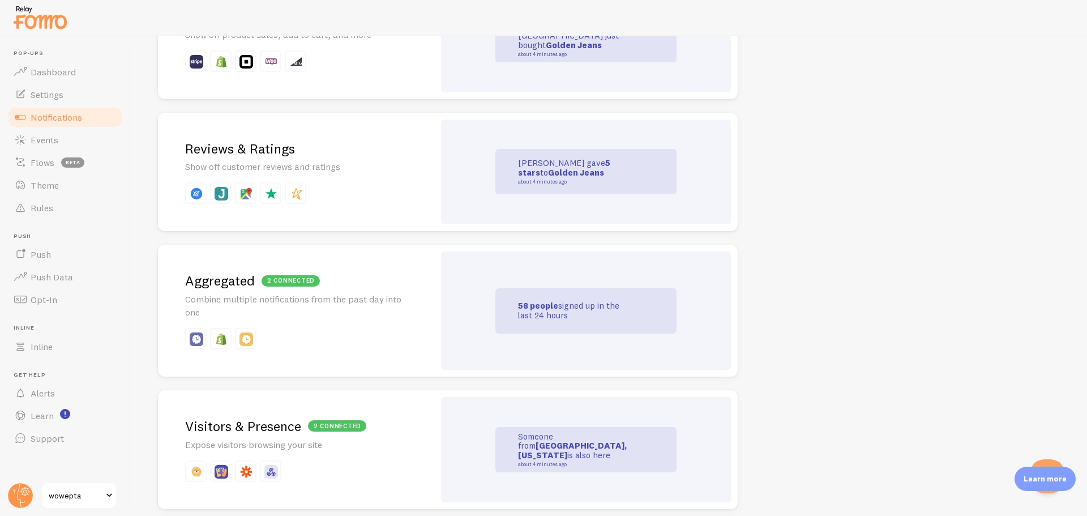
scroll to position [355, 0]
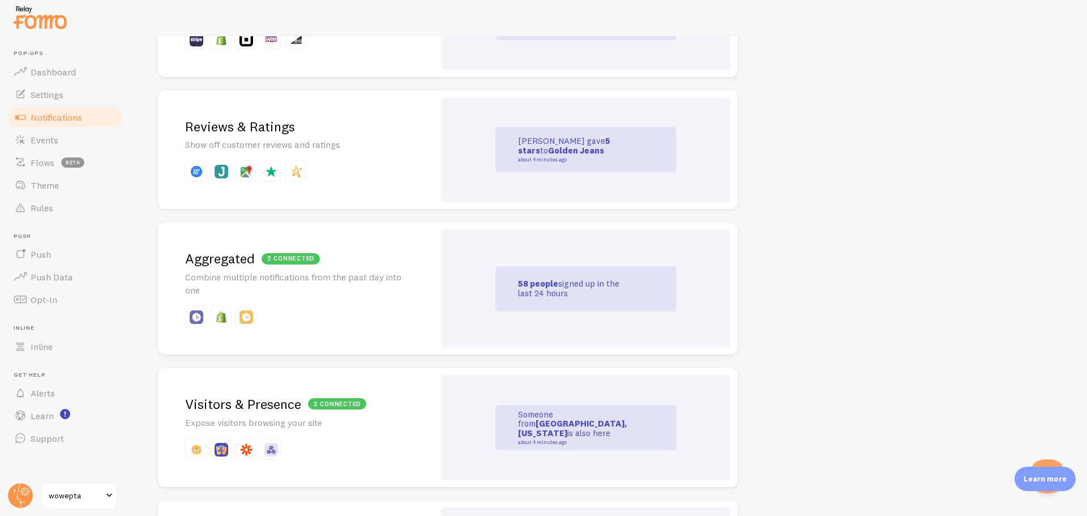
click at [345, 141] on p "Show off customer reviews and ratings" at bounding box center [296, 144] width 222 height 13
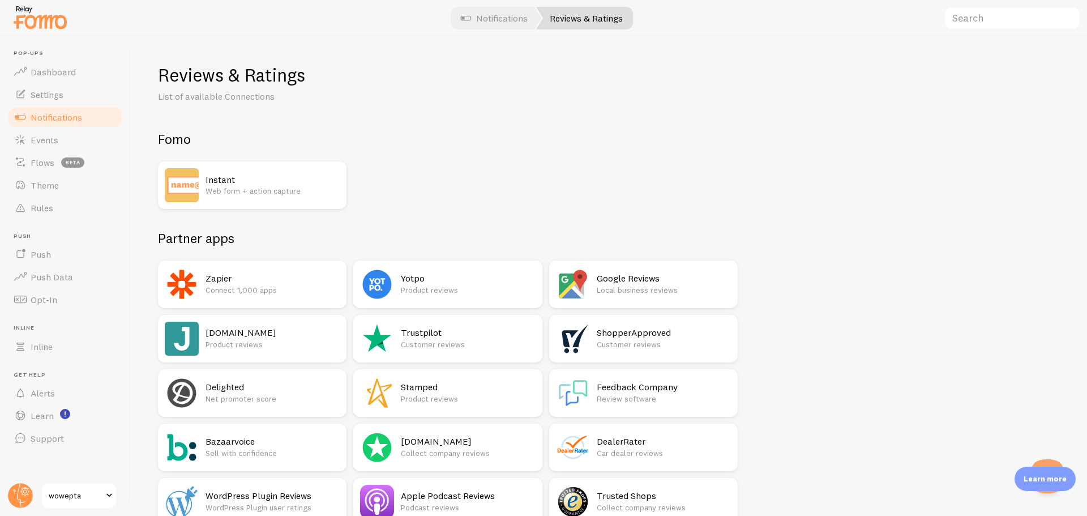
click at [241, 354] on div "Judge.me Product reviews" at bounding box center [272, 338] width 134 height 34
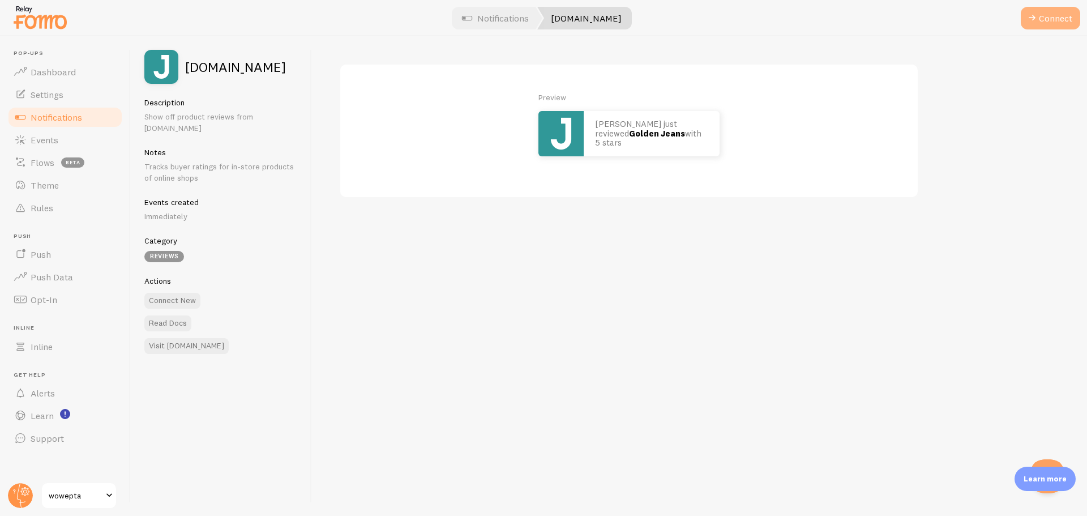
click at [1058, 26] on button "Connect" at bounding box center [1049, 18] width 59 height 23
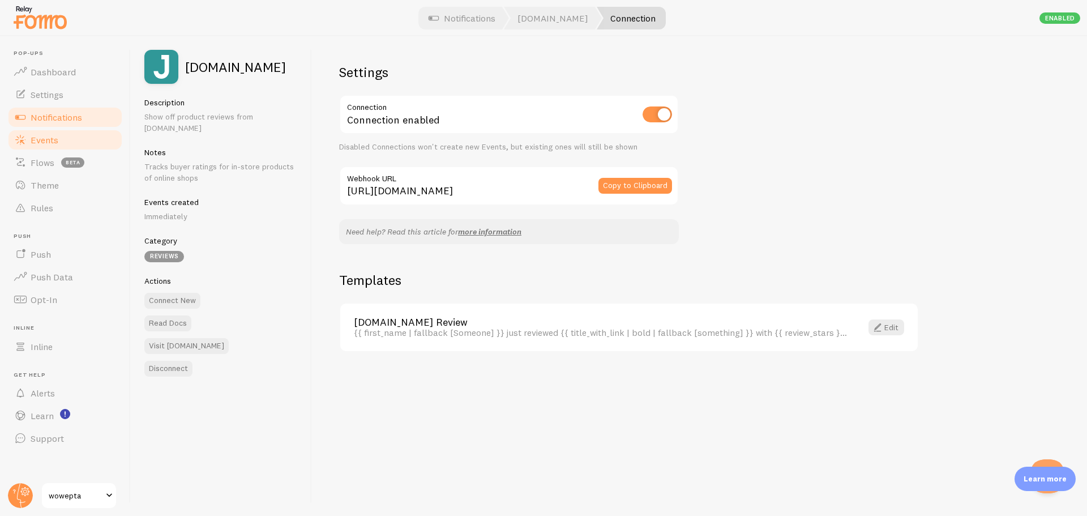
click at [70, 138] on link "Events" at bounding box center [65, 139] width 117 height 23
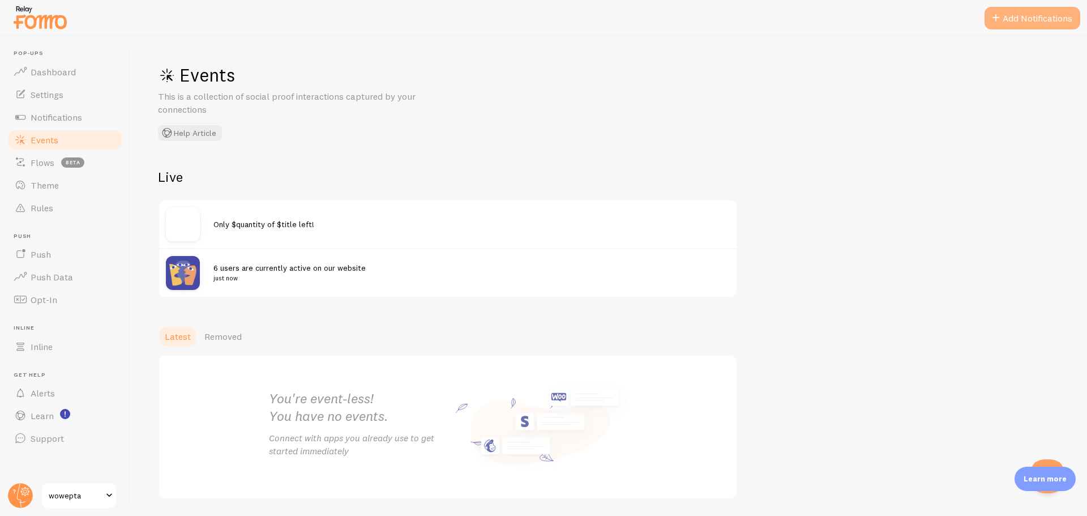
click at [1046, 26] on button "Add Notifications" at bounding box center [1032, 18] width 96 height 23
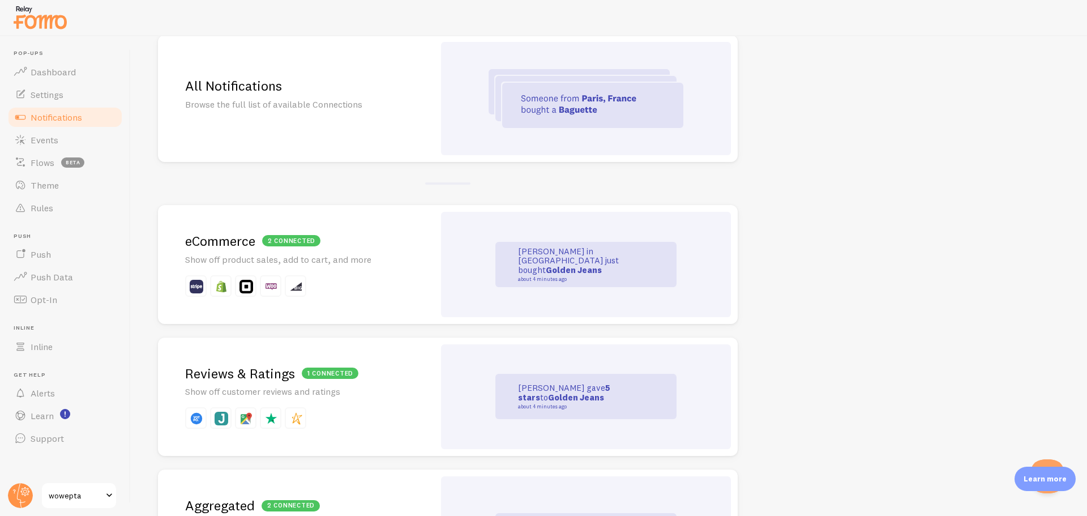
scroll to position [211, 0]
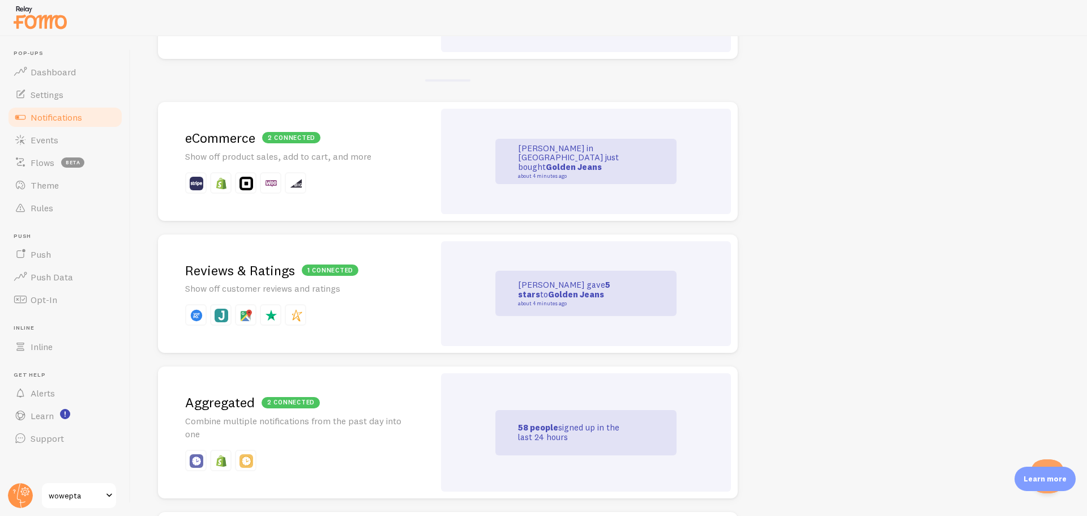
click at [396, 286] on p "Show off customer reviews and ratings" at bounding box center [296, 288] width 222 height 13
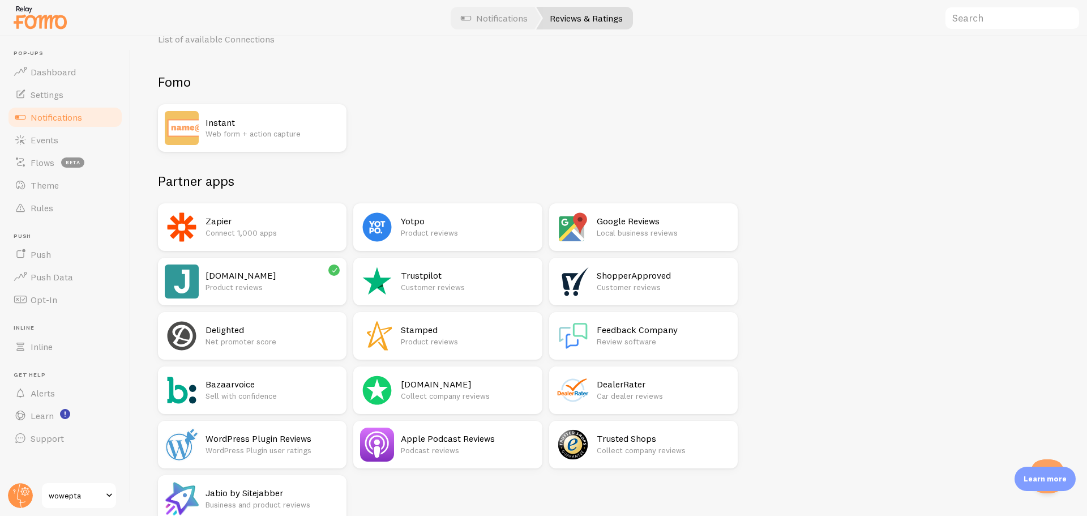
scroll to position [79, 0]
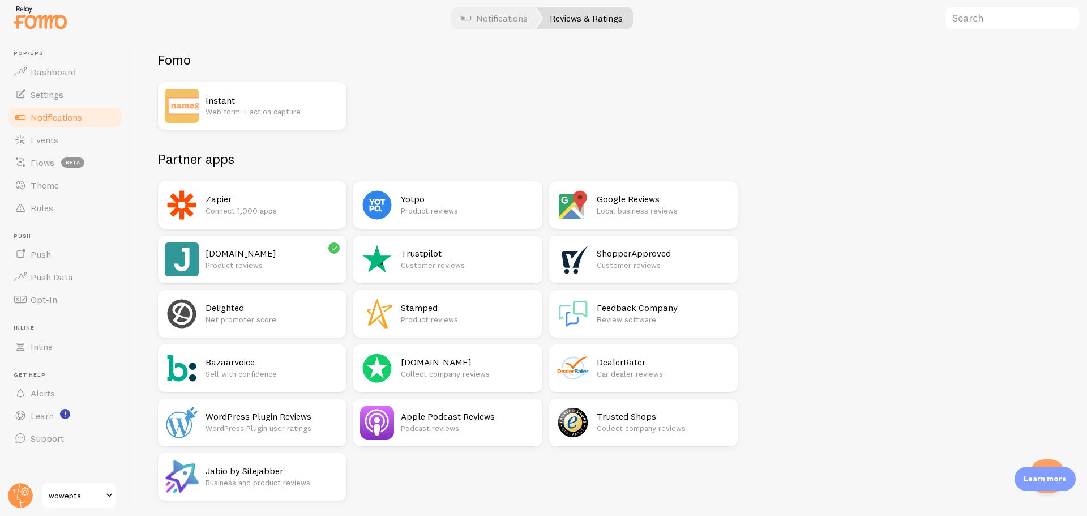
click at [249, 269] on p "Product reviews" at bounding box center [272, 264] width 134 height 11
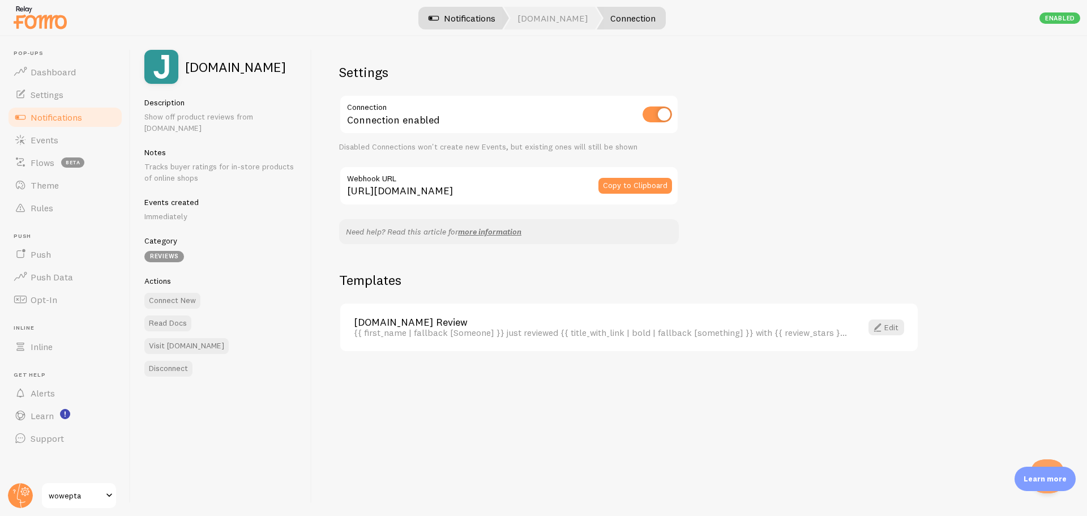
click at [488, 29] on link "Notifications" at bounding box center [462, 18] width 94 height 23
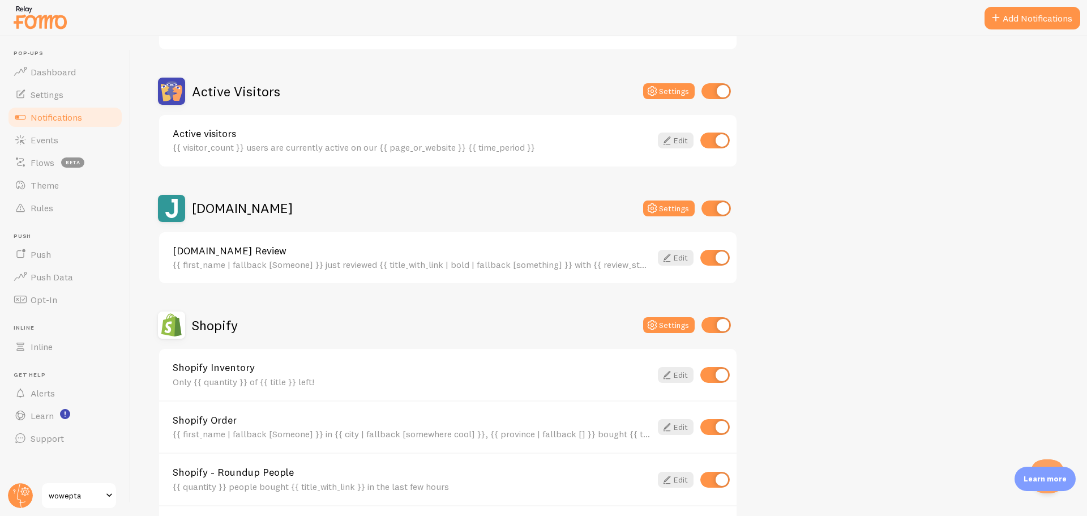
scroll to position [249, 0]
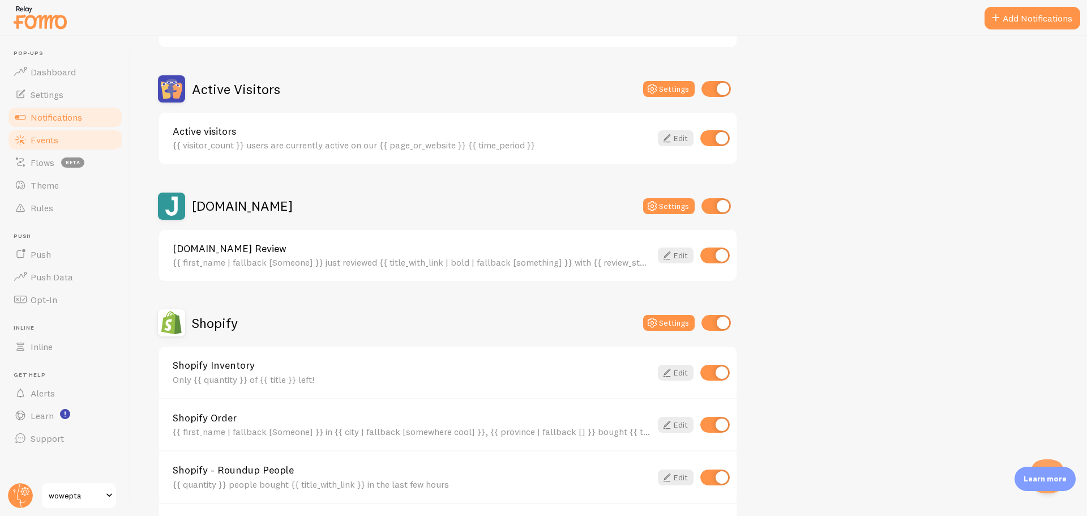
click at [59, 139] on link "Events" at bounding box center [65, 139] width 117 height 23
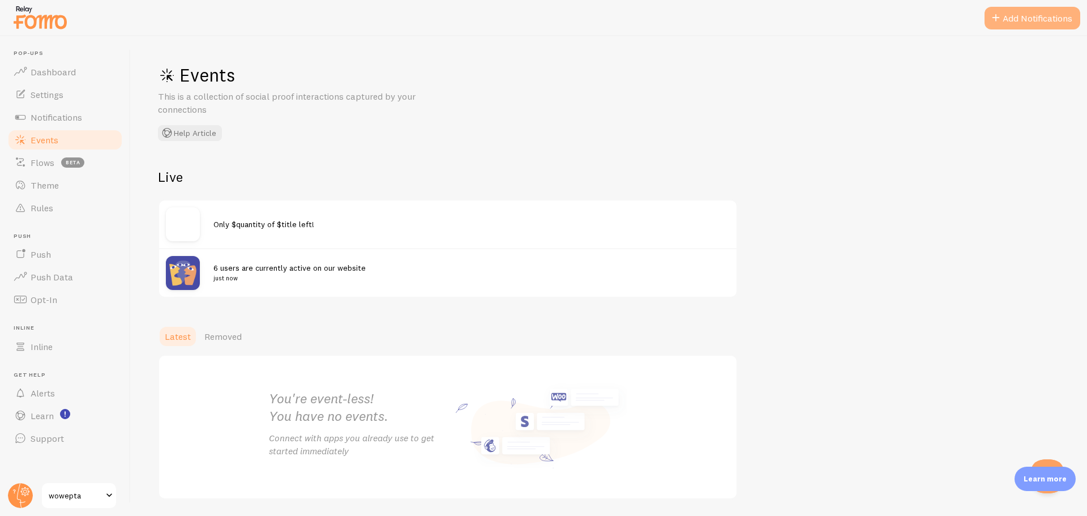
click at [1054, 12] on button "Add Notifications" at bounding box center [1032, 18] width 96 height 23
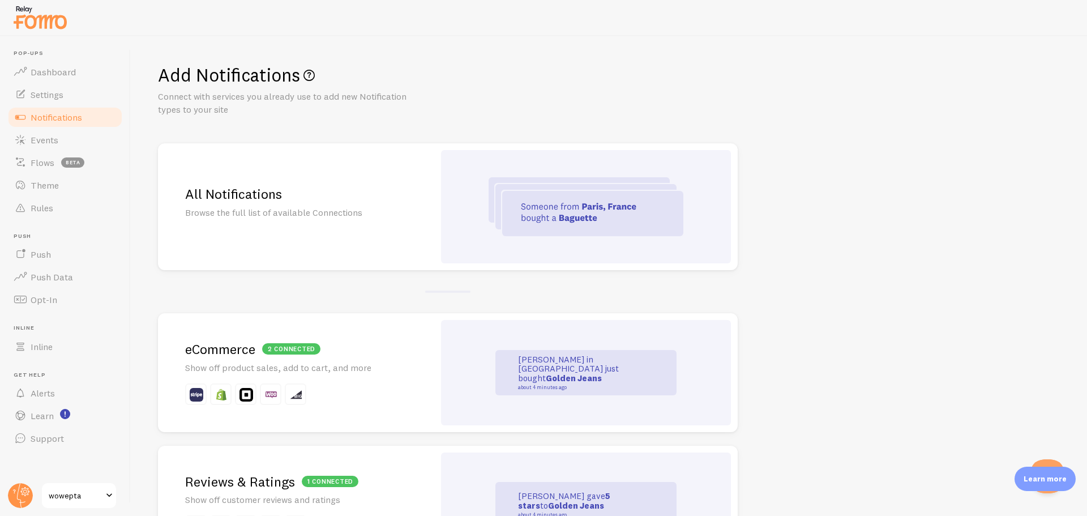
click at [353, 350] on h2 "2 connected eCommerce" at bounding box center [296, 349] width 222 height 18
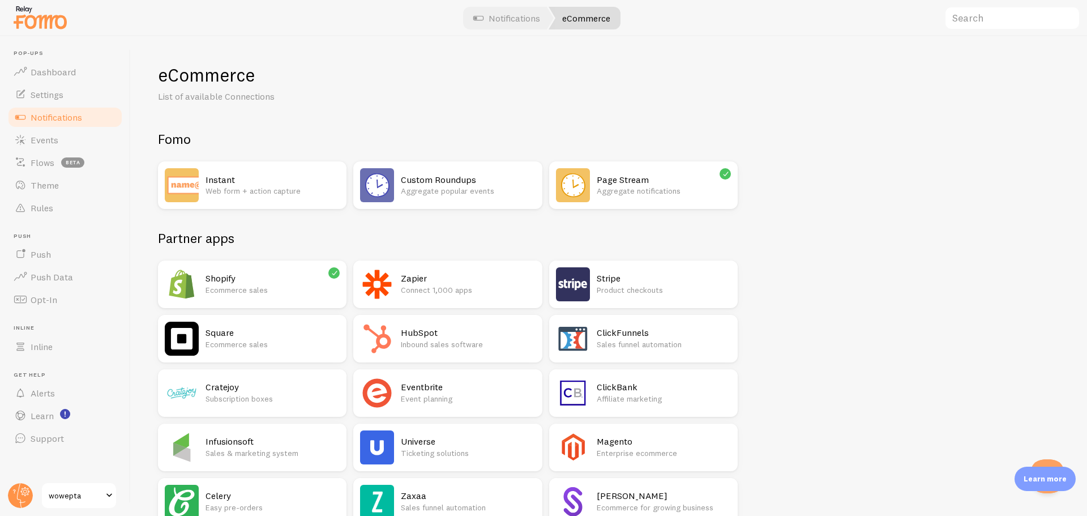
click at [454, 179] on h2 "Custom Roundups" at bounding box center [468, 180] width 134 height 12
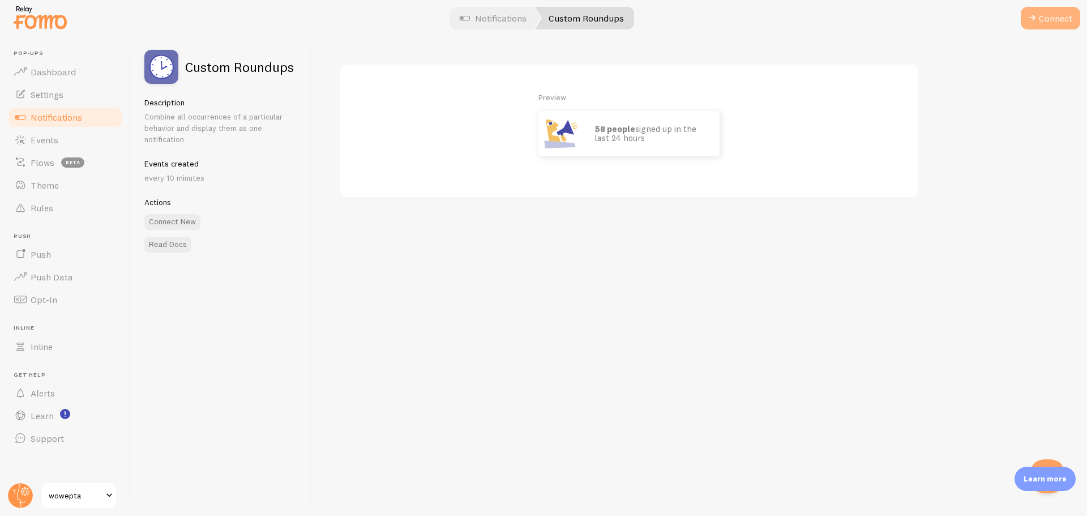
click at [1022, 18] on button "Connect" at bounding box center [1049, 18] width 59 height 23
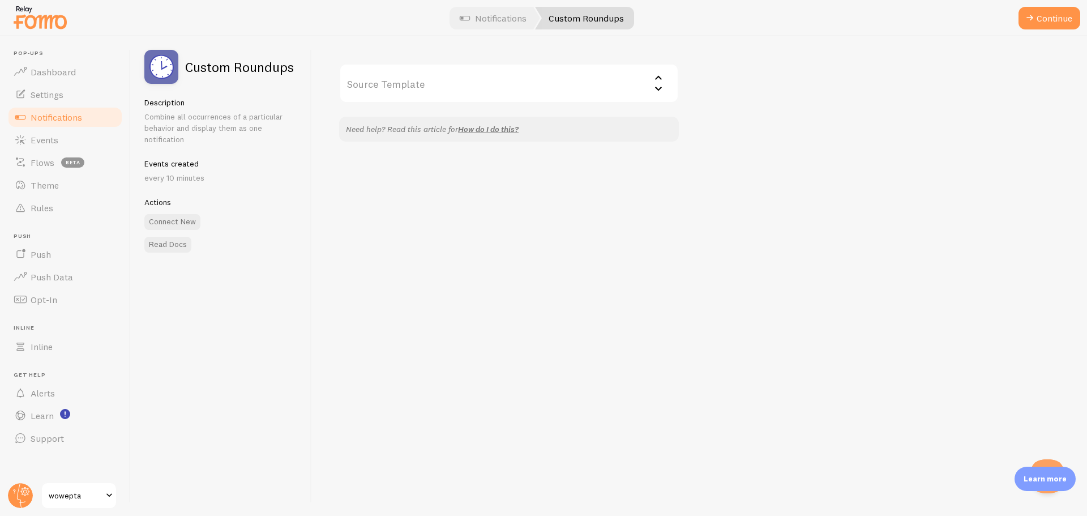
click at [457, 87] on input "Source Template" at bounding box center [509, 83] width 340 height 40
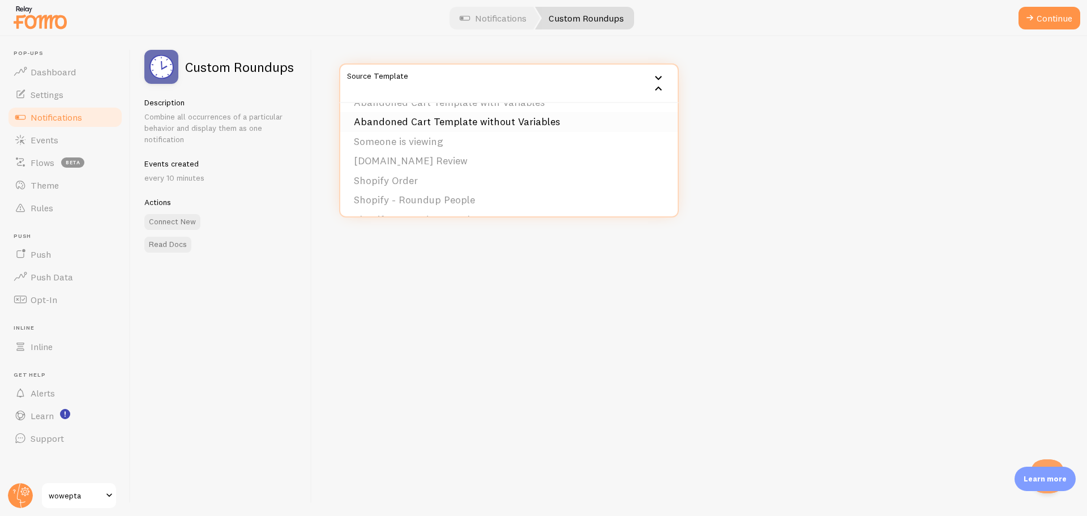
scroll to position [38, 0]
click at [424, 146] on li "Someone is viewing" at bounding box center [508, 141] width 337 height 20
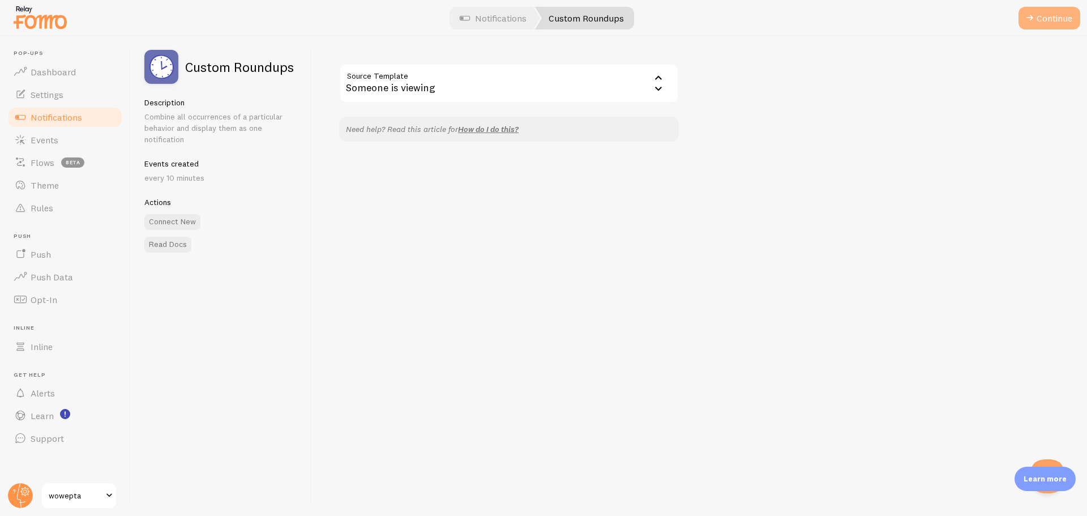
click at [1068, 20] on button "Continue" at bounding box center [1049, 18] width 62 height 23
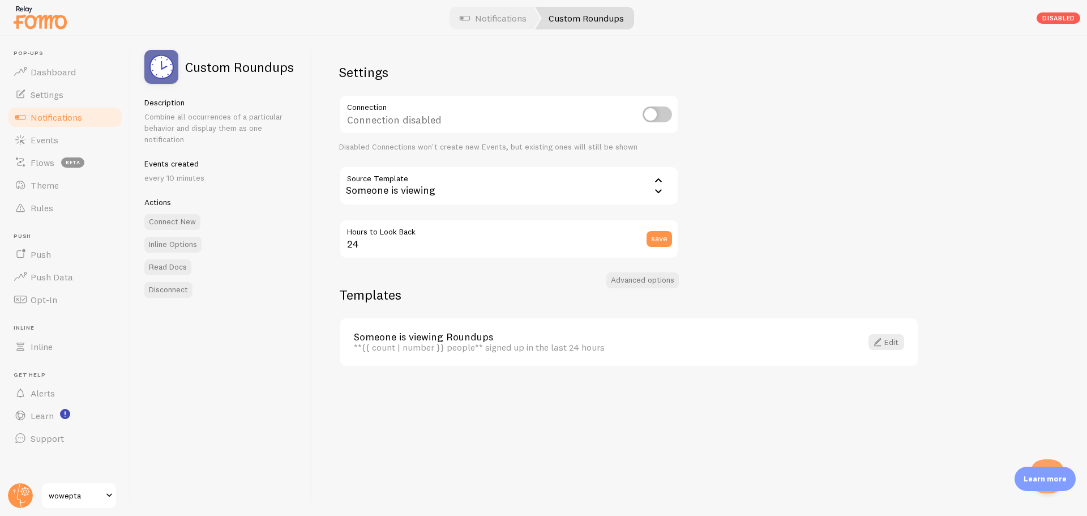
click at [1062, 20] on div "Disabled" at bounding box center [1058, 17] width 44 height 11
click at [658, 110] on input "checkbox" at bounding box center [656, 114] width 29 height 16
checkbox input "true"
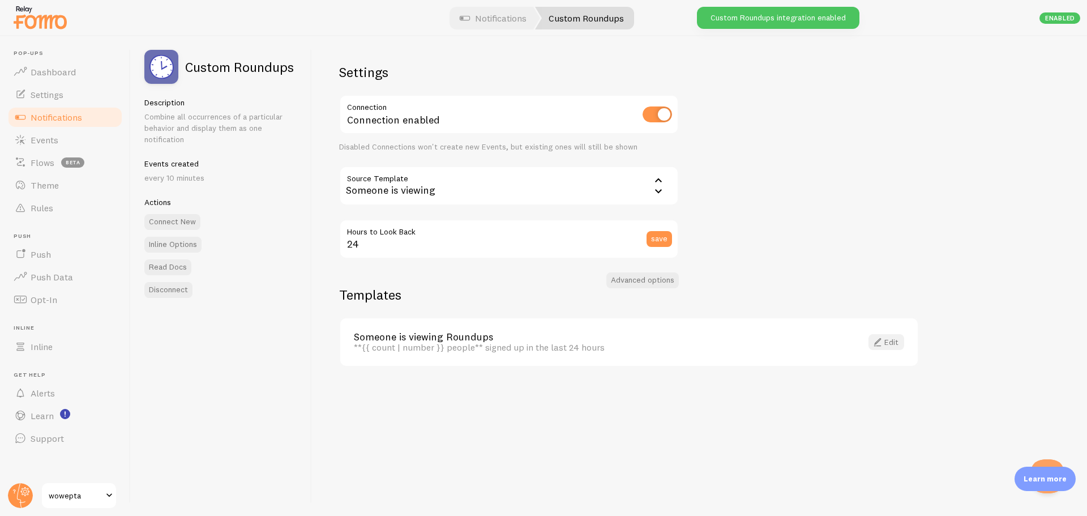
click at [886, 341] on link "Edit" at bounding box center [886, 342] width 36 height 16
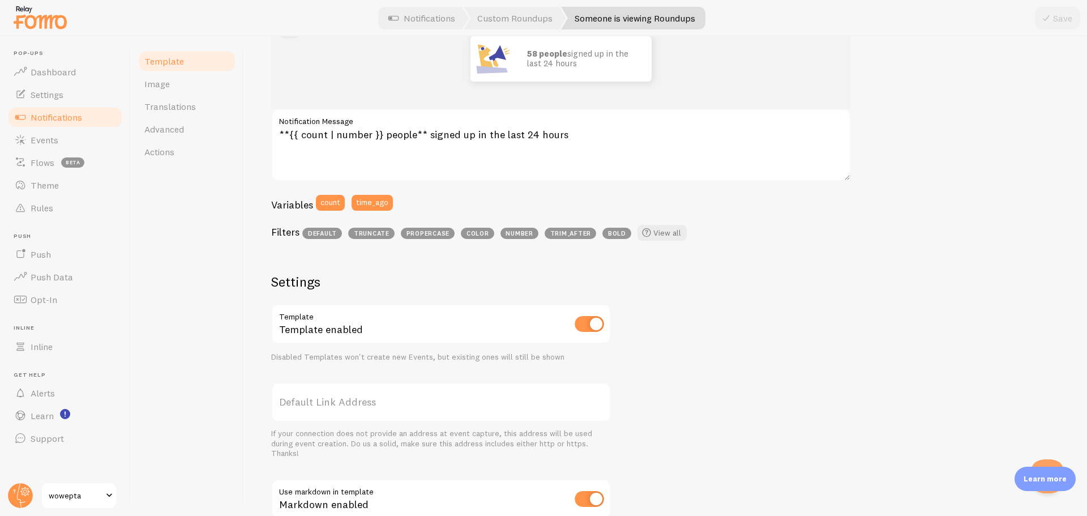
scroll to position [102, 0]
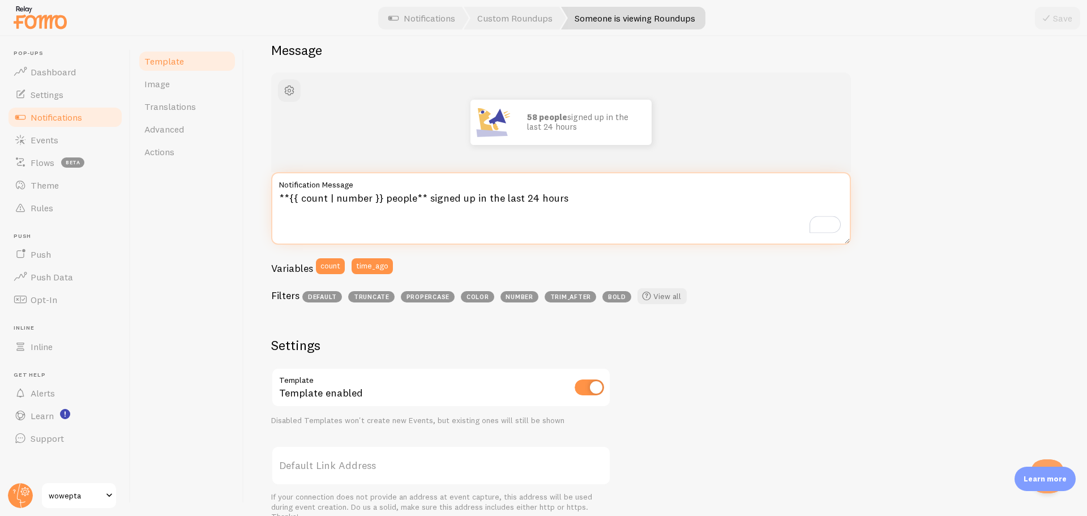
drag, startPoint x: 470, startPoint y: 198, endPoint x: 426, endPoint y: 201, distance: 43.7
click at [426, 201] on textarea "**{{ count | number }} people** signed up in the last 24 hours" at bounding box center [561, 208] width 580 height 72
type textarea "**{{ count | number }} people** bought in the last 24 hours"
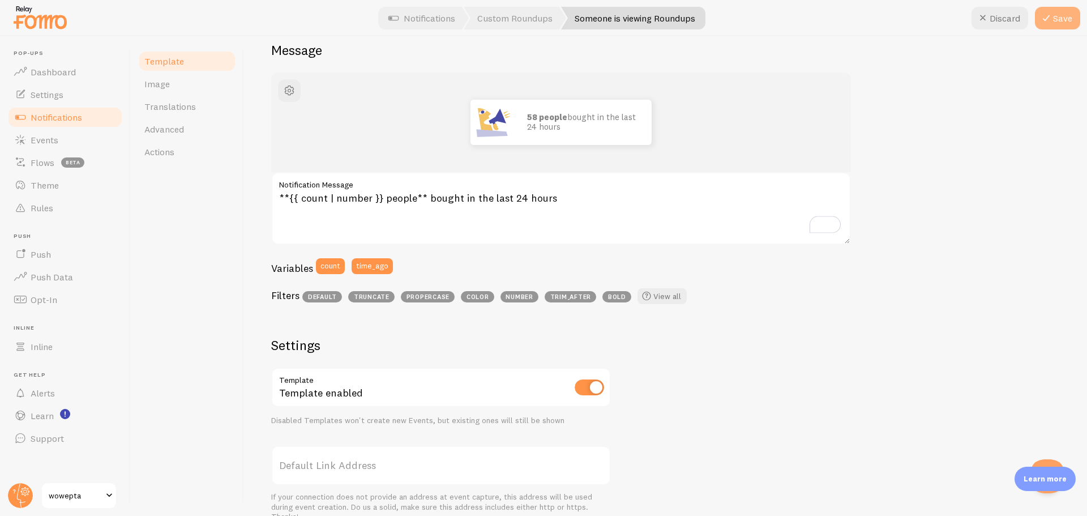
click at [1053, 8] on button "Save" at bounding box center [1057, 18] width 45 height 23
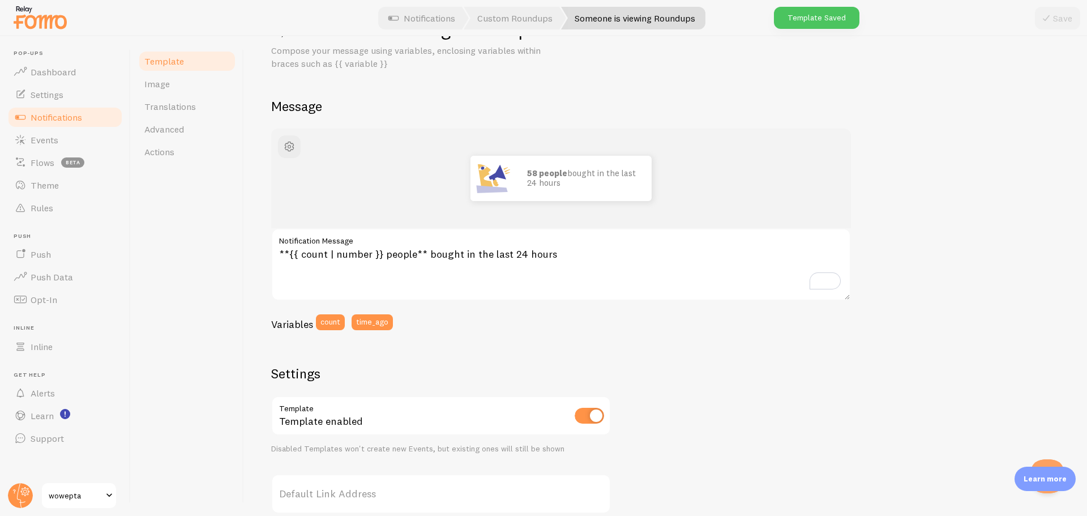
scroll to position [0, 0]
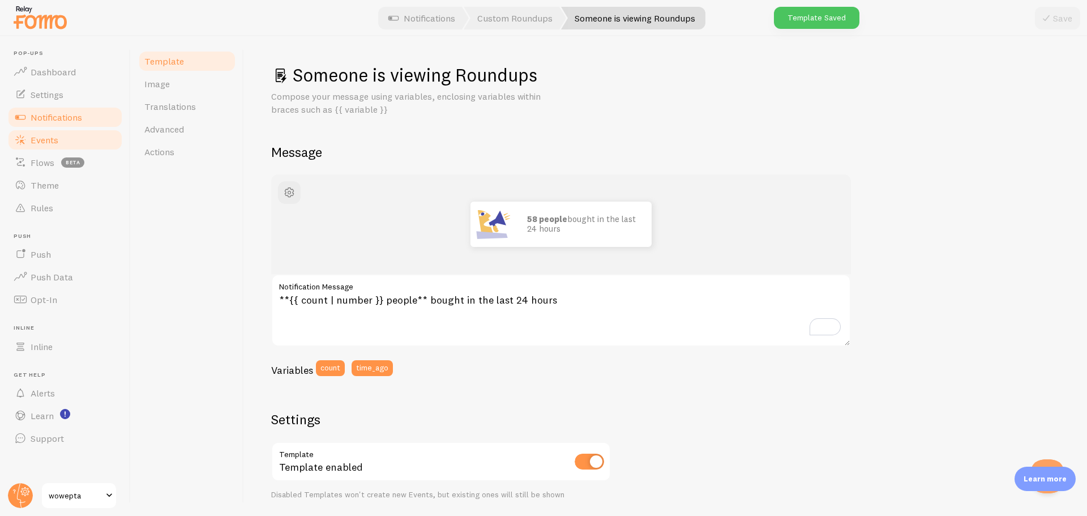
click at [53, 149] on link "Events" at bounding box center [65, 139] width 117 height 23
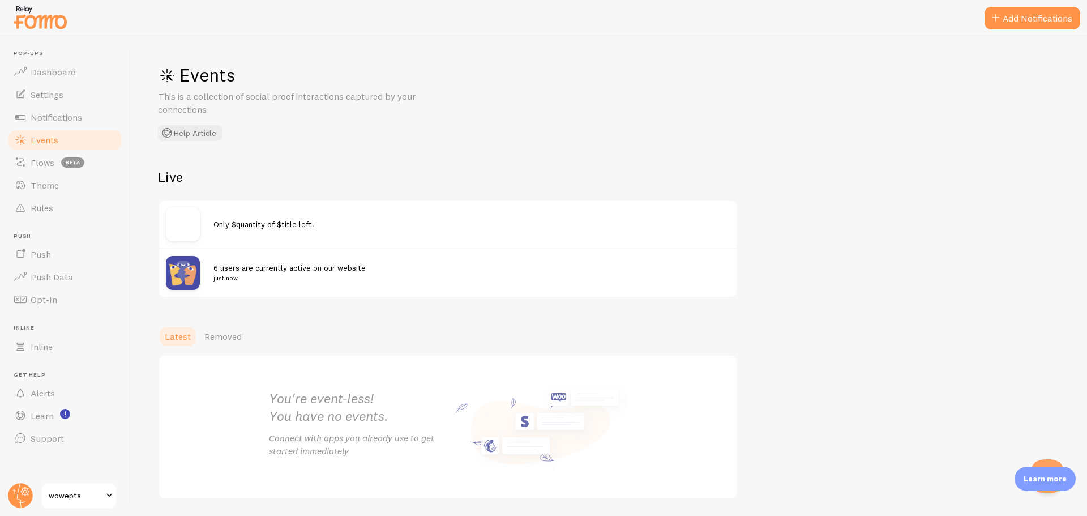
scroll to position [38, 0]
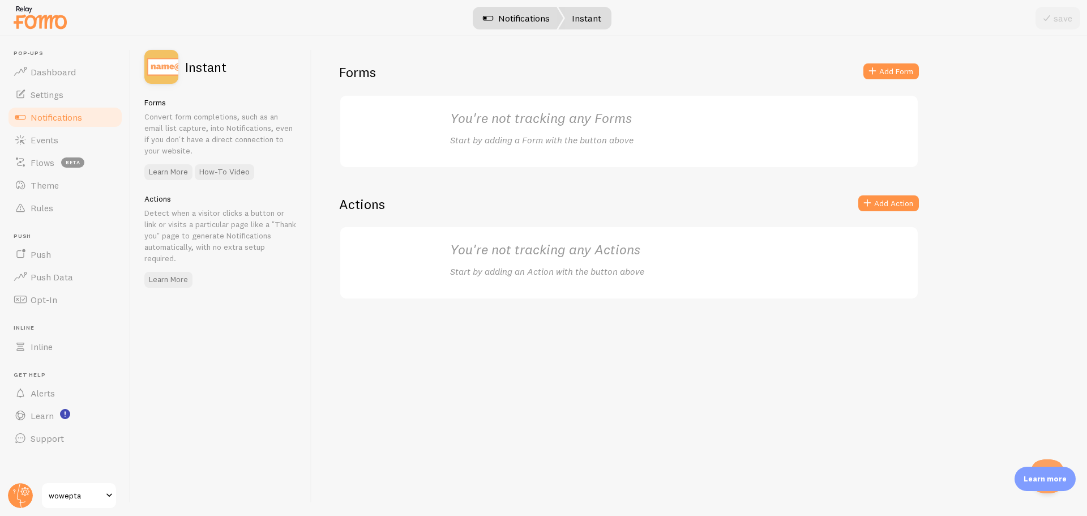
click at [527, 22] on link "Notifications" at bounding box center [516, 18] width 94 height 23
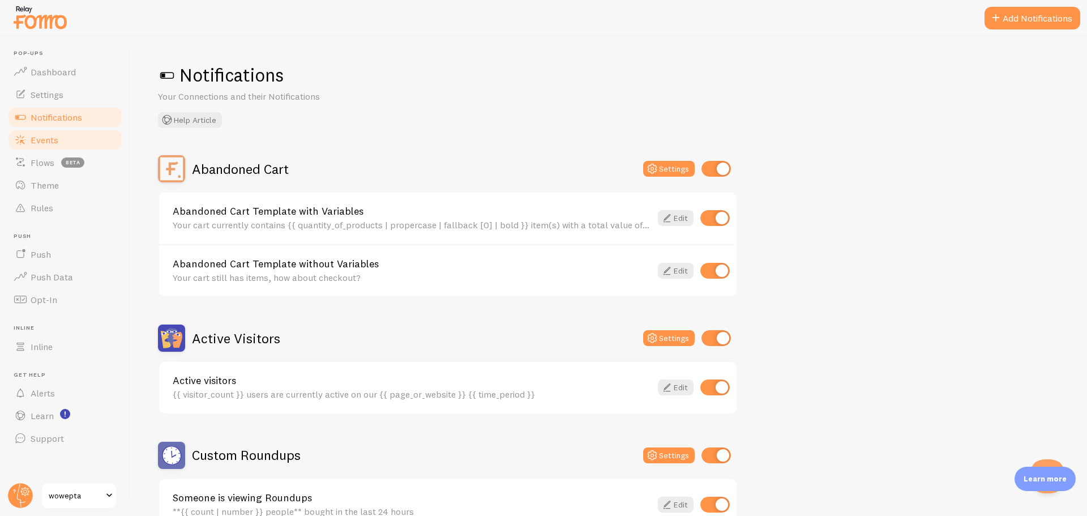
click at [38, 137] on span "Events" at bounding box center [45, 139] width 28 height 11
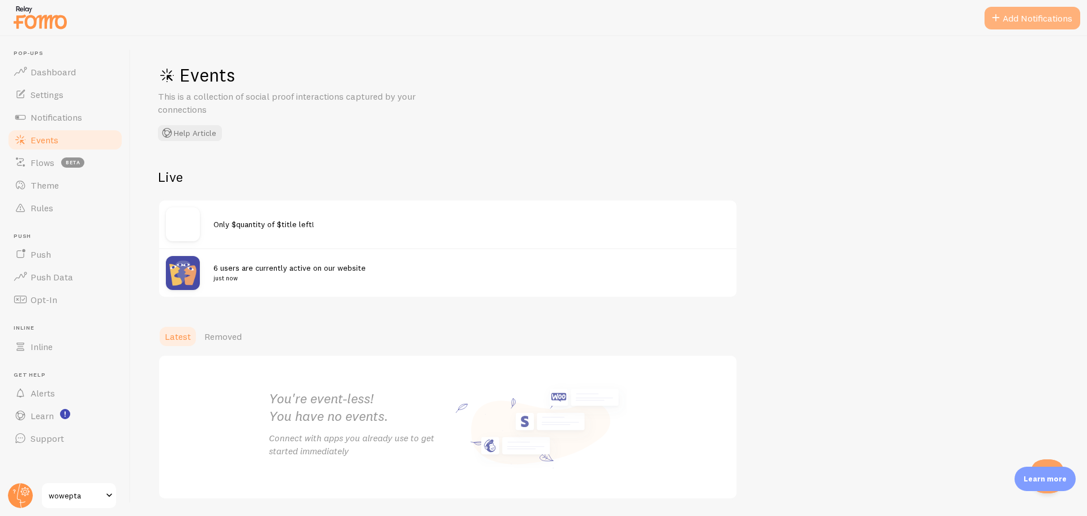
click at [1005, 25] on button "Add Notifications" at bounding box center [1032, 18] width 96 height 23
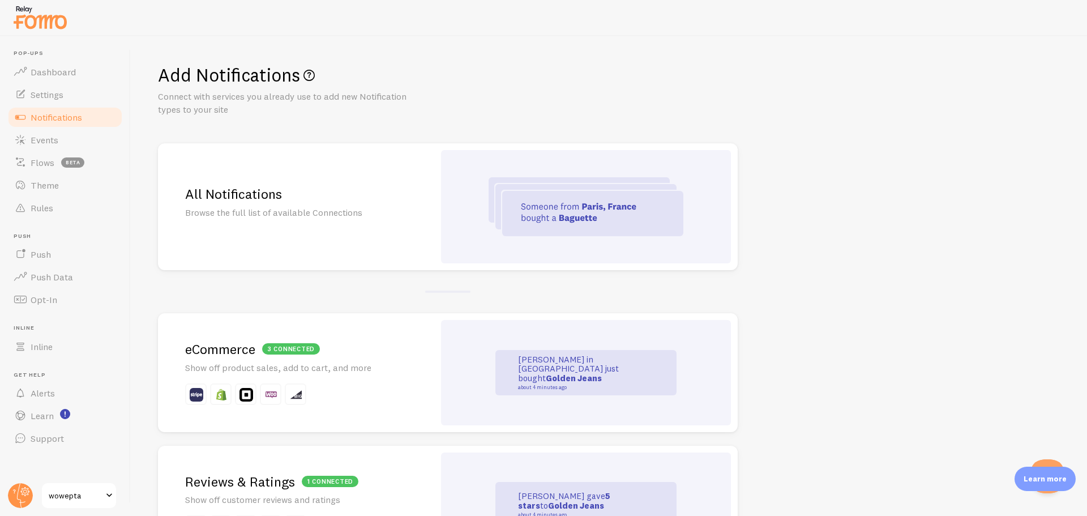
click at [360, 345] on h2 "3 connected eCommerce" at bounding box center [296, 349] width 222 height 18
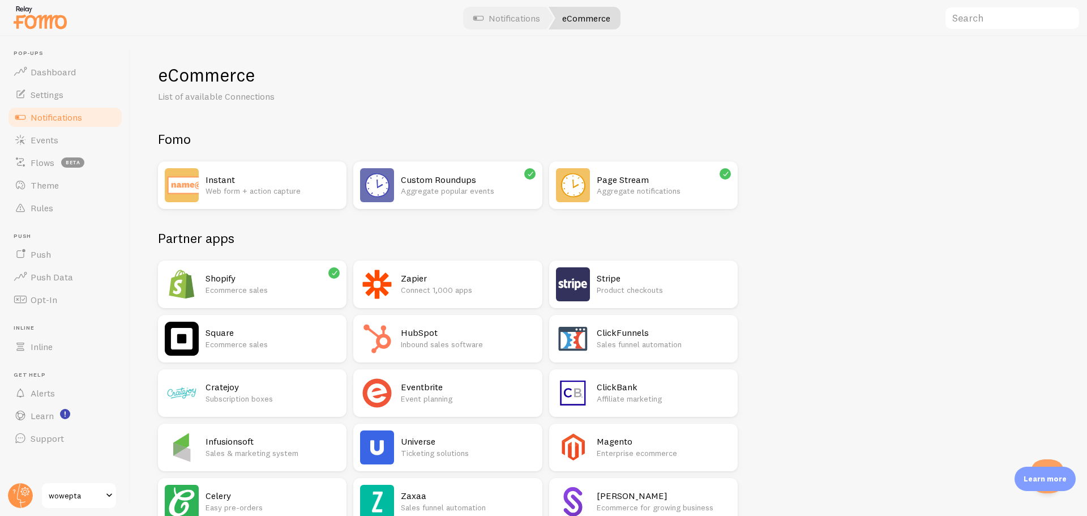
click at [482, 183] on h2 "Custom Roundups" at bounding box center [468, 180] width 134 height 12
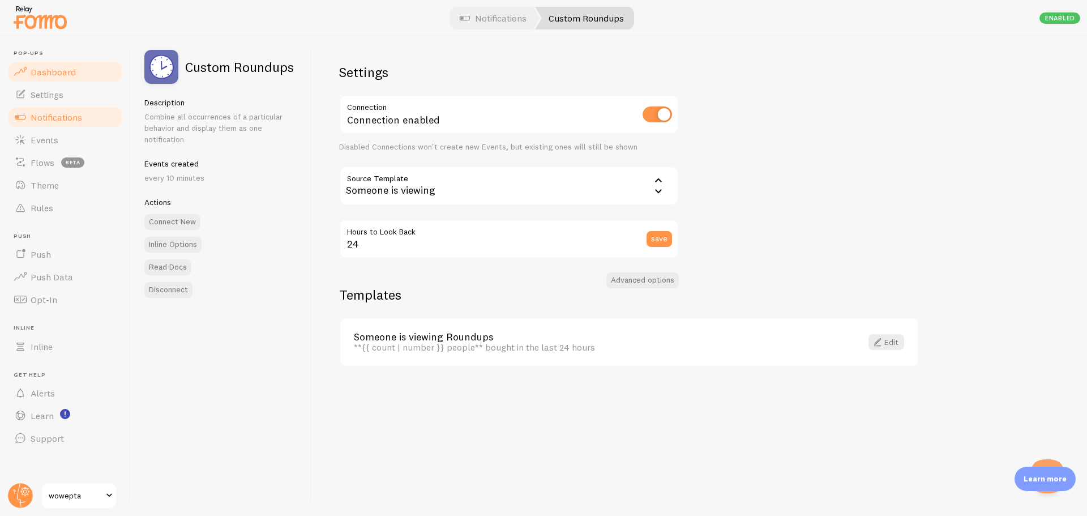
click at [55, 71] on span "Dashboard" at bounding box center [53, 71] width 45 height 11
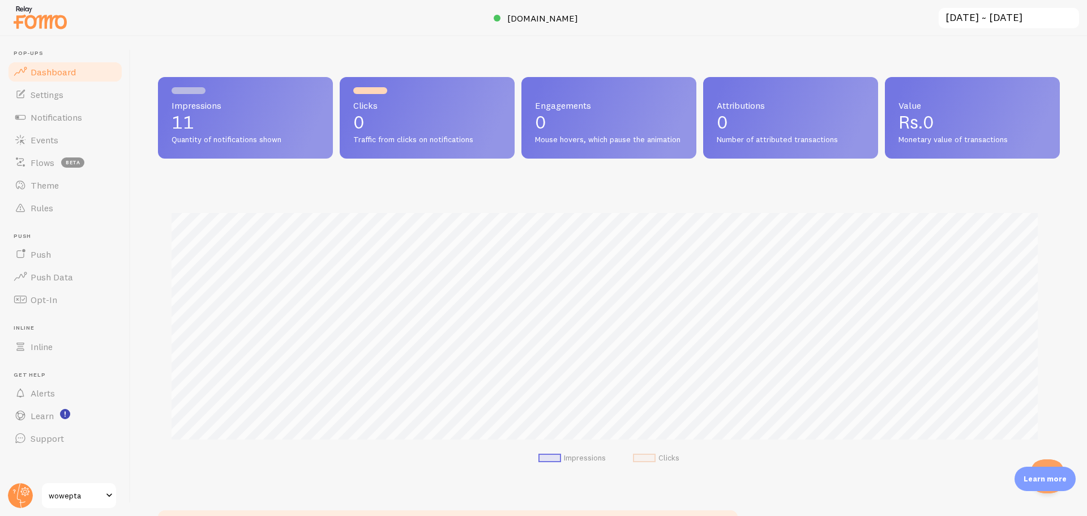
scroll to position [297, 893]
click at [82, 131] on link "Events" at bounding box center [65, 139] width 117 height 23
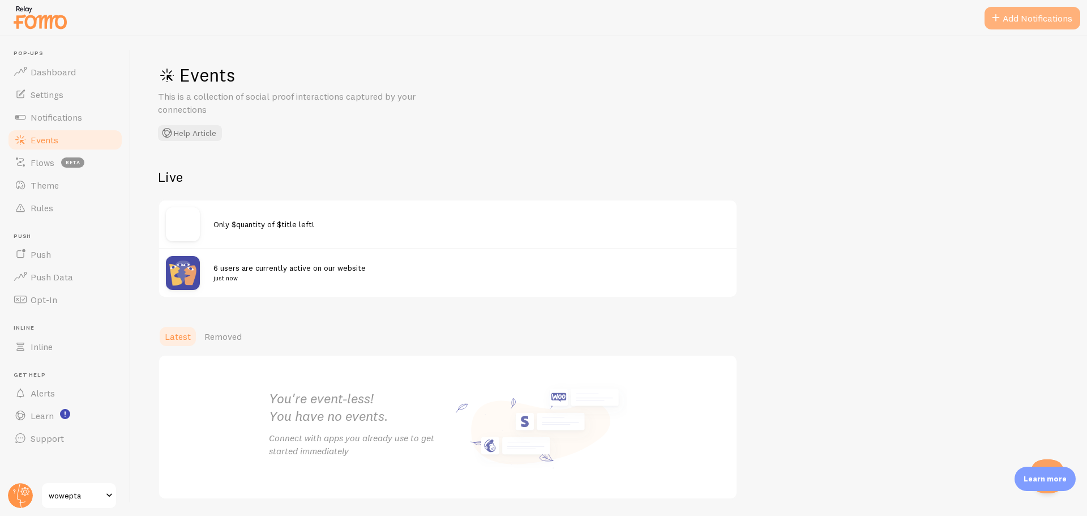
click at [1030, 23] on button "Add Notifications" at bounding box center [1032, 18] width 96 height 23
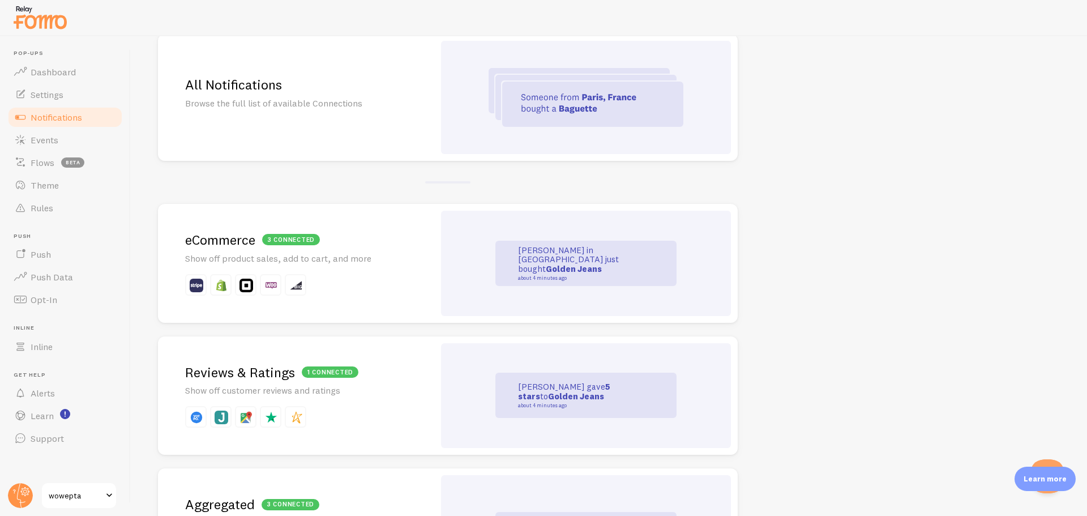
scroll to position [113, 0]
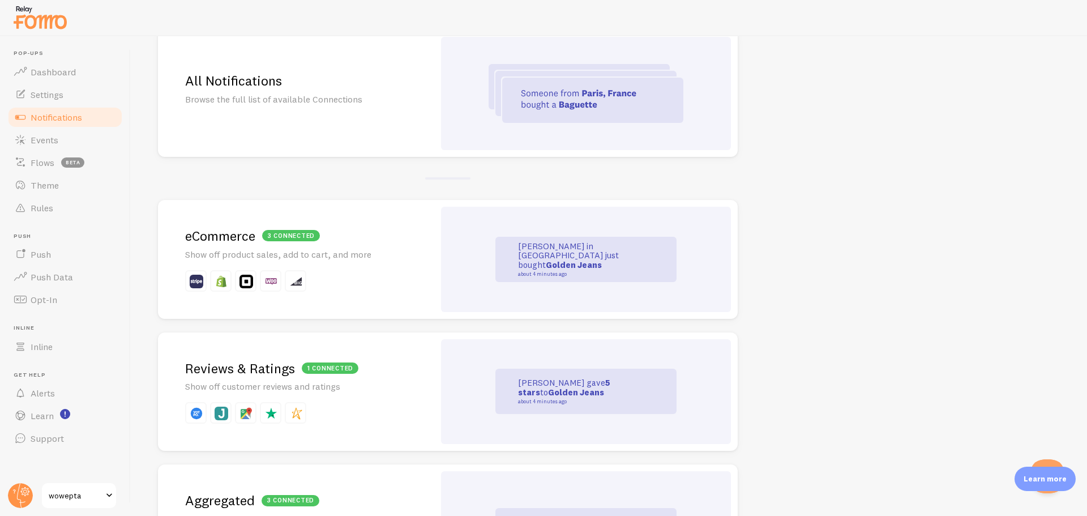
click at [354, 89] on h2 "All Notifications" at bounding box center [296, 81] width 222 height 18
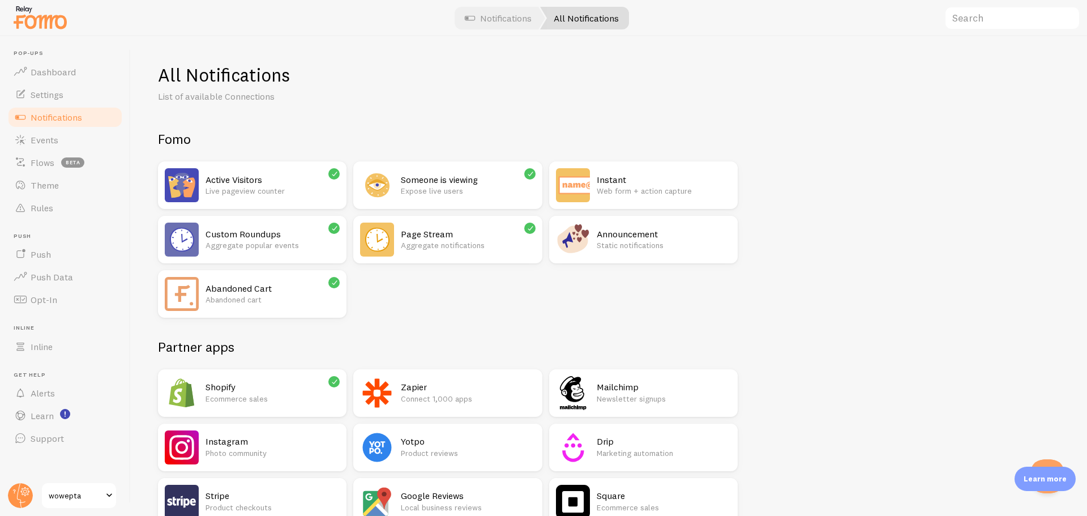
click at [687, 250] on p "Static notifications" at bounding box center [664, 244] width 134 height 11
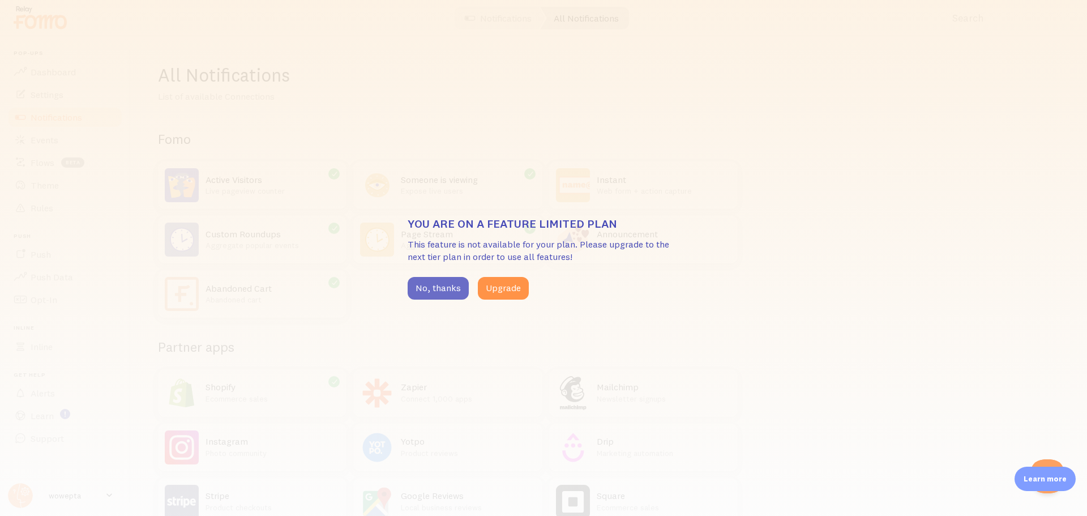
click at [451, 283] on button "No, thanks" at bounding box center [438, 288] width 61 height 23
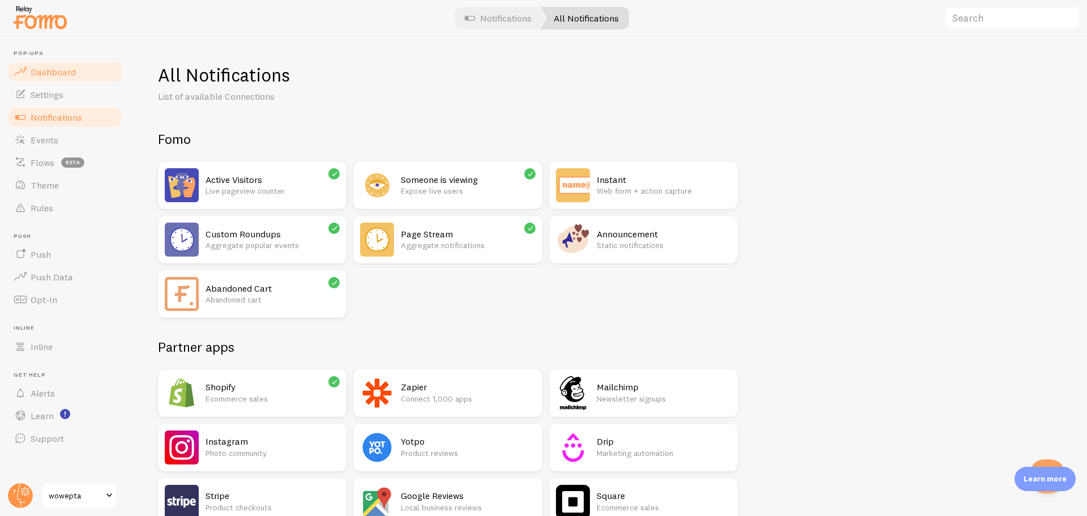
click at [56, 75] on span "Dashboard" at bounding box center [53, 71] width 45 height 11
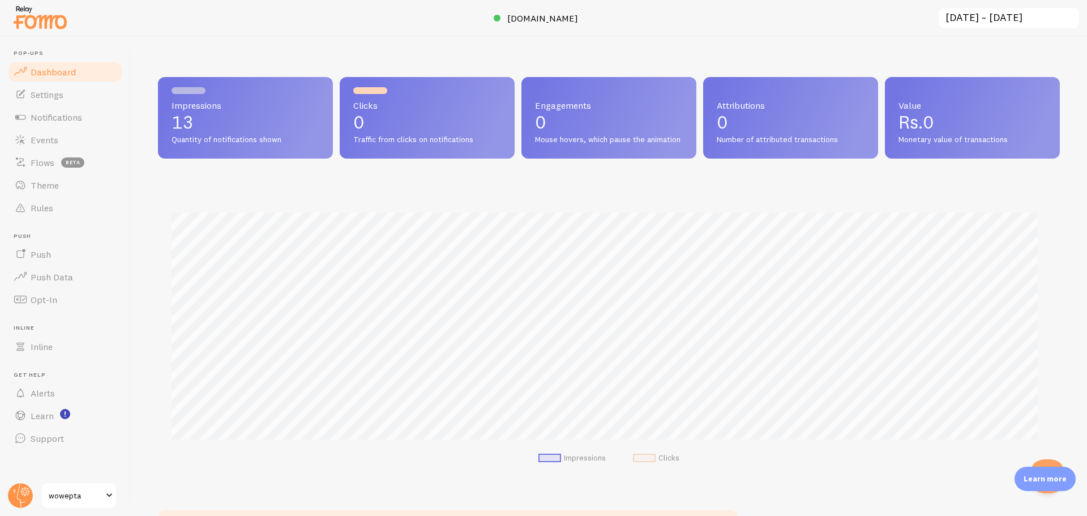
scroll to position [297, 893]
click at [66, 121] on span "Notifications" at bounding box center [57, 116] width 52 height 11
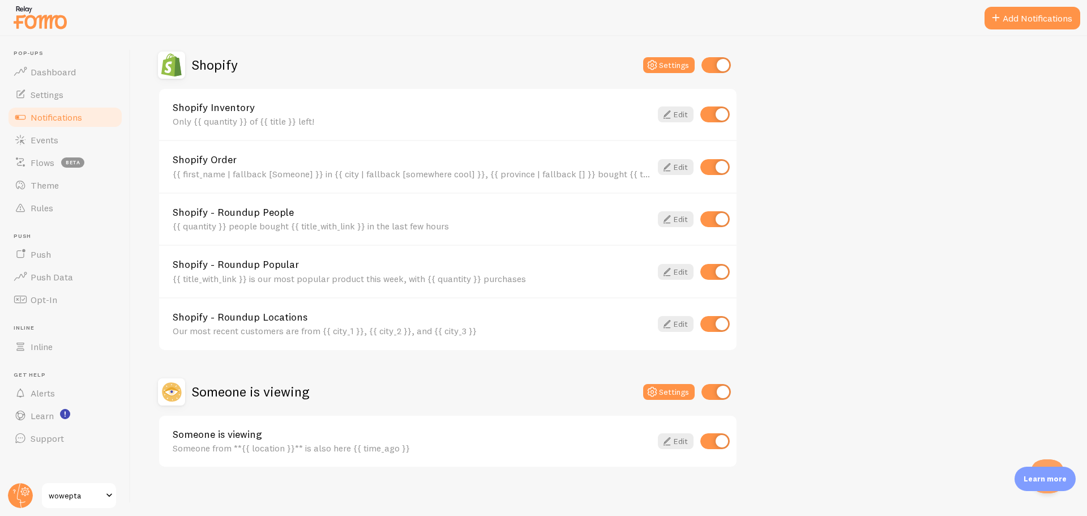
scroll to position [396, 0]
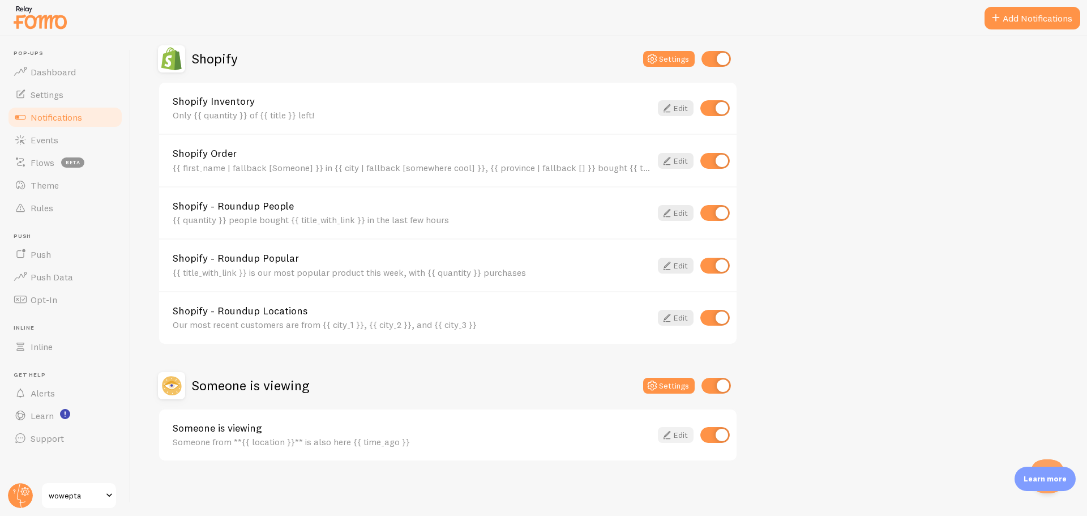
click at [675, 427] on link "Edit" at bounding box center [676, 435] width 36 height 16
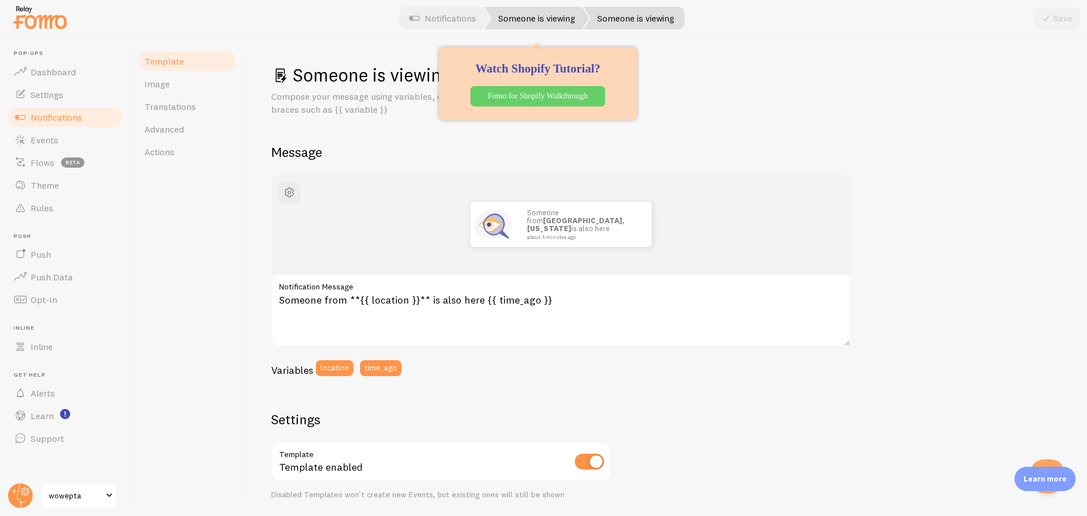
drag, startPoint x: 535, startPoint y: 31, endPoint x: 544, endPoint y: 19, distance: 14.9
click at [544, 19] on div "Pop-ups Dashboard Settings Notifications Events Flows beta Theme Rules [GEOGRAP…" at bounding box center [543, 258] width 1087 height 516
click at [544, 19] on link "Someone is viewing" at bounding box center [536, 18] width 104 height 23
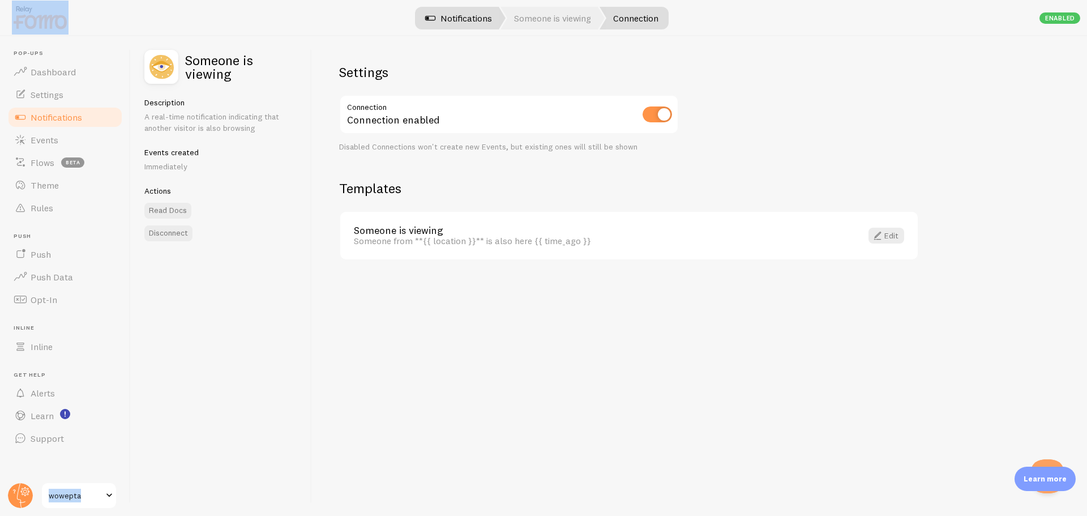
click at [458, 20] on link "Notifications" at bounding box center [458, 18] width 94 height 23
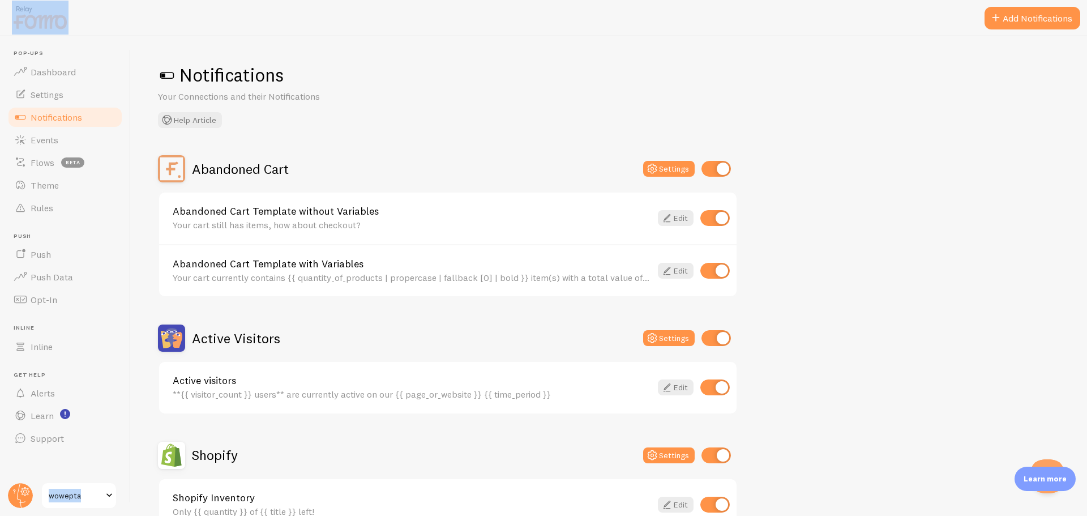
scroll to position [396, 0]
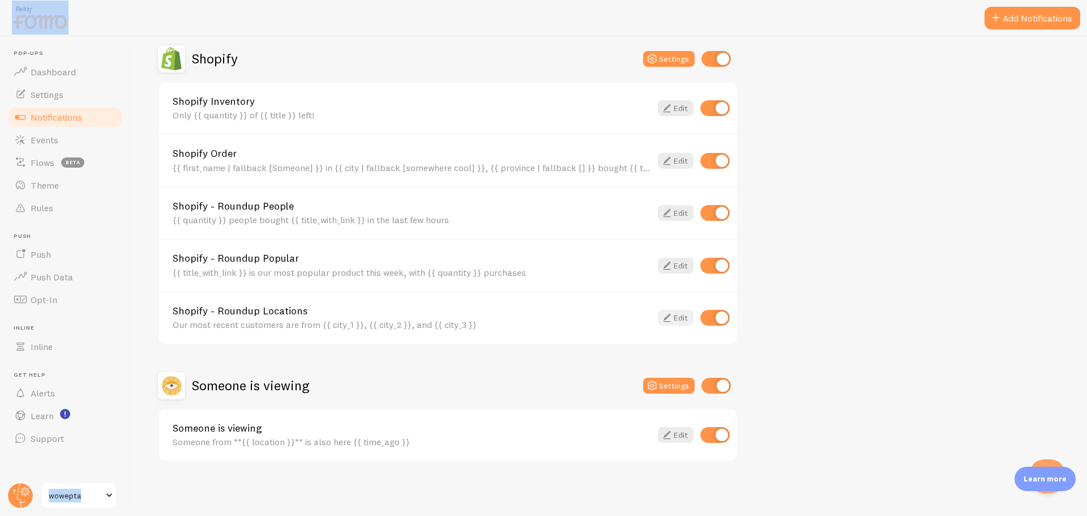
click at [679, 323] on link "Edit" at bounding box center [676, 318] width 36 height 16
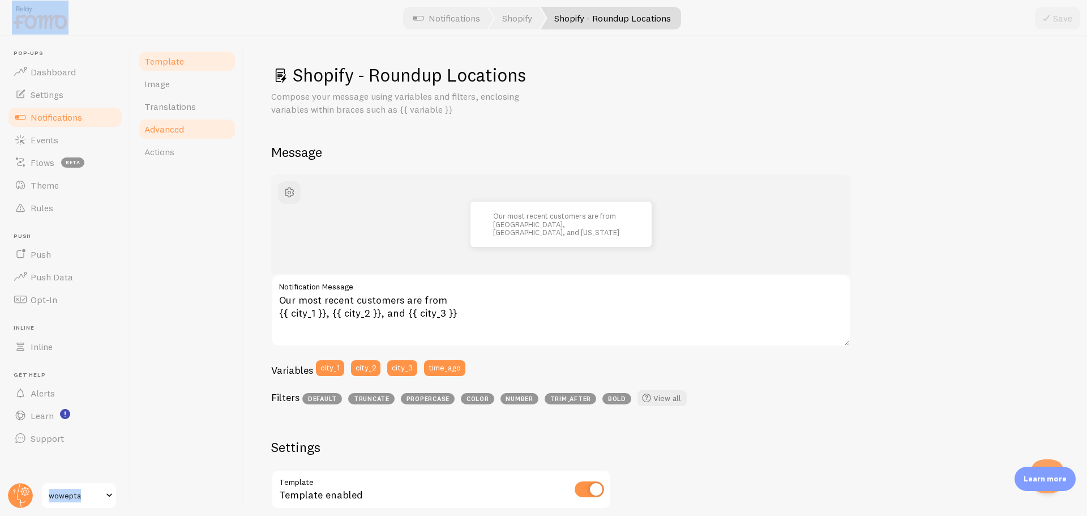
click at [185, 127] on link "Advanced" at bounding box center [187, 129] width 99 height 23
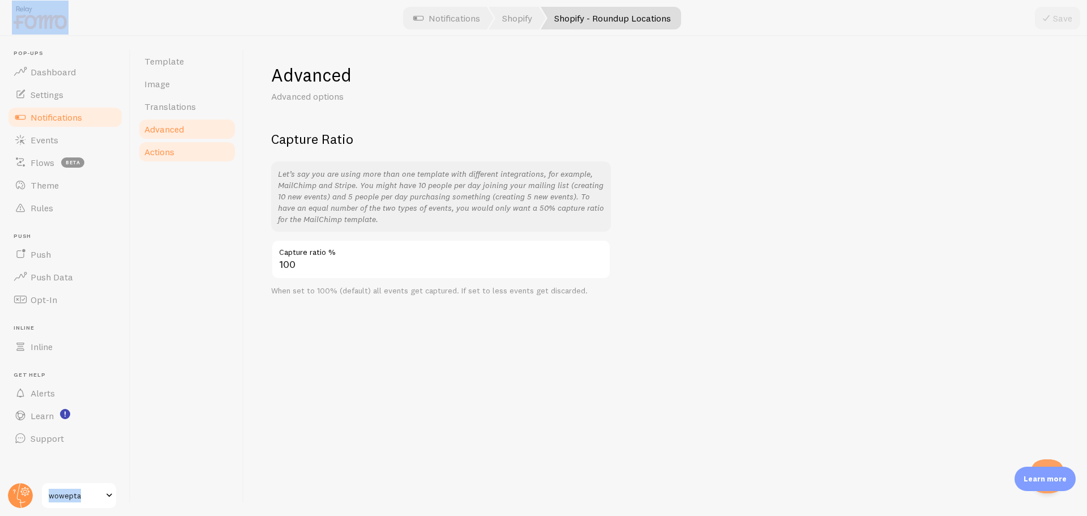
click at [185, 143] on link "Actions" at bounding box center [187, 151] width 99 height 23
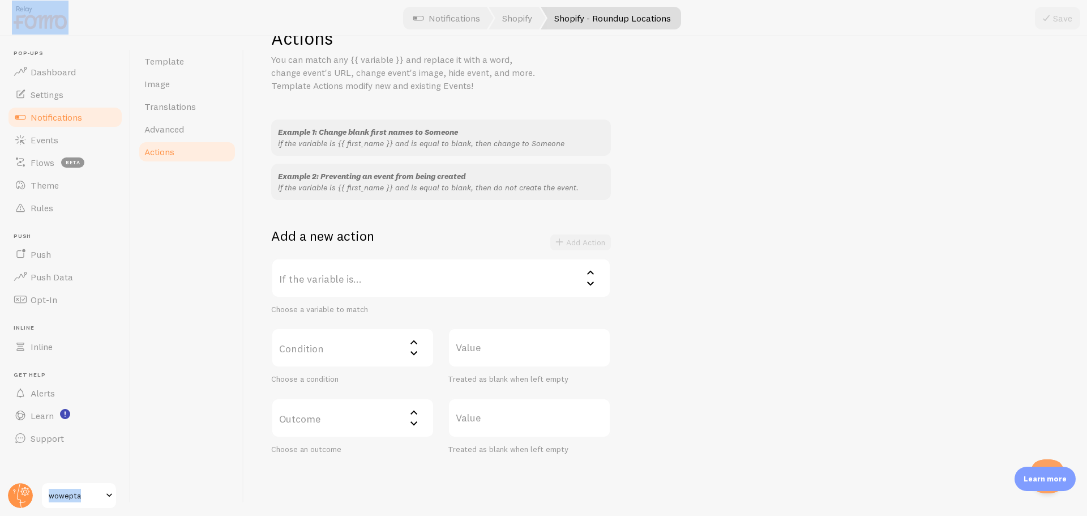
scroll to position [73, 0]
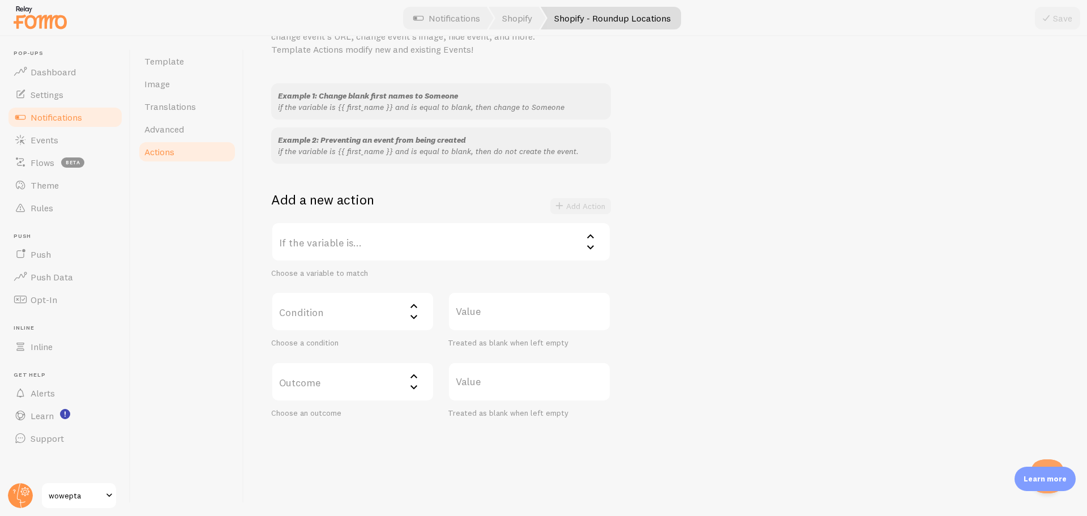
click at [396, 243] on label "If the variable is..." at bounding box center [441, 242] width 340 height 40
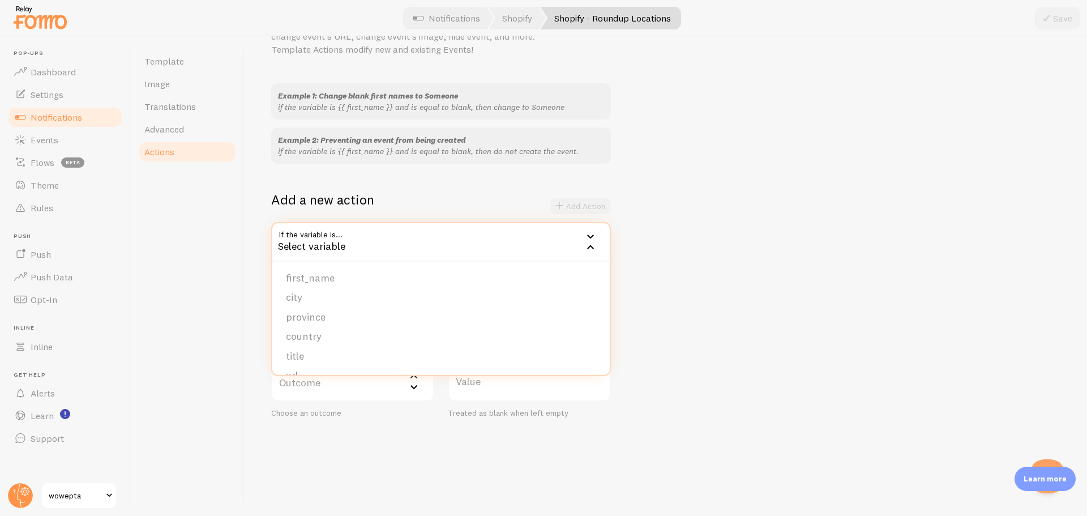
click at [396, 243] on div "Select variable" at bounding box center [441, 242] width 340 height 40
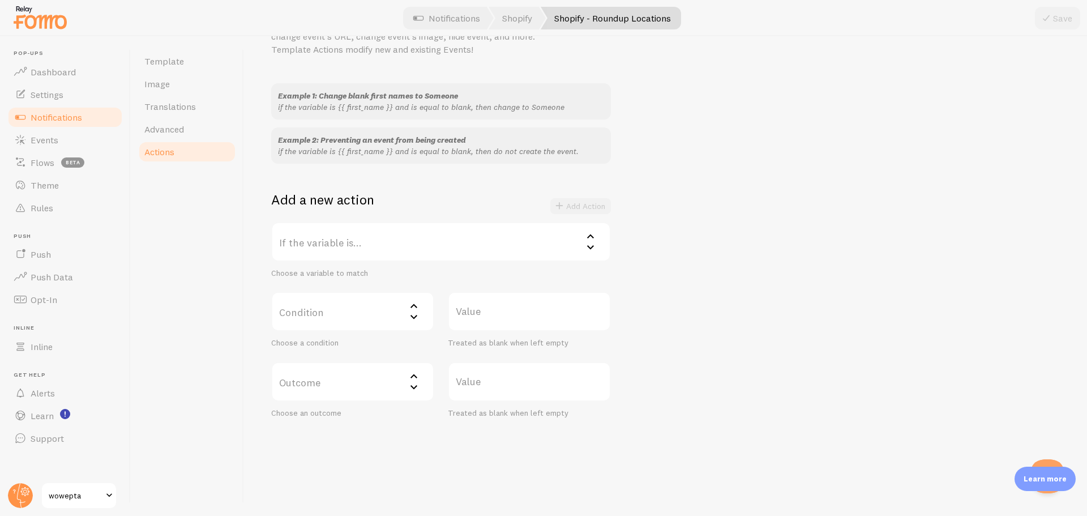
scroll to position [0, 0]
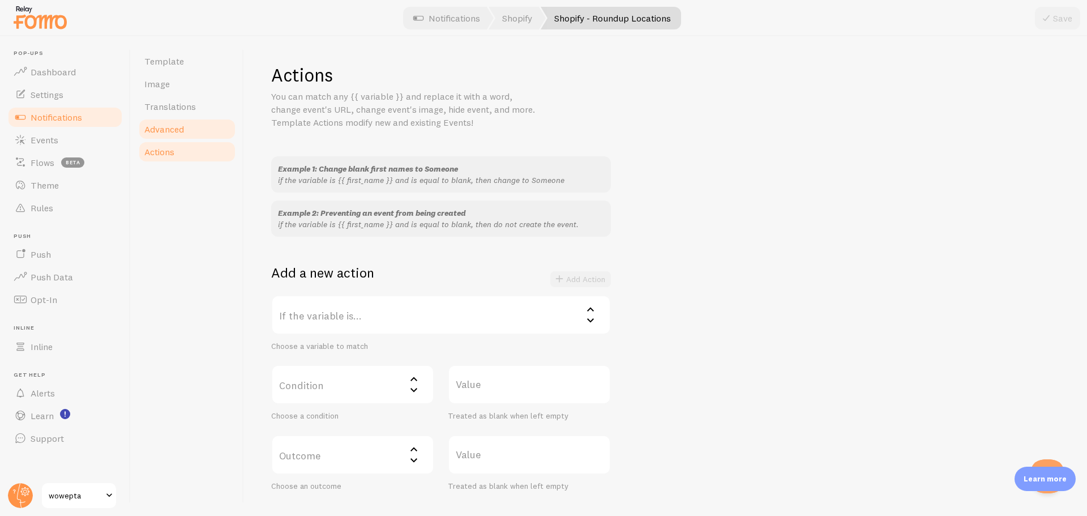
click at [170, 119] on link "Advanced" at bounding box center [187, 129] width 99 height 23
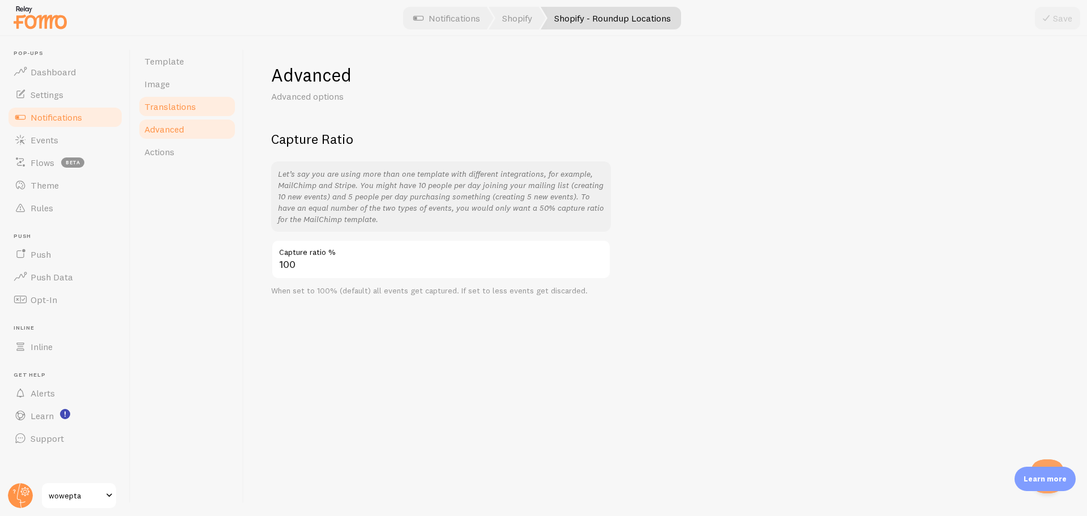
click at [195, 113] on link "Translations" at bounding box center [187, 106] width 99 height 23
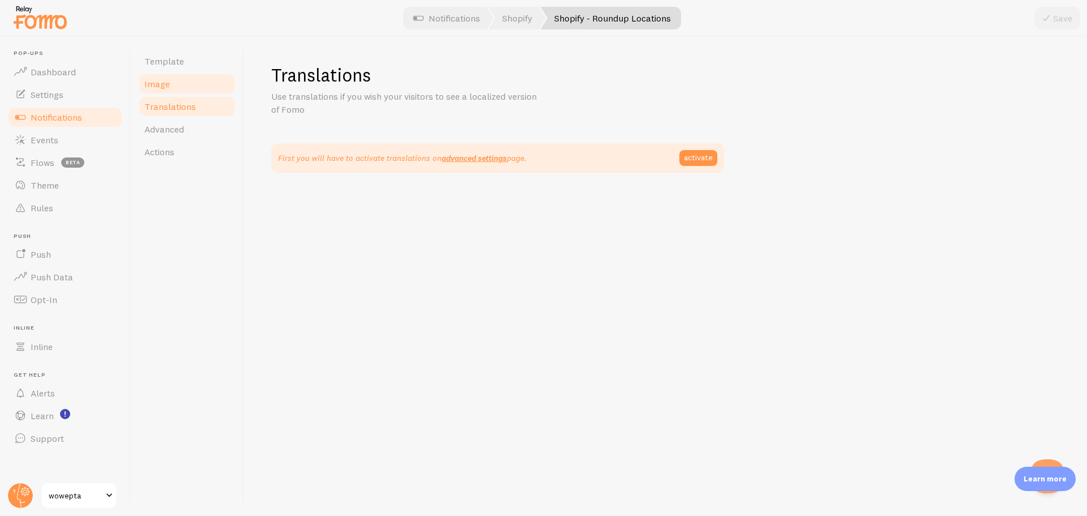
click at [210, 91] on link "Image" at bounding box center [187, 83] width 99 height 23
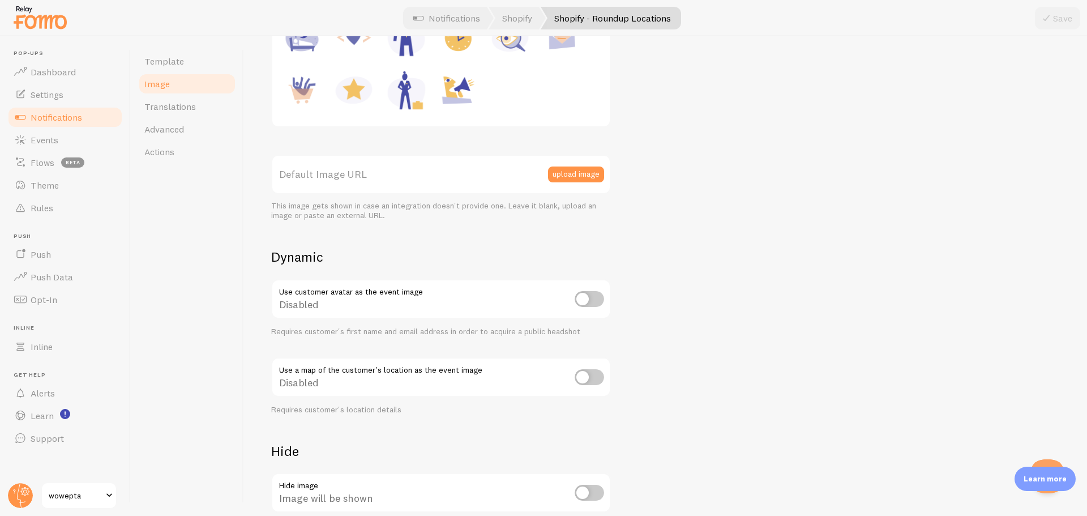
scroll to position [298, 0]
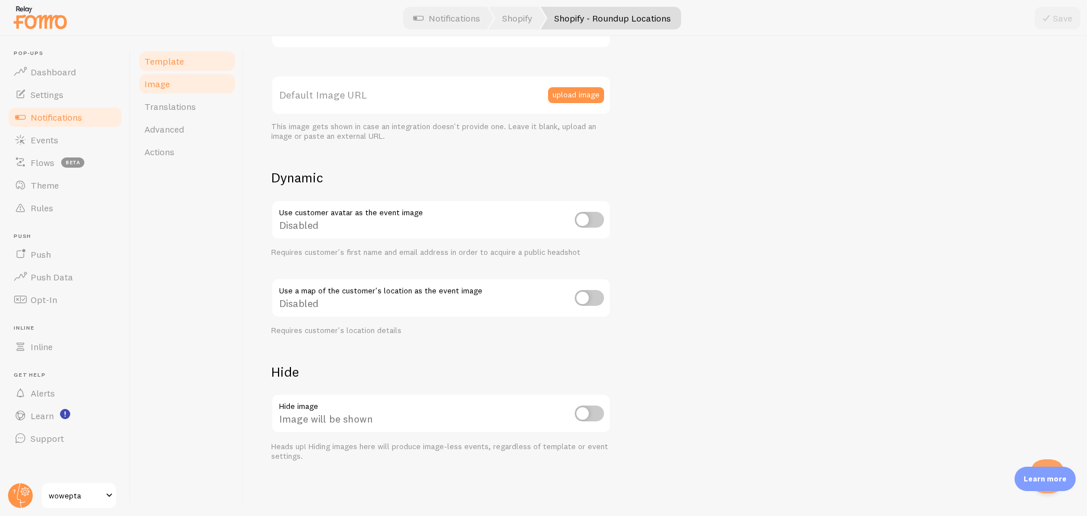
click at [173, 69] on link "Template" at bounding box center [187, 61] width 99 height 23
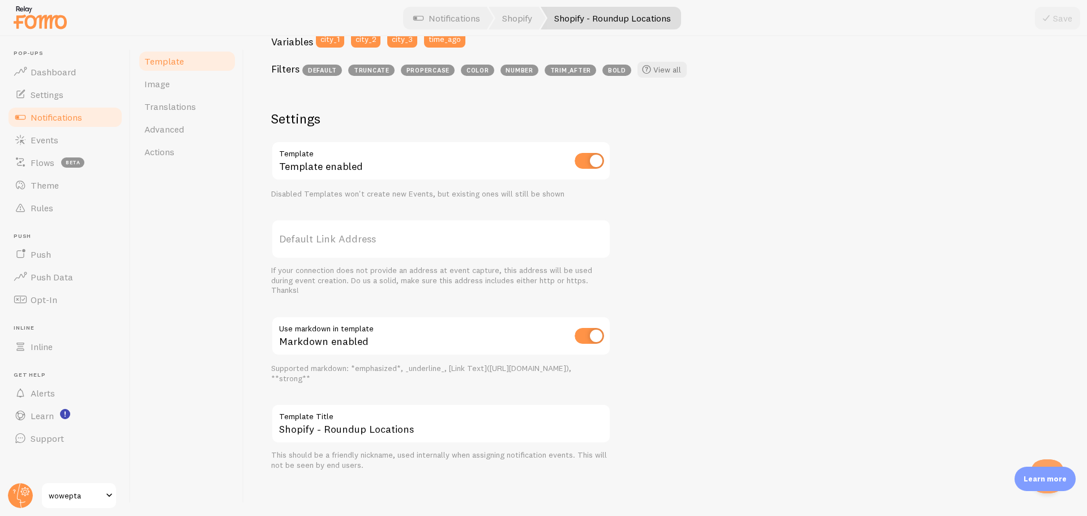
scroll to position [330, 0]
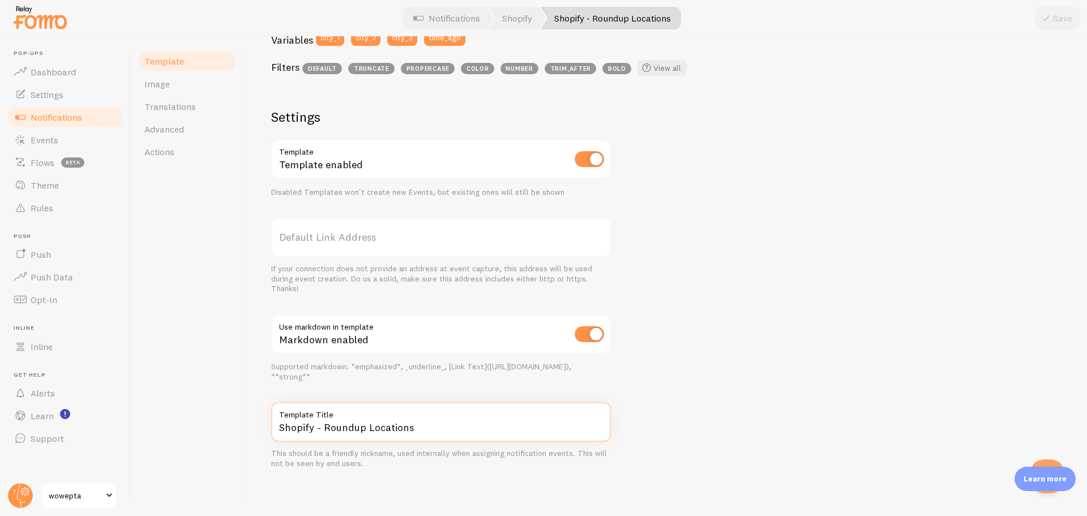
click at [438, 422] on input "Shopify - Roundup Locations" at bounding box center [441, 422] width 340 height 40
click at [462, 394] on div "Settings Template Template enabled Disabled Templates won't create new Events, …" at bounding box center [441, 288] width 340 height 360
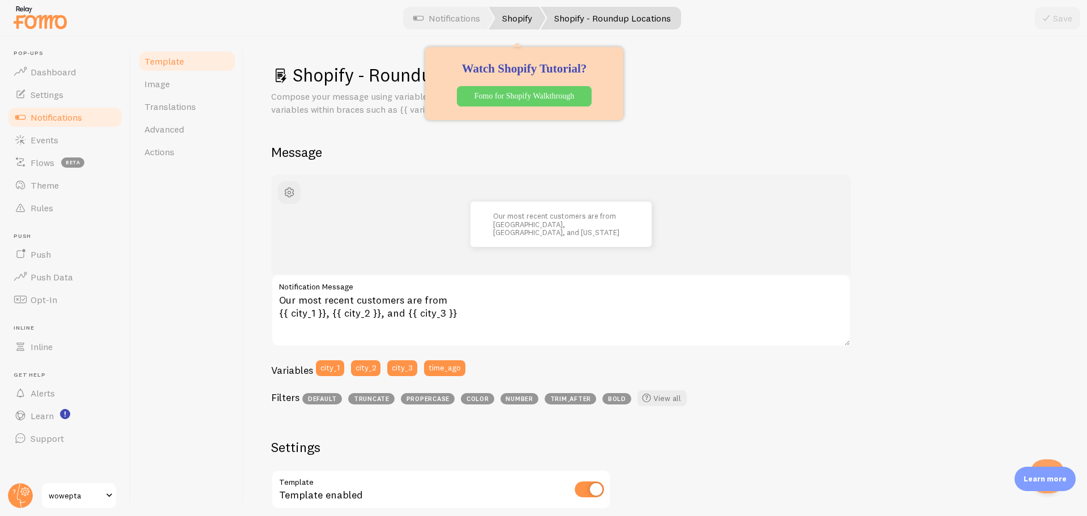
click at [534, 18] on link "Shopify" at bounding box center [516, 18] width 57 height 23
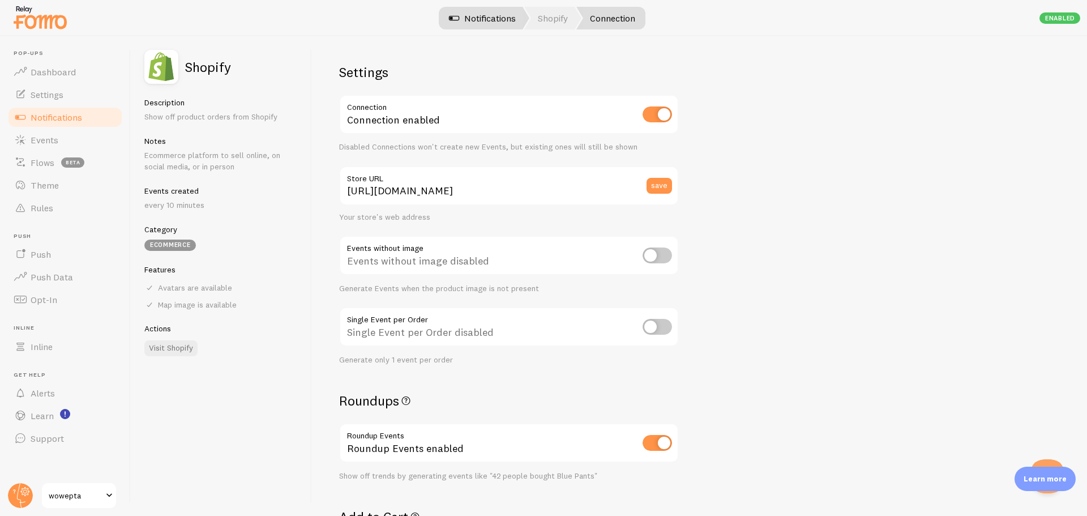
click at [491, 20] on link "Notifications" at bounding box center [482, 18] width 94 height 23
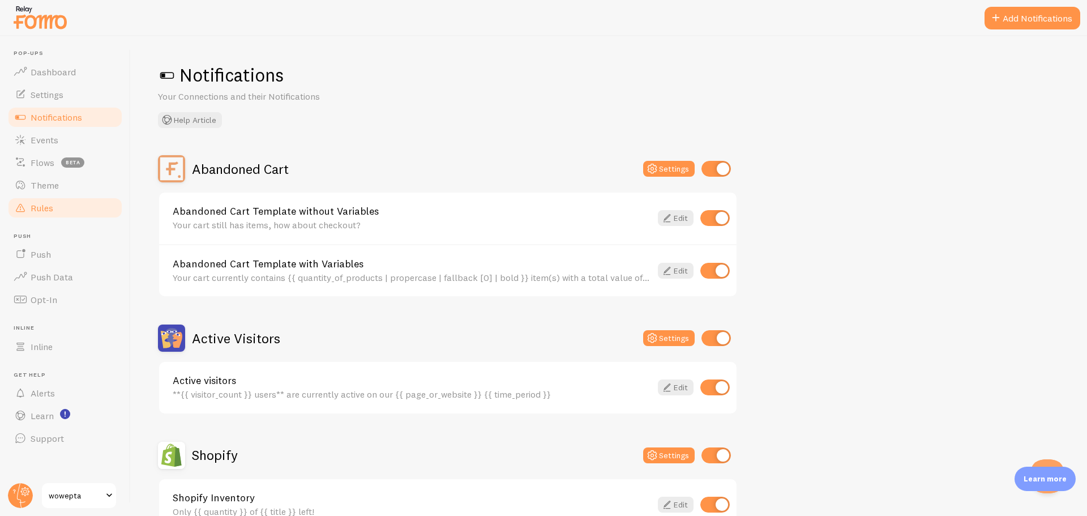
click at [67, 207] on link "Rules" at bounding box center [65, 207] width 117 height 23
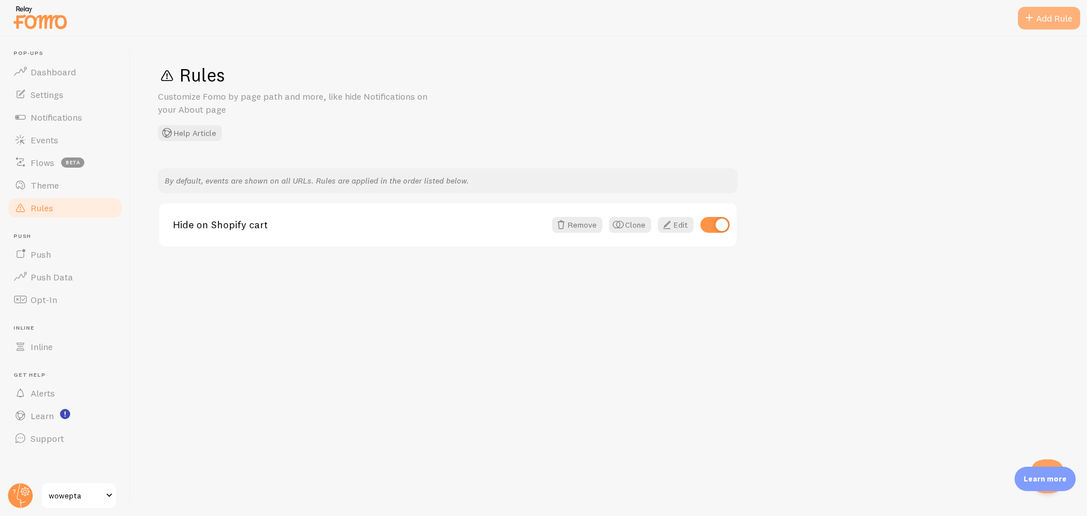
click at [1054, 17] on div "Add Rule" at bounding box center [1049, 18] width 62 height 23
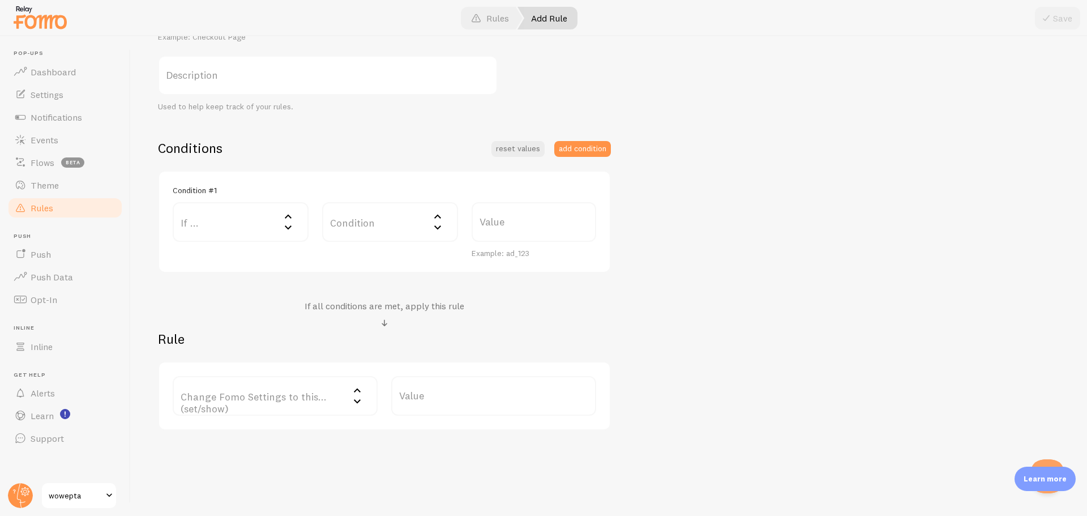
scroll to position [196, 0]
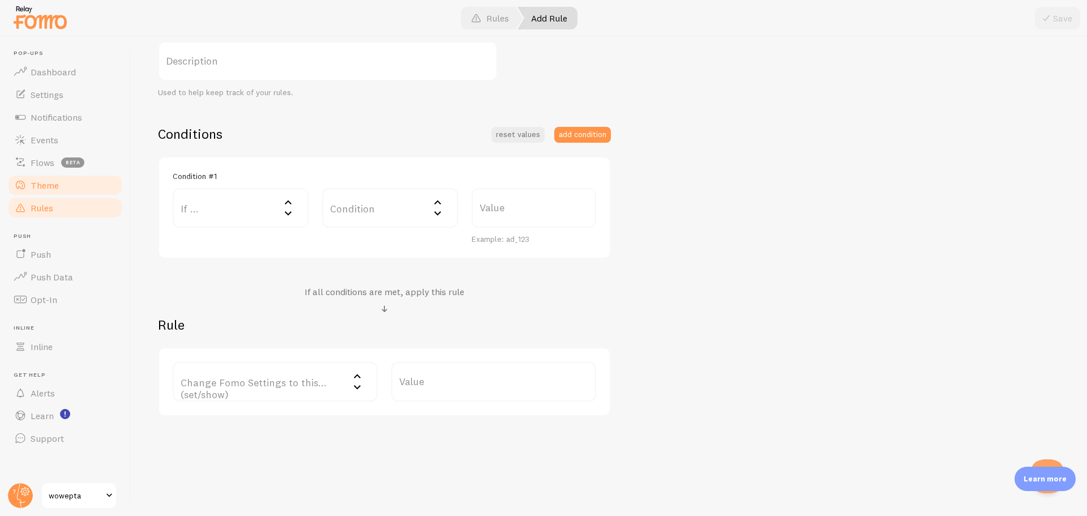
click at [39, 174] on link "Theme" at bounding box center [65, 185] width 117 height 23
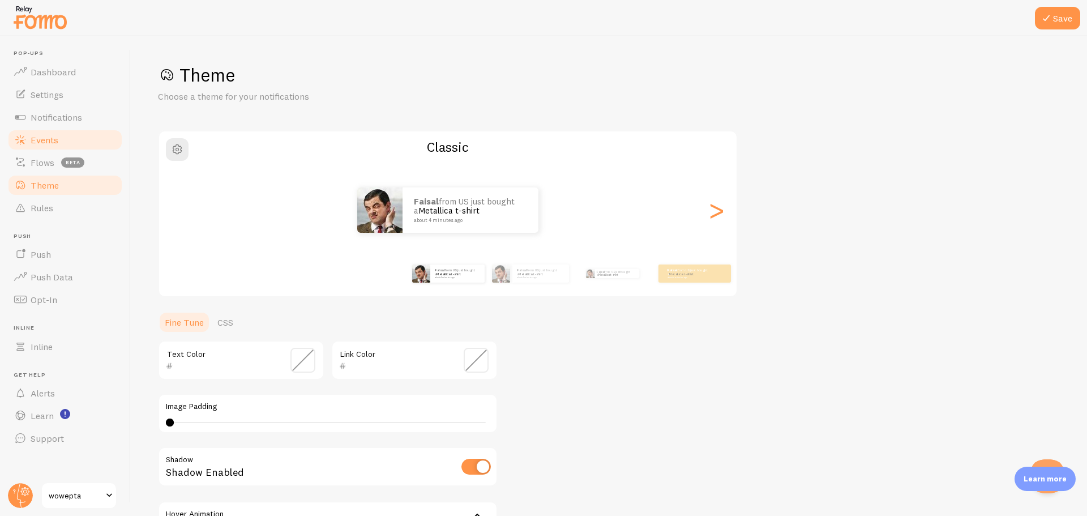
click at [71, 145] on link "Events" at bounding box center [65, 139] width 117 height 23
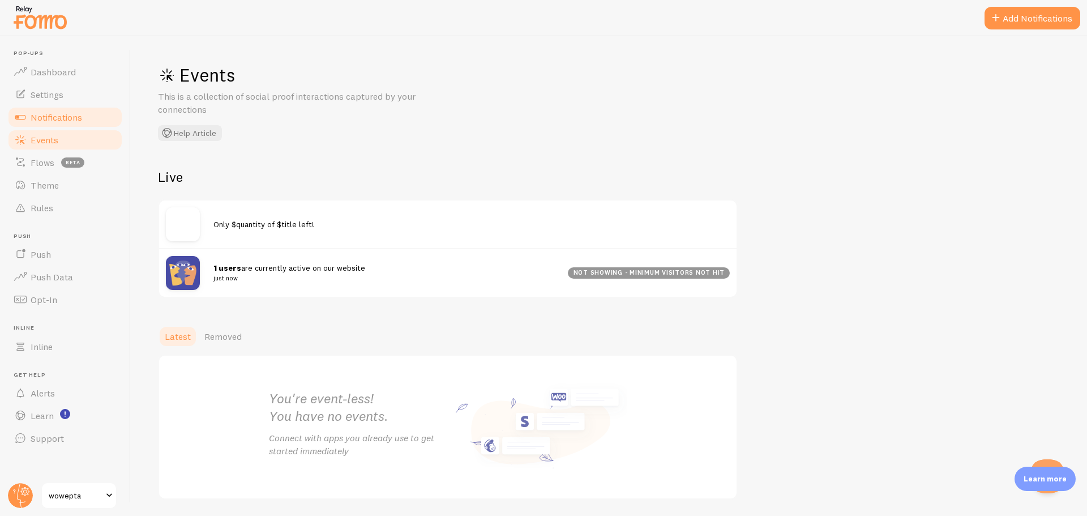
click at [89, 115] on link "Notifications" at bounding box center [65, 117] width 117 height 23
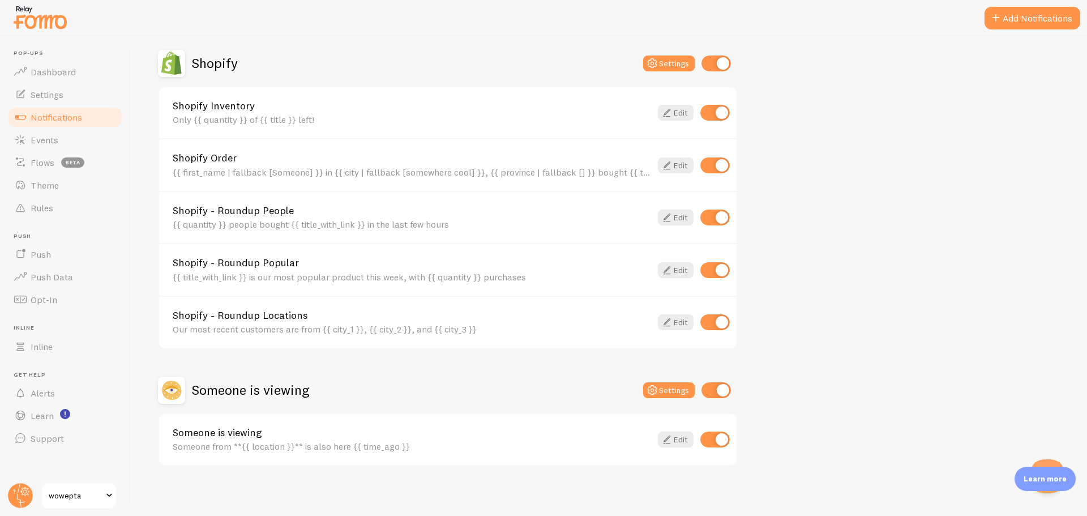
scroll to position [396, 0]
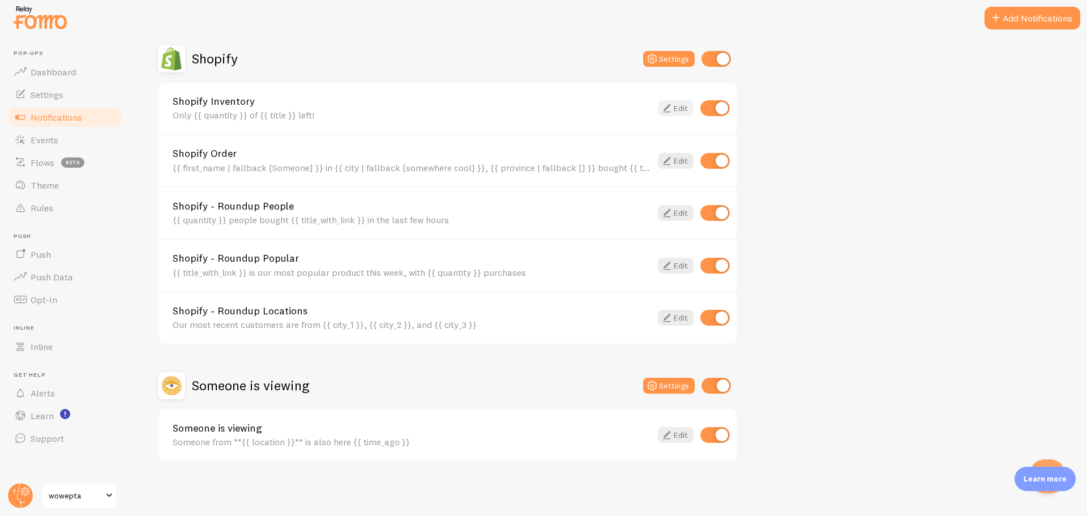
click at [681, 105] on link "Edit" at bounding box center [676, 108] width 36 height 16
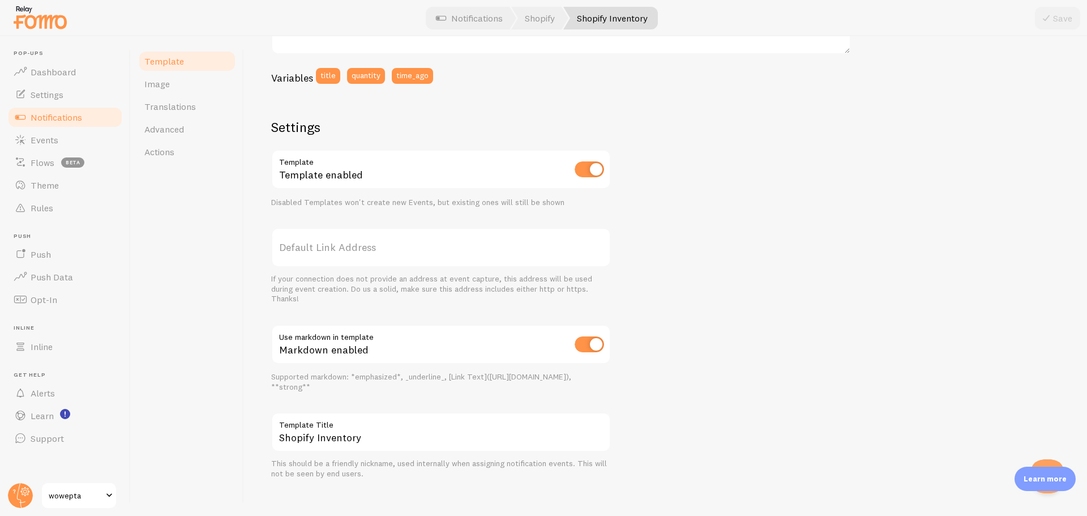
scroll to position [302, 0]
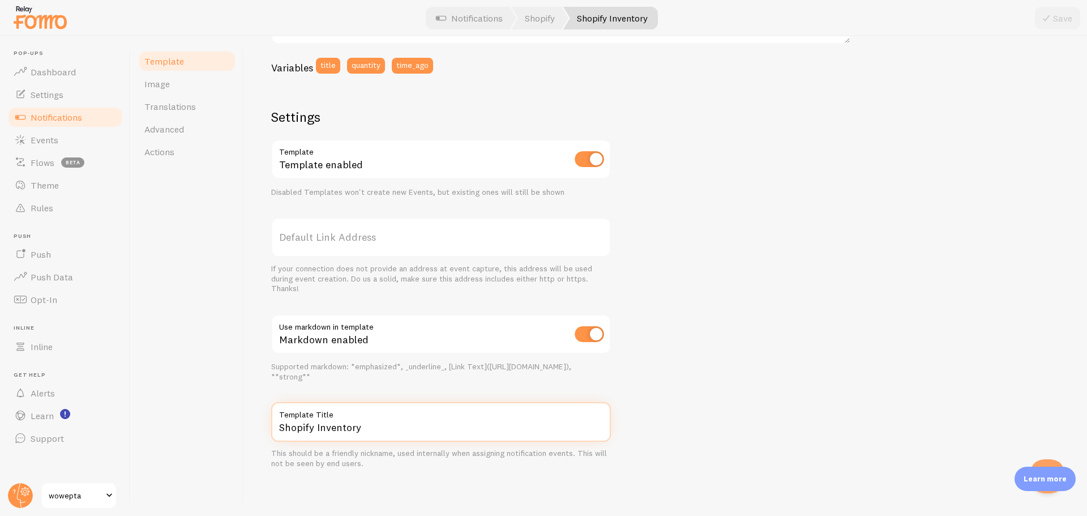
click at [385, 423] on input "Shopify Inventory" at bounding box center [441, 422] width 340 height 40
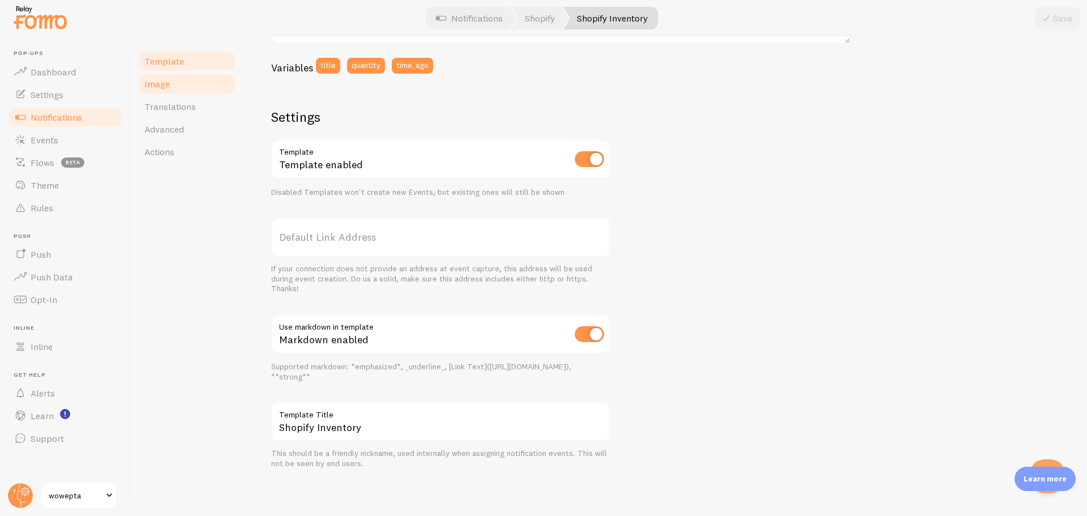
click at [183, 83] on link "Image" at bounding box center [187, 83] width 99 height 23
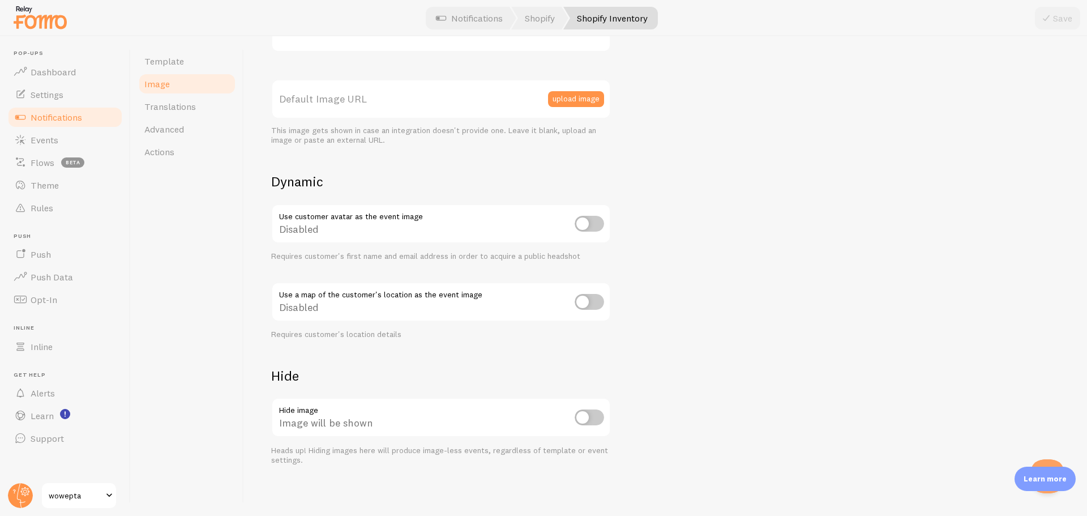
scroll to position [298, 0]
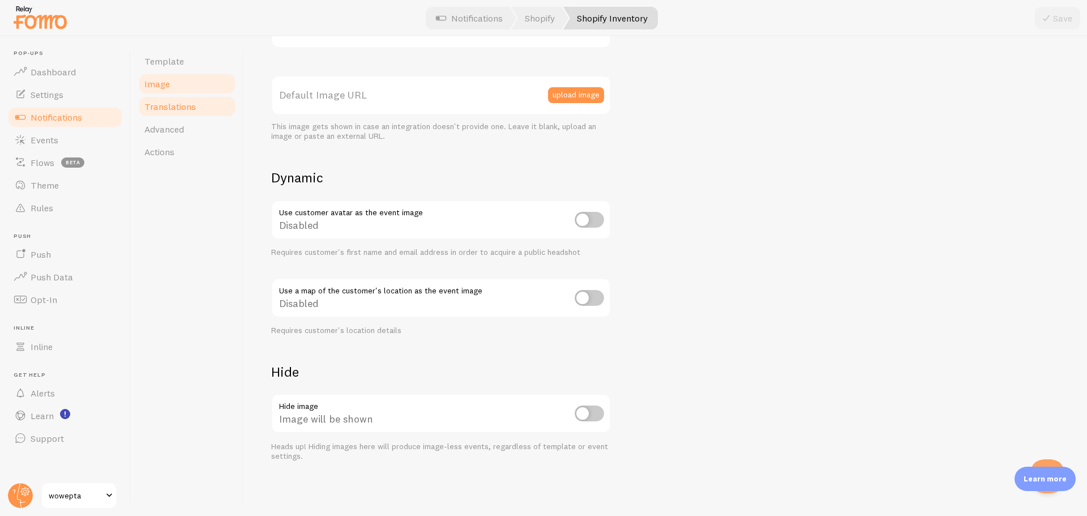
click at [166, 104] on span "Translations" at bounding box center [170, 106] width 52 height 11
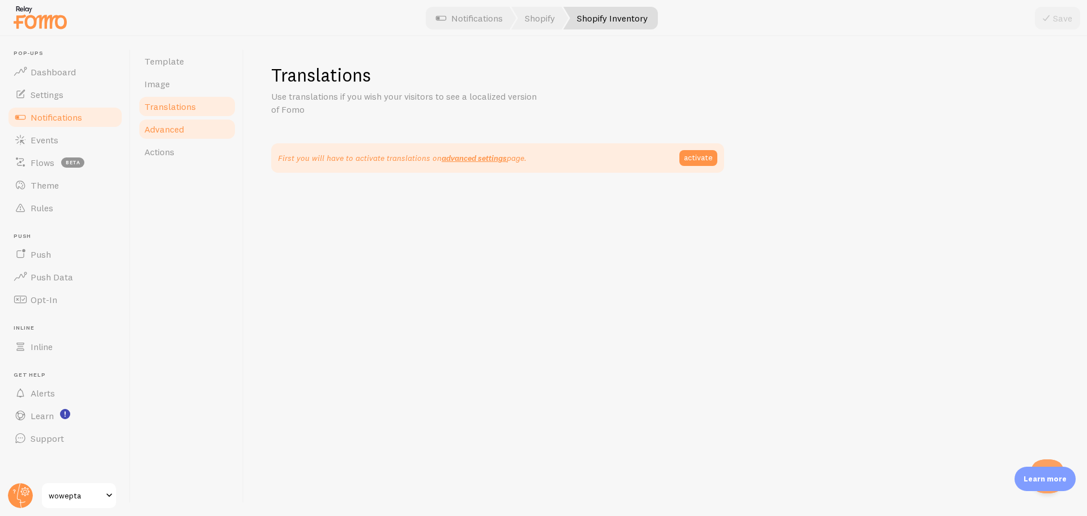
click at [177, 127] on span "Advanced" at bounding box center [164, 128] width 40 height 11
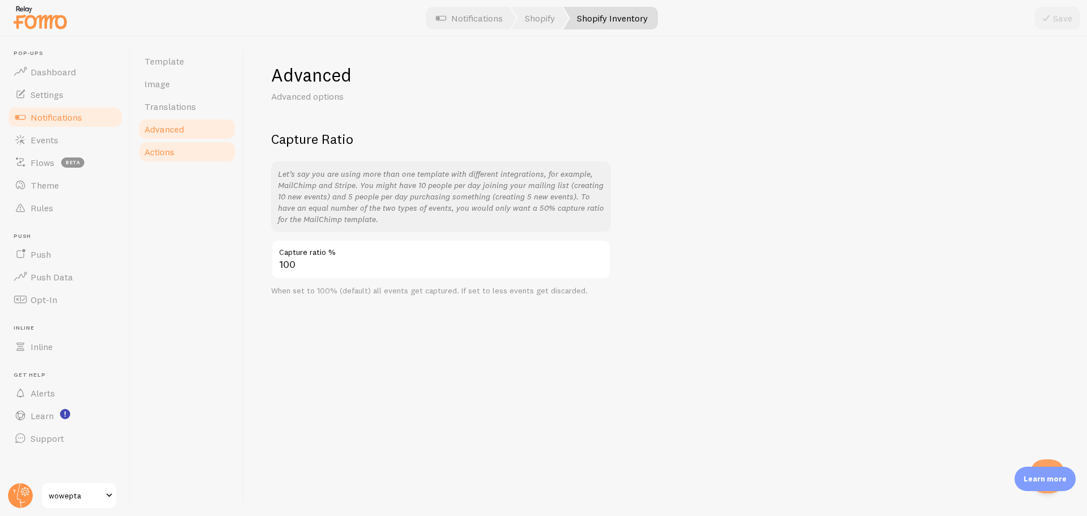
click at [182, 153] on link "Actions" at bounding box center [187, 151] width 99 height 23
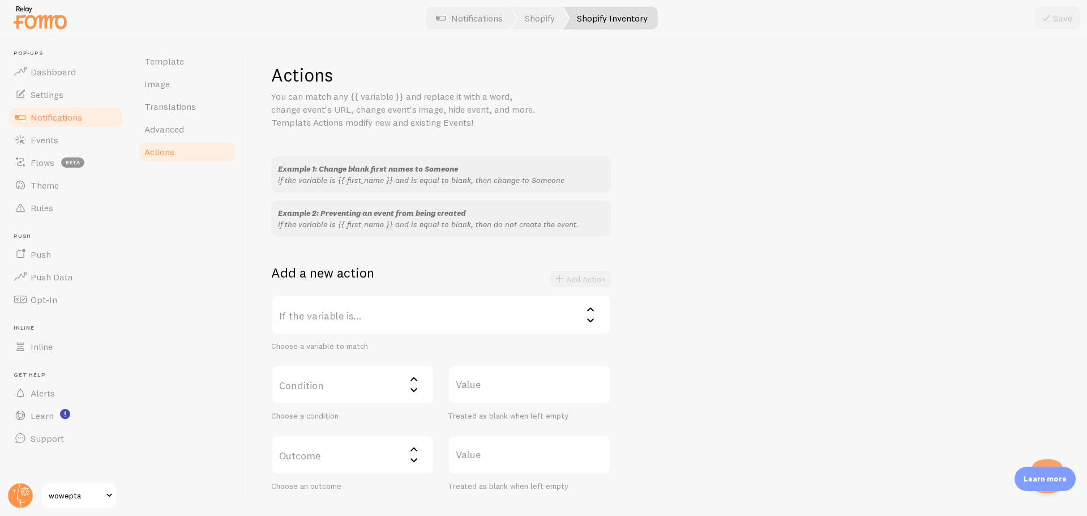
click at [91, 122] on link "Notifications" at bounding box center [65, 117] width 117 height 23
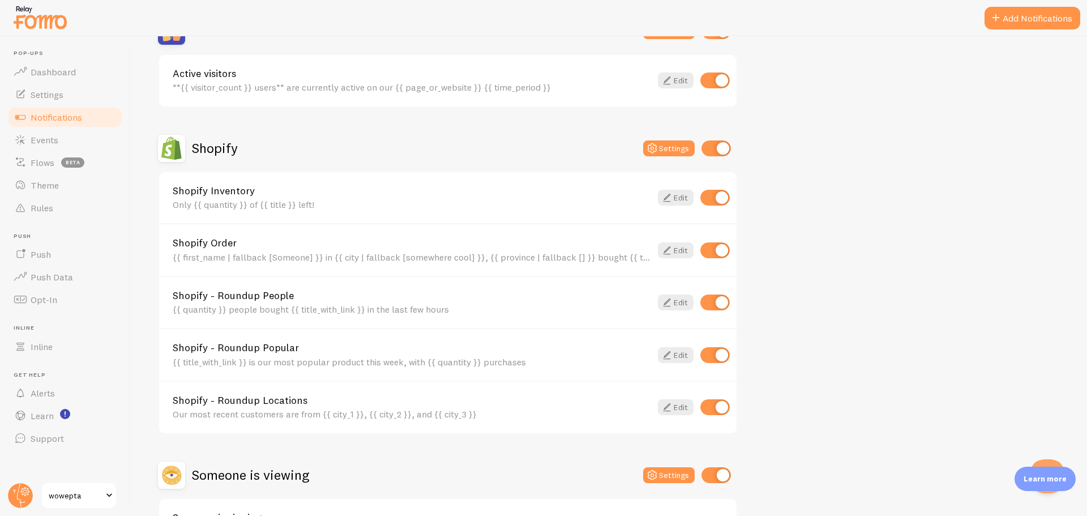
scroll to position [321, 0]
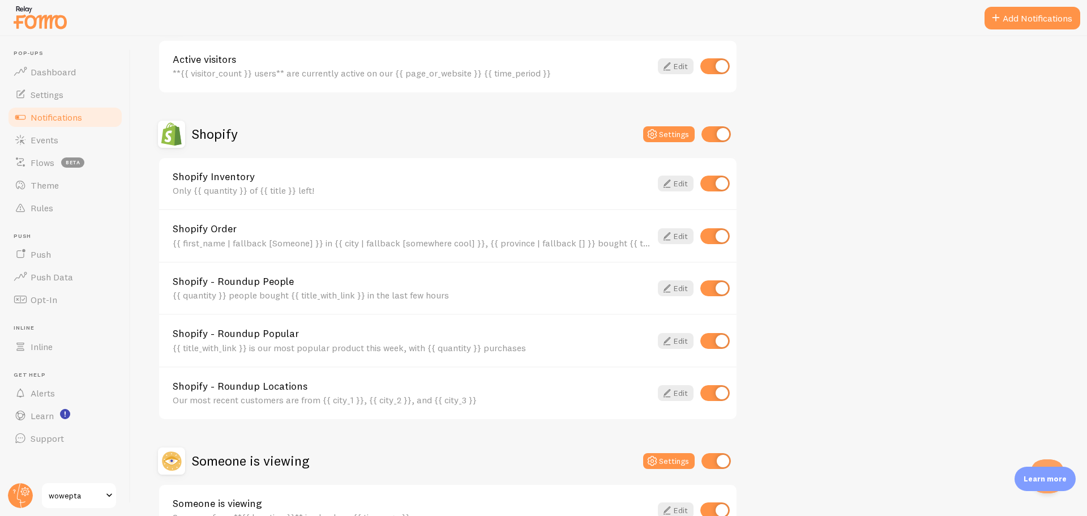
click at [717, 189] on input "checkbox" at bounding box center [714, 183] width 29 height 16
checkbox input "false"
click at [670, 285] on icon at bounding box center [667, 288] width 14 height 14
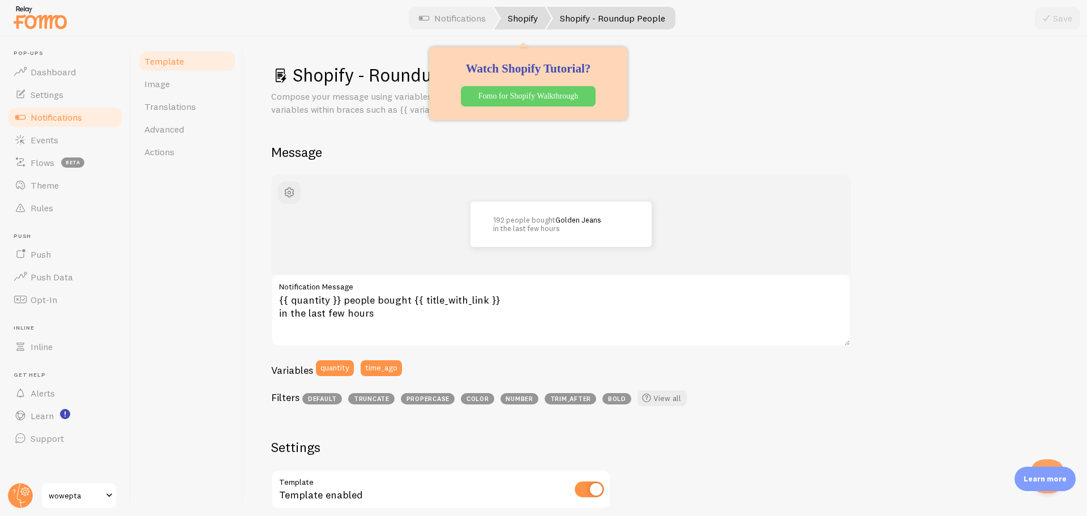
click at [521, 23] on link "Shopify" at bounding box center [522, 18] width 57 height 23
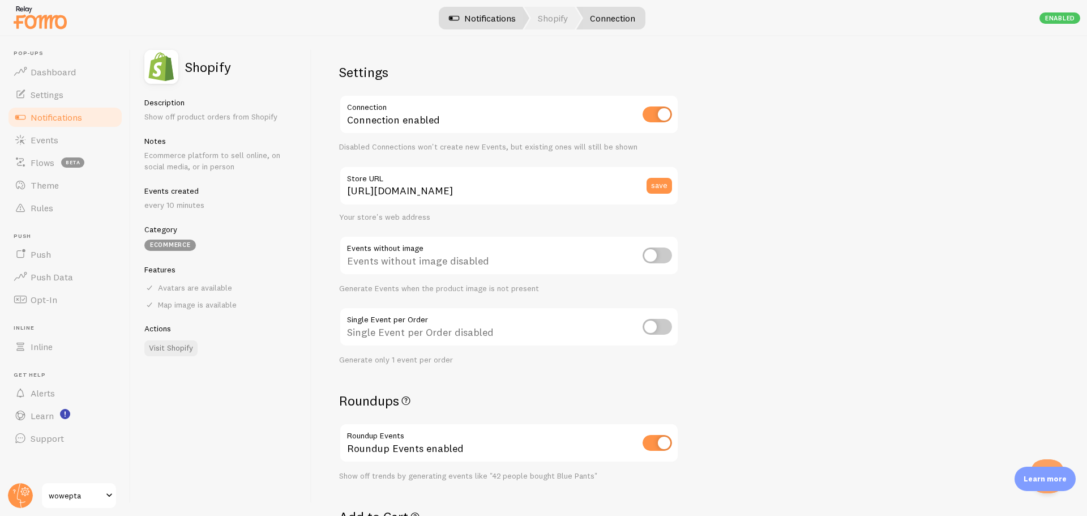
click at [494, 18] on link "Notifications" at bounding box center [482, 18] width 94 height 23
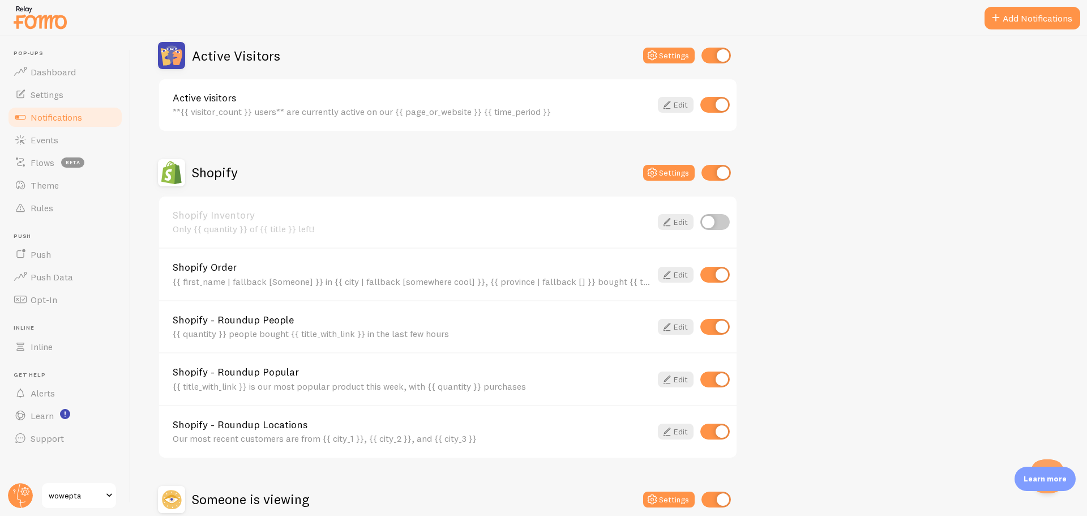
scroll to position [283, 0]
click at [673, 332] on icon at bounding box center [667, 326] width 14 height 14
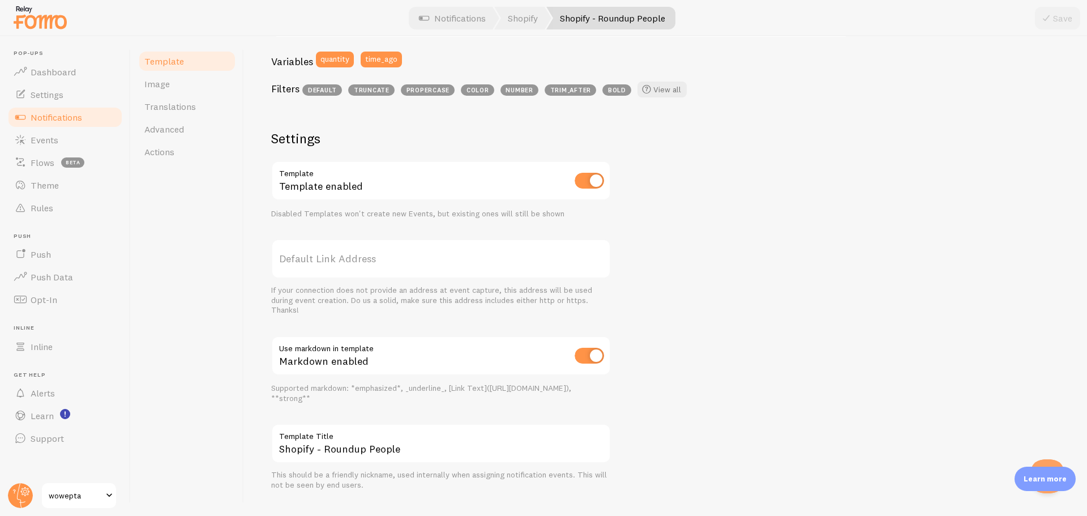
scroll to position [330, 0]
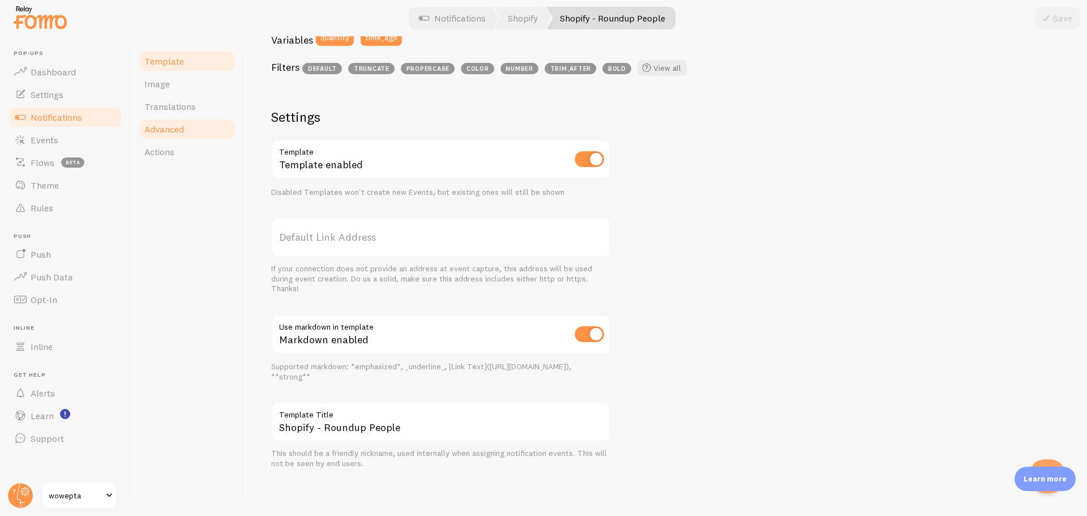
click at [190, 130] on link "Advanced" at bounding box center [187, 129] width 99 height 23
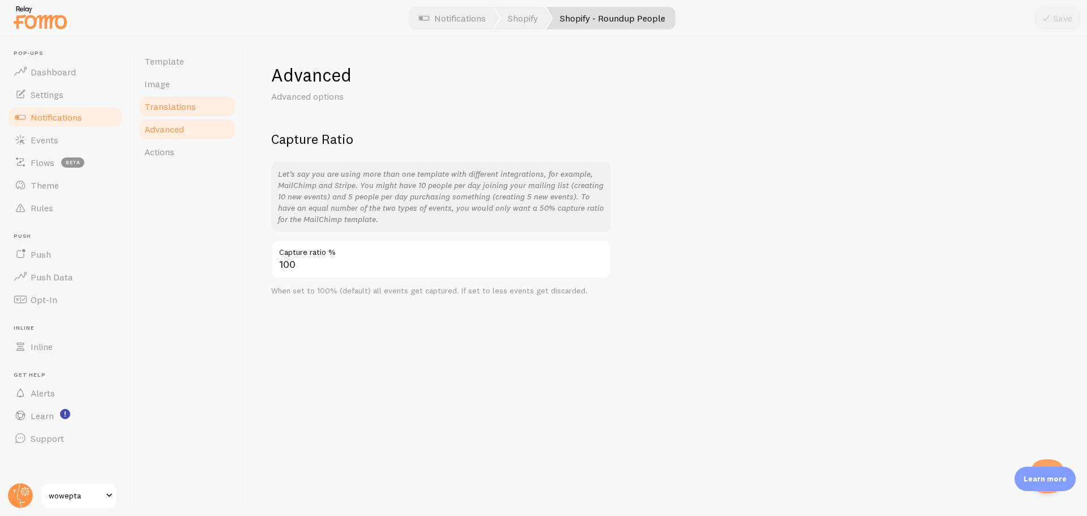
click at [188, 109] on span "Translations" at bounding box center [170, 106] width 52 height 11
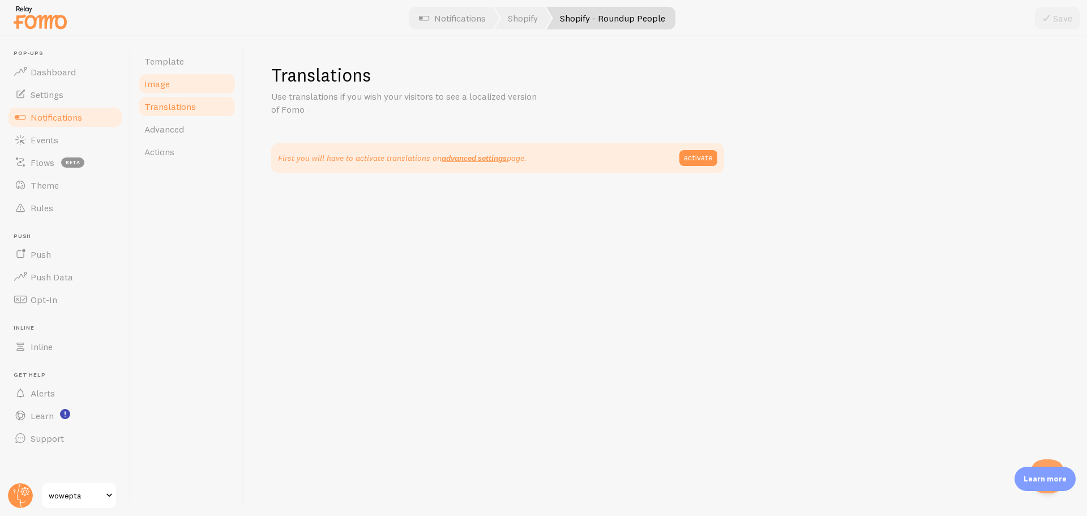
click at [186, 86] on link "Image" at bounding box center [187, 83] width 99 height 23
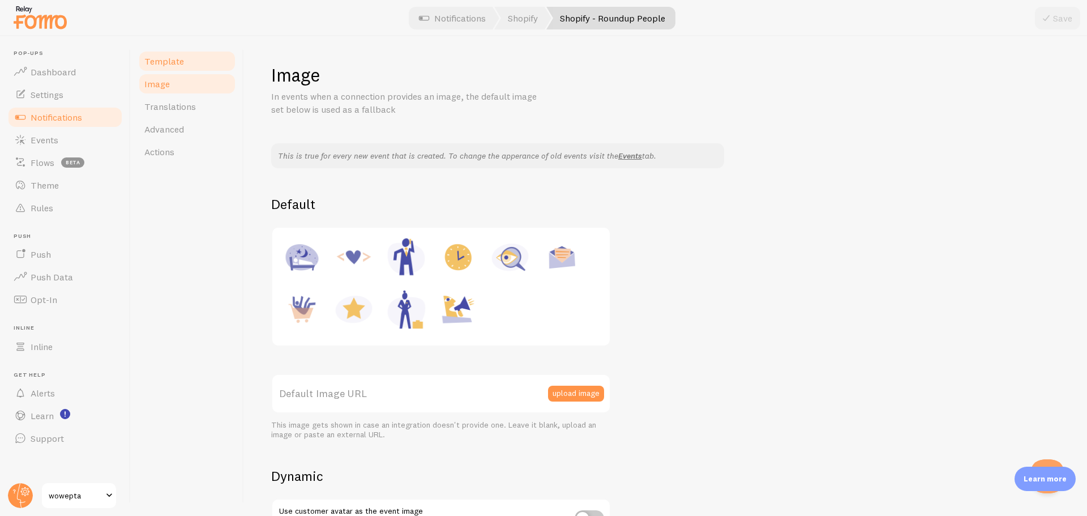
click at [185, 62] on link "Template" at bounding box center [187, 61] width 99 height 23
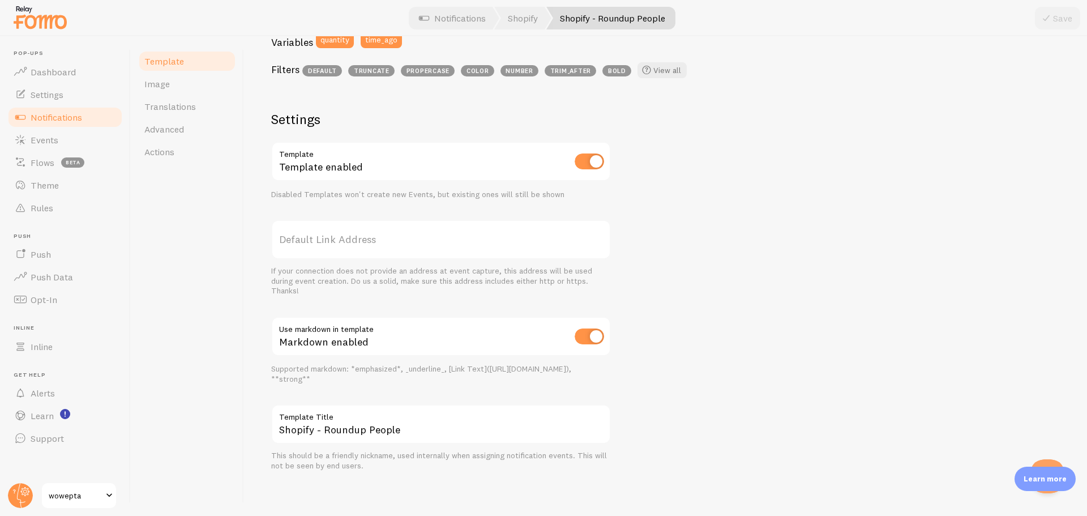
scroll to position [330, 0]
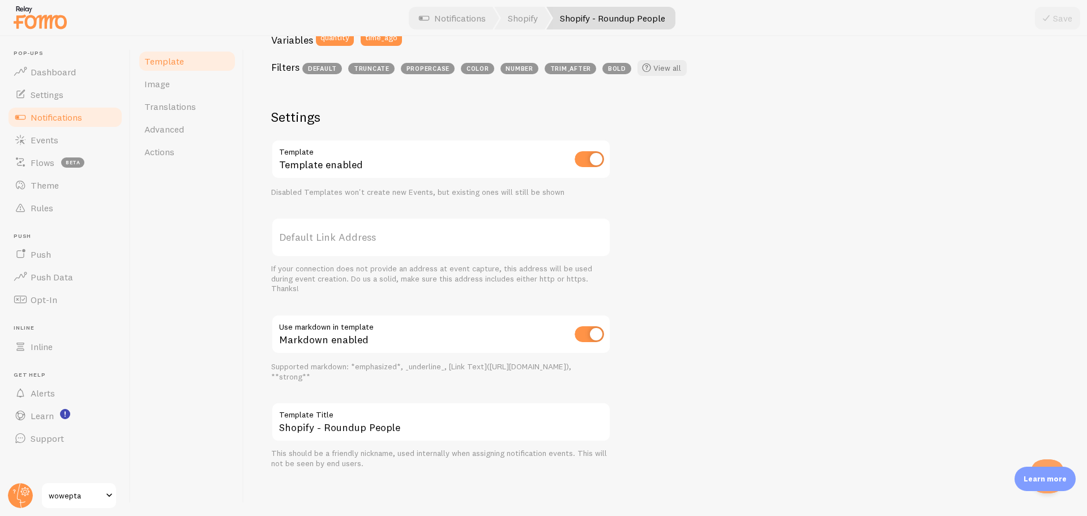
click at [133, 146] on div "Template Image Translations Advanced Actions" at bounding box center [187, 275] width 113 height 479
click at [161, 152] on span "Actions" at bounding box center [159, 151] width 30 height 11
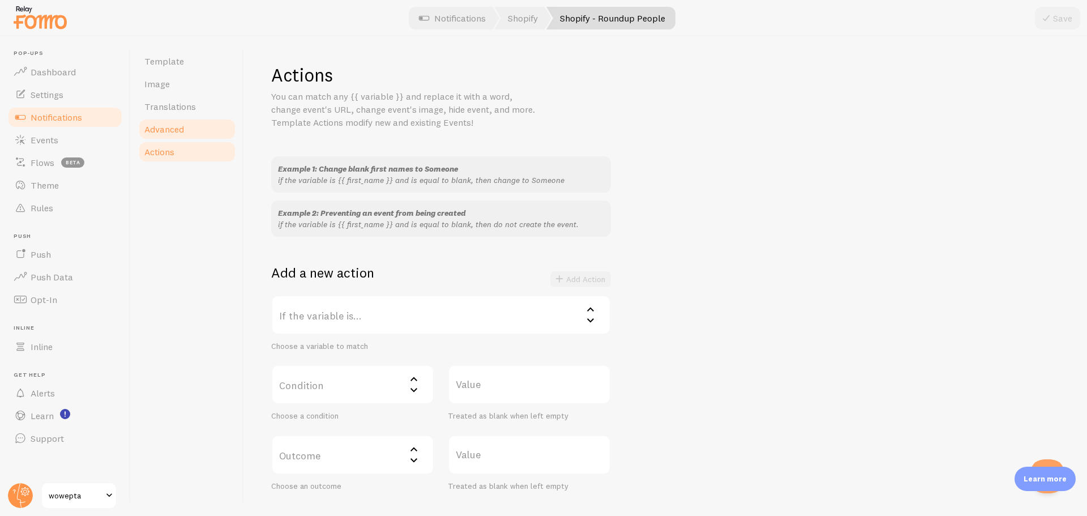
click at [175, 127] on span "Advanced" at bounding box center [164, 128] width 40 height 11
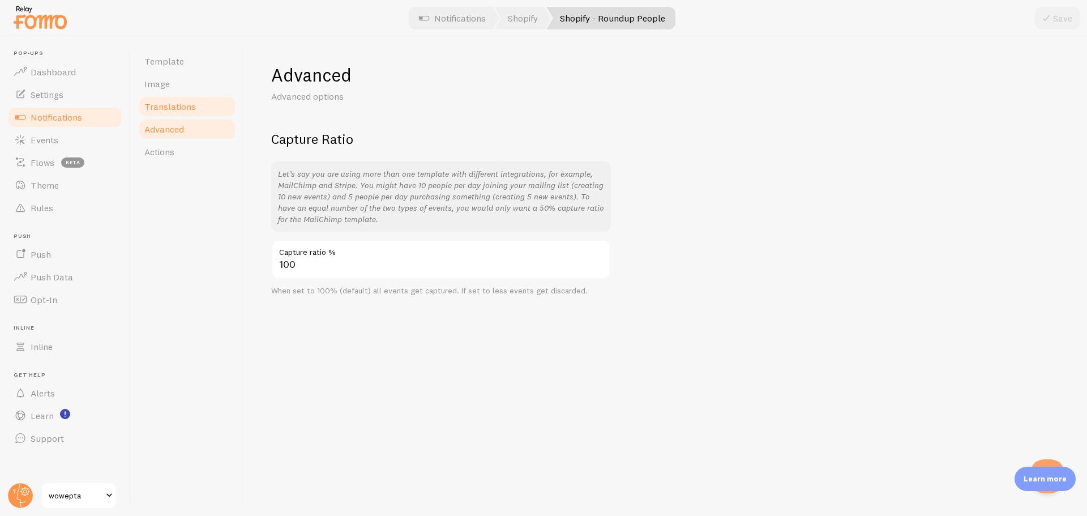
click at [188, 102] on span "Translations" at bounding box center [170, 106] width 52 height 11
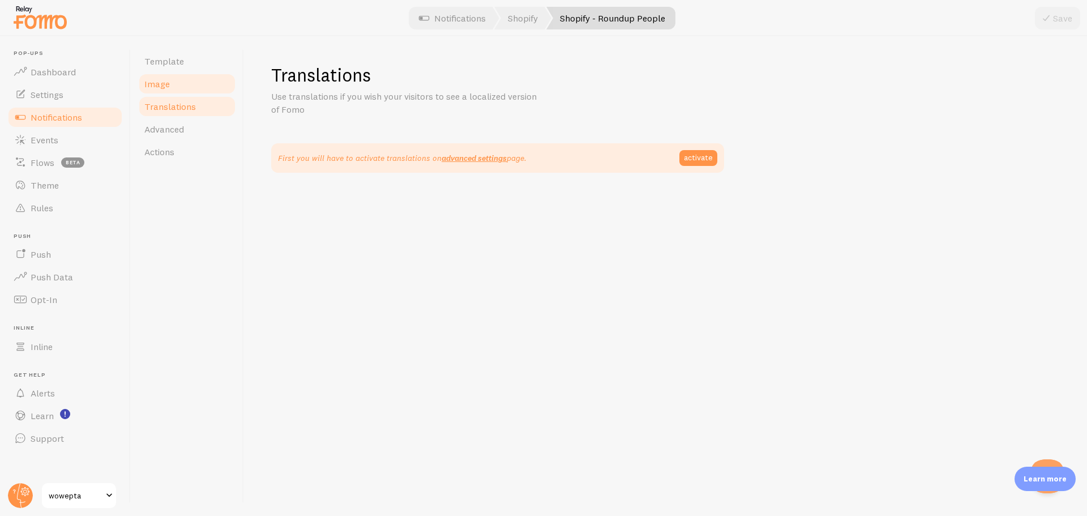
click at [209, 85] on link "Image" at bounding box center [187, 83] width 99 height 23
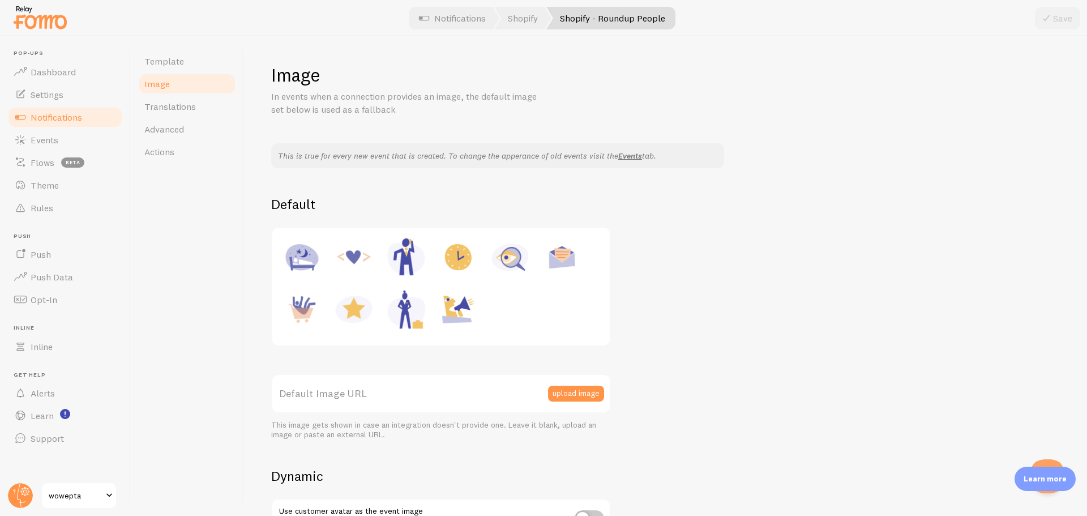
scroll to position [298, 0]
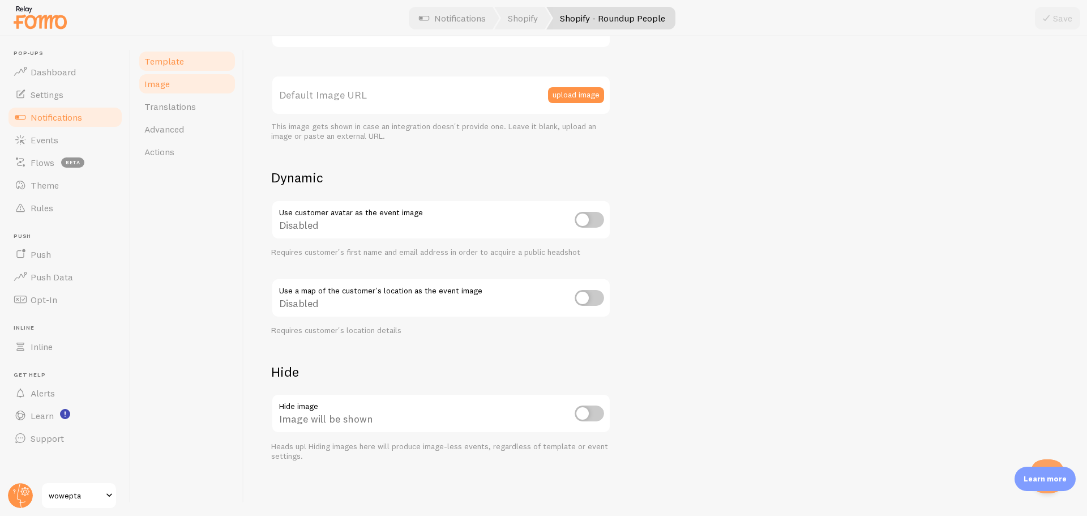
click at [179, 51] on link "Template" at bounding box center [187, 61] width 99 height 23
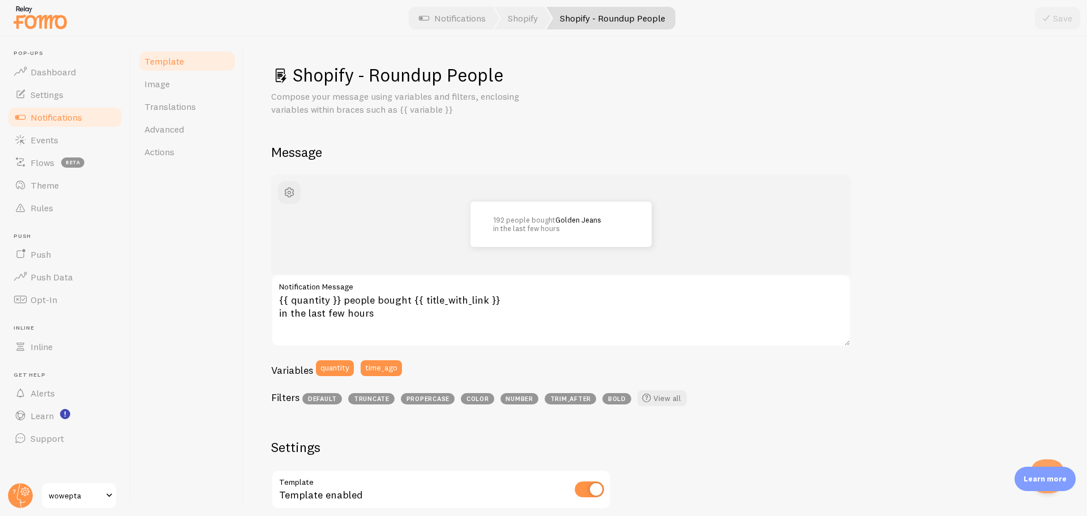
click at [82, 123] on link "Notifications" at bounding box center [65, 117] width 117 height 23
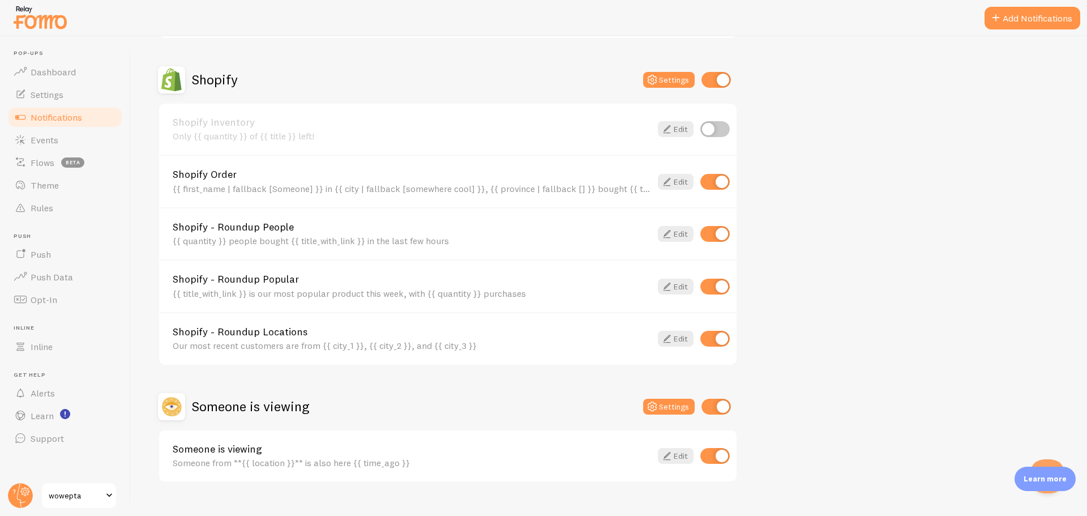
scroll to position [396, 0]
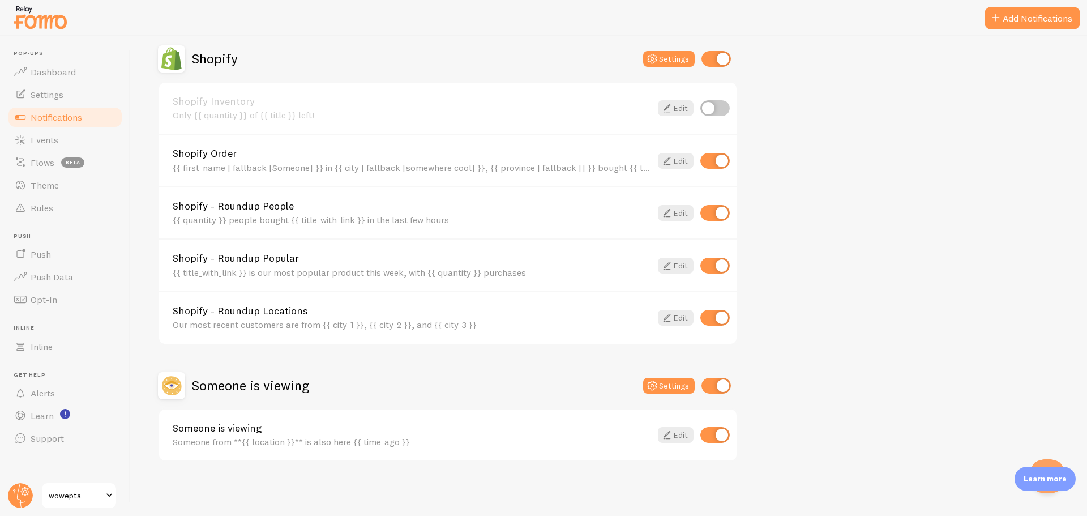
click at [707, 216] on input "checkbox" at bounding box center [714, 213] width 29 height 16
checkbox input "false"
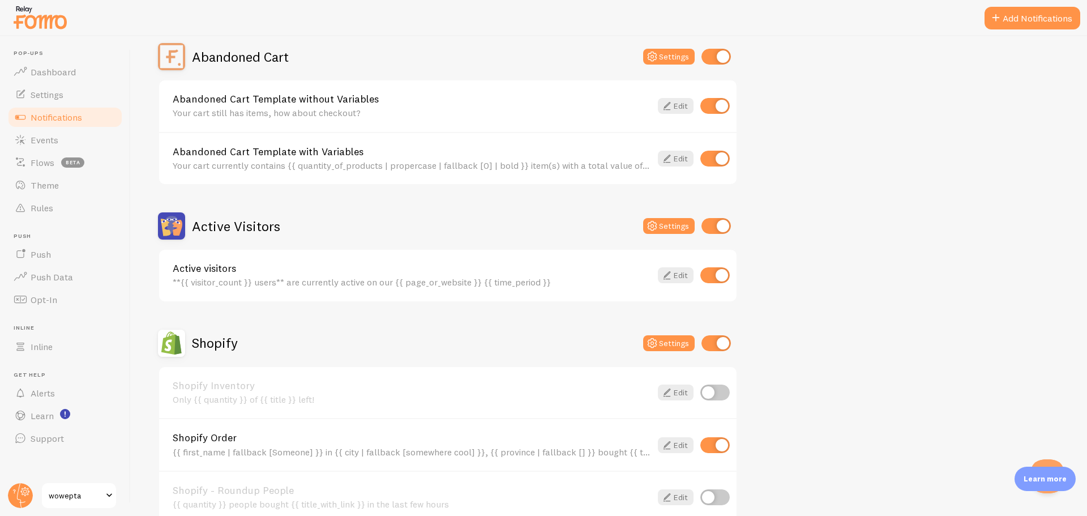
scroll to position [113, 0]
click at [676, 280] on link "Edit" at bounding box center [676, 274] width 36 height 16
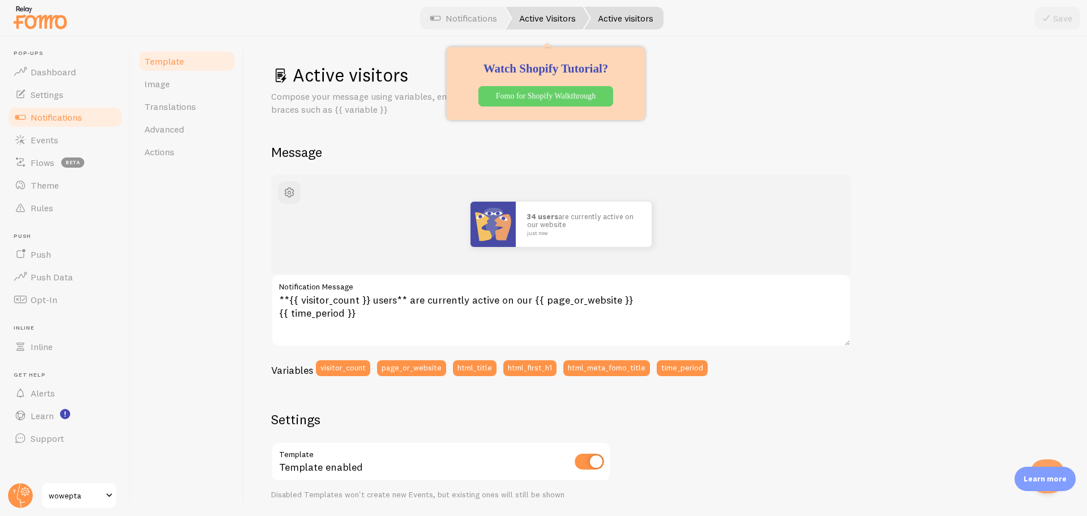
click at [565, 27] on link "Active Visitors" at bounding box center [547, 18] width 84 height 23
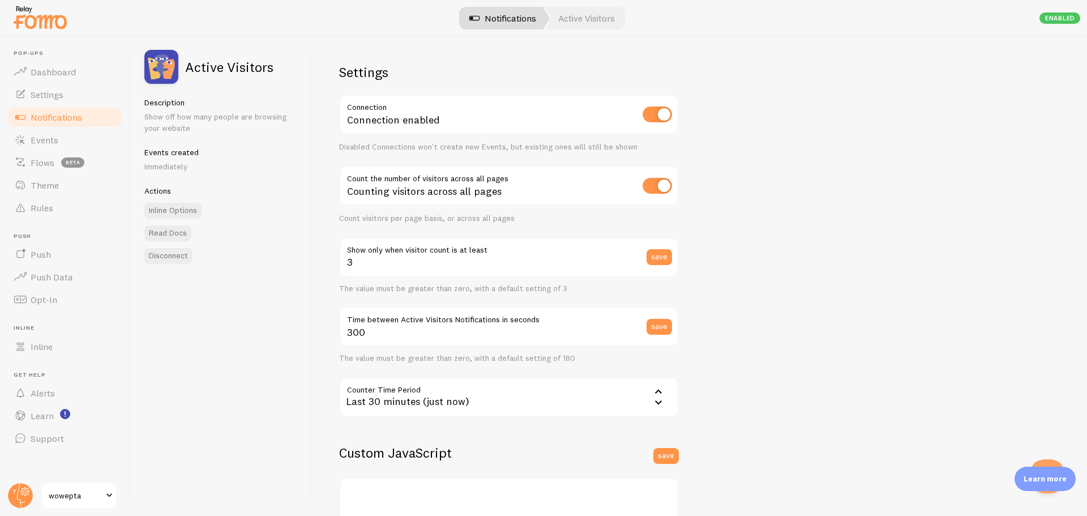
click at [514, 9] on link "Notifications" at bounding box center [503, 18] width 94 height 23
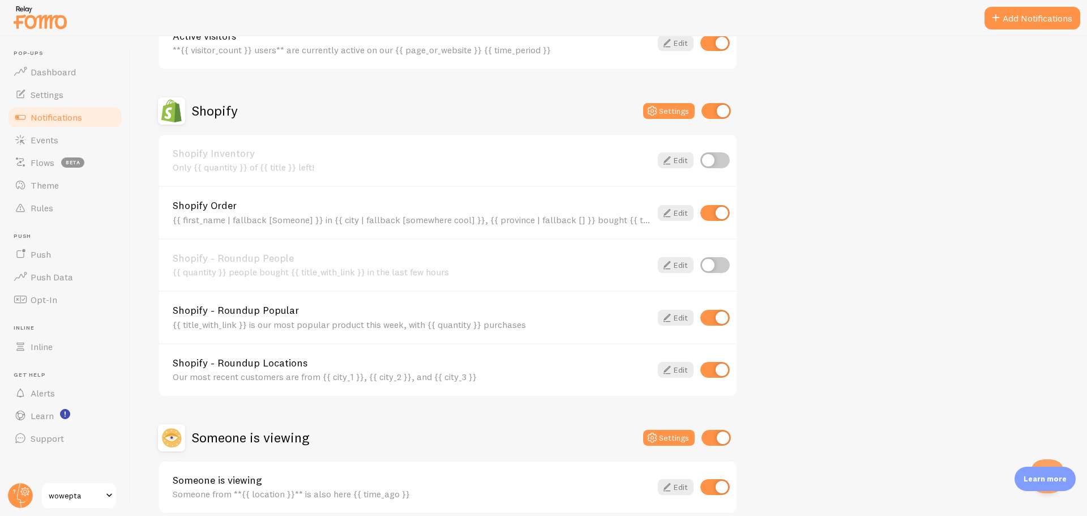
scroll to position [396, 0]
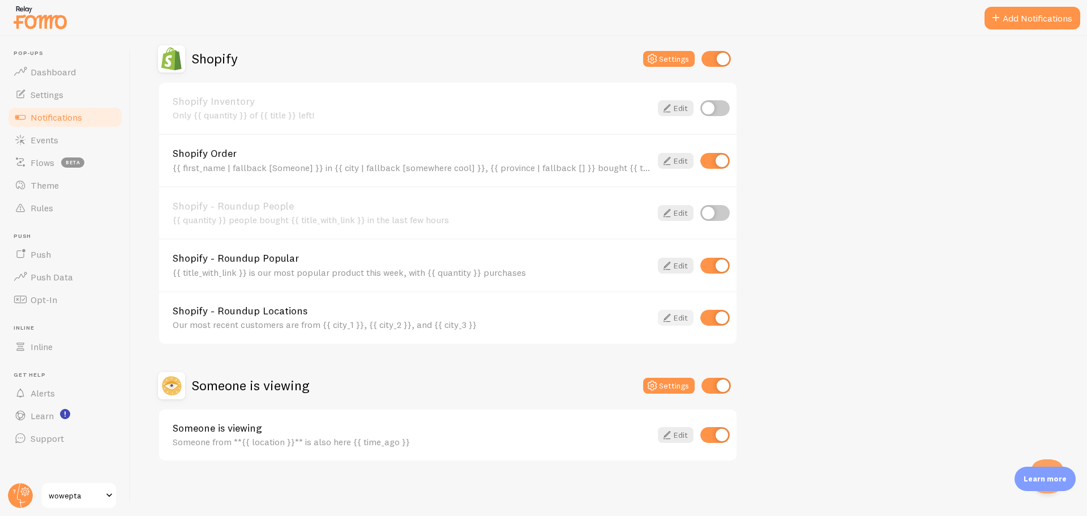
click at [671, 316] on icon at bounding box center [667, 318] width 14 height 14
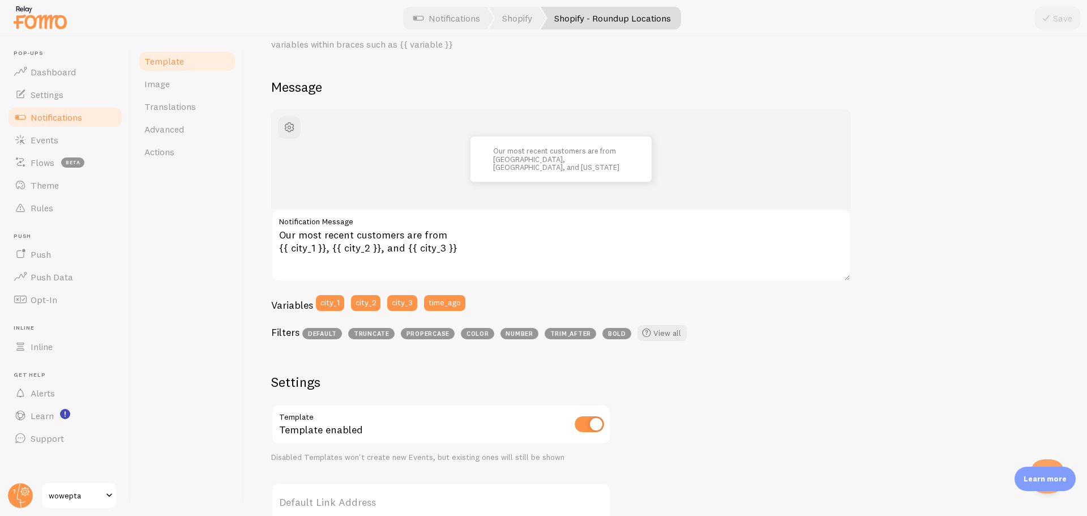
scroll to position [75, 0]
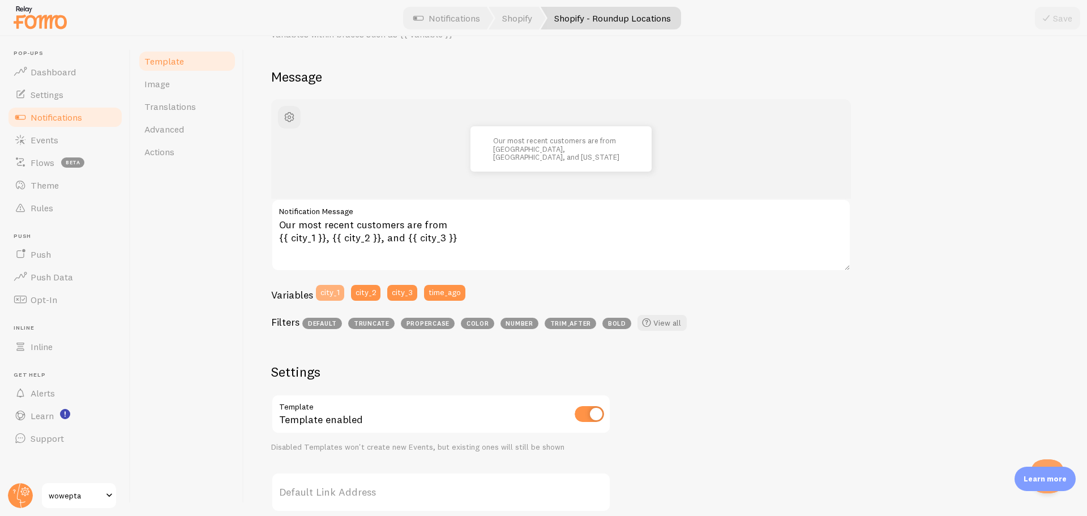
click at [339, 292] on button "city_1" at bounding box center [330, 293] width 28 height 16
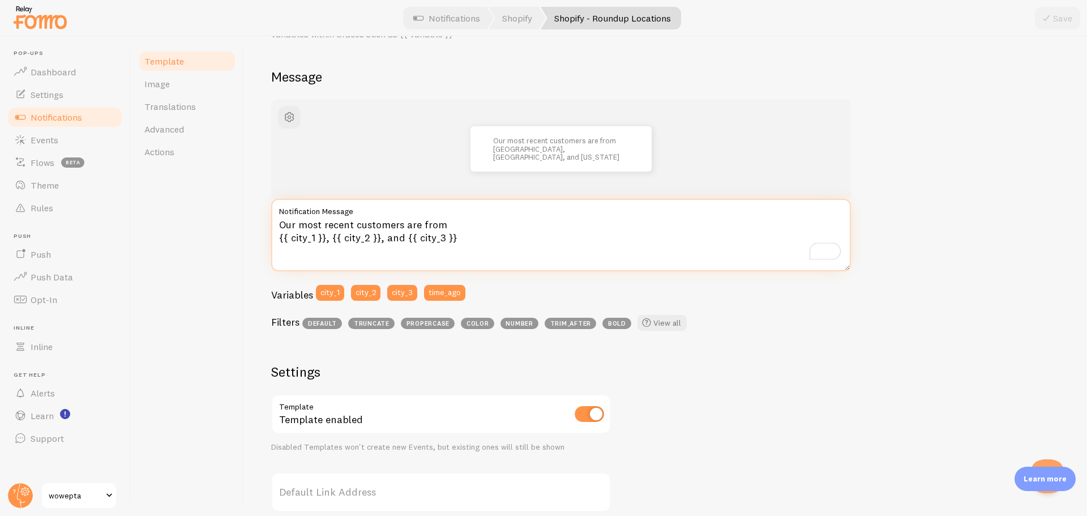
drag, startPoint x: 326, startPoint y: 238, endPoint x: 277, endPoint y: 238, distance: 49.2
click at [277, 238] on textarea "Our most recent customers are from {{ city_1 }}, {{ city_2 }}, and {{ city_3 }}" at bounding box center [561, 235] width 580 height 72
type textarea "Our most recent customers are from {{ city_1 }}, {{ city_2 }}, and {{ city_3 }}"
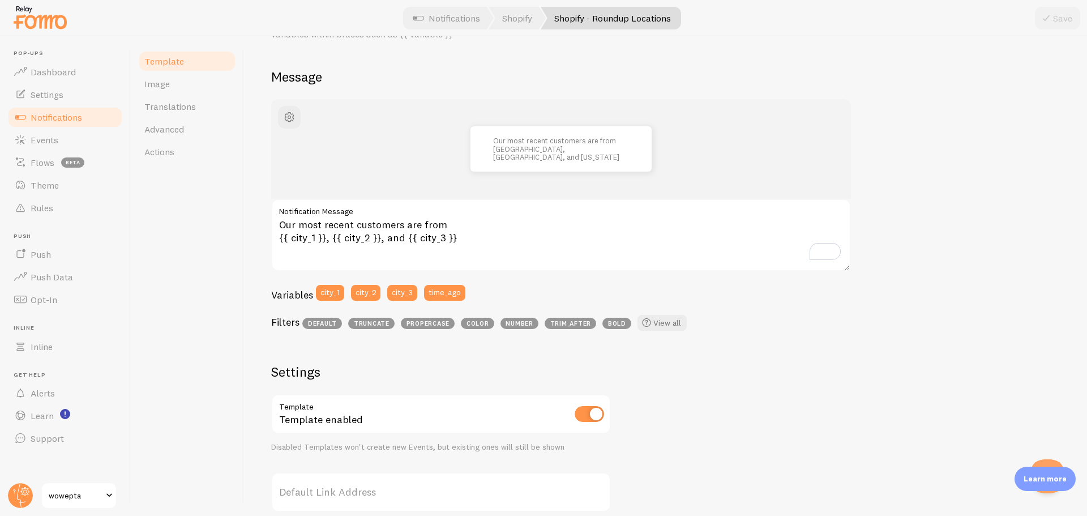
click at [67, 118] on span "Notifications" at bounding box center [57, 116] width 52 height 11
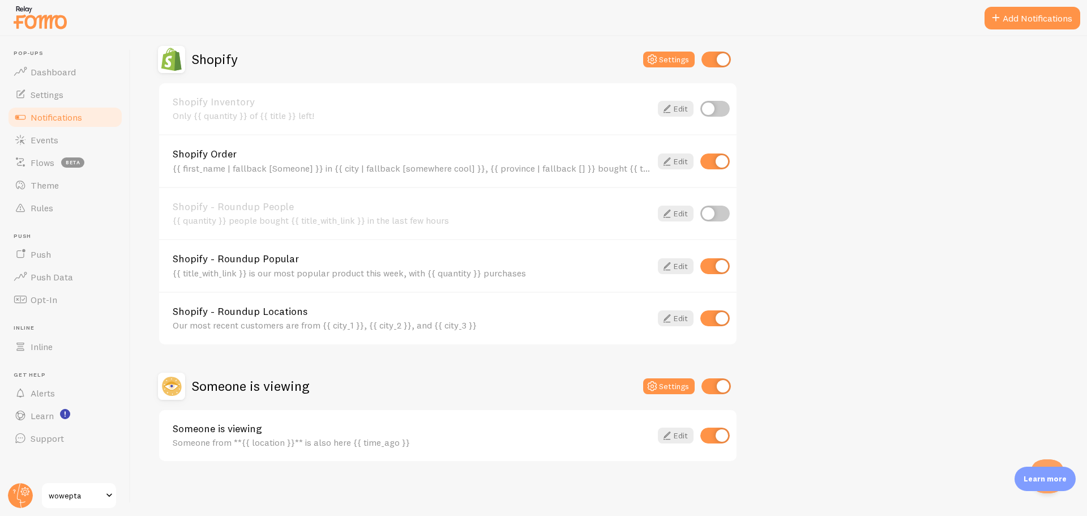
scroll to position [396, 0]
click at [681, 432] on link "Edit" at bounding box center [676, 435] width 36 height 16
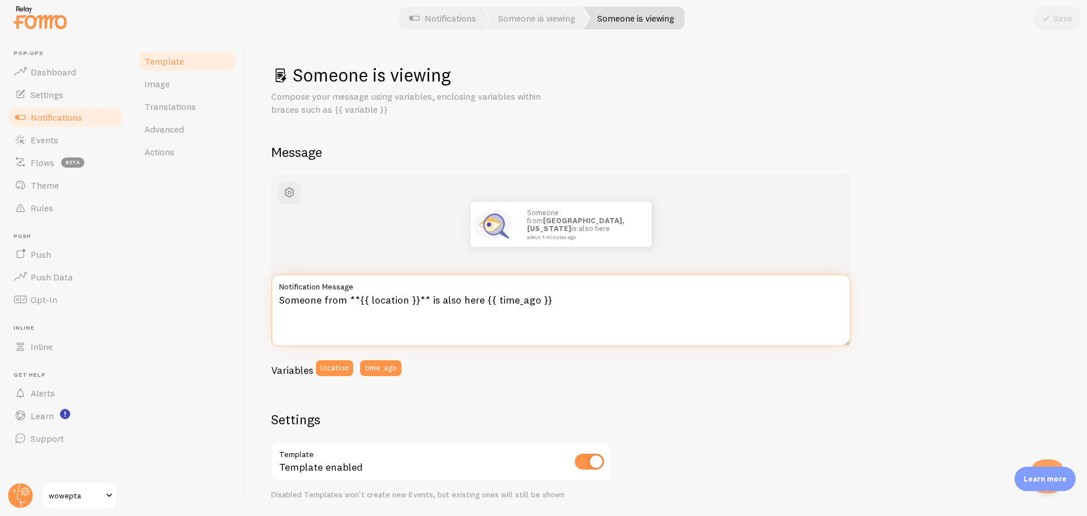
click at [419, 301] on textarea "Someone from **{{ location }}** is also here {{ time_ago }}" at bounding box center [561, 310] width 580 height 72
click at [415, 301] on textarea "Someone from **{{ location }}** is also here {{ time_ago }}" at bounding box center [561, 310] width 580 height 72
paste textarea "{{ city_1 }}"
type textarea "Someone from **{{ location }} {{ city_1 }}** is also here {{ time_ago }}"
